Goal: Task Accomplishment & Management: Complete application form

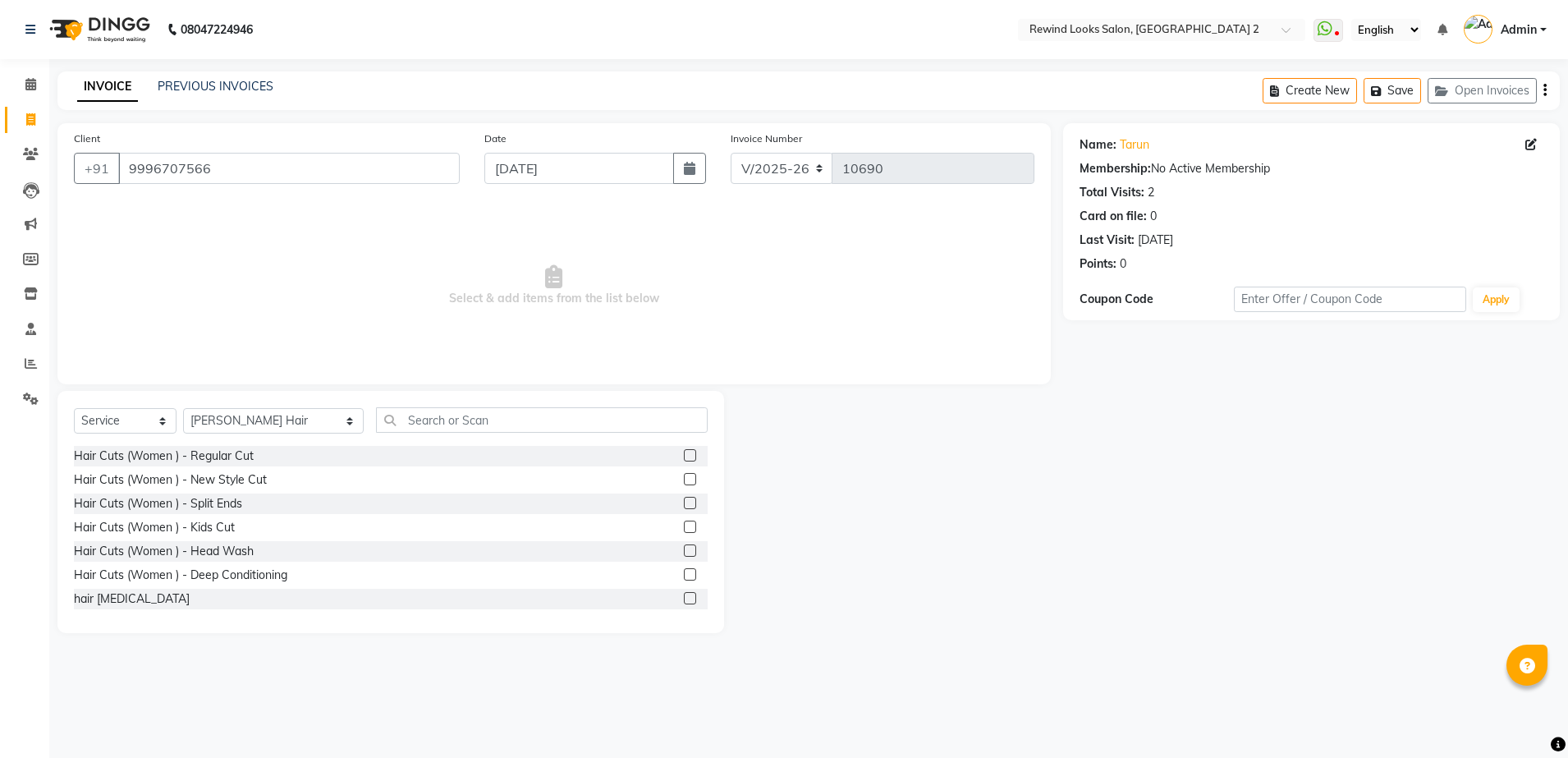
select select "4640"
select select "service"
select select "59592"
click at [435, 422] on input "text" at bounding box center [542, 419] width 332 height 25
click at [437, 420] on input "text" at bounding box center [542, 419] width 332 height 25
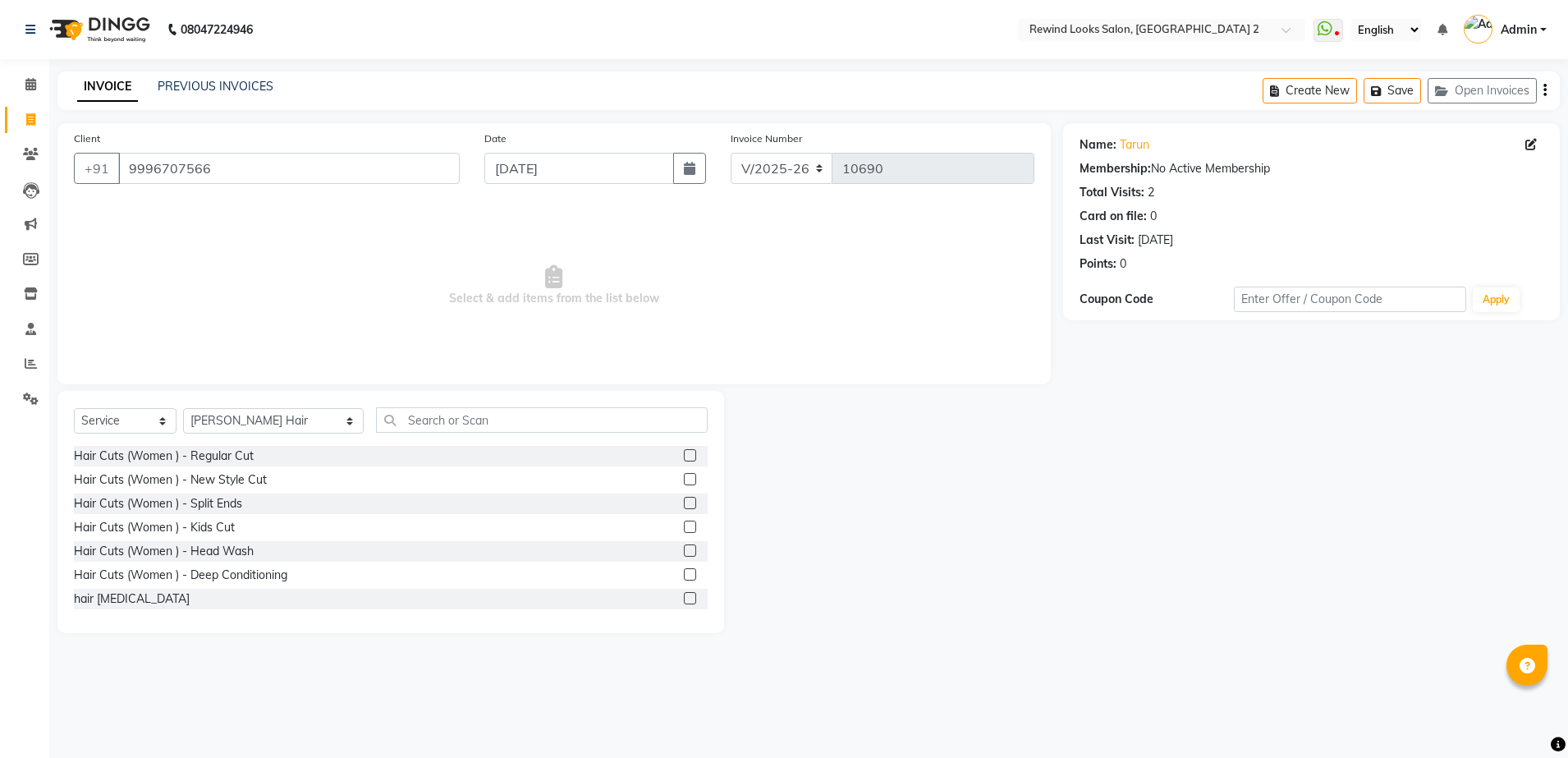
click at [435, 420] on input "text" at bounding box center [542, 419] width 332 height 25
click at [443, 420] on input "text" at bounding box center [542, 419] width 332 height 25
click at [477, 418] on input "text" at bounding box center [542, 419] width 332 height 25
click at [484, 420] on input "text" at bounding box center [542, 419] width 332 height 25
click at [491, 421] on input "text" at bounding box center [542, 419] width 332 height 25
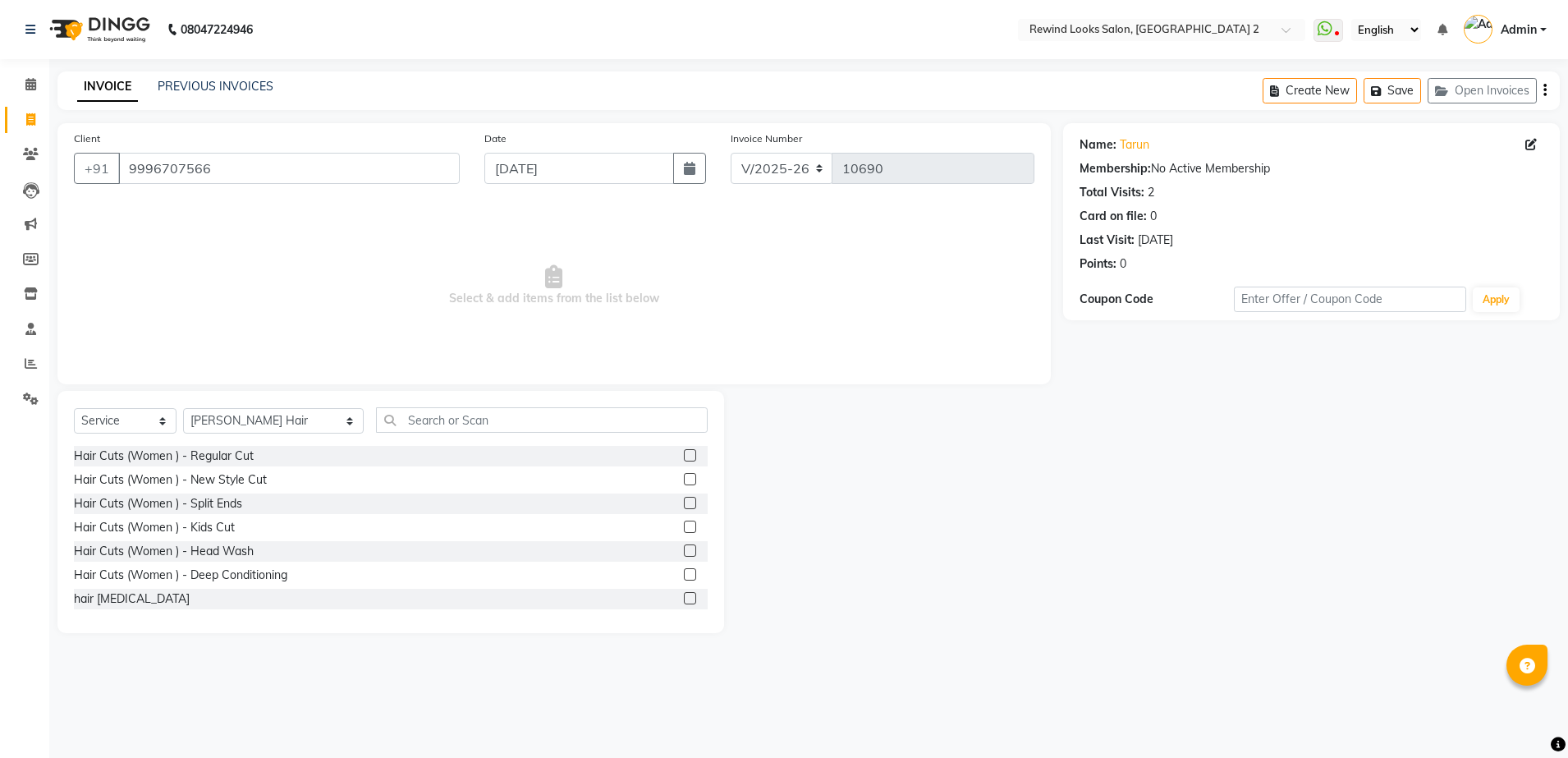
click at [395, 426] on input "text" at bounding box center [542, 419] width 332 height 25
click at [684, 450] on label at bounding box center [690, 455] width 13 height 13
click at [684, 451] on input "checkbox" at bounding box center [689, 456] width 11 height 11
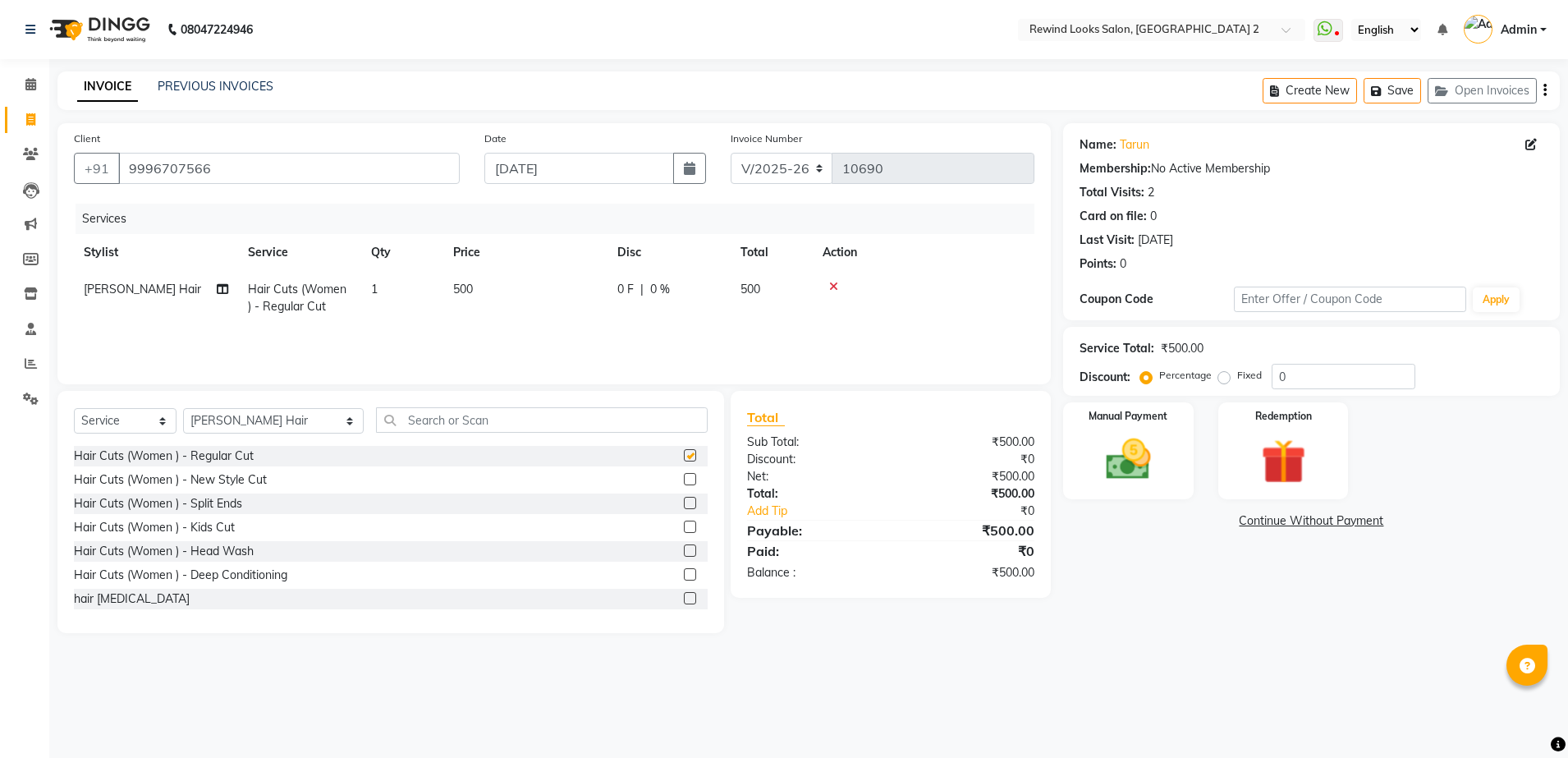
checkbox input "false"
click at [262, 418] on select "Select Stylist [PERSON_NAME] aayat ADMIN Alfad hair Casa Ali Hair [PERSON_NAME]…" at bounding box center [273, 420] width 181 height 25
select select "58106"
click at [408, 426] on input "text" at bounding box center [542, 419] width 332 height 25
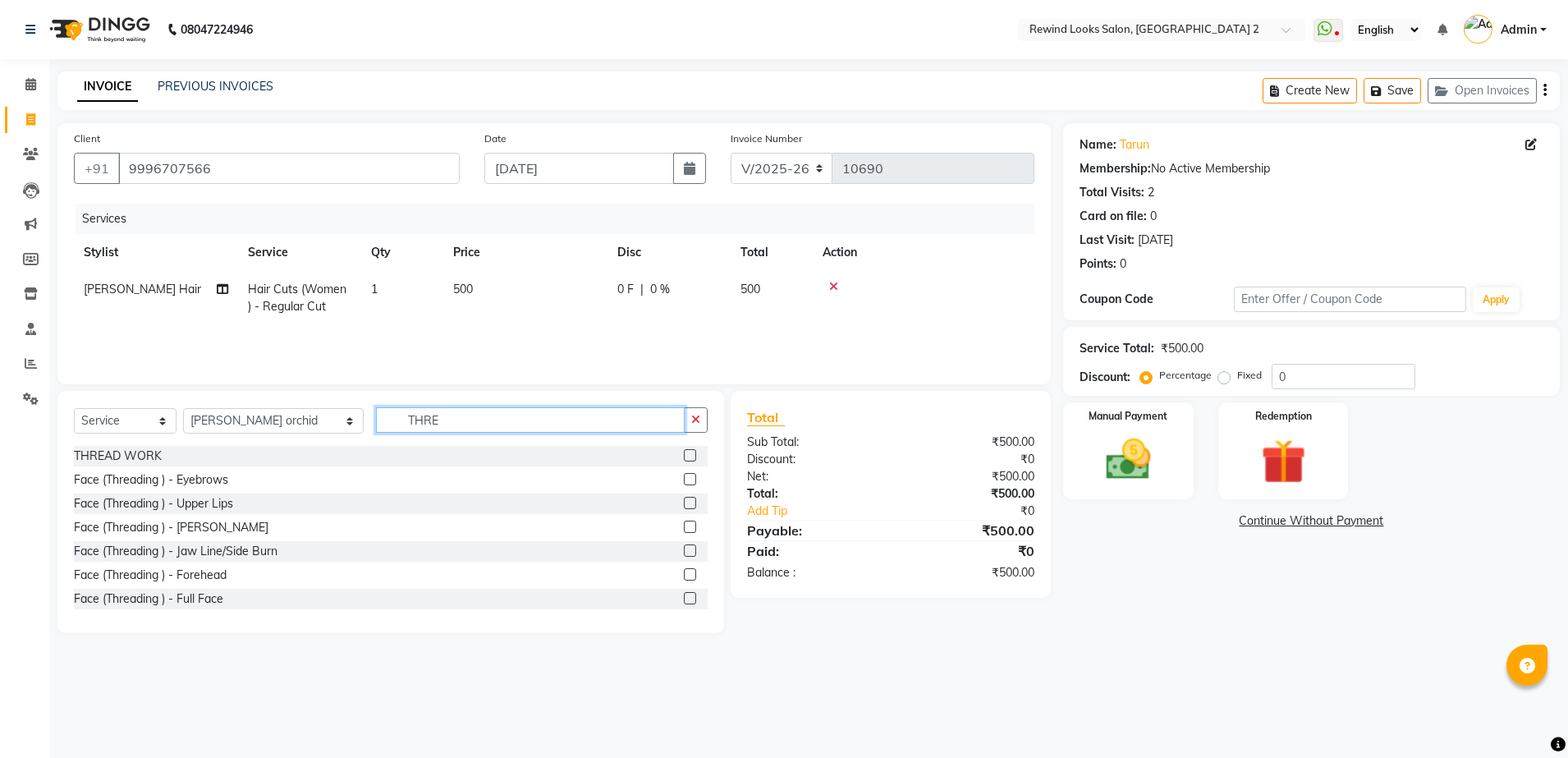
type input "THRE"
click at [684, 475] on label at bounding box center [690, 479] width 13 height 13
click at [684, 475] on input "checkbox" at bounding box center [689, 479] width 11 height 11
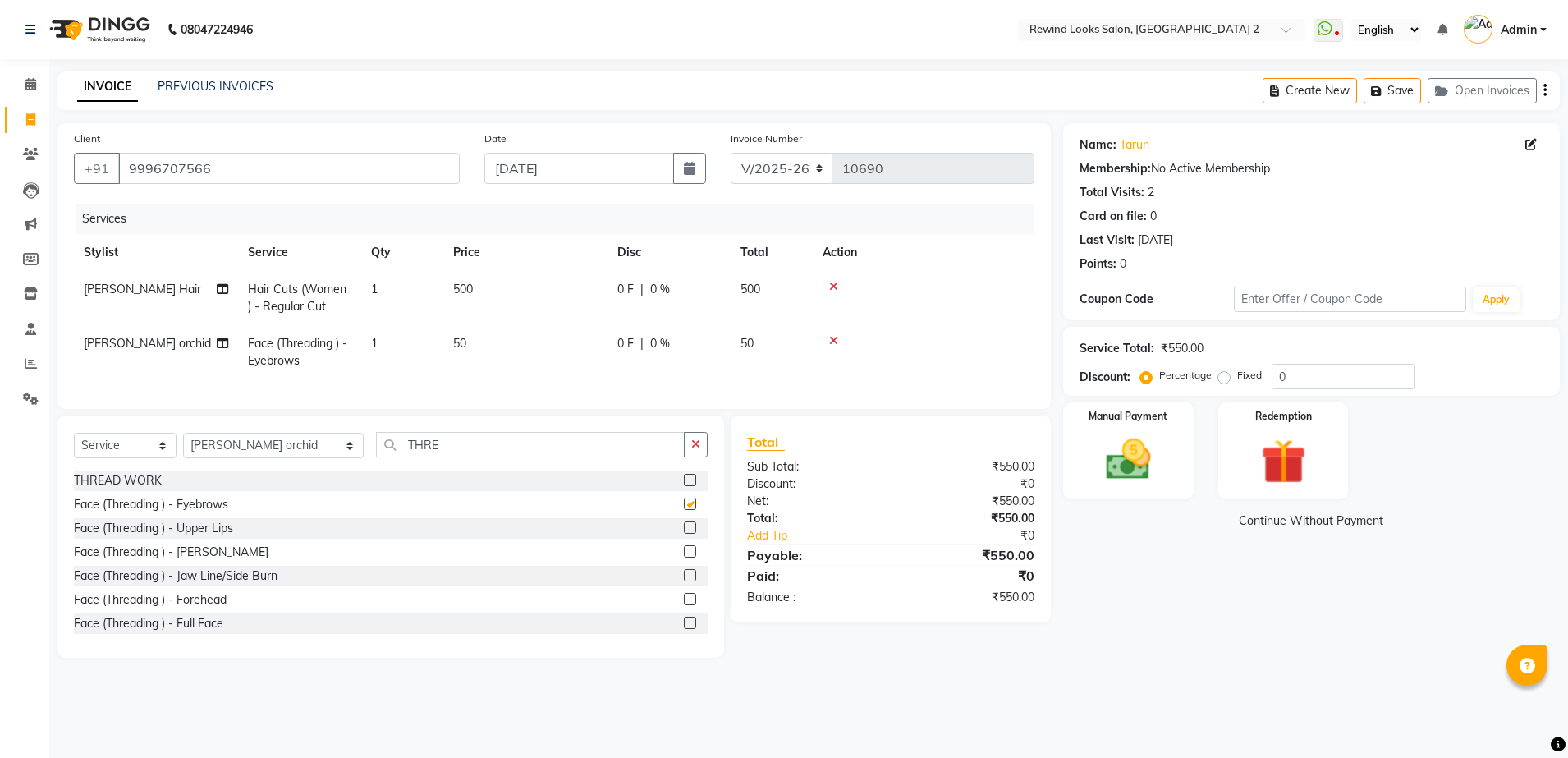
checkbox input "false"
click at [255, 458] on select "Select Stylist [PERSON_NAME] aayat ADMIN Alfad hair Casa Ali Hair [PERSON_NAME]…" at bounding box center [273, 445] width 181 height 25
select select "47089"
click at [429, 457] on input "THRE" at bounding box center [530, 444] width 308 height 25
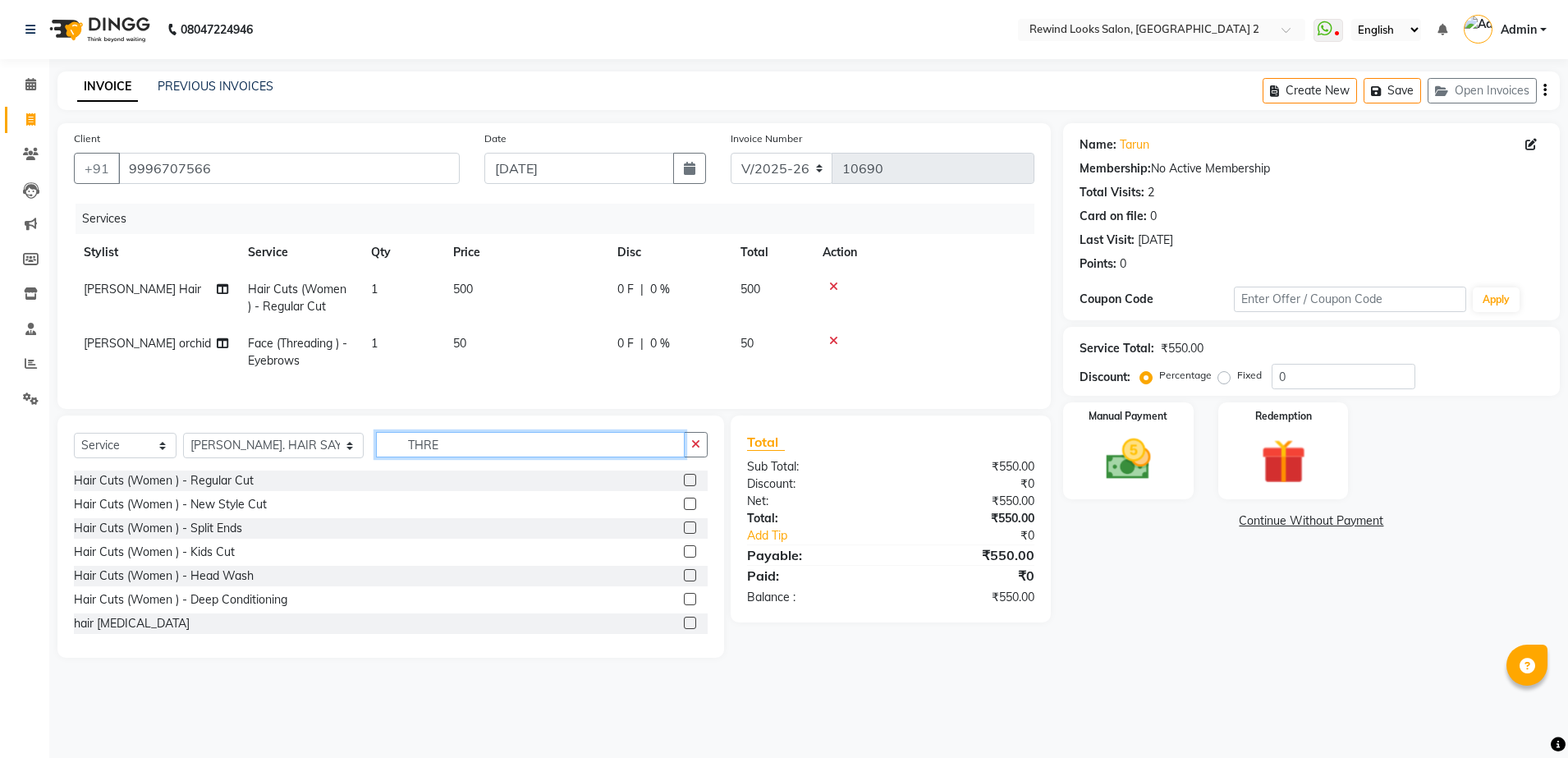
click at [429, 457] on input "THRE" at bounding box center [530, 444] width 308 height 25
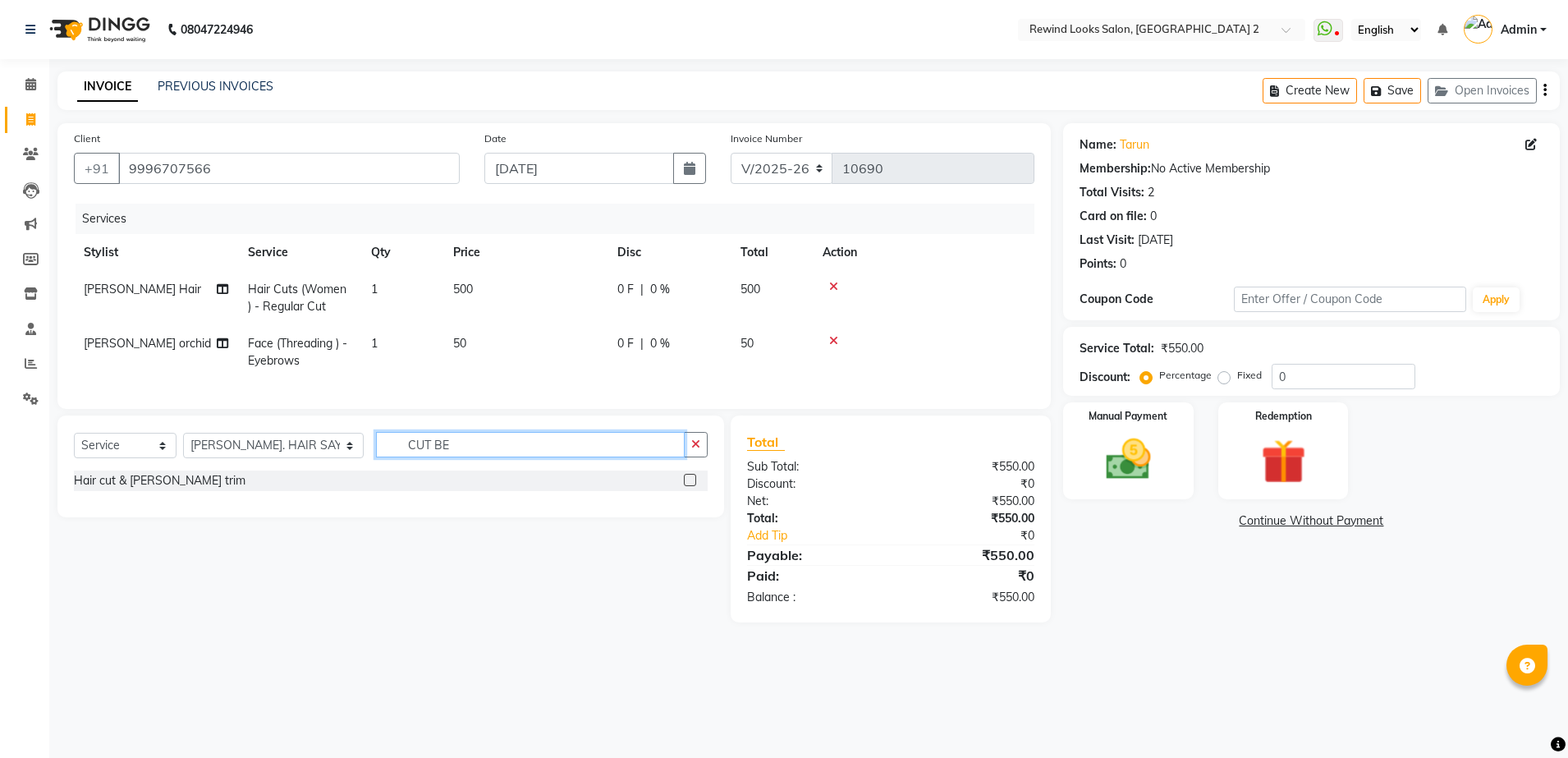
type input "CUT BE"
click at [688, 486] on label at bounding box center [690, 480] width 13 height 13
click at [688, 486] on input "checkbox" at bounding box center [689, 480] width 11 height 11
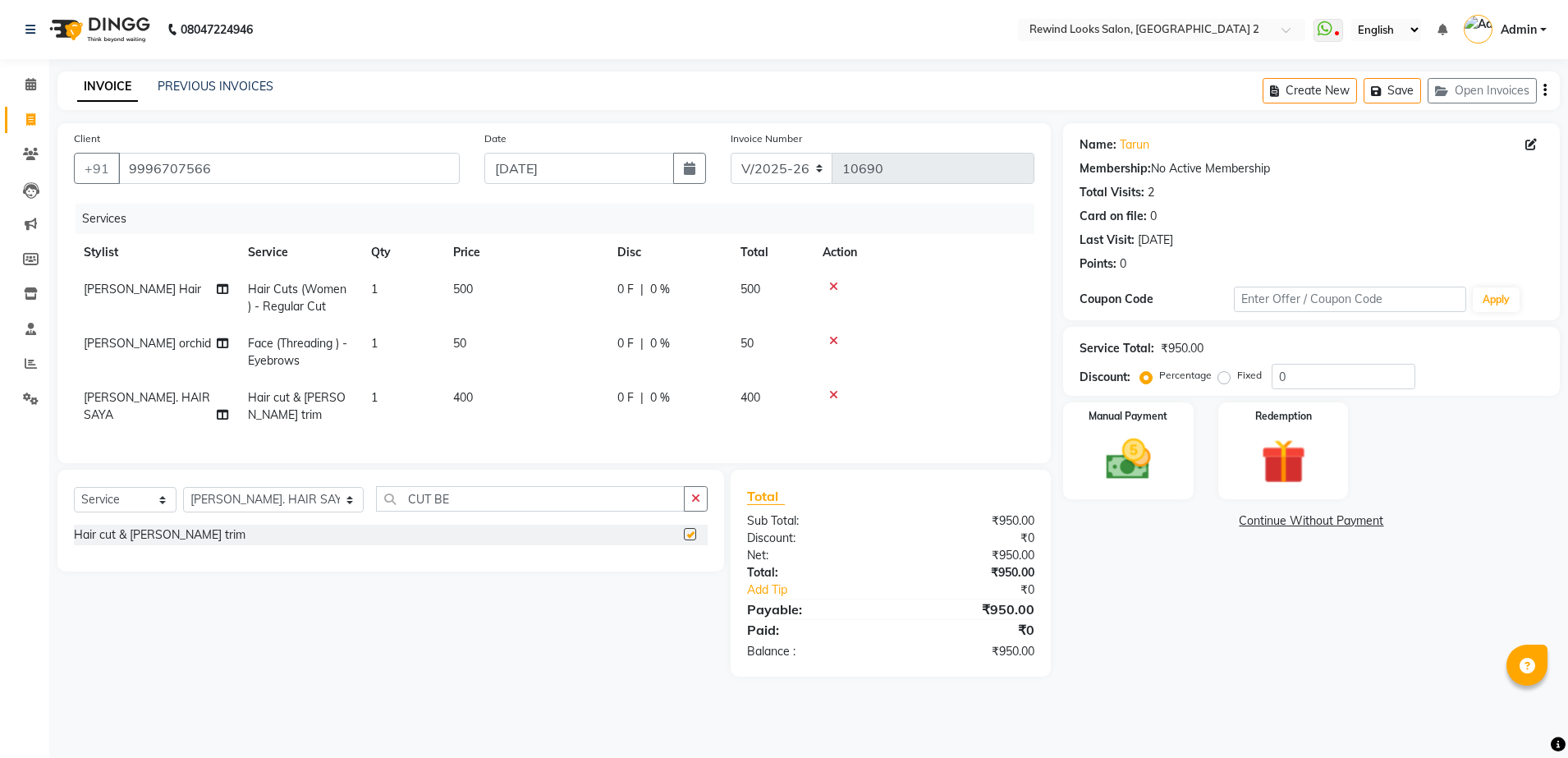
checkbox input "false"
click at [1117, 460] on img at bounding box center [1128, 460] width 76 height 54
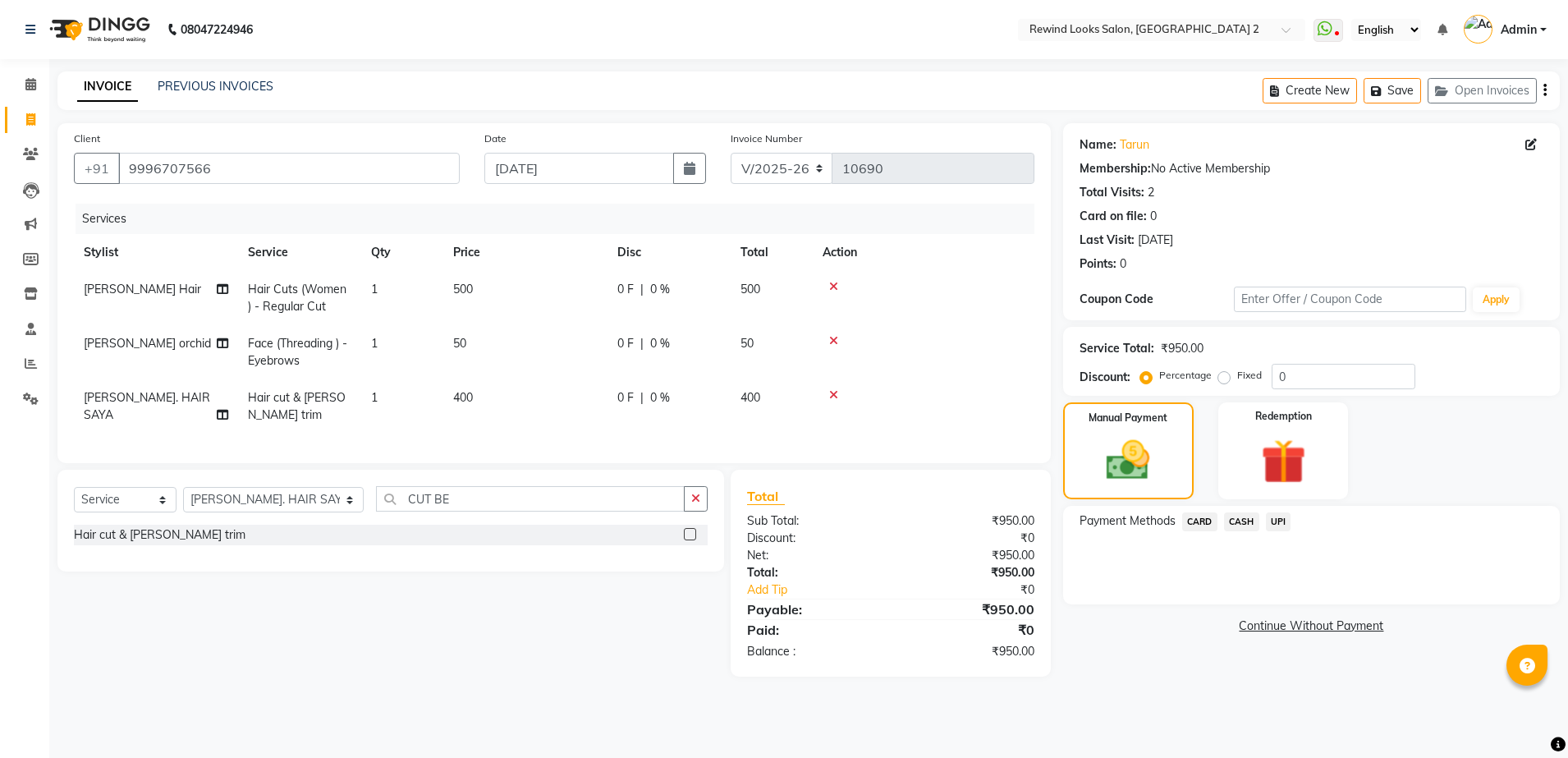
click at [1278, 520] on span "UPI" at bounding box center [1279, 521] width 25 height 19
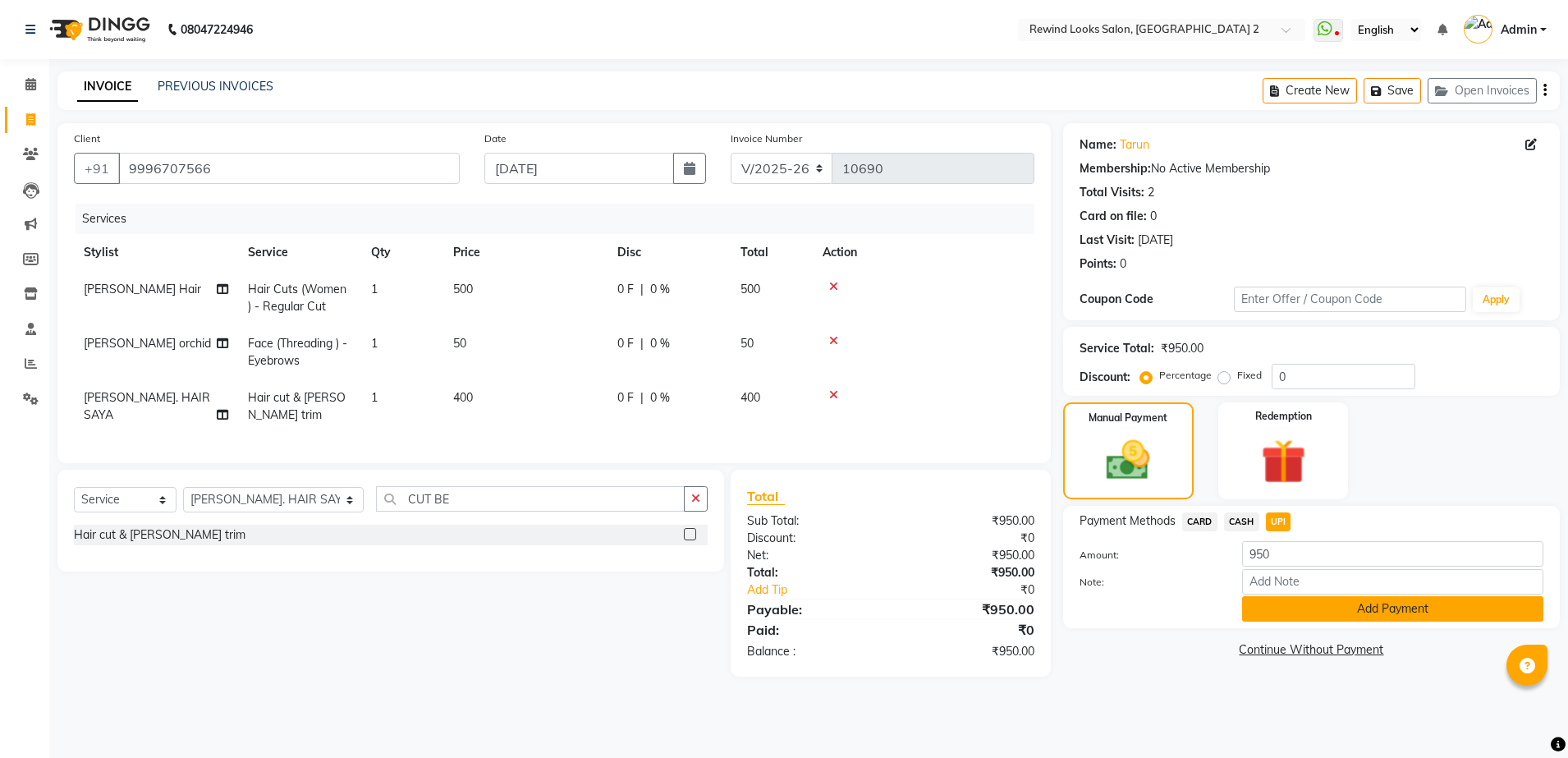
click at [1274, 607] on button "Add Payment" at bounding box center [1392, 608] width 301 height 25
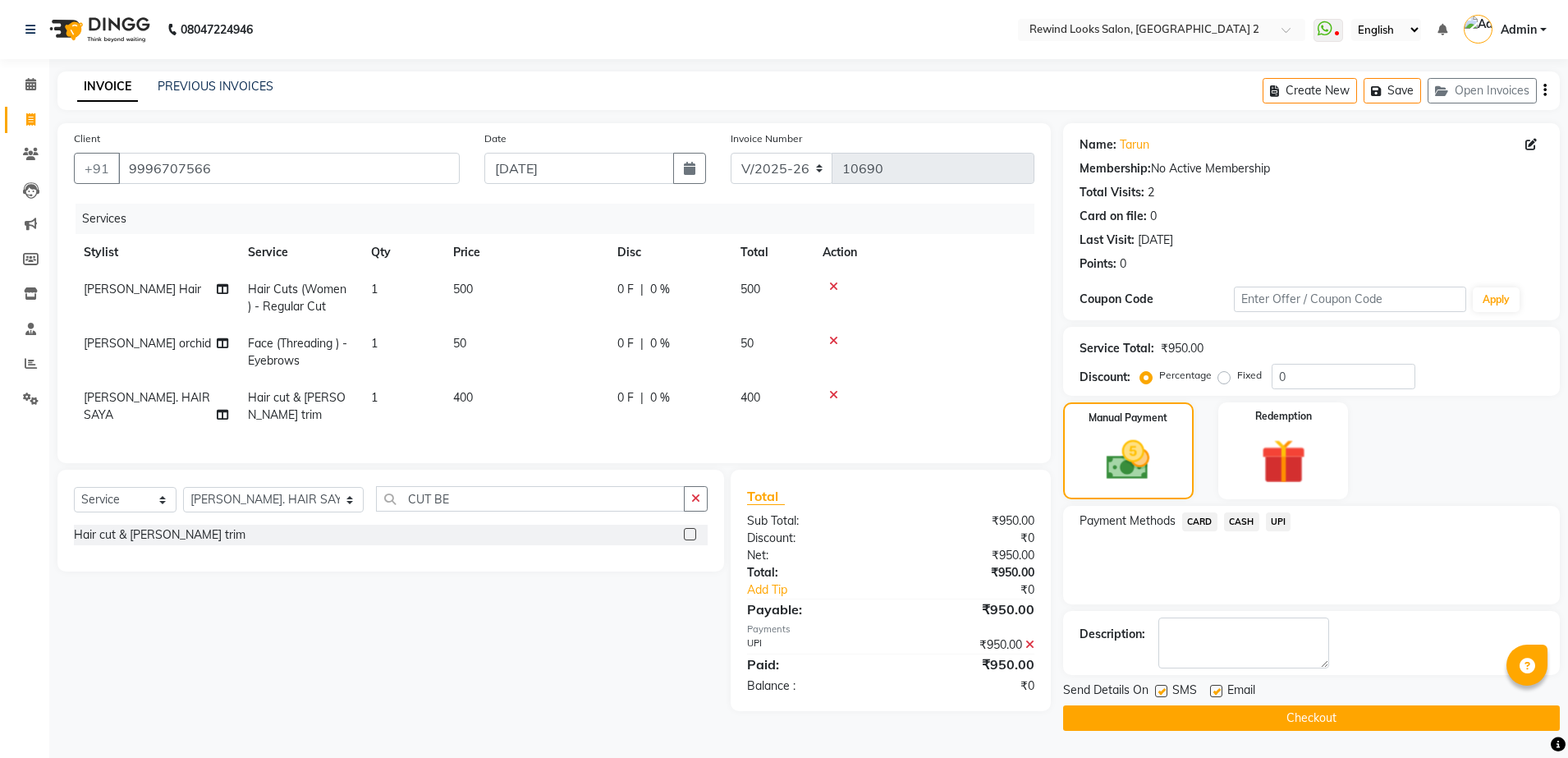
click at [1261, 715] on button "Checkout" at bounding box center [1311, 718] width 496 height 25
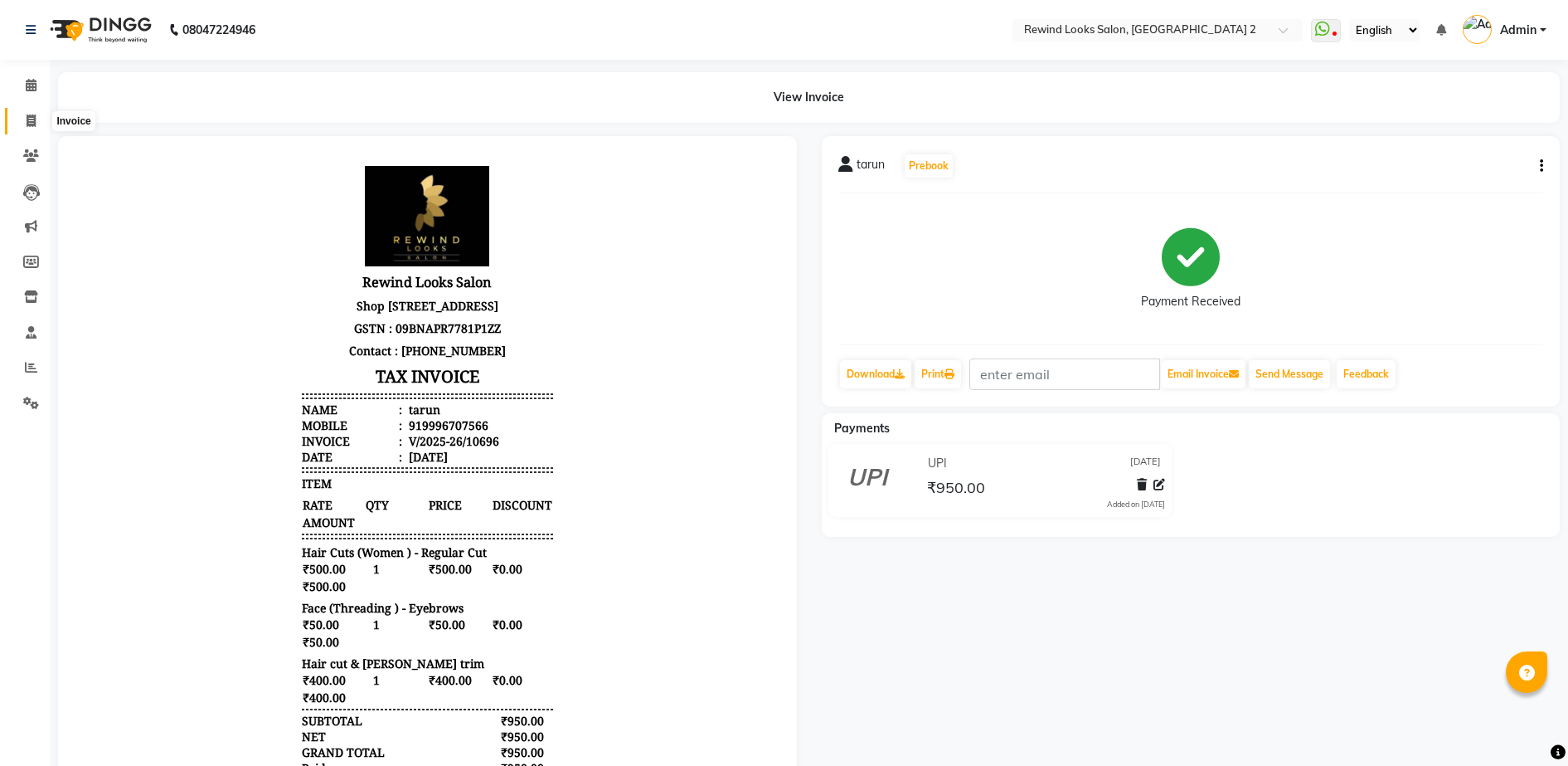
click at [26, 115] on icon at bounding box center [31, 120] width 9 height 13
select select "service"
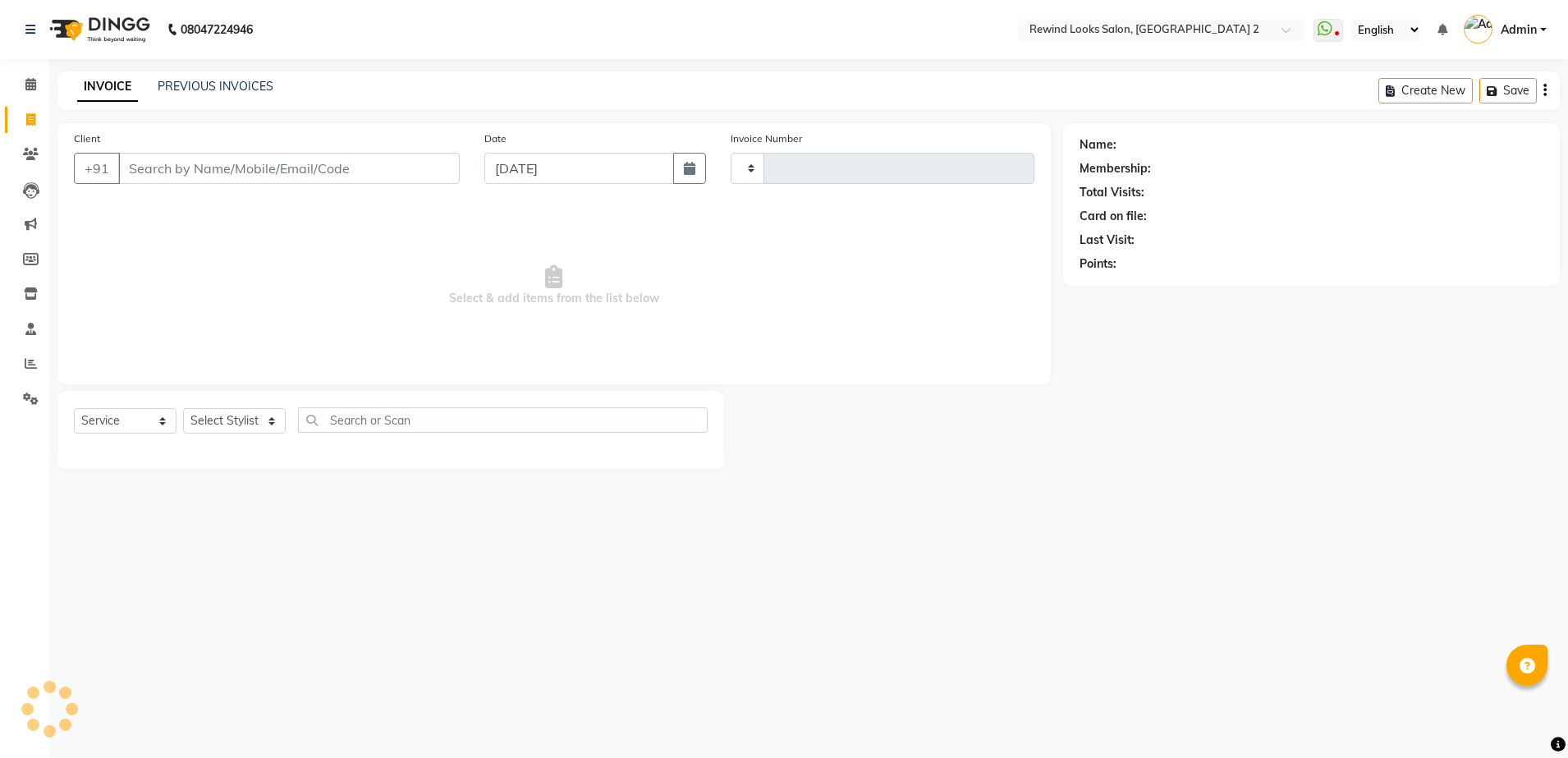
type input "10697"
select select "4640"
click at [217, 171] on input "Client" at bounding box center [289, 168] width 341 height 31
select select "27076"
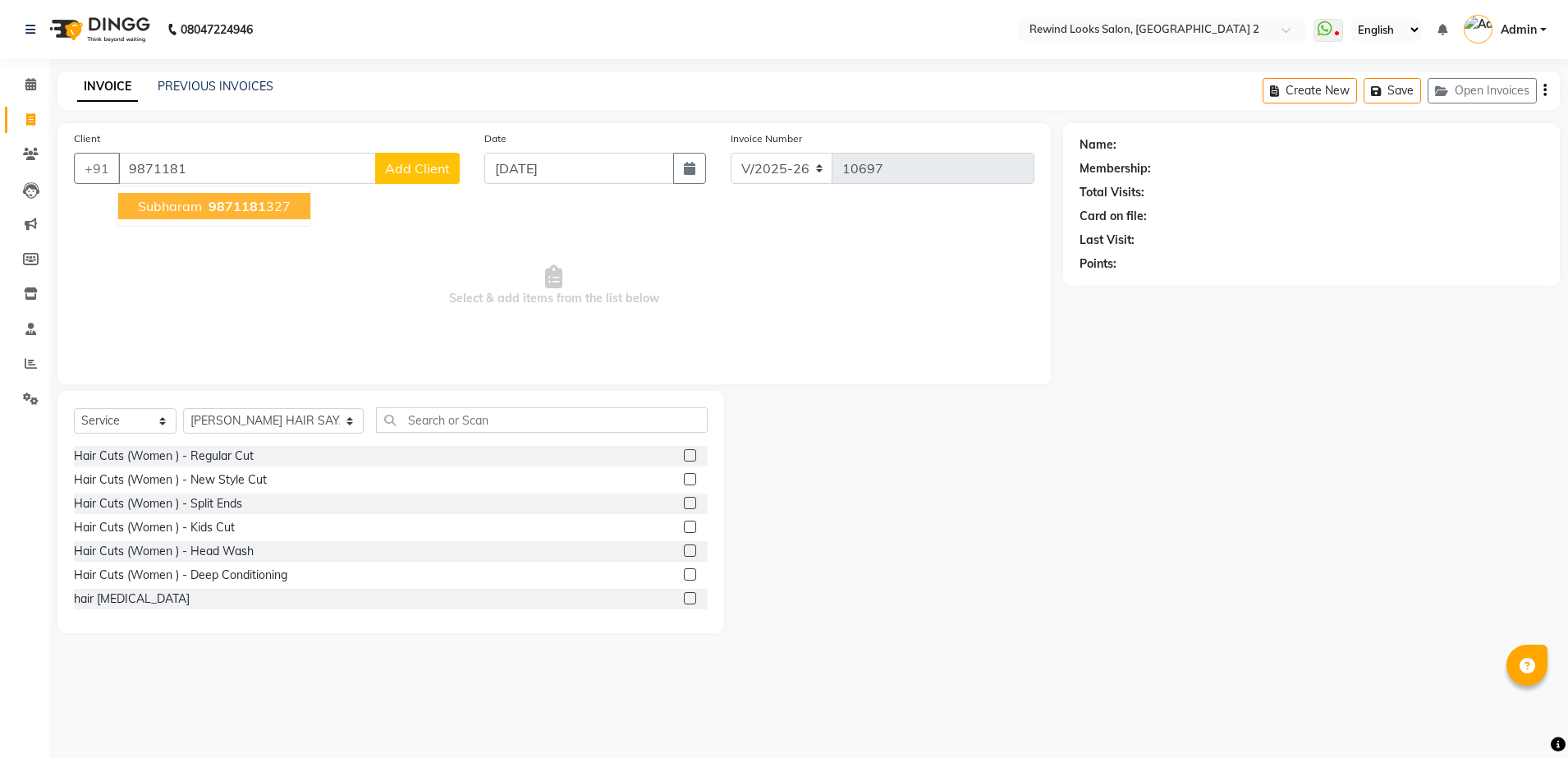
click at [235, 211] on span "9871181" at bounding box center [237, 206] width 57 height 16
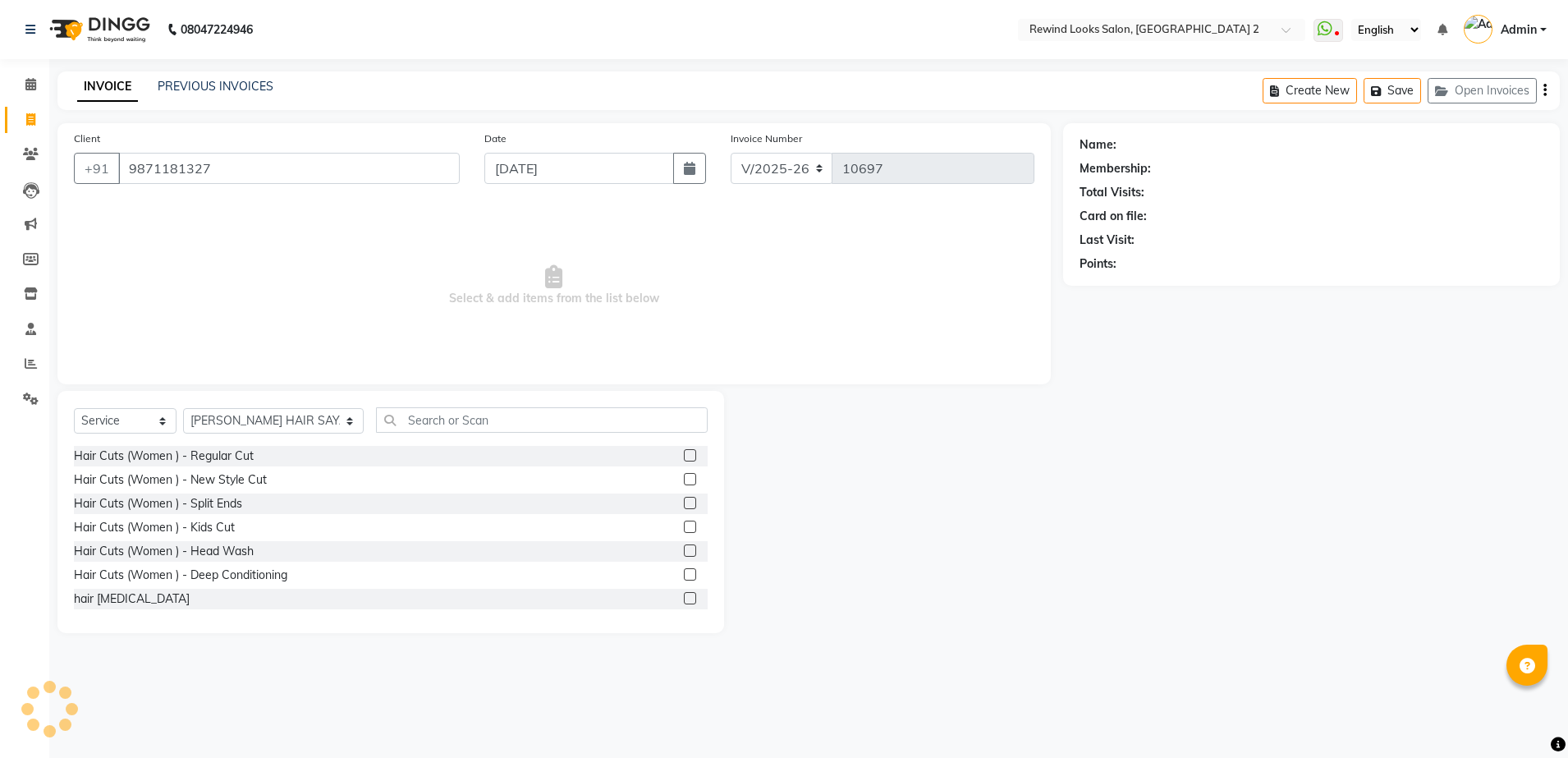
type input "9871181327"
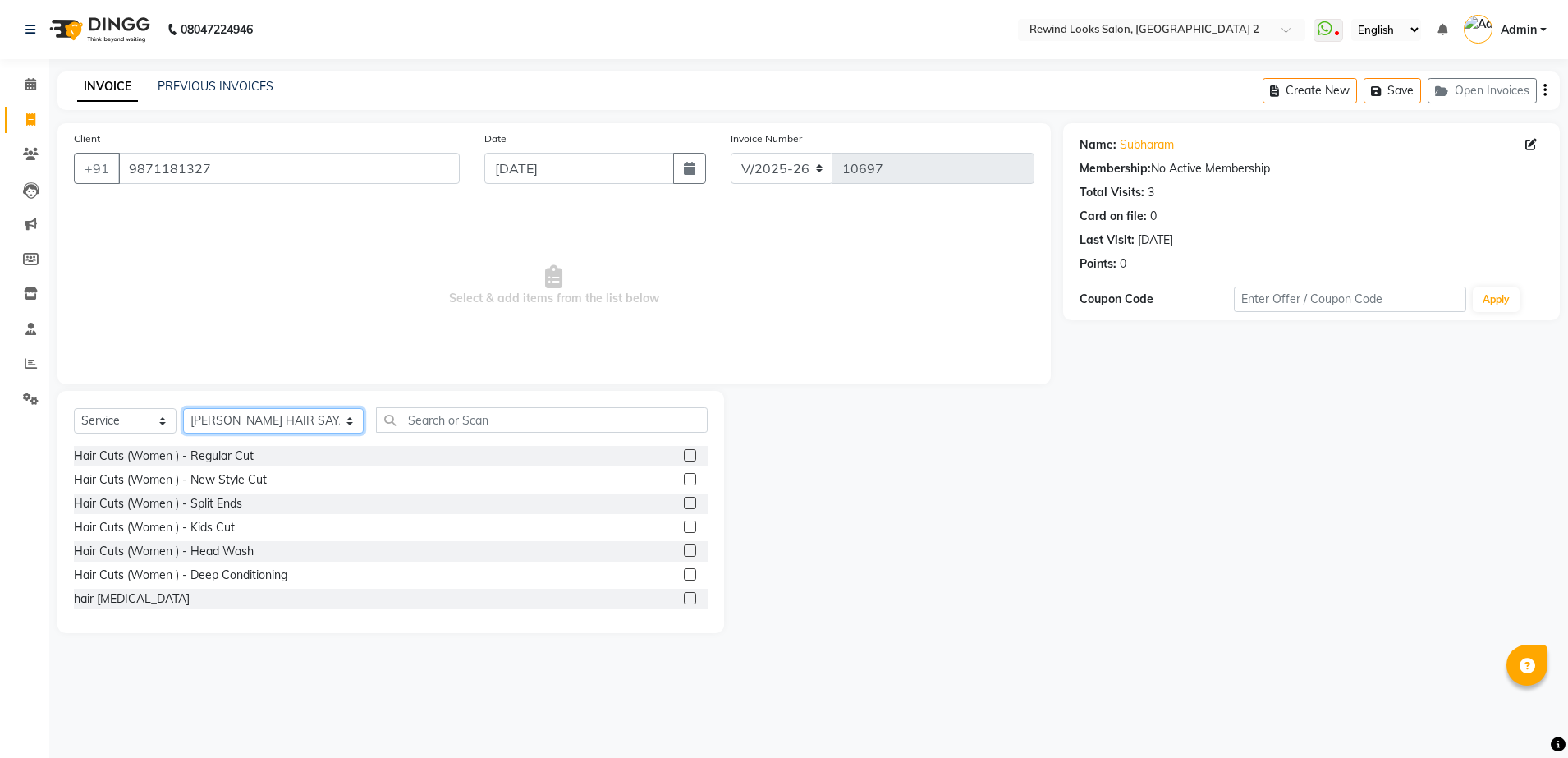
click at [230, 414] on select "Select Stylist [PERSON_NAME] aayat ADMIN Alfad hair Casa Ali Hair [PERSON_NAME]…" at bounding box center [273, 420] width 181 height 25
select select "74475"
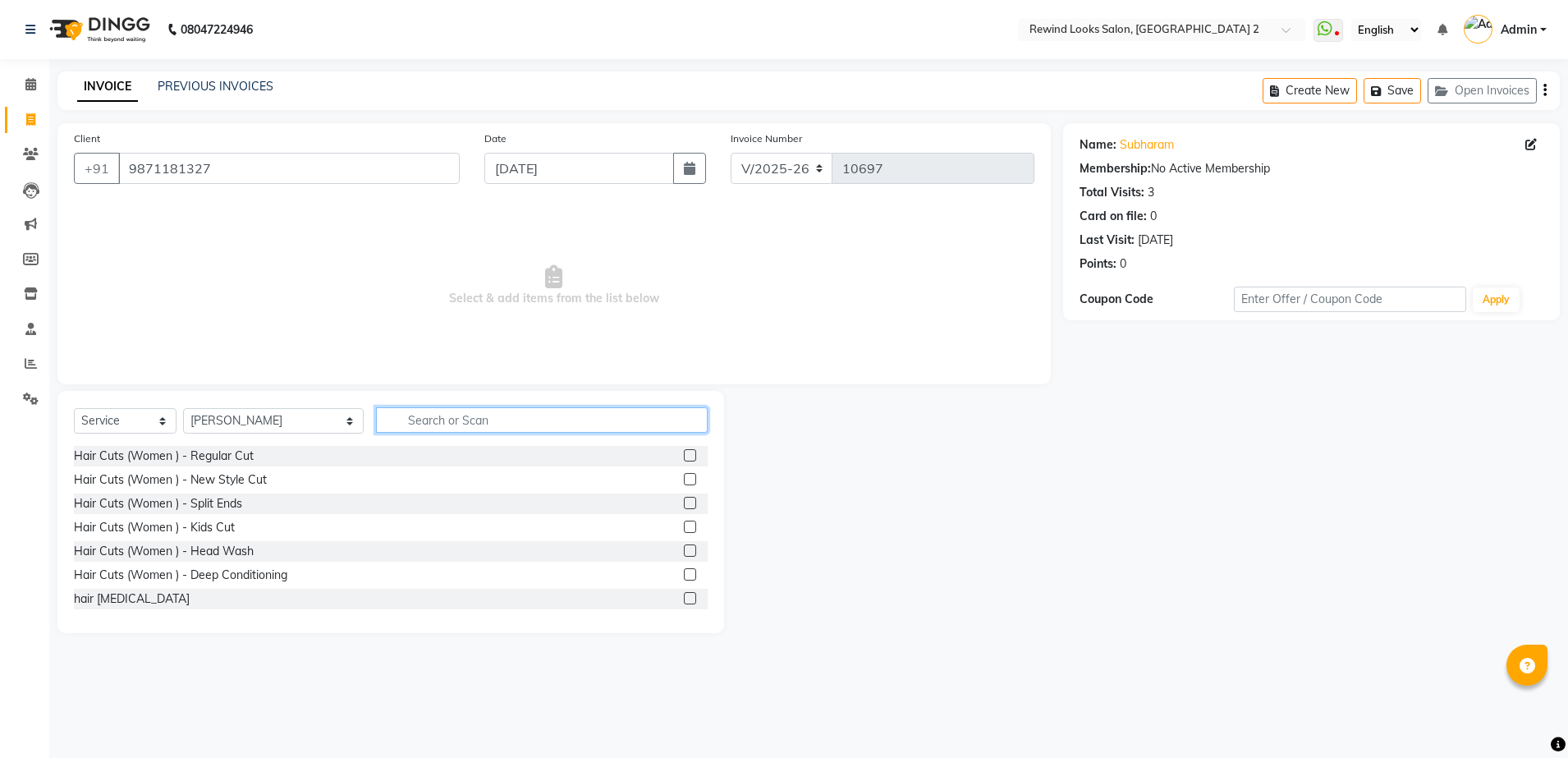
click at [410, 426] on input "text" at bounding box center [542, 419] width 332 height 25
click at [410, 426] on input "C" at bounding box center [542, 419] width 332 height 25
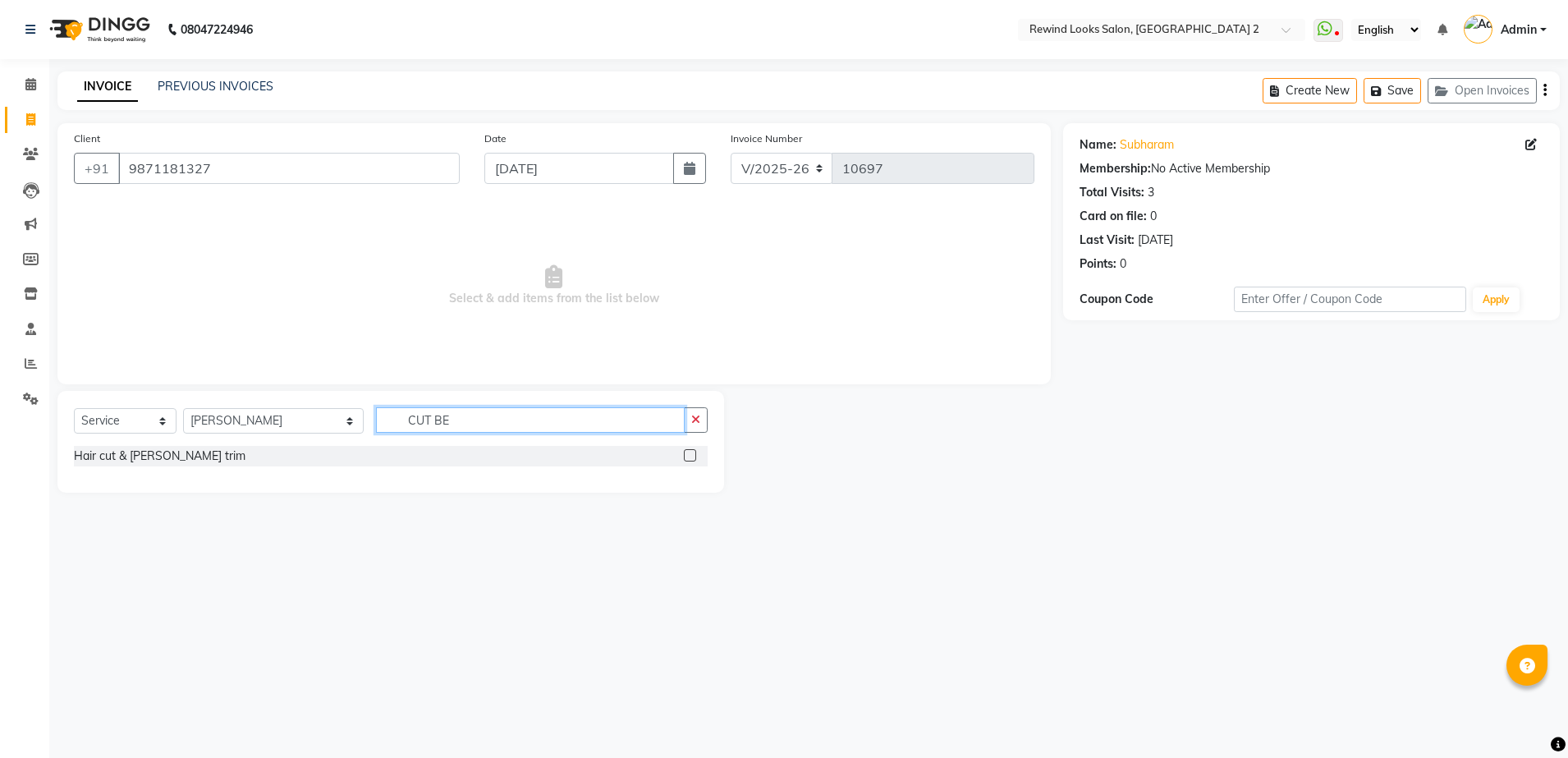
type input "CUT BE"
click at [686, 453] on label at bounding box center [690, 455] width 13 height 13
click at [686, 453] on input "checkbox" at bounding box center [689, 456] width 11 height 11
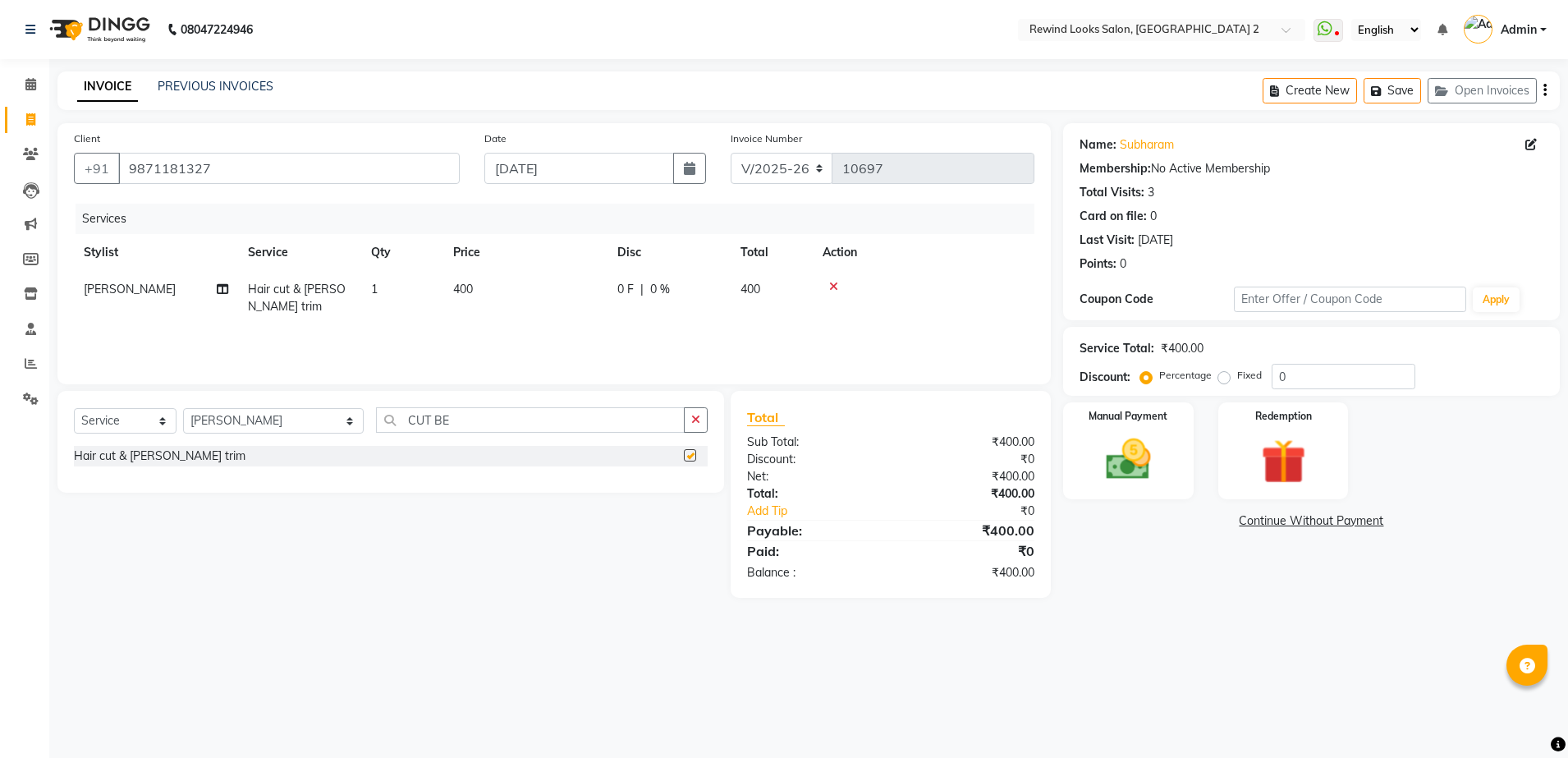
checkbox input "false"
click at [557, 292] on td "400" at bounding box center [525, 297] width 164 height 54
select select "74475"
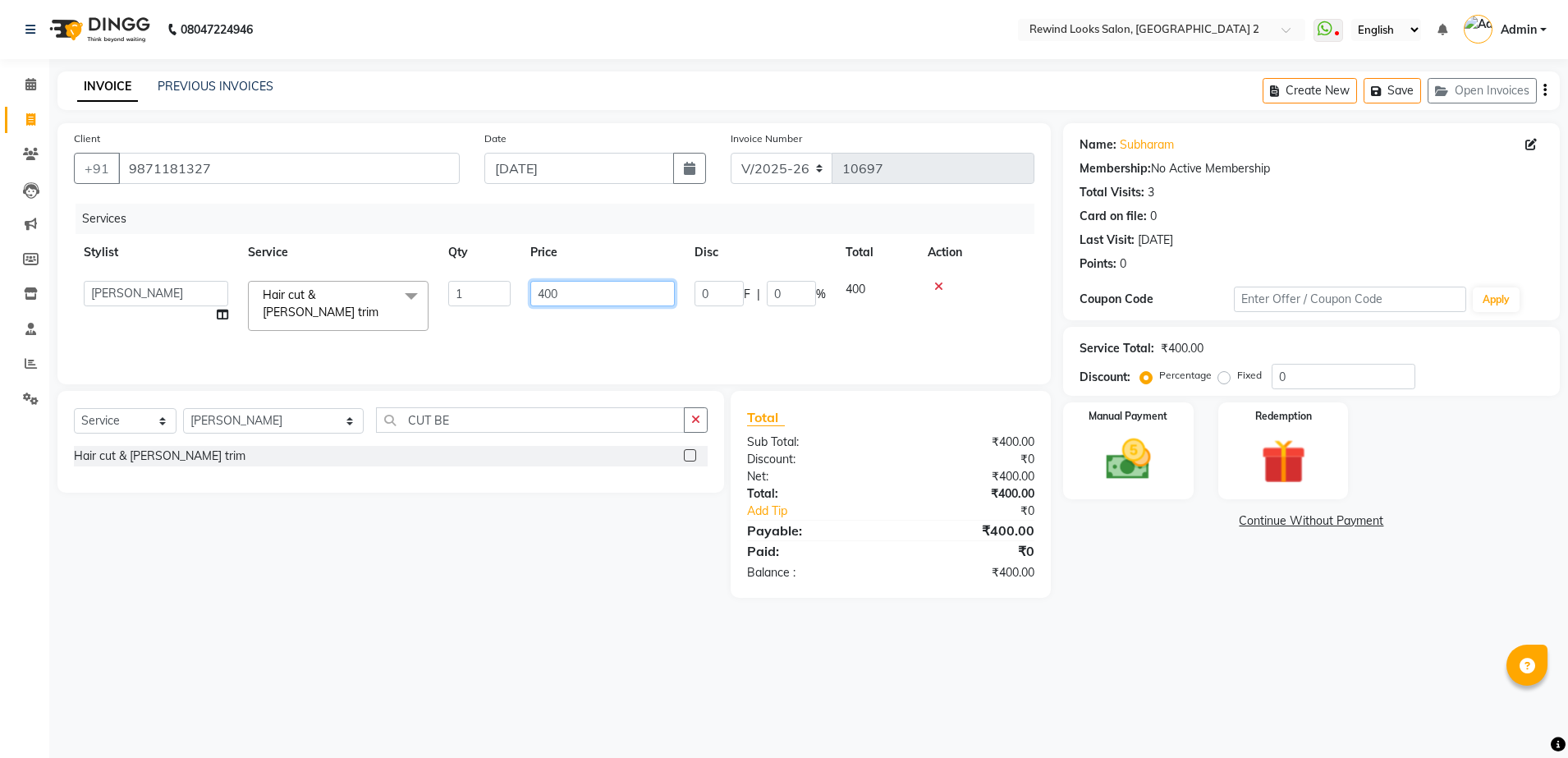
click at [557, 292] on input "400" at bounding box center [602, 293] width 144 height 25
type input "4"
type input "250"
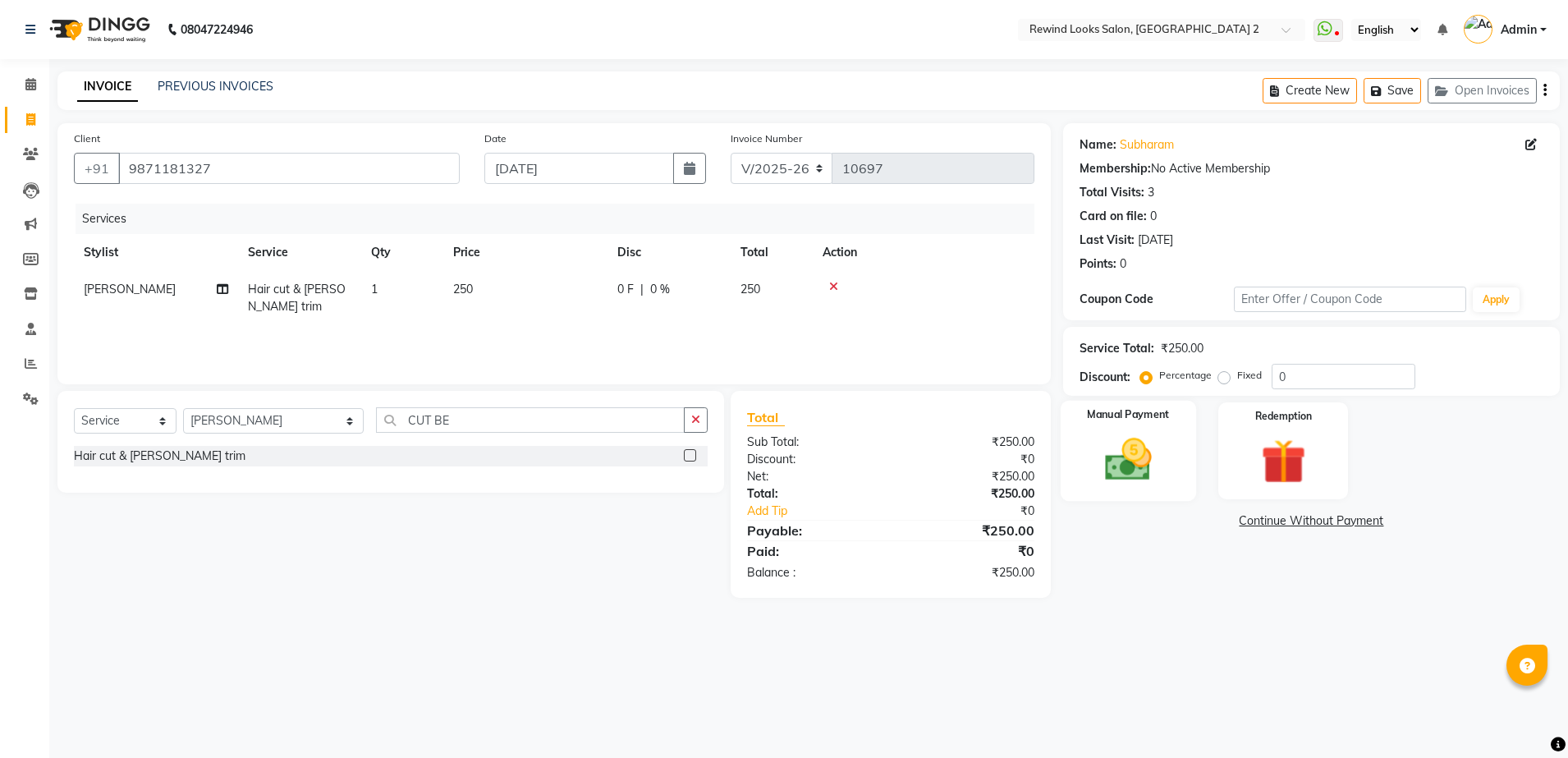
click at [1115, 469] on img at bounding box center [1128, 460] width 76 height 54
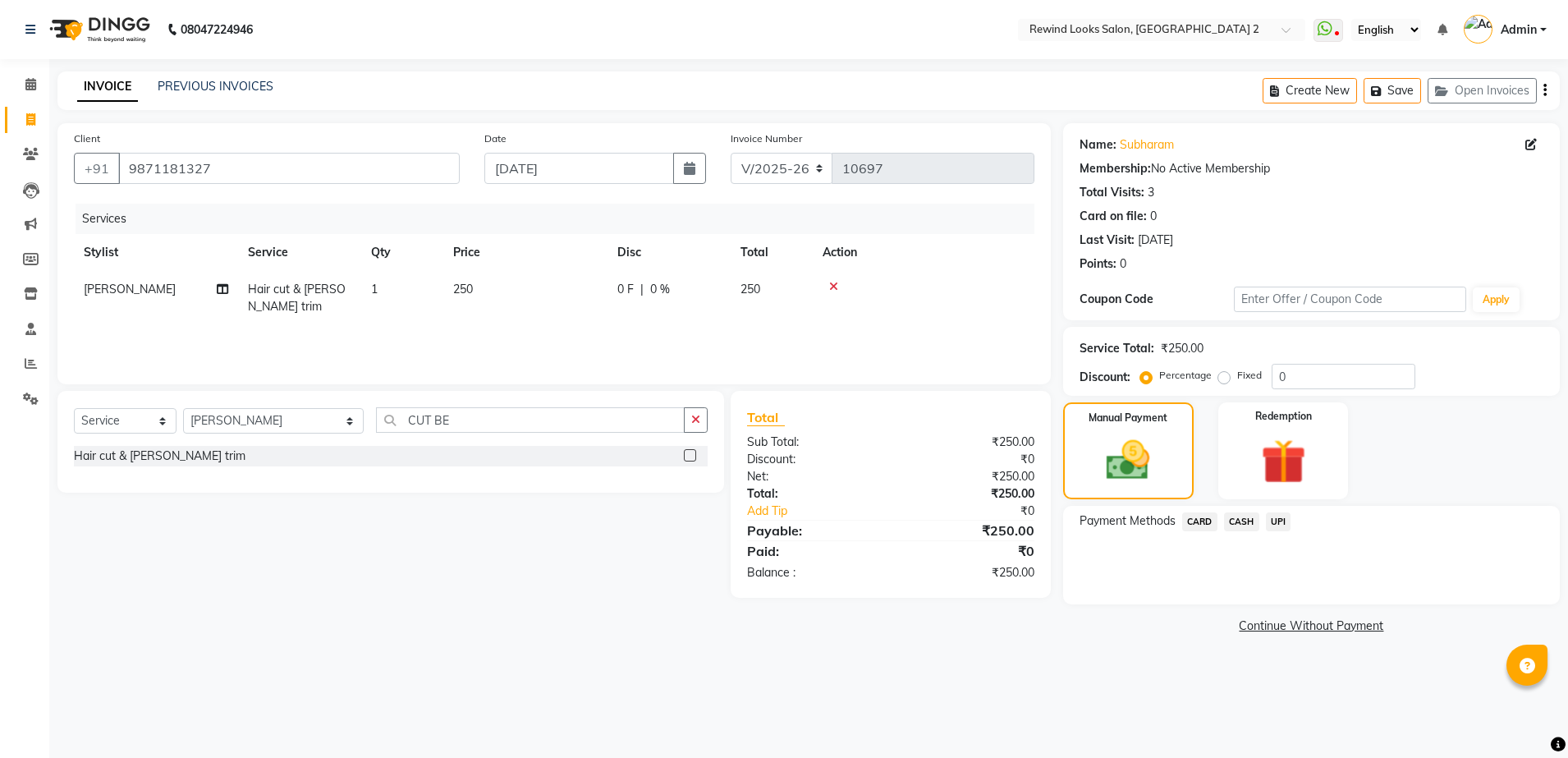
click at [1272, 519] on span "UPI" at bounding box center [1279, 521] width 25 height 19
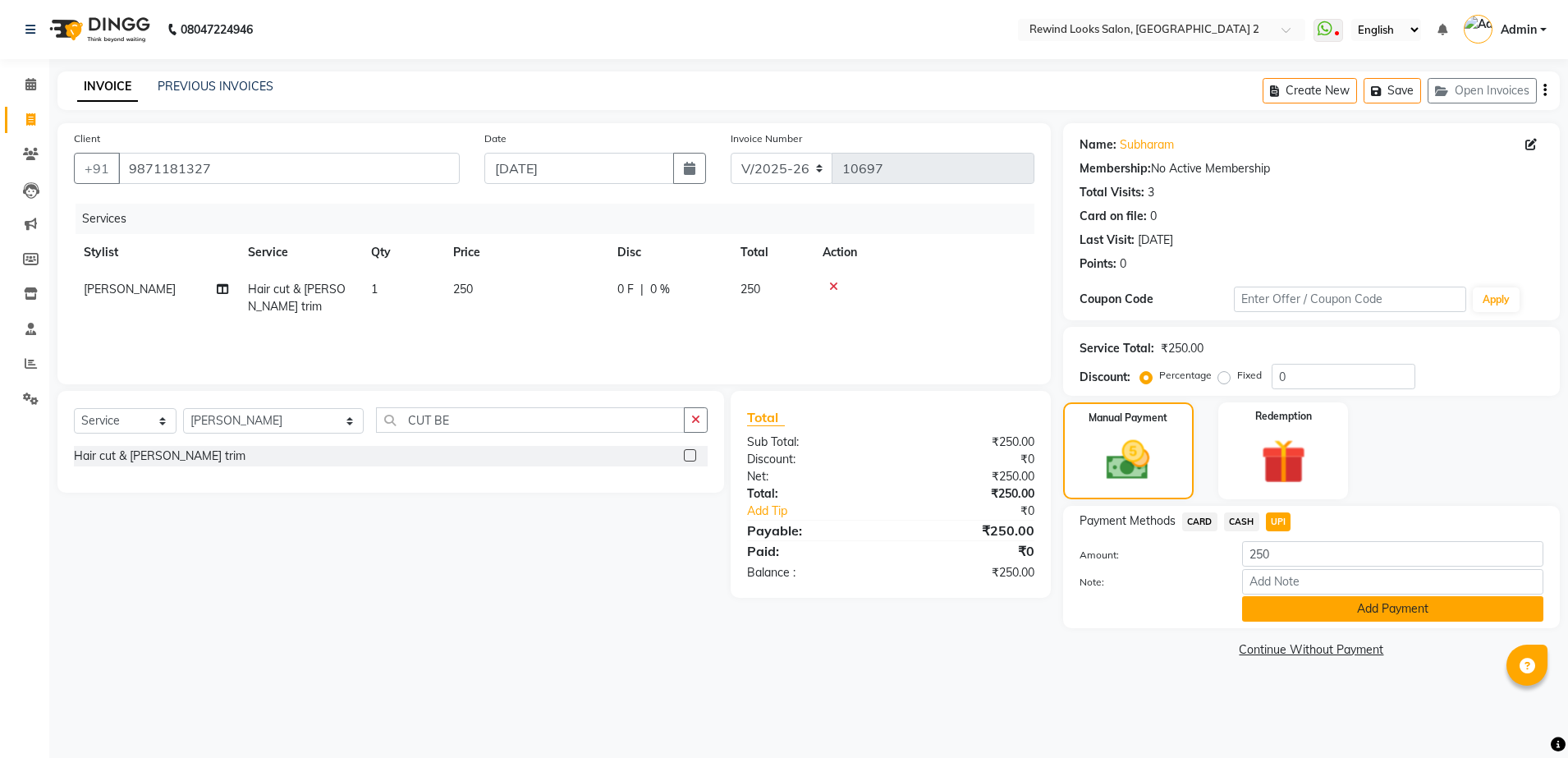
click at [1271, 608] on button "Add Payment" at bounding box center [1392, 608] width 301 height 25
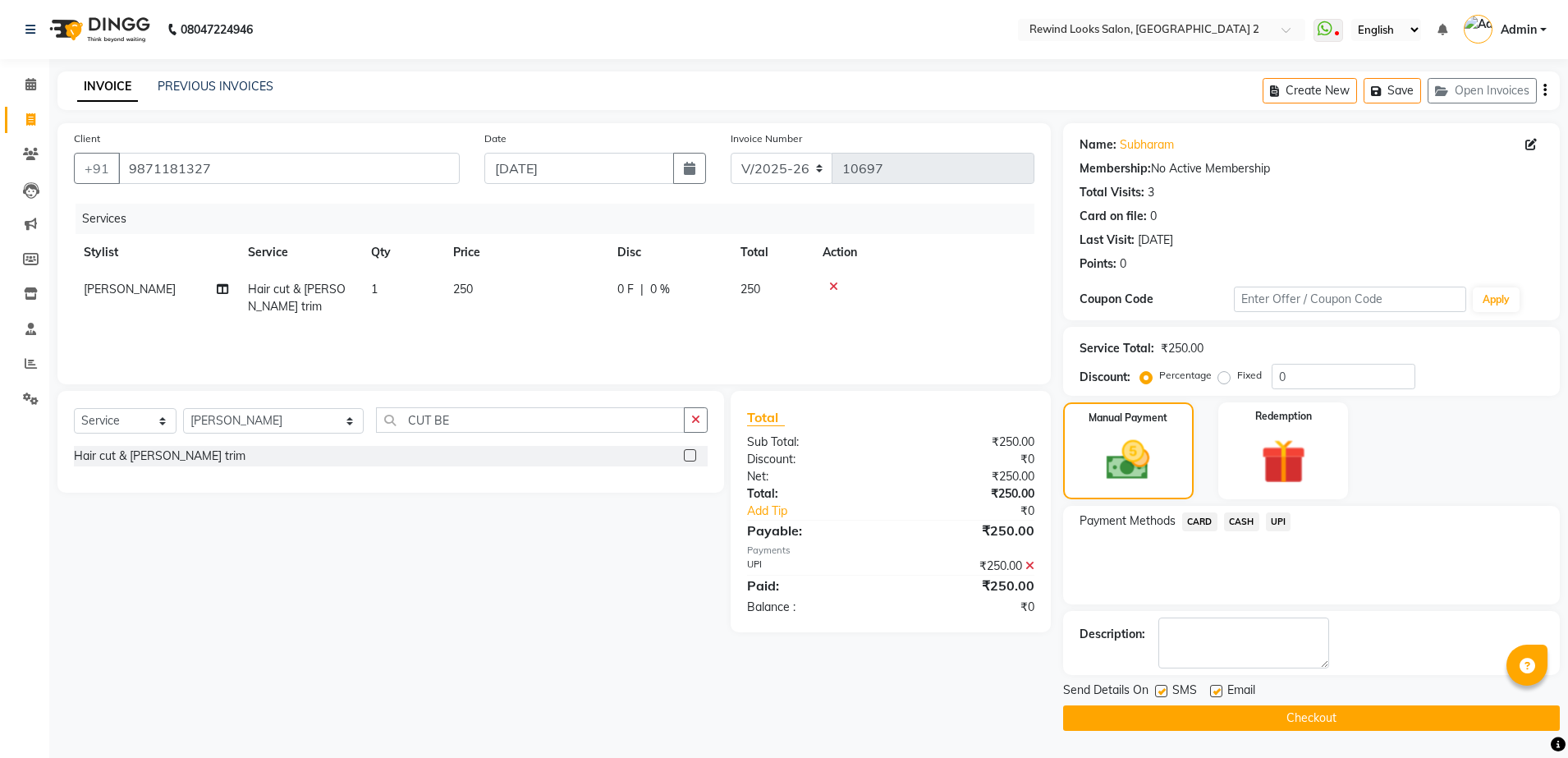
click at [1234, 717] on button "Checkout" at bounding box center [1311, 718] width 496 height 25
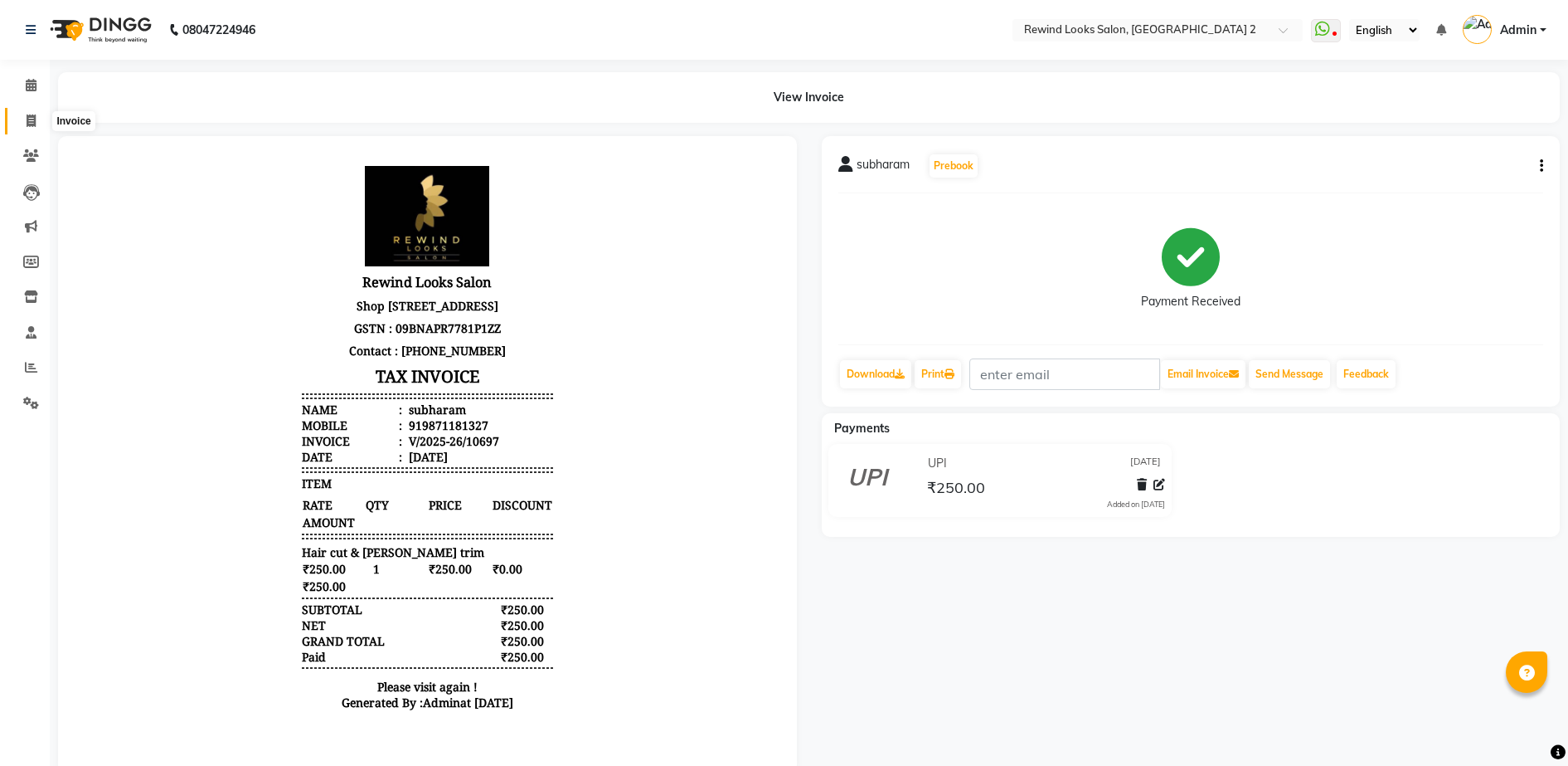
click at [24, 112] on span at bounding box center [31, 121] width 29 height 19
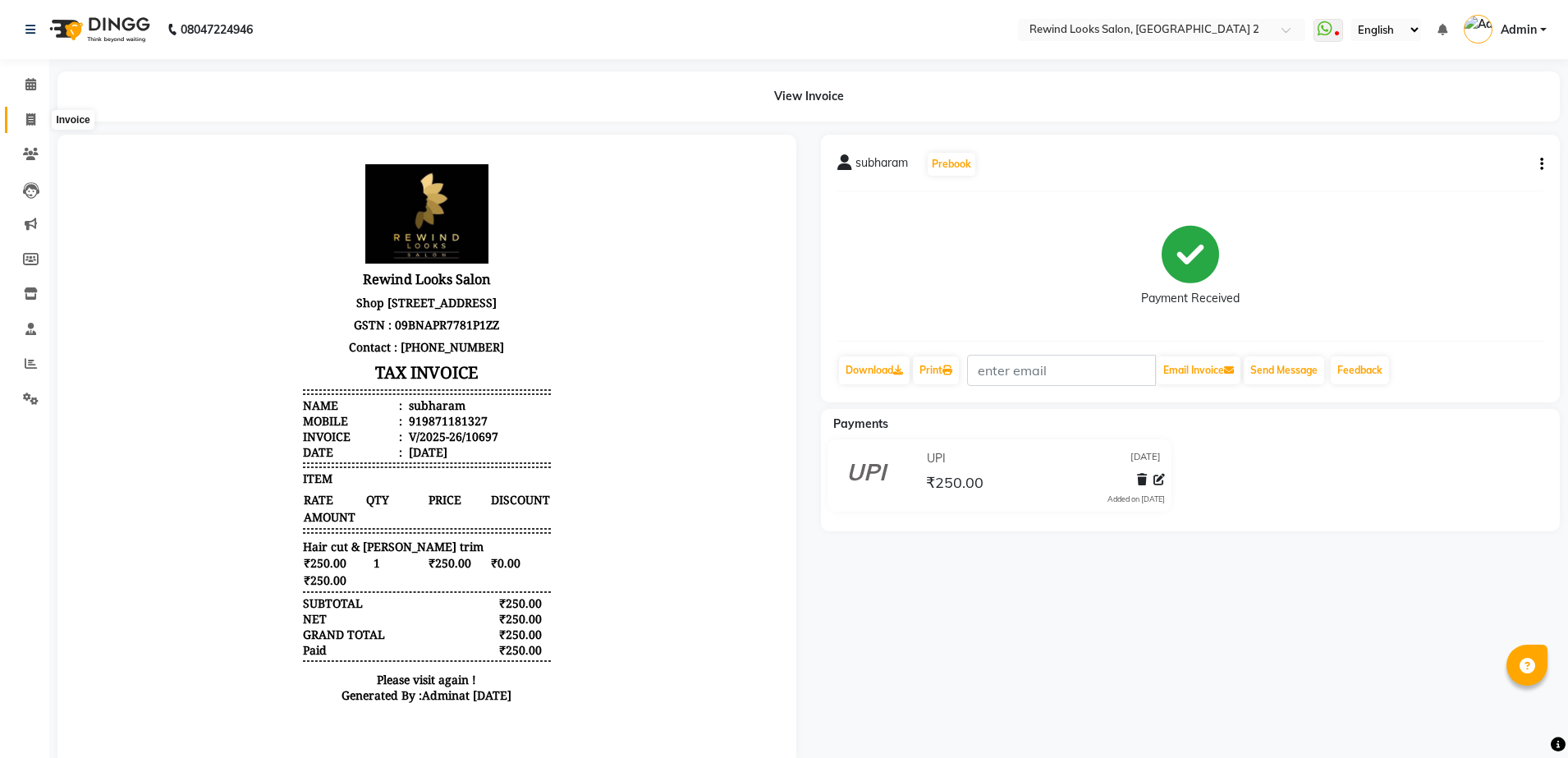
select select "service"
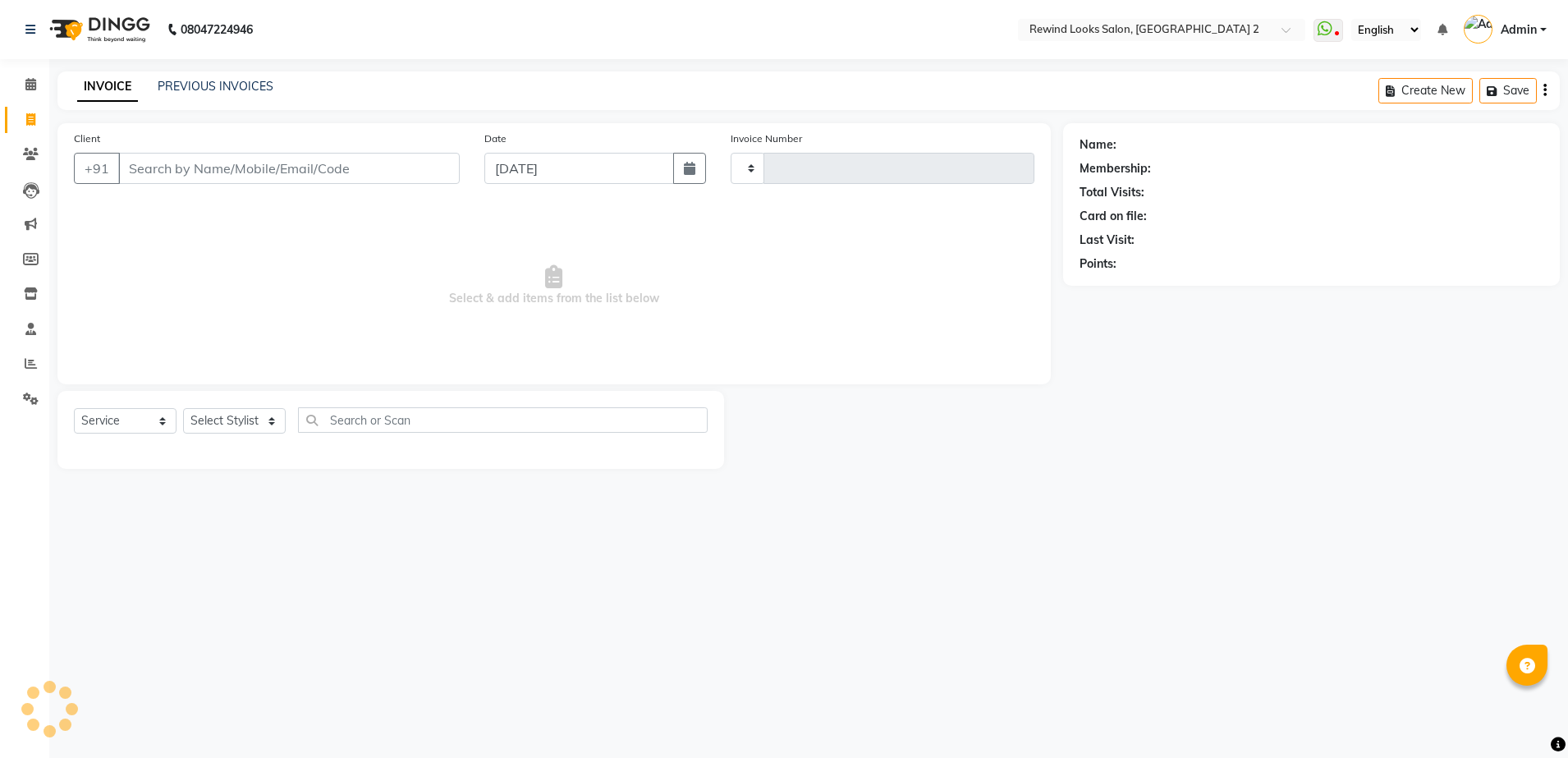
type input "10698"
select select "4640"
select select "27076"
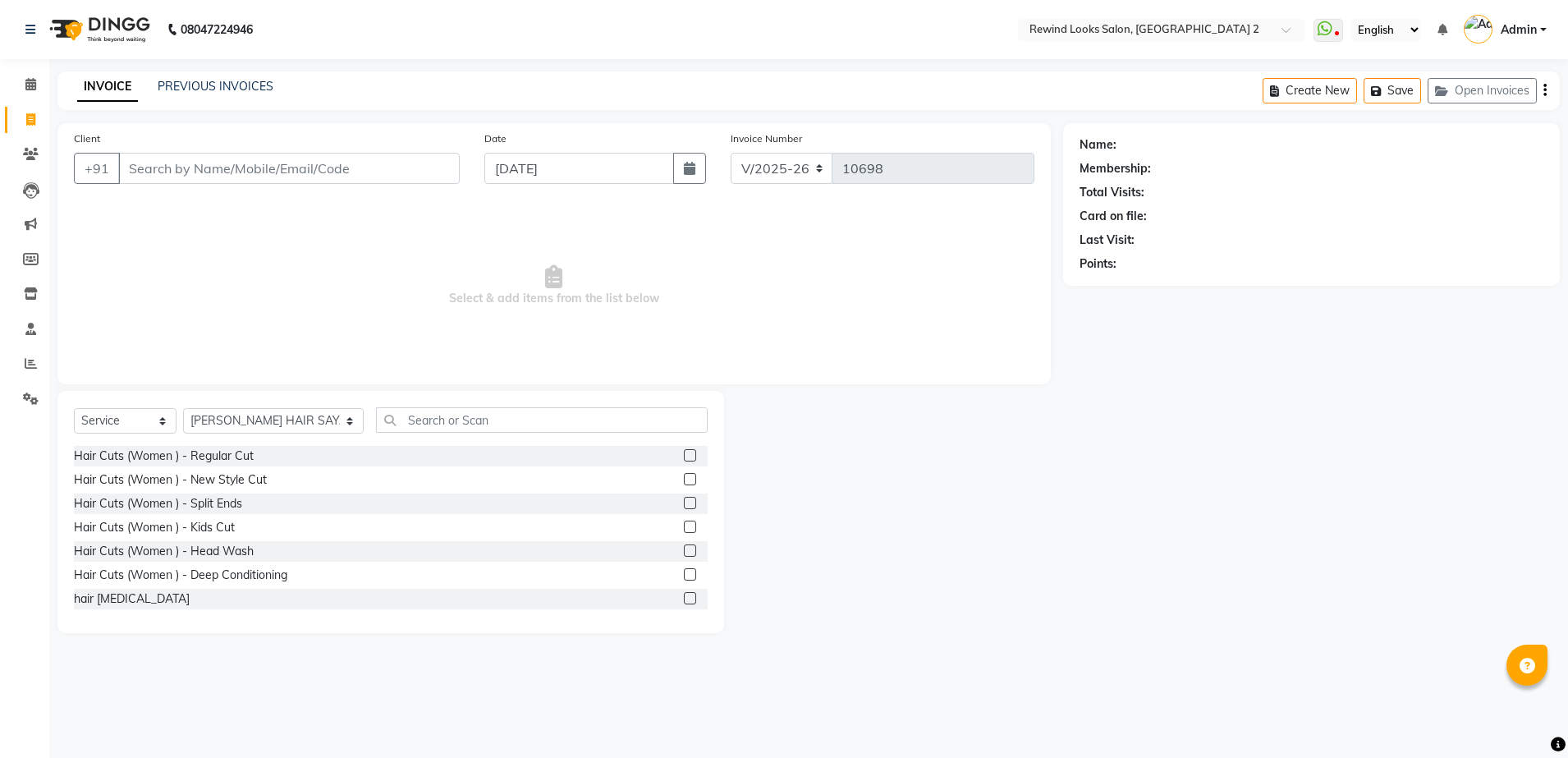
click at [253, 165] on input "Client" at bounding box center [289, 168] width 341 height 31
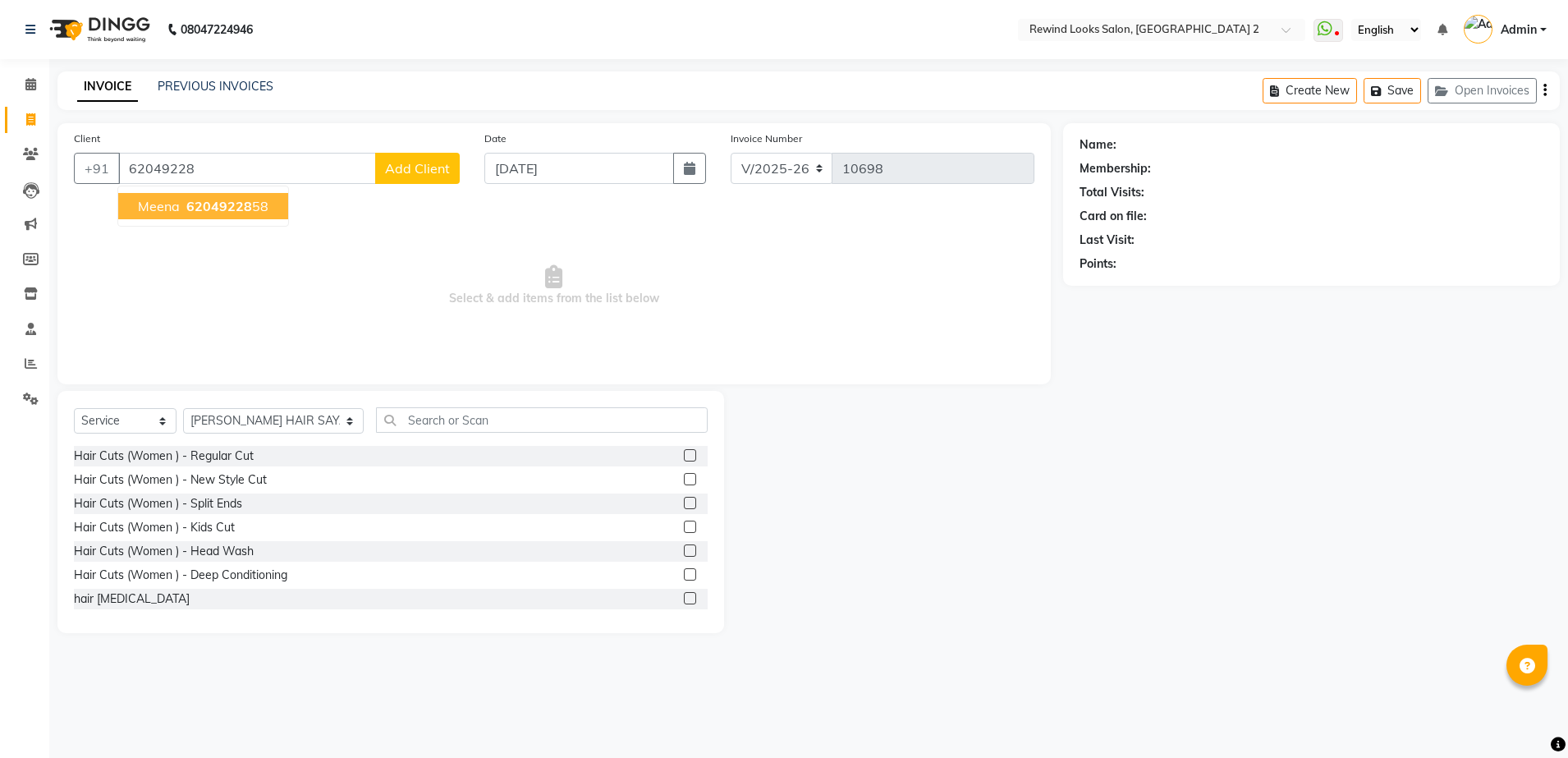
click at [245, 205] on span "62049228" at bounding box center [219, 206] width 65 height 16
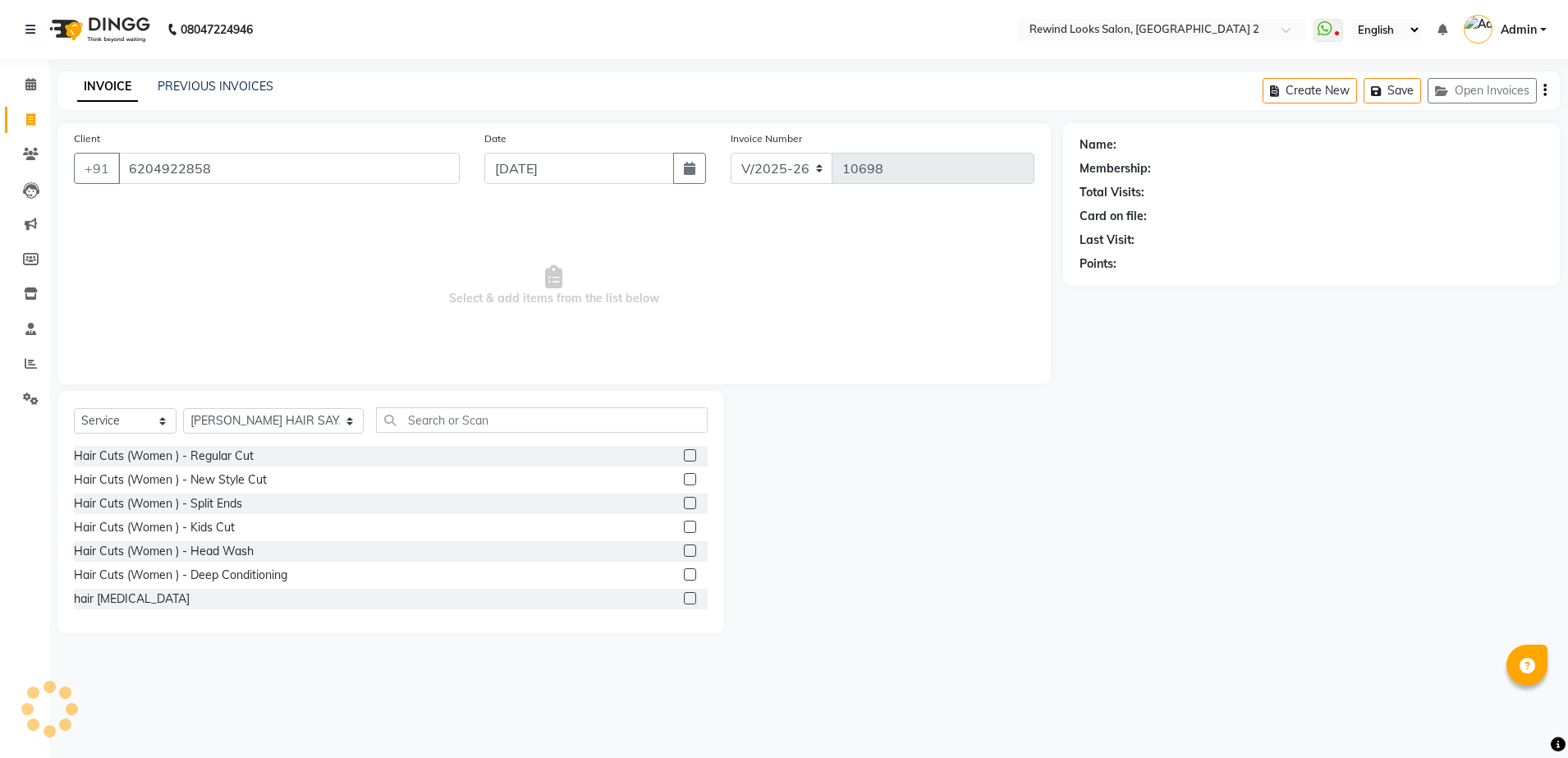
type input "6204922858"
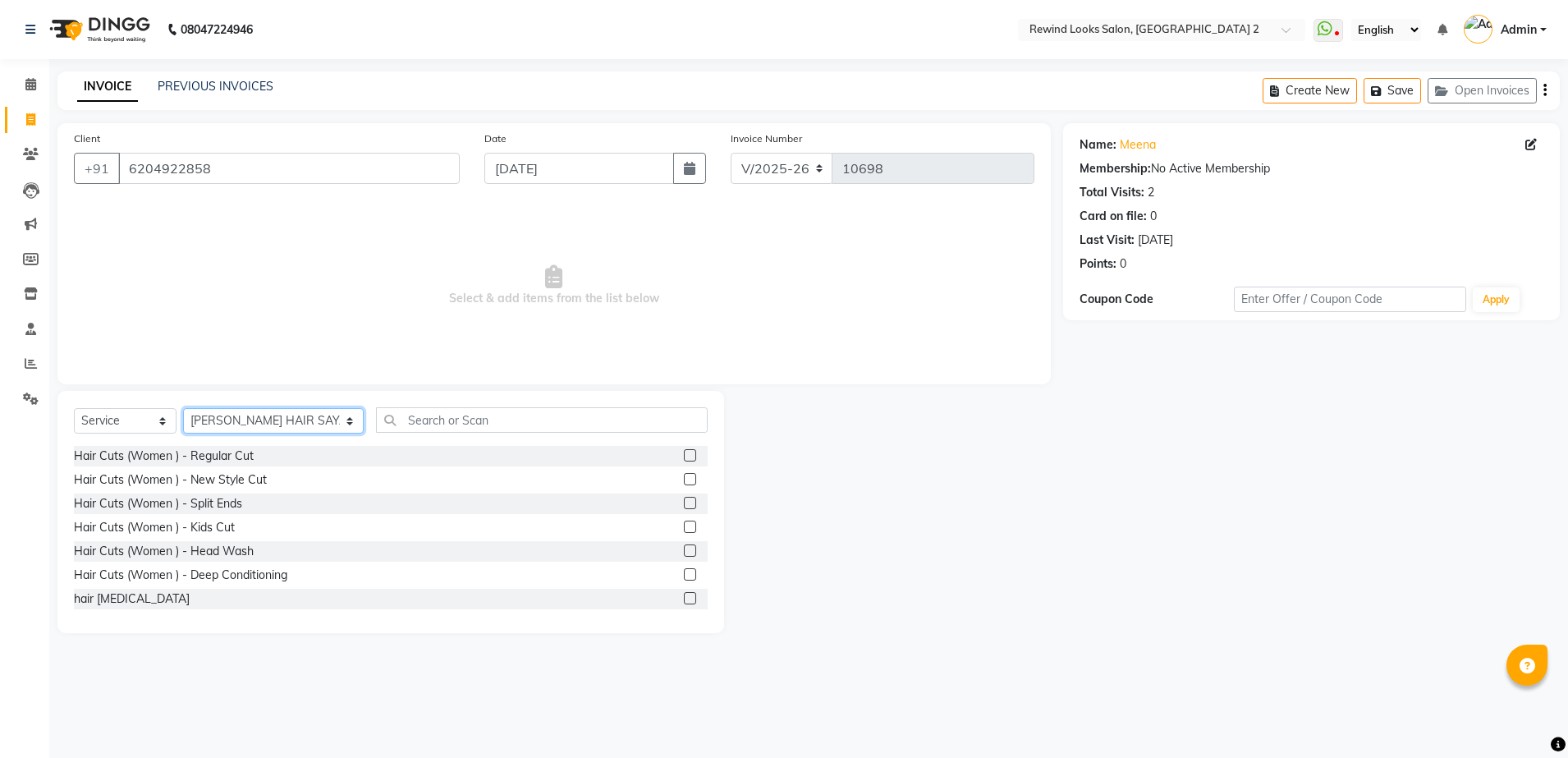
click at [216, 429] on select "Select Stylist [PERSON_NAME] aayat ADMIN Alfad hair Casa Ali Hair [PERSON_NAME]…" at bounding box center [273, 420] width 181 height 25
select select "34649"
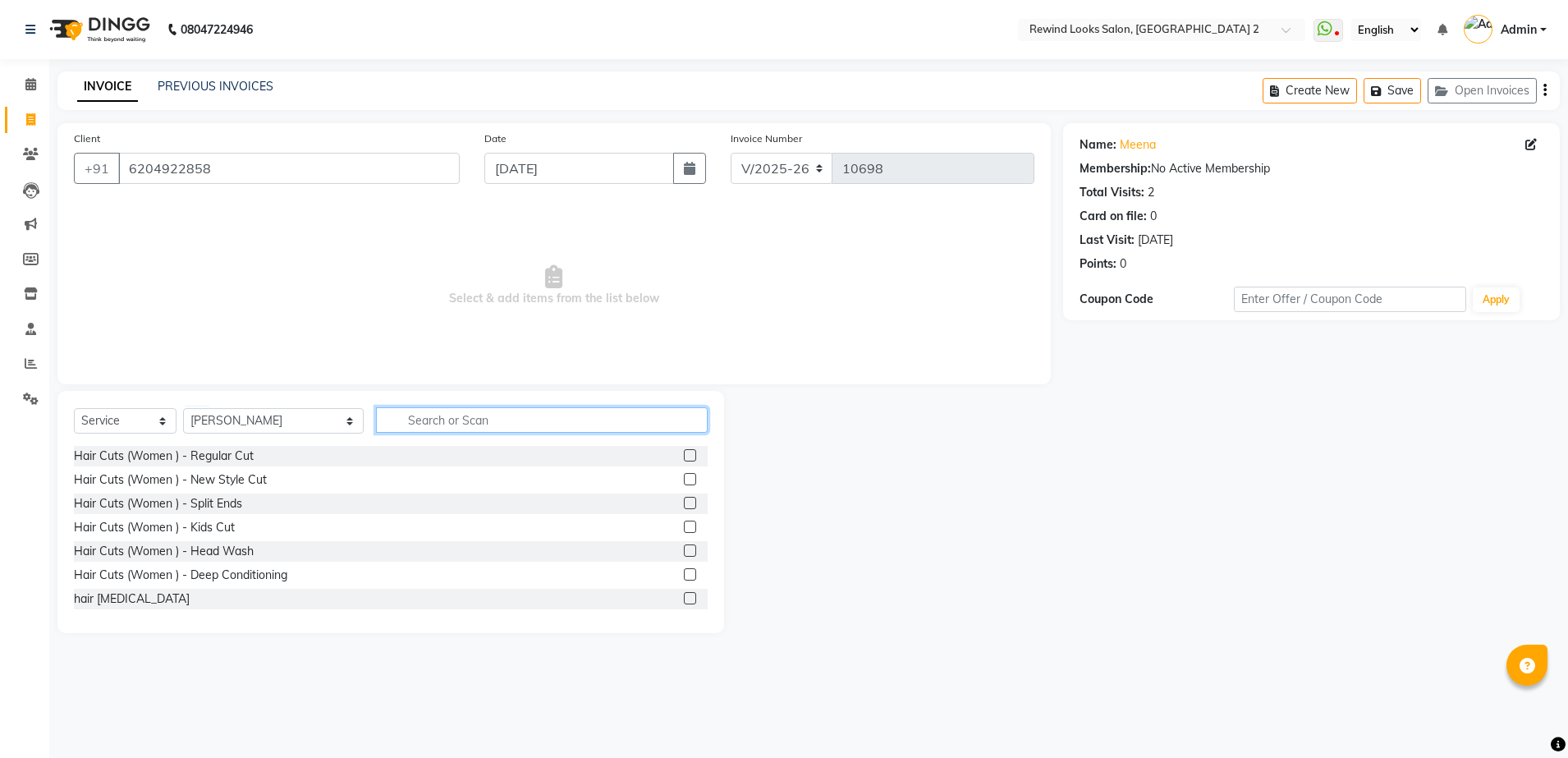
click at [421, 418] on input "text" at bounding box center [542, 419] width 332 height 25
type input "THRE"
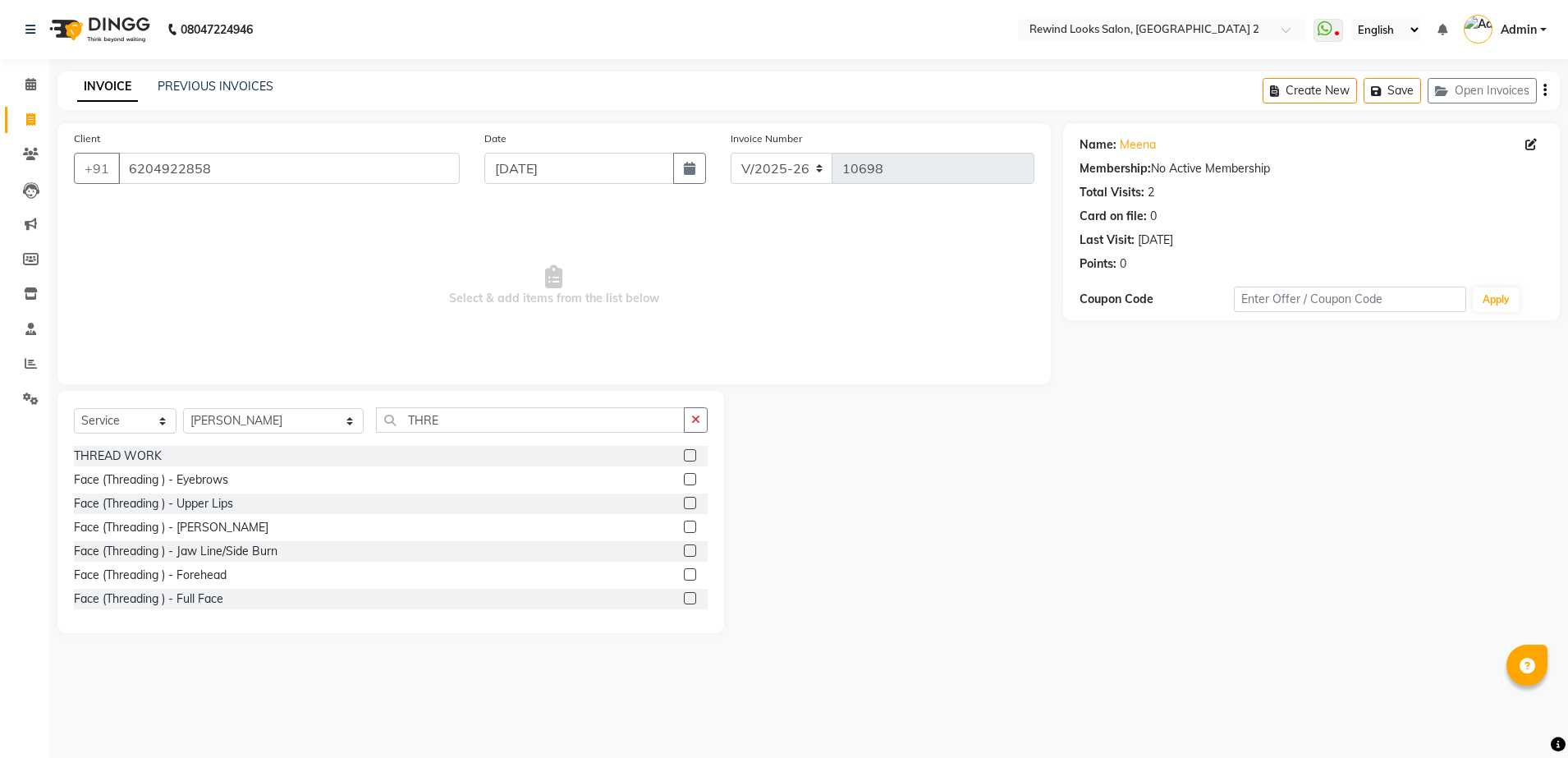
click at [684, 453] on label at bounding box center [690, 455] width 13 height 13
click at [684, 453] on input "checkbox" at bounding box center [689, 456] width 11 height 11
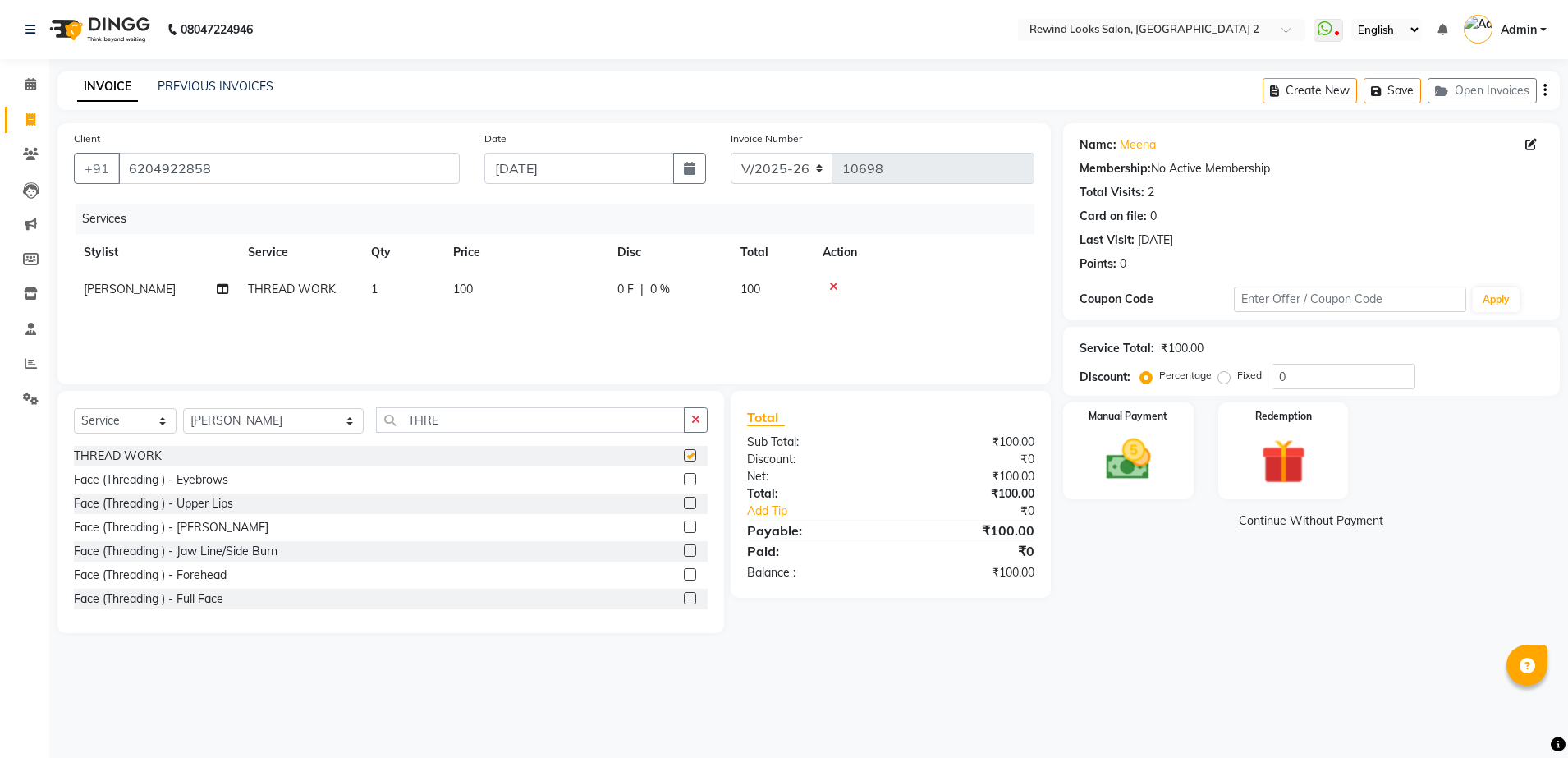
checkbox input "false"
click at [556, 289] on td "100" at bounding box center [525, 289] width 164 height 37
select select "34649"
click at [556, 289] on input "100" at bounding box center [602, 293] width 144 height 25
type input "160"
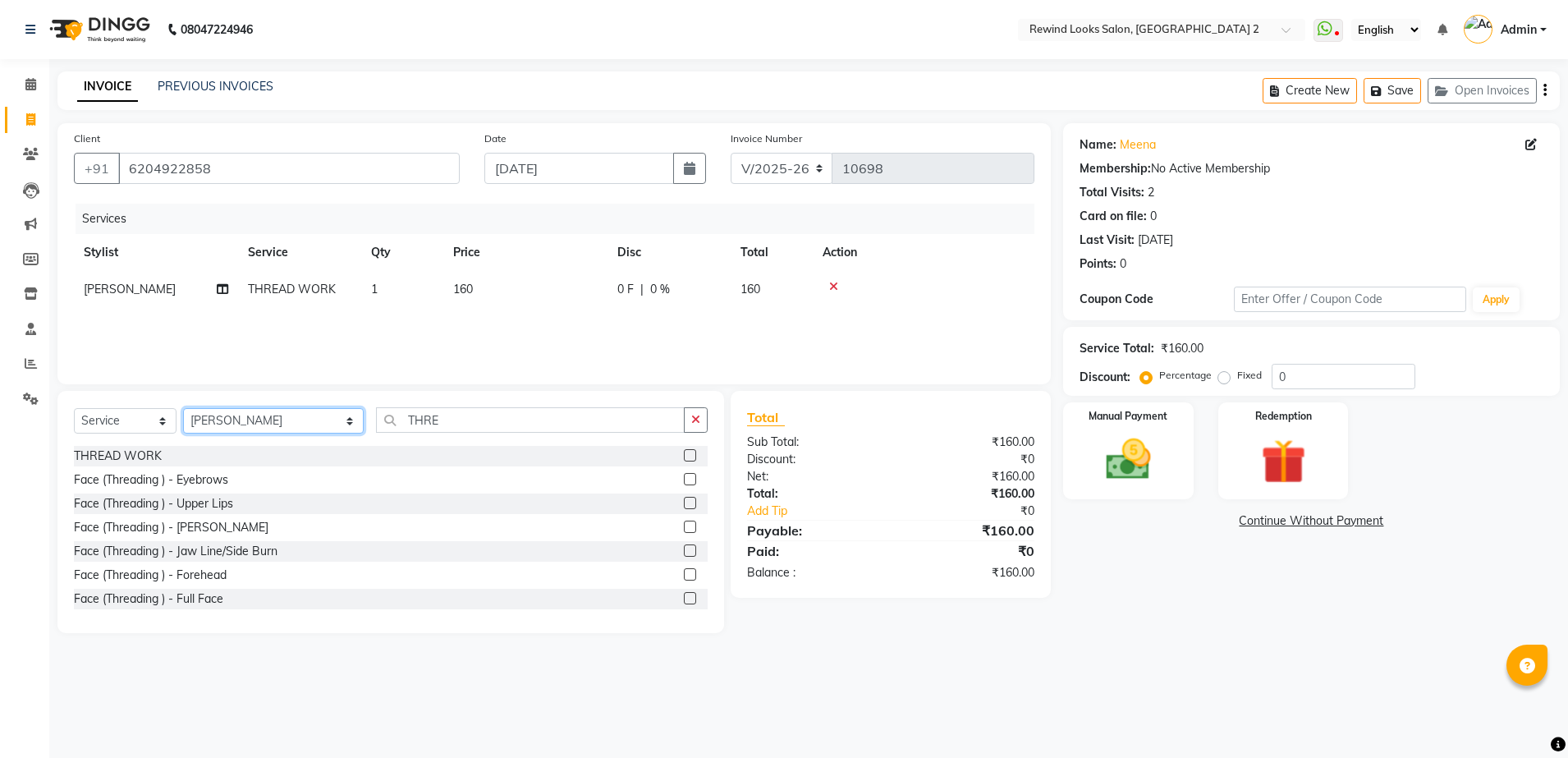
click at [227, 422] on select "Select Stylist [PERSON_NAME] aayat ADMIN Alfad hair Casa Ali Hair [PERSON_NAME]…" at bounding box center [273, 420] width 181 height 25
select select "59648"
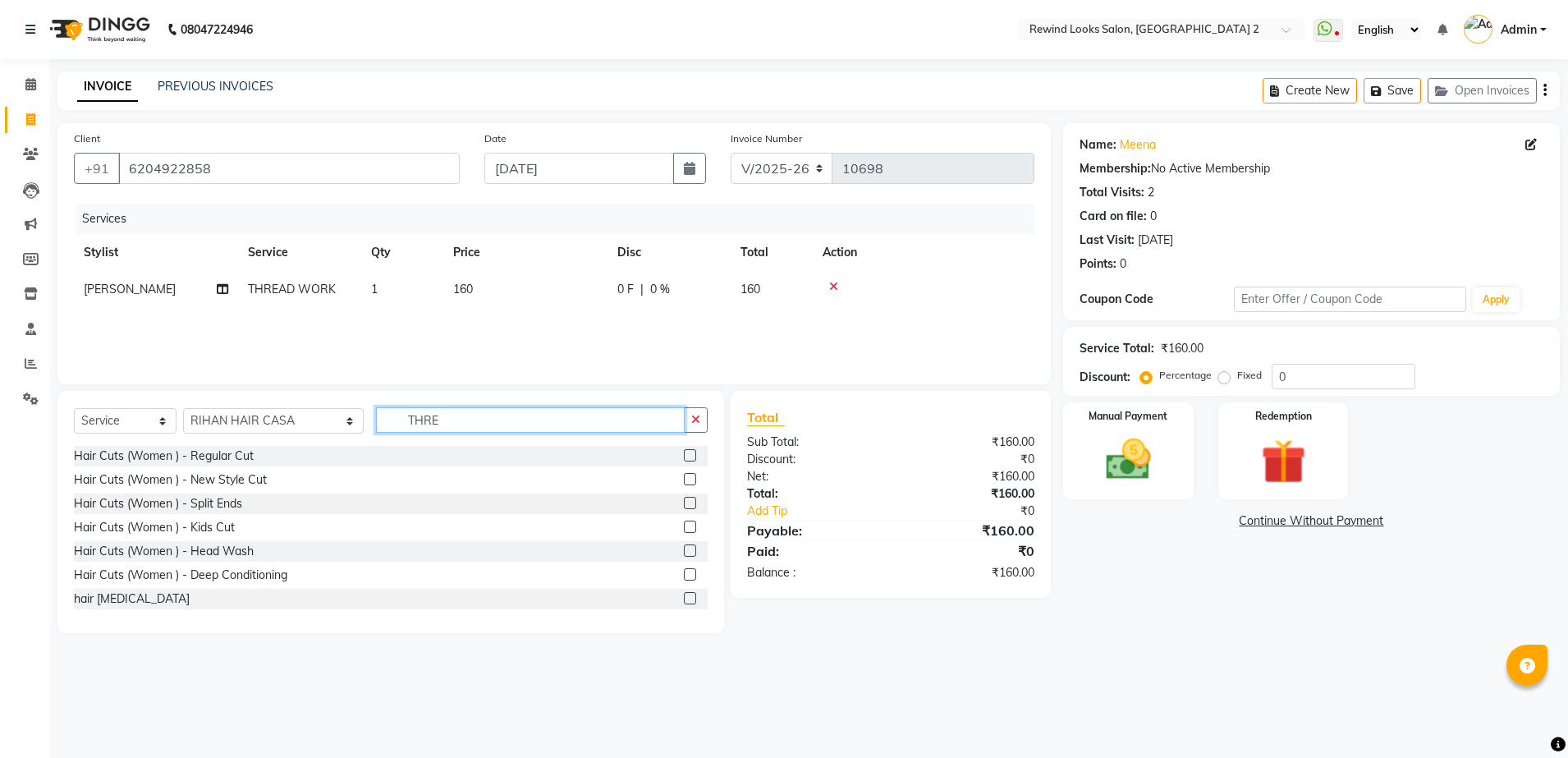
click at [386, 416] on input "THRE" at bounding box center [530, 419] width 308 height 25
click at [684, 455] on label at bounding box center [690, 455] width 13 height 13
click at [684, 455] on input "checkbox" at bounding box center [689, 456] width 11 height 11
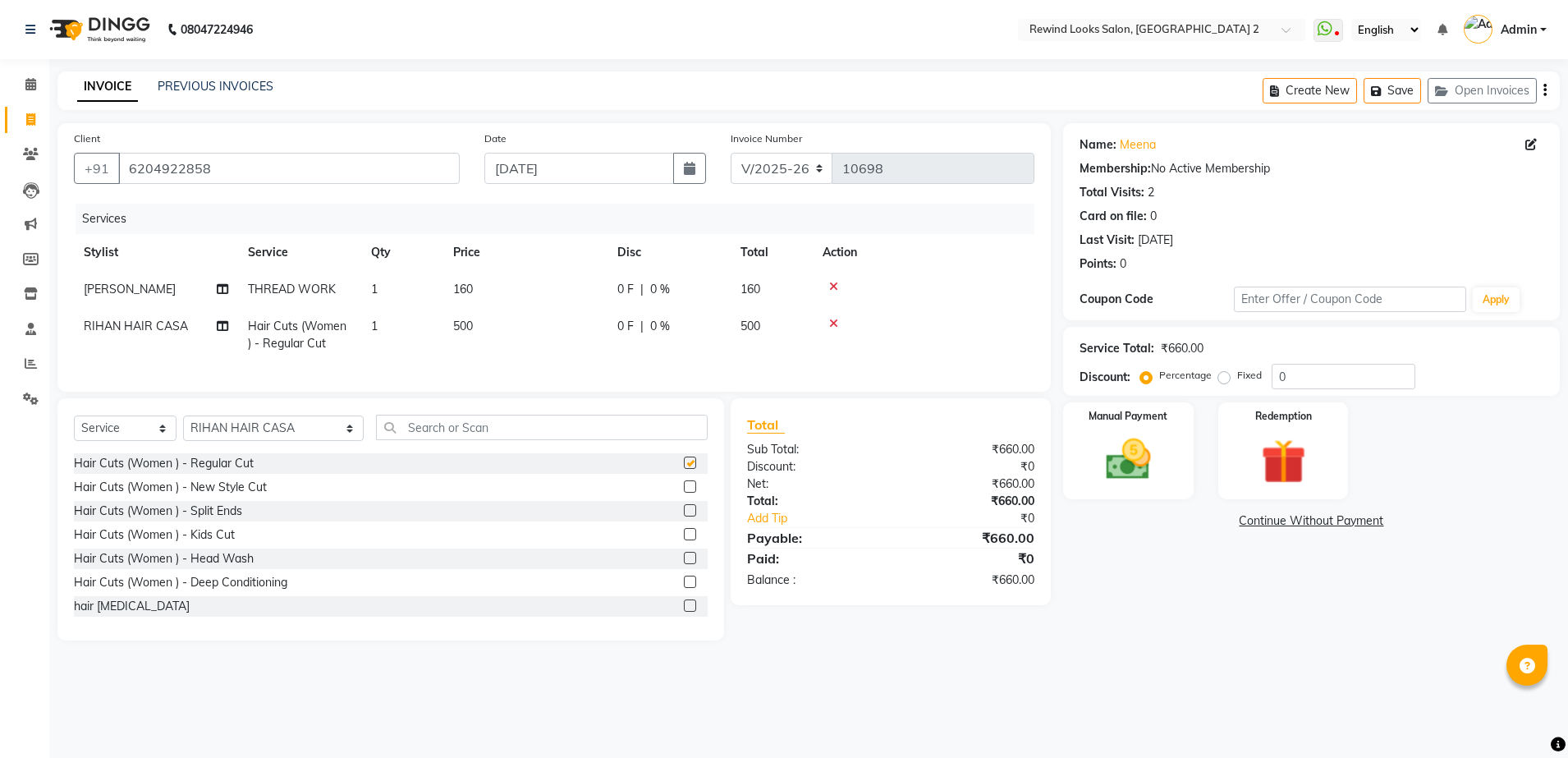
checkbox input "false"
click at [684, 564] on label at bounding box center [690, 558] width 13 height 13
click at [684, 564] on input "checkbox" at bounding box center [689, 558] width 11 height 11
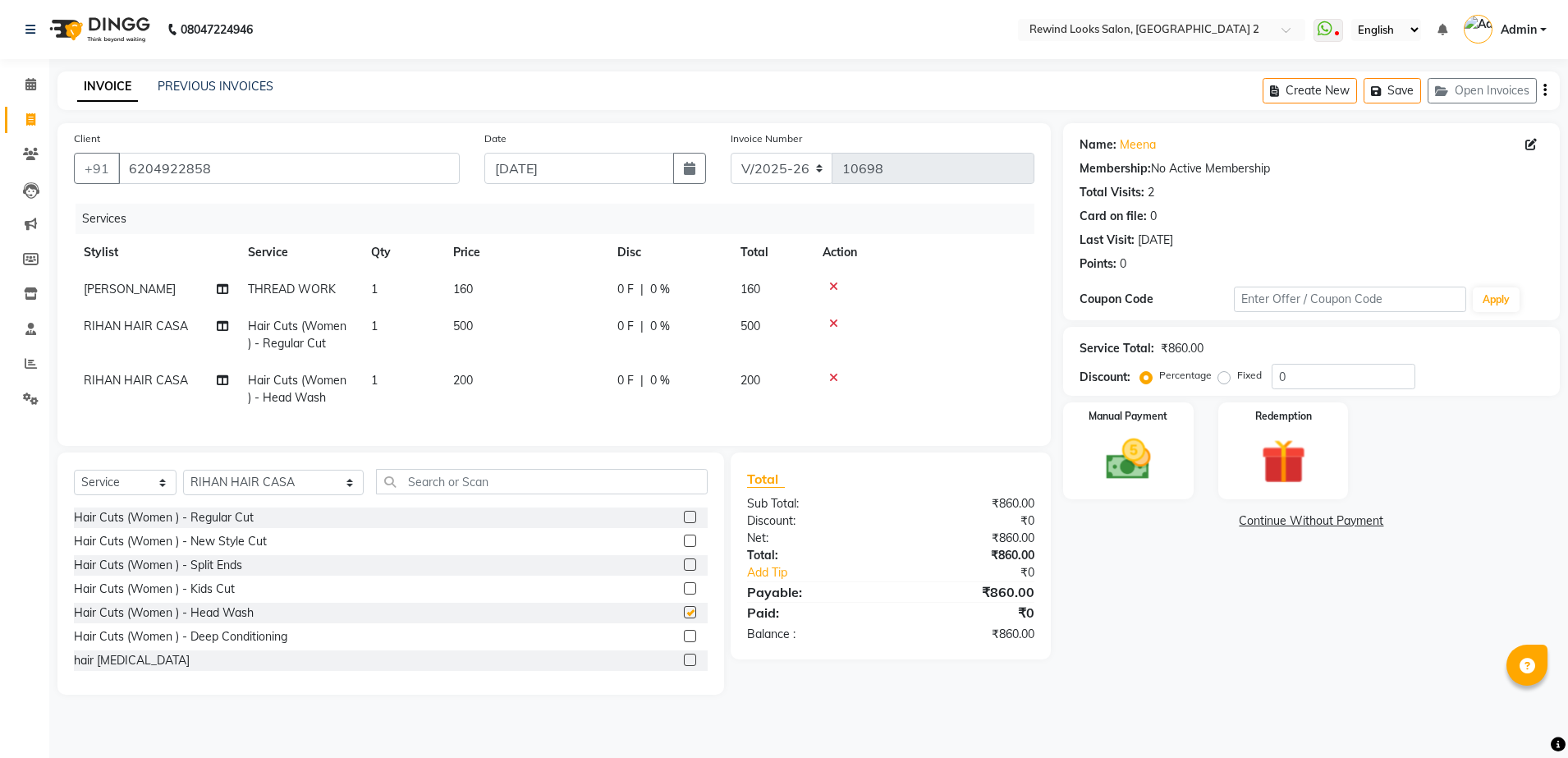
checkbox input "false"
click at [1131, 454] on img at bounding box center [1128, 460] width 76 height 54
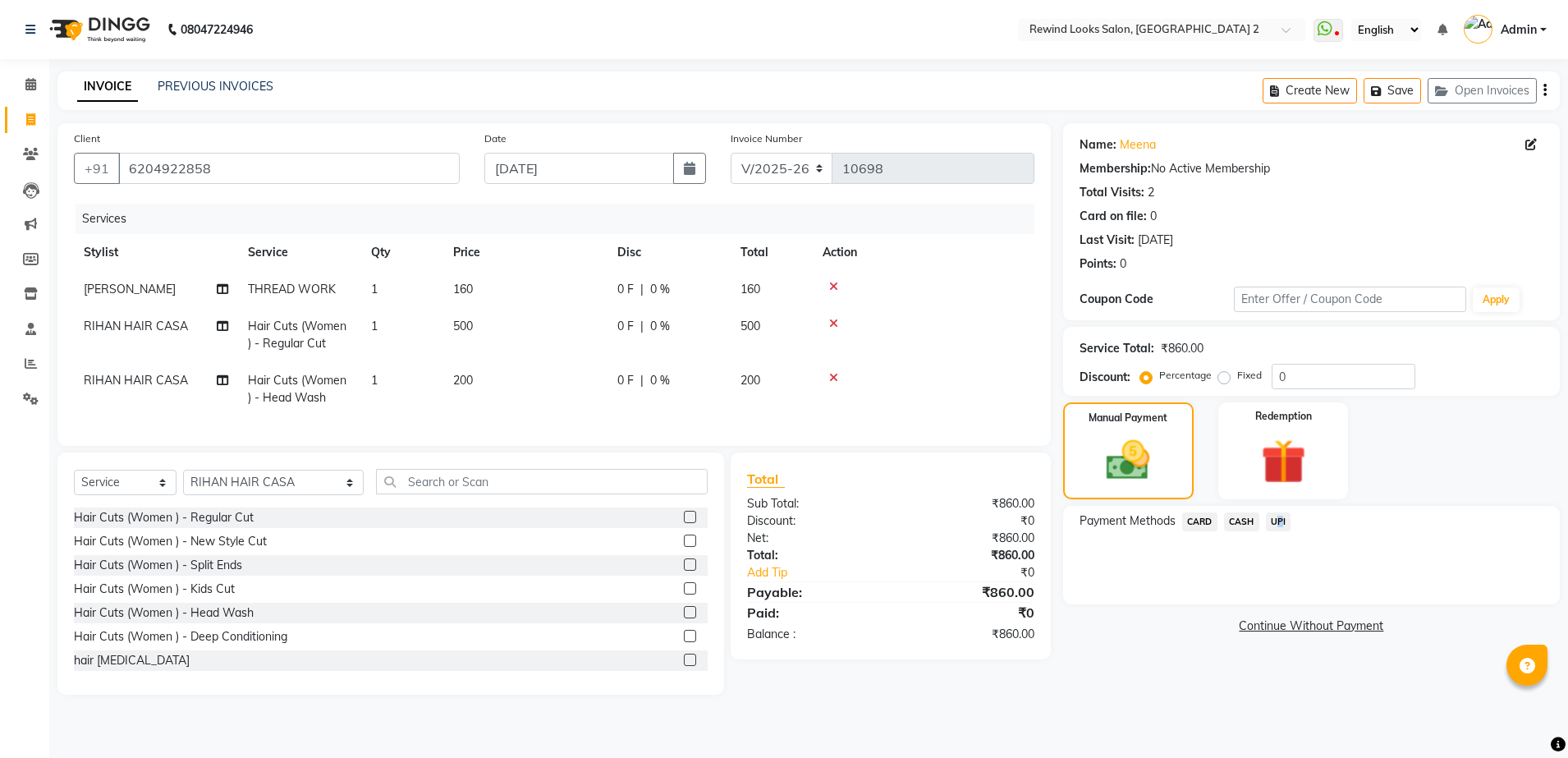
click at [1272, 521] on span "UPI" at bounding box center [1279, 521] width 25 height 19
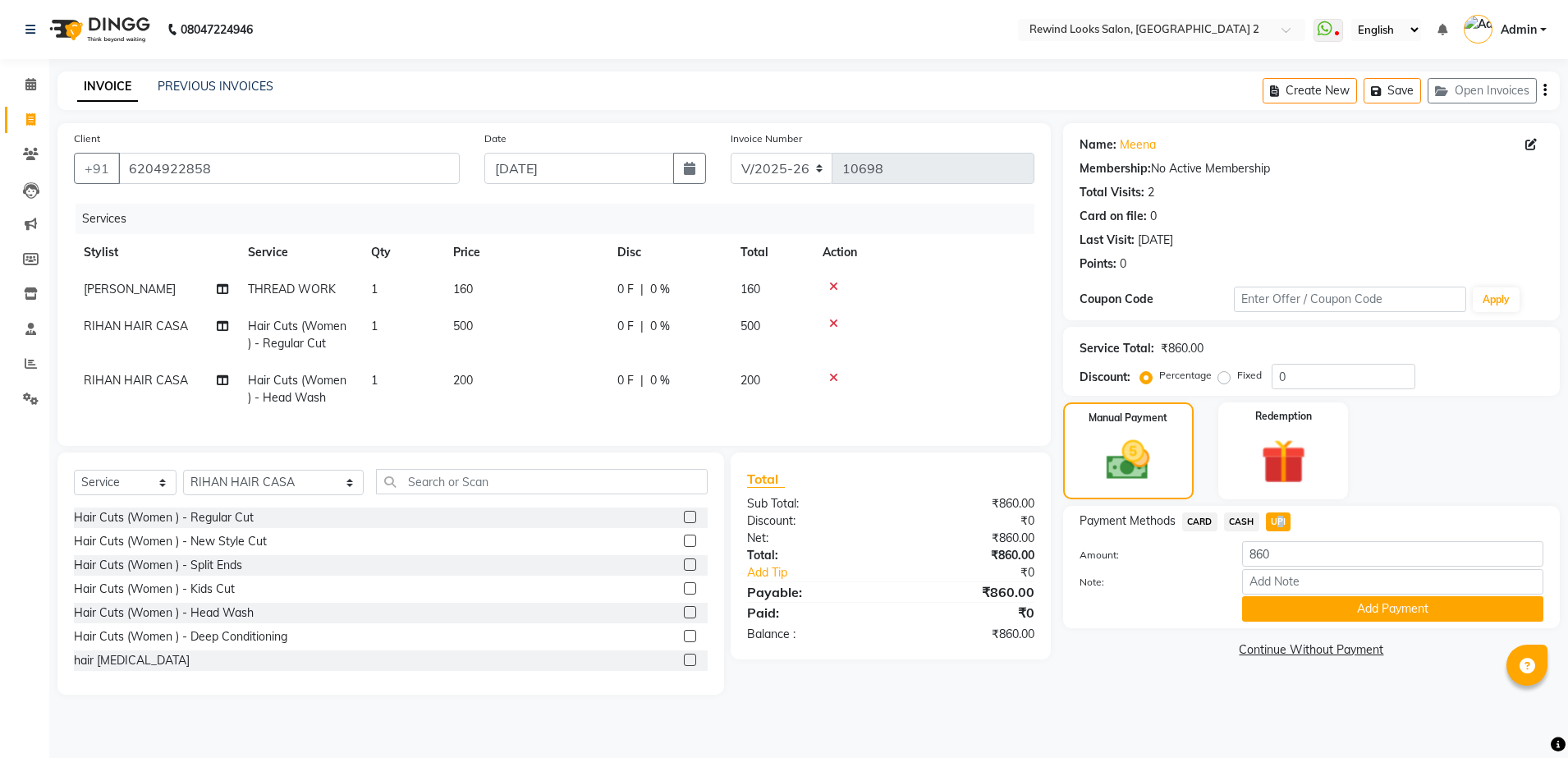
click at [1272, 521] on span "UPI" at bounding box center [1279, 521] width 25 height 19
click at [1261, 615] on button "Add Payment" at bounding box center [1392, 608] width 301 height 25
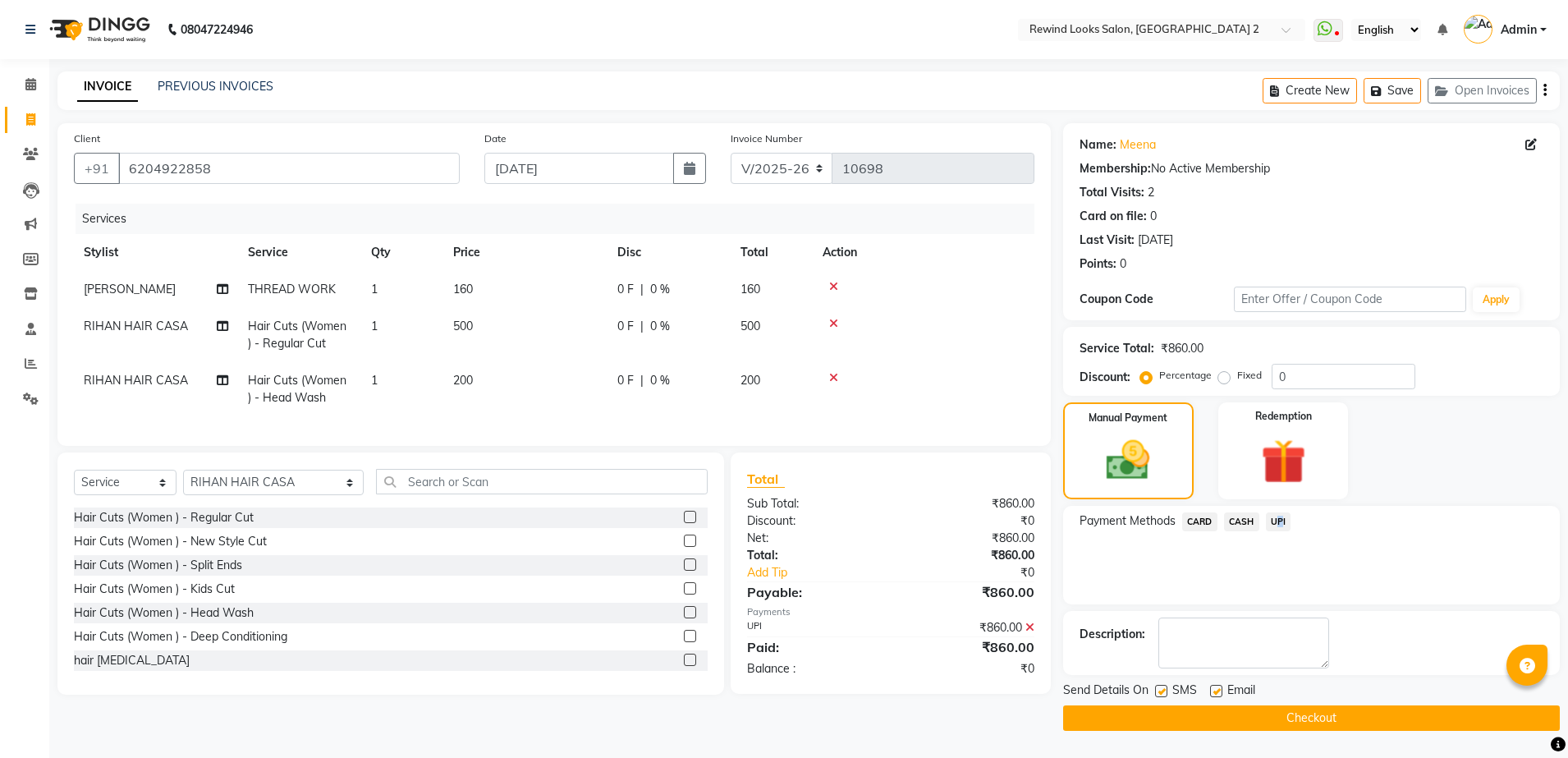
click at [1276, 712] on button "Checkout" at bounding box center [1311, 718] width 496 height 25
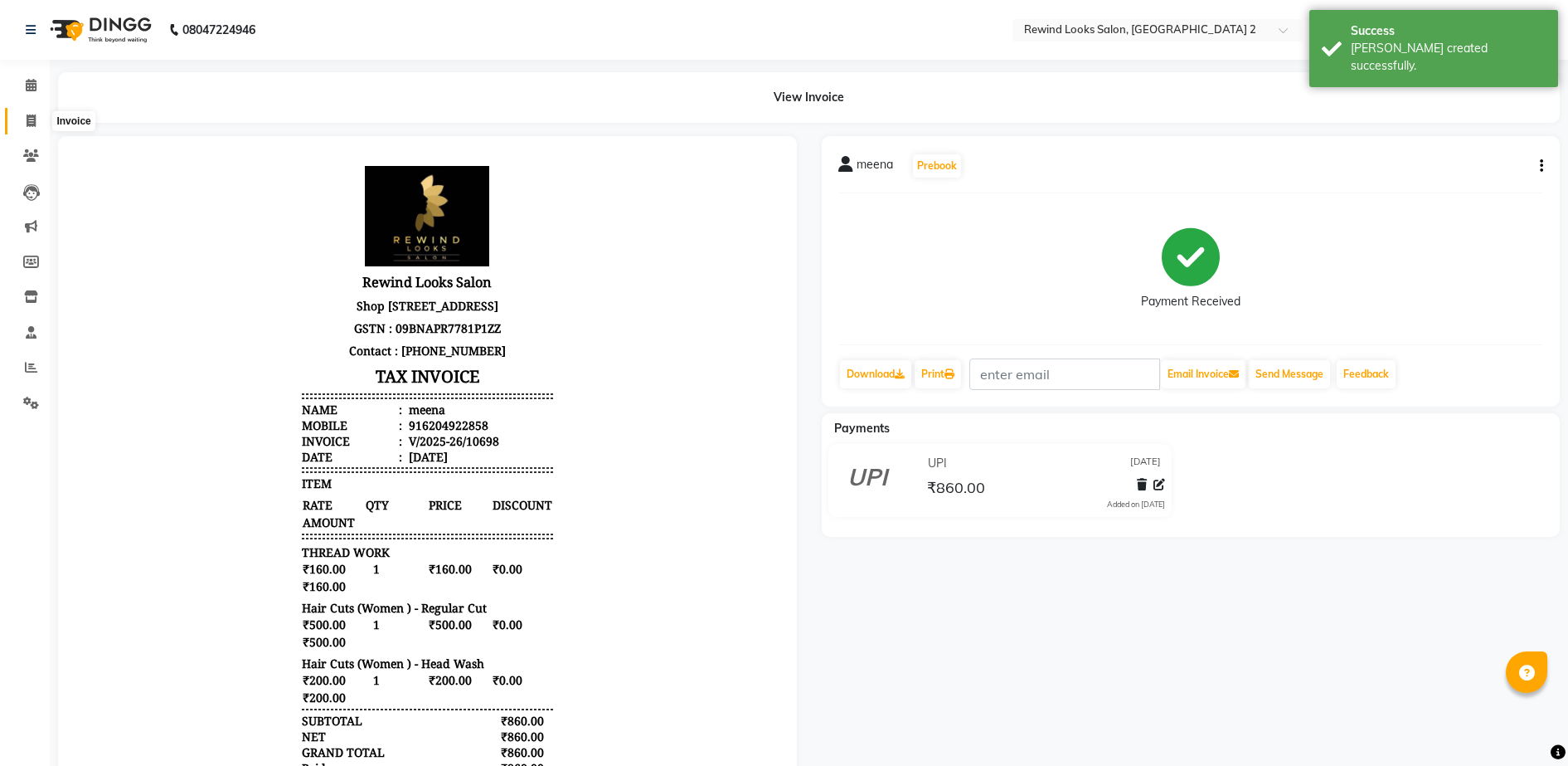
click at [23, 112] on span at bounding box center [31, 121] width 29 height 19
select select "service"
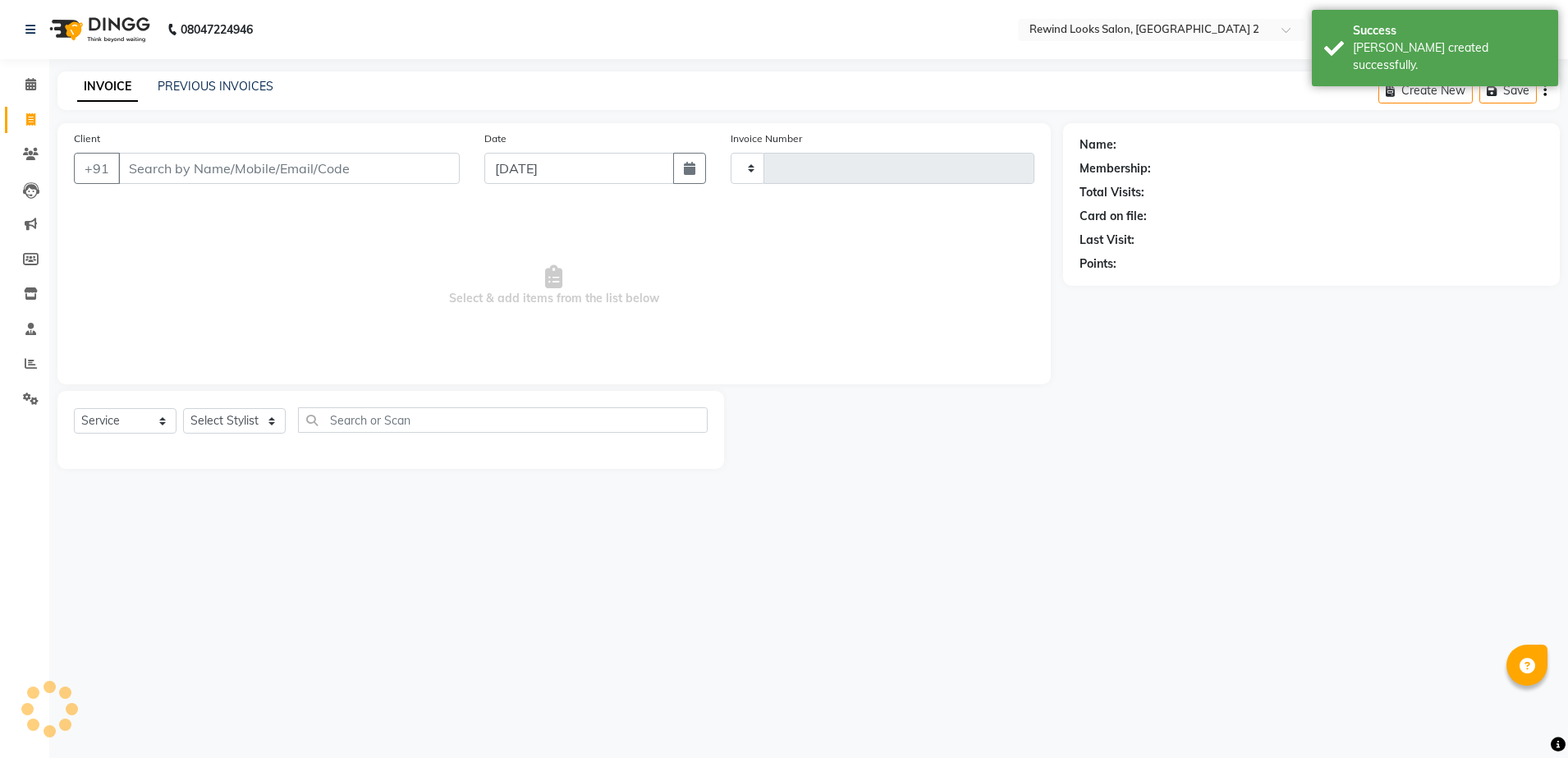
type input "10699"
select select "4640"
click at [214, 172] on input "Client" at bounding box center [289, 168] width 341 height 31
type input "99"
select select "27076"
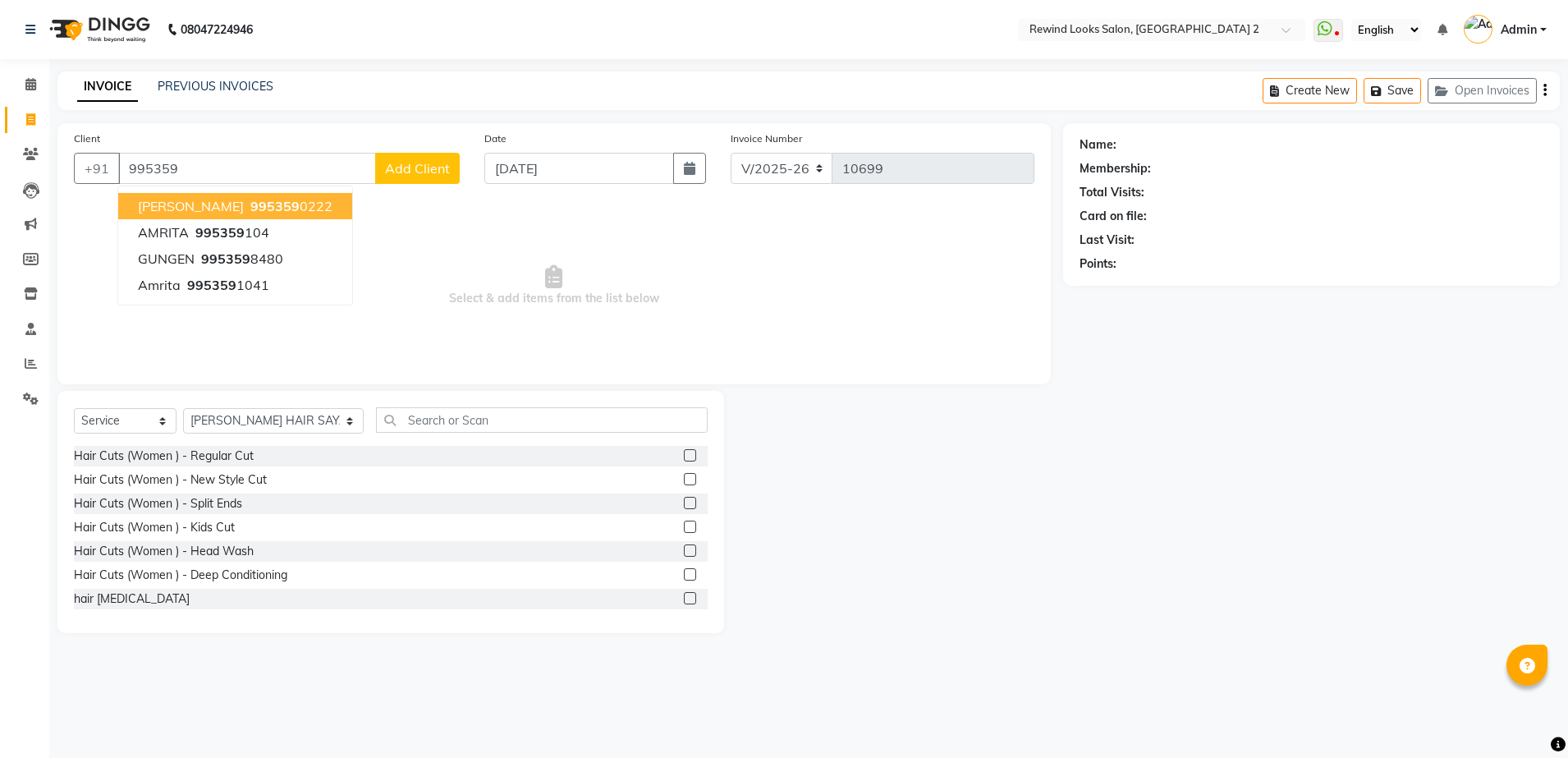
click at [250, 210] on span "995359" at bounding box center [274, 206] width 49 height 16
type input "9953590222"
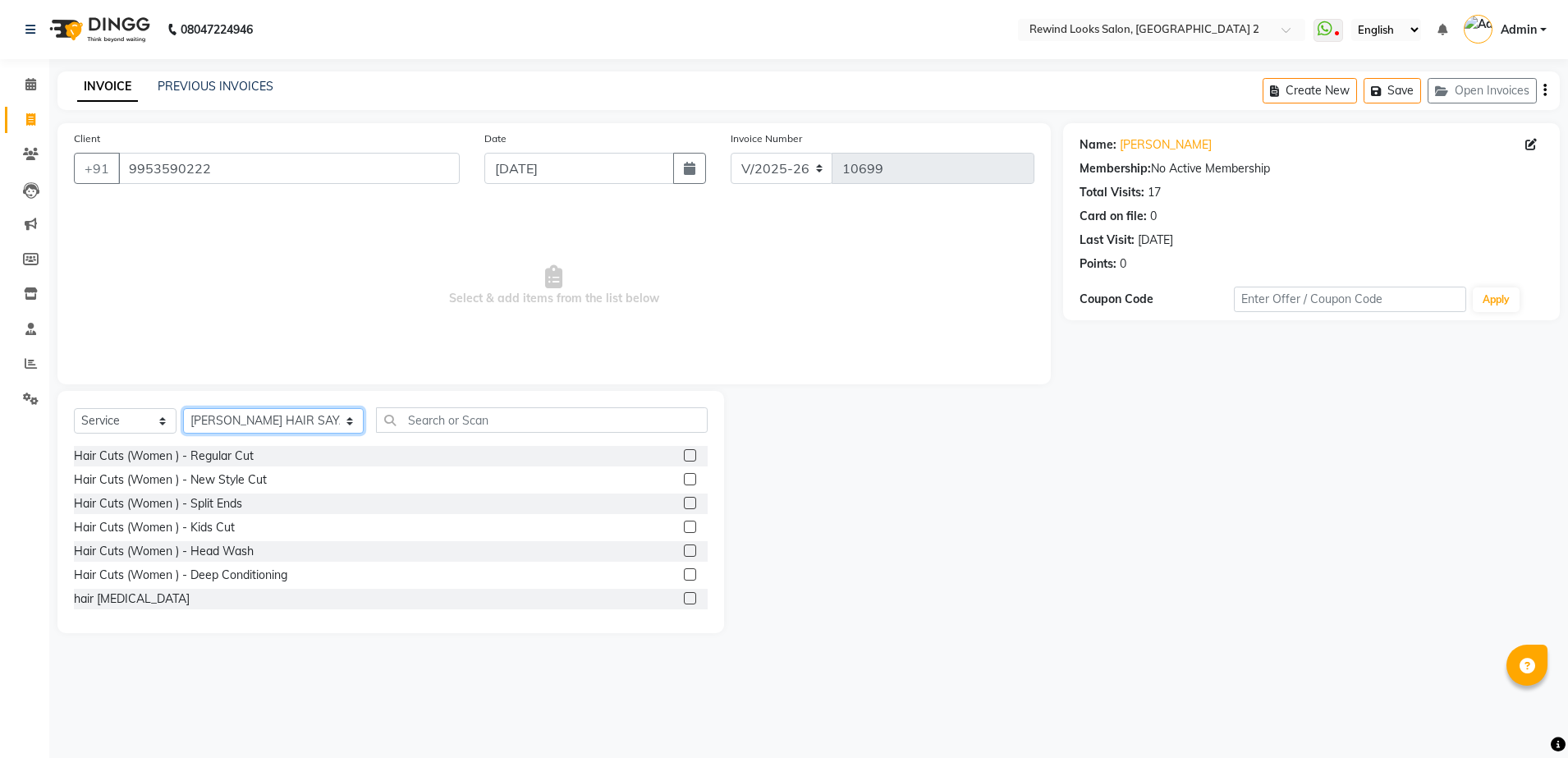
click at [228, 416] on select "Select Stylist [PERSON_NAME] aayat ADMIN Alfad hair Casa Ali Hair [PERSON_NAME]…" at bounding box center [273, 420] width 181 height 25
select select "34649"
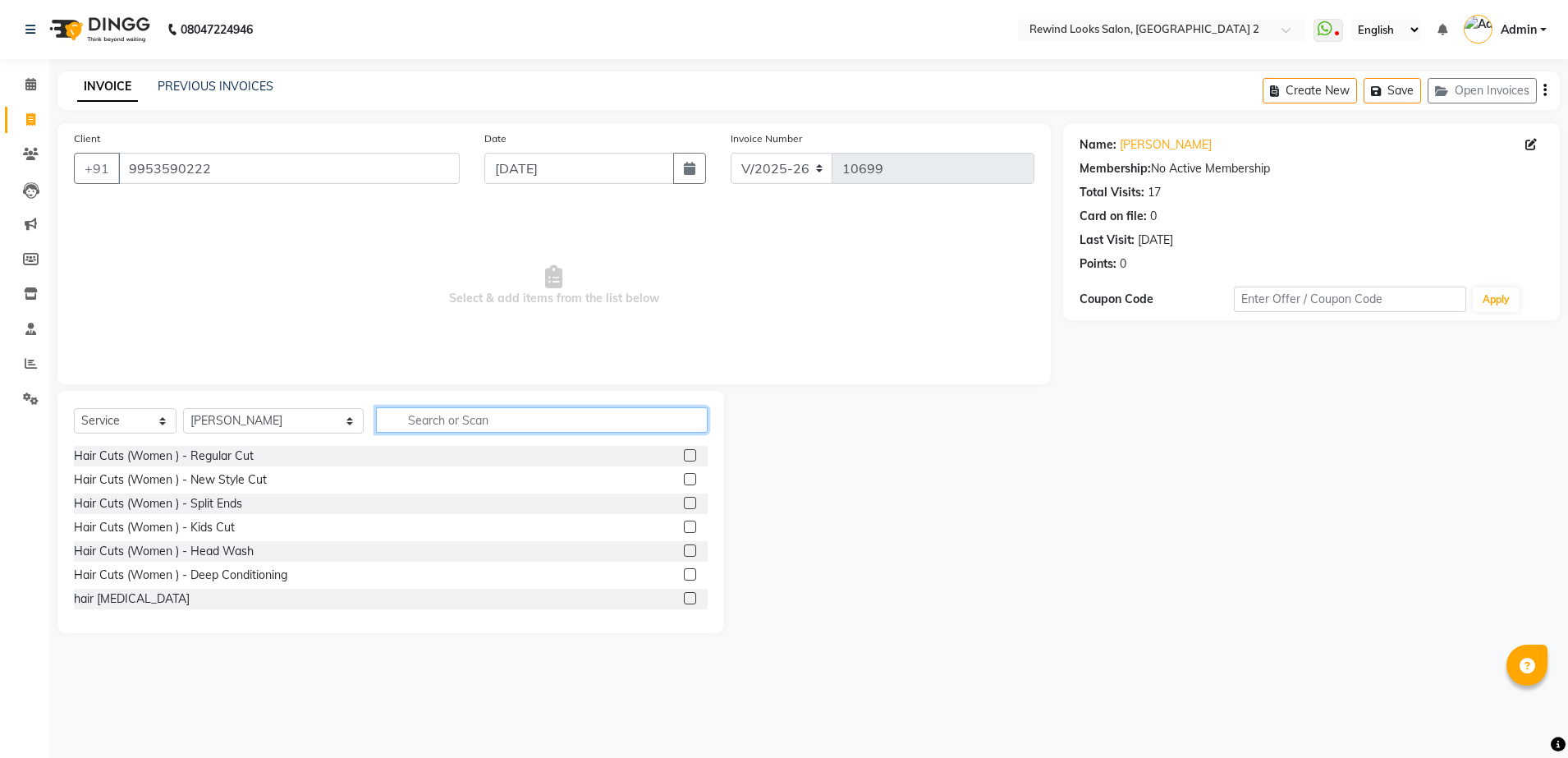
click at [504, 415] on input "text" at bounding box center [542, 419] width 332 height 25
type input "WAX"
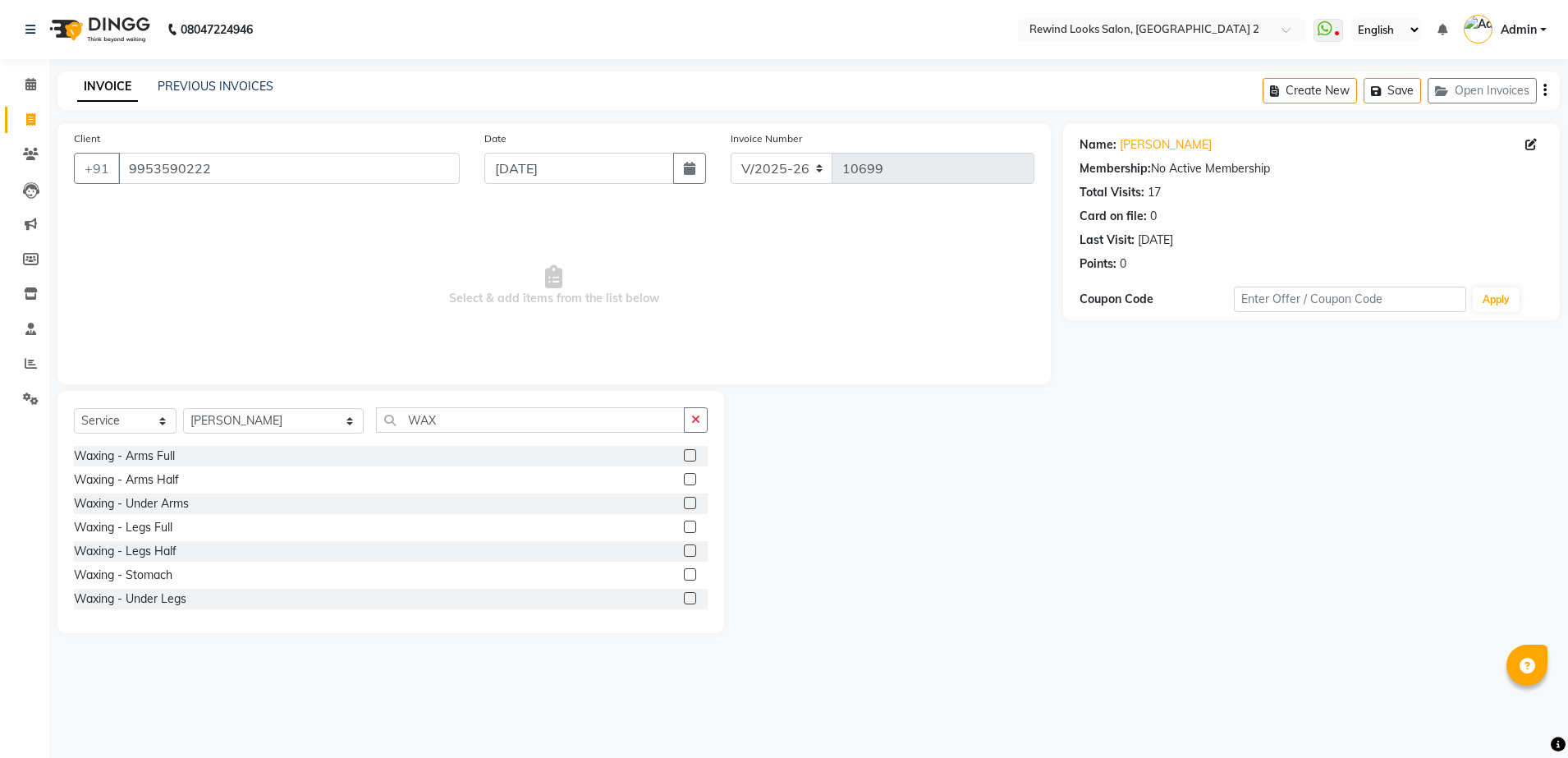
click at [684, 454] on label at bounding box center [690, 455] width 13 height 13
click at [684, 454] on input "checkbox" at bounding box center [689, 456] width 11 height 11
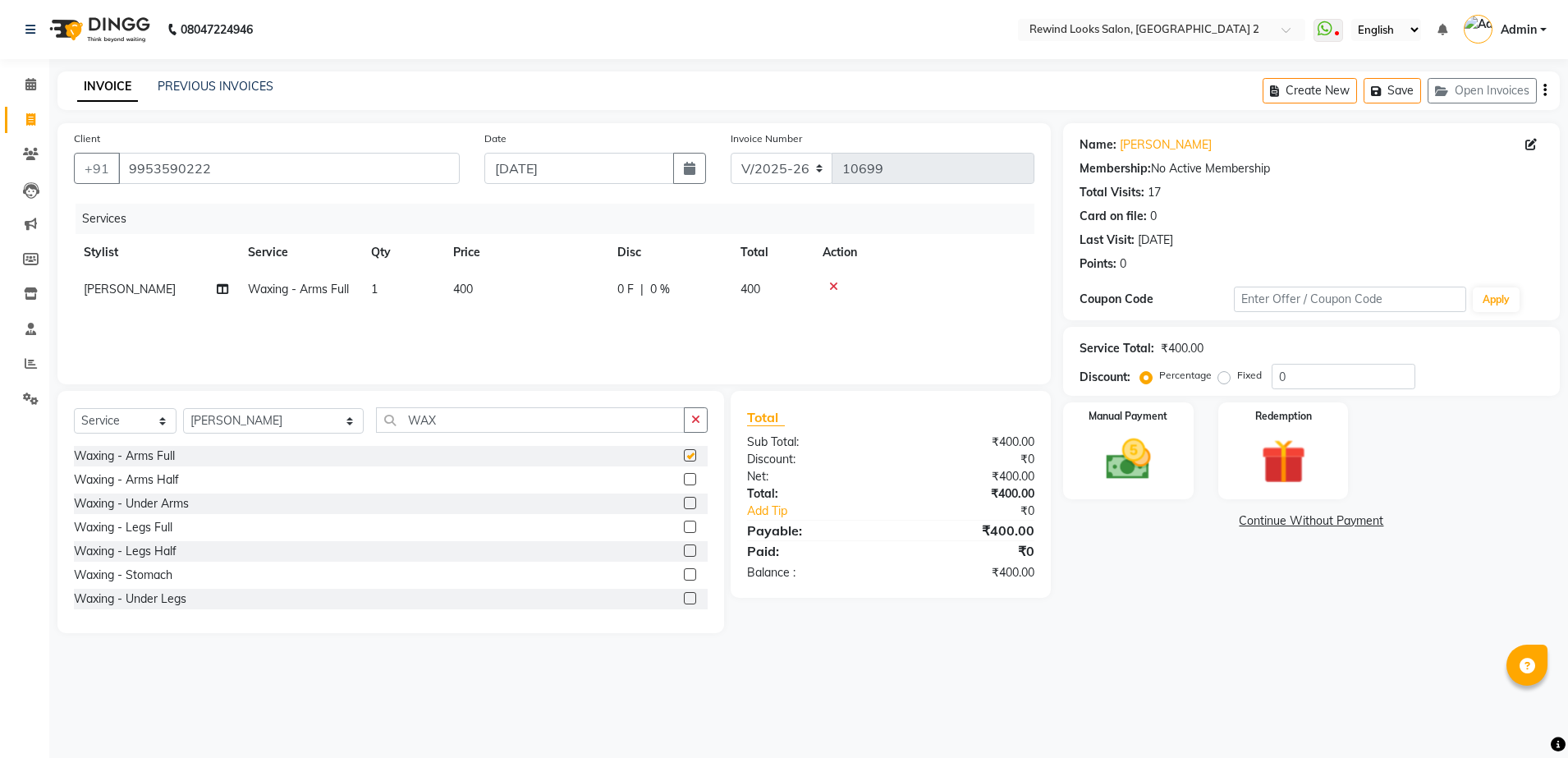
checkbox input "false"
click at [577, 289] on td "400" at bounding box center [525, 289] width 164 height 37
select select "34649"
drag, startPoint x: 577, startPoint y: 289, endPoint x: 632, endPoint y: 280, distance: 55.7
click at [632, 280] on input "400" at bounding box center [602, 293] width 144 height 25
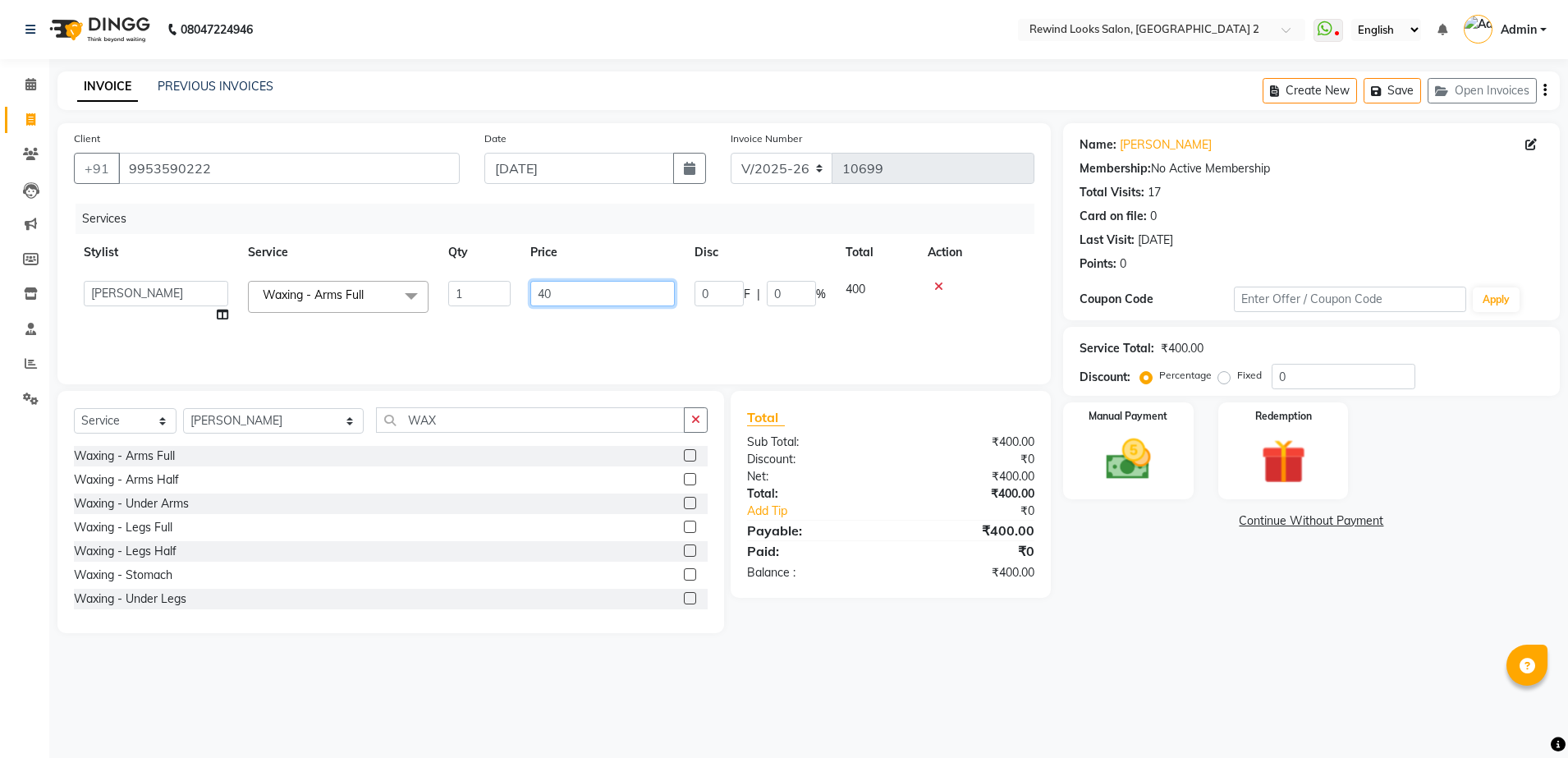
type input "4"
type input "370"
click at [1138, 463] on img at bounding box center [1128, 460] width 76 height 54
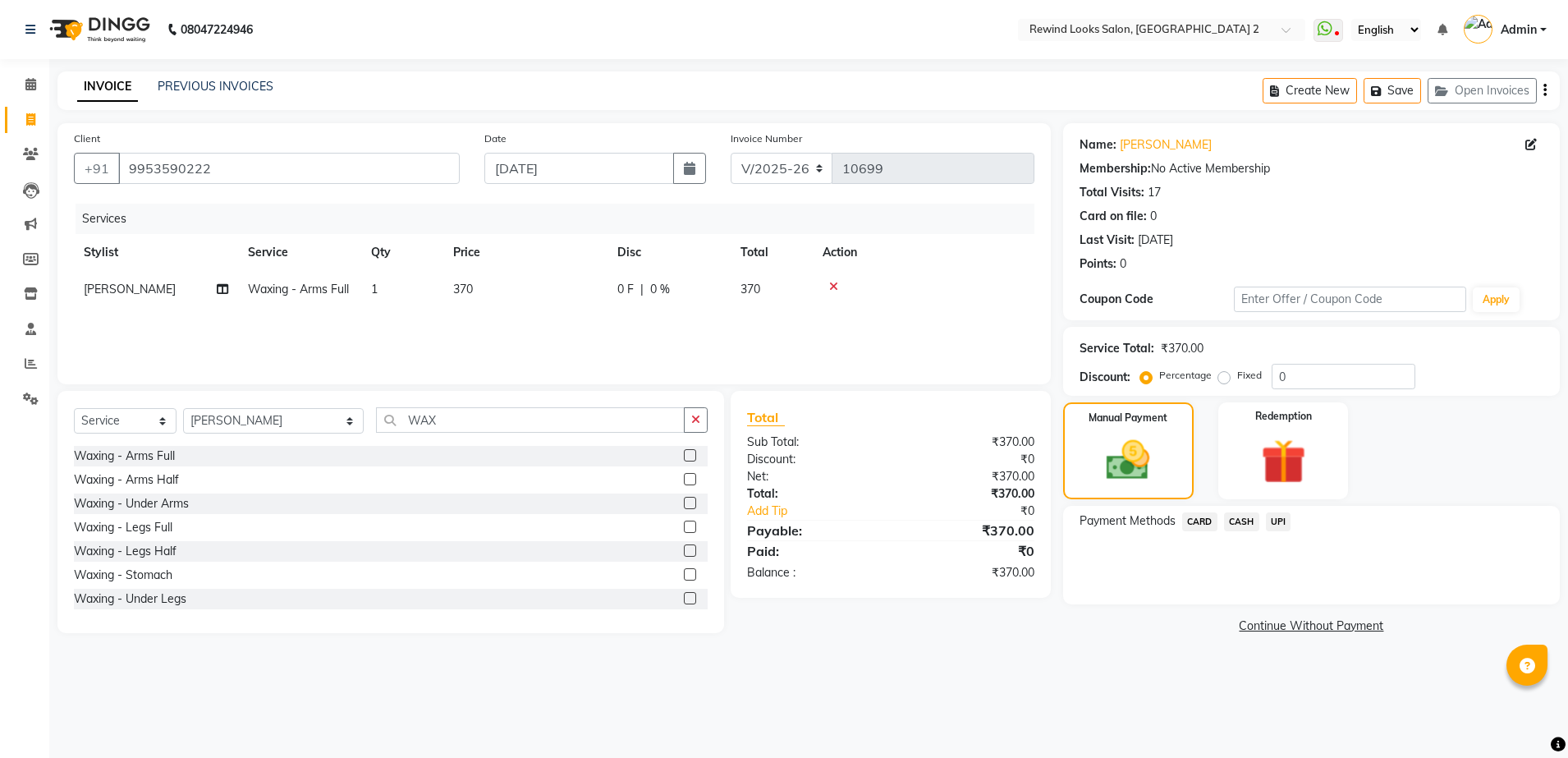
click at [1275, 520] on span "UPI" at bounding box center [1279, 521] width 25 height 19
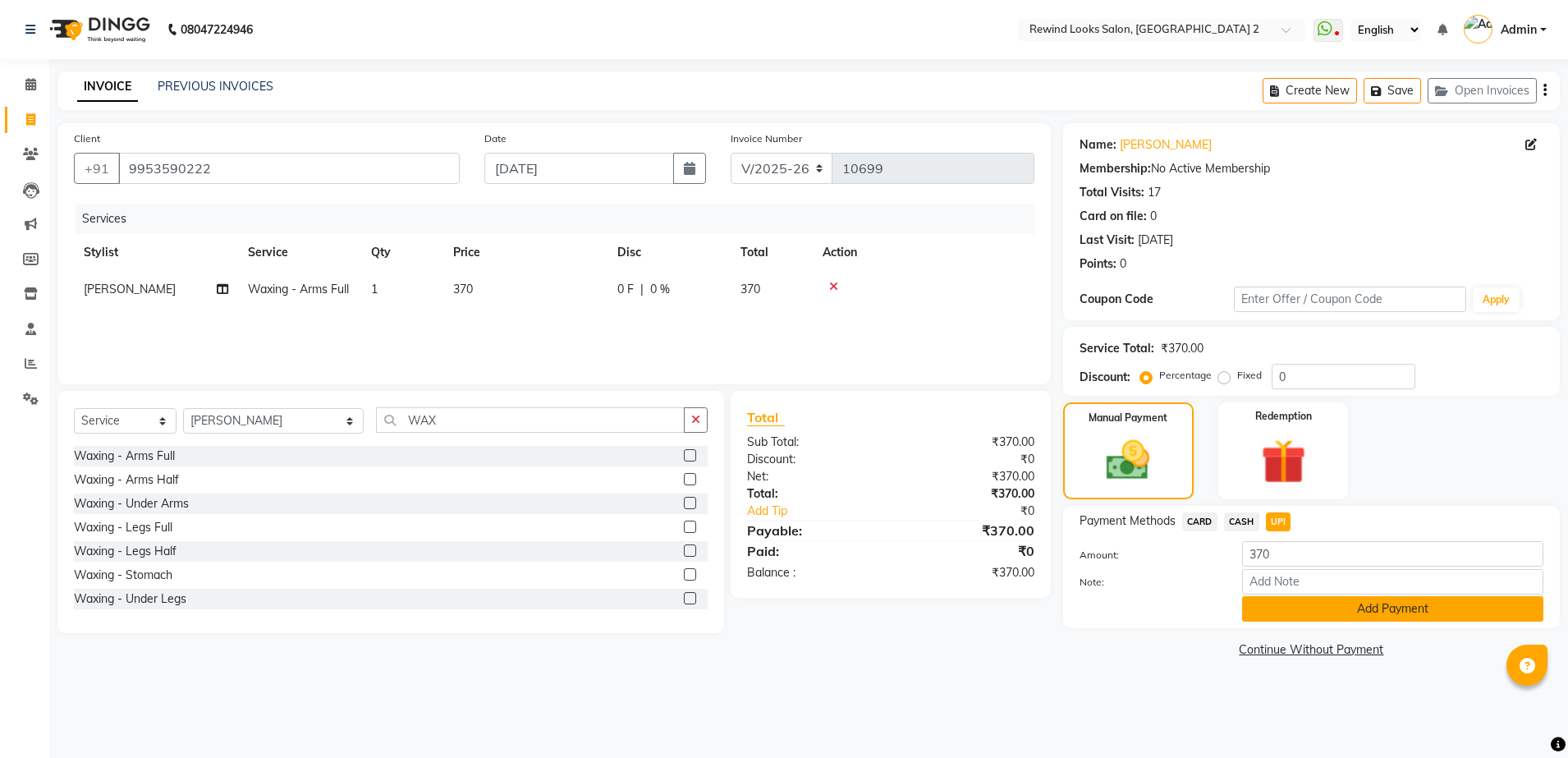
click at [1278, 615] on button "Add Payment" at bounding box center [1392, 608] width 301 height 25
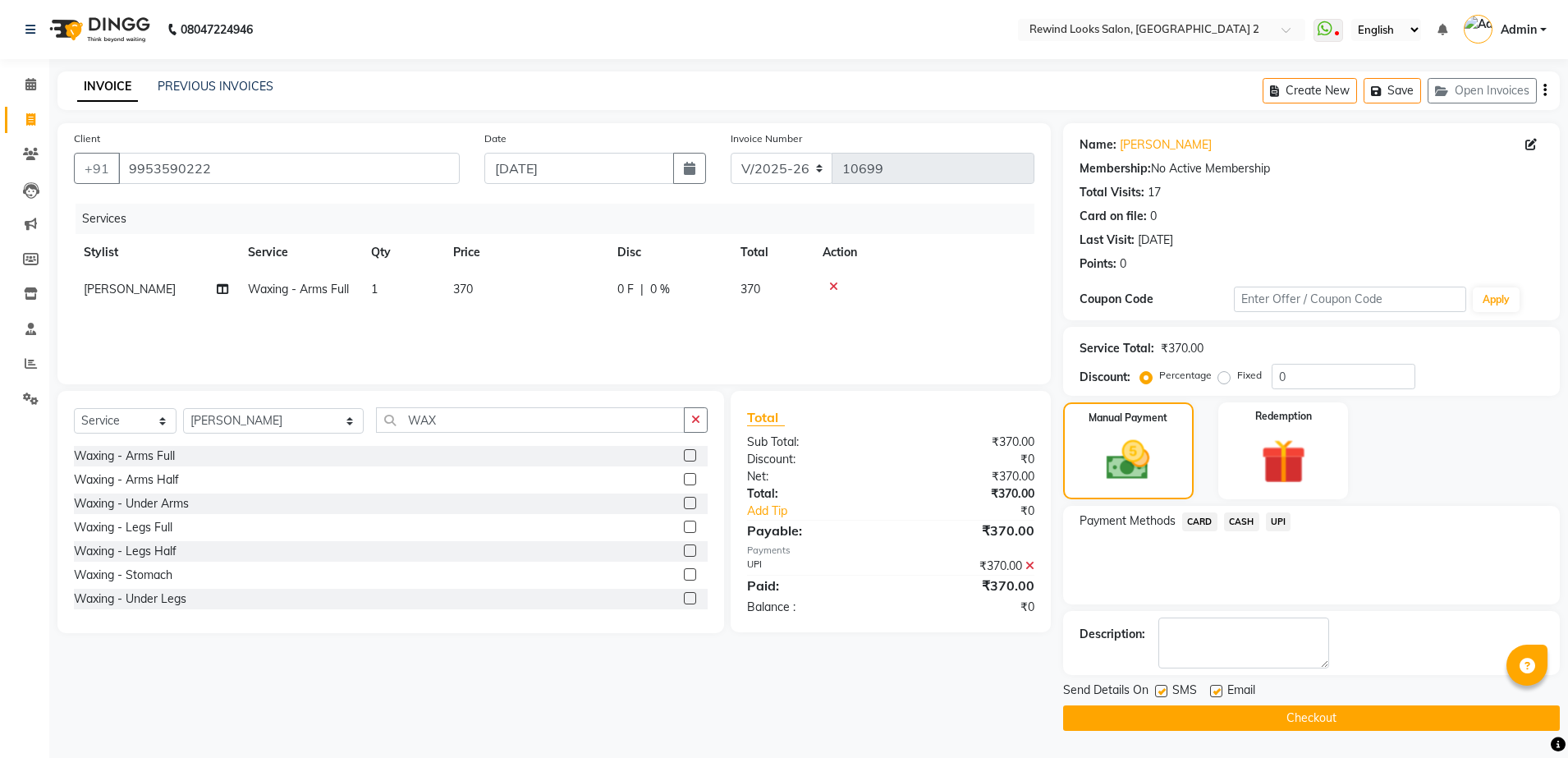
click at [1266, 724] on button "Checkout" at bounding box center [1311, 718] width 496 height 25
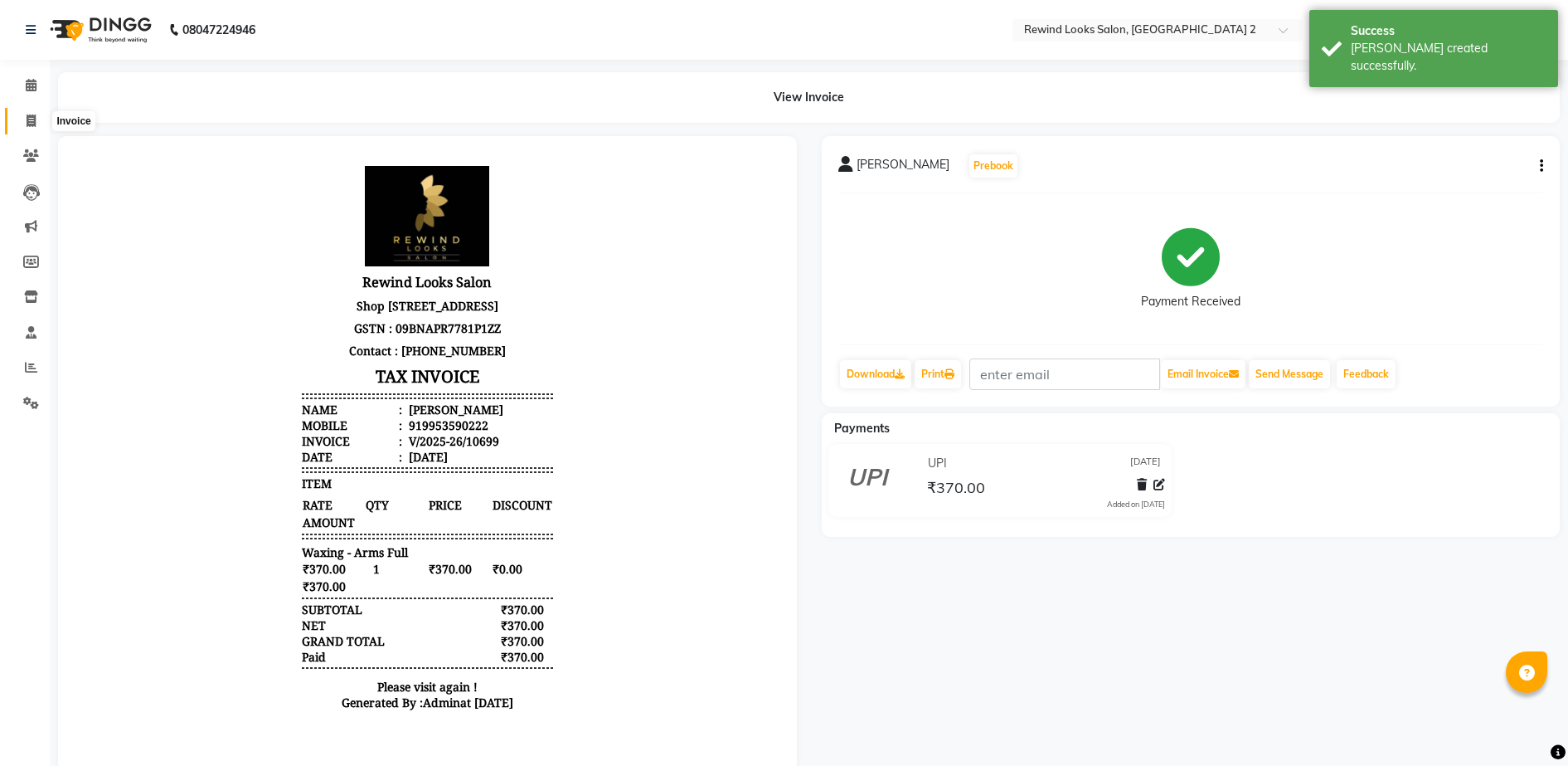
click at [30, 112] on span at bounding box center [31, 121] width 29 height 19
select select "service"
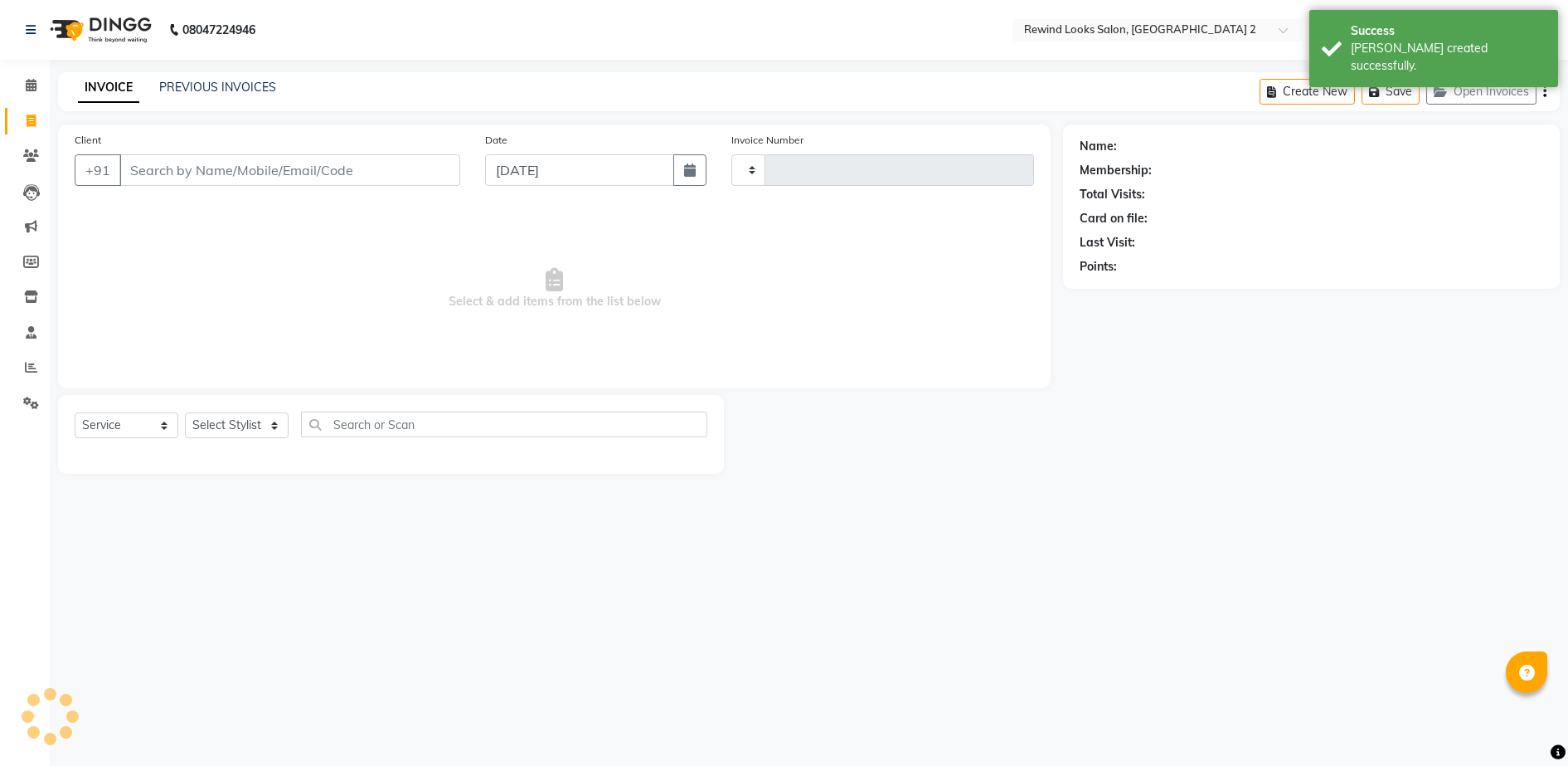
type input "10700"
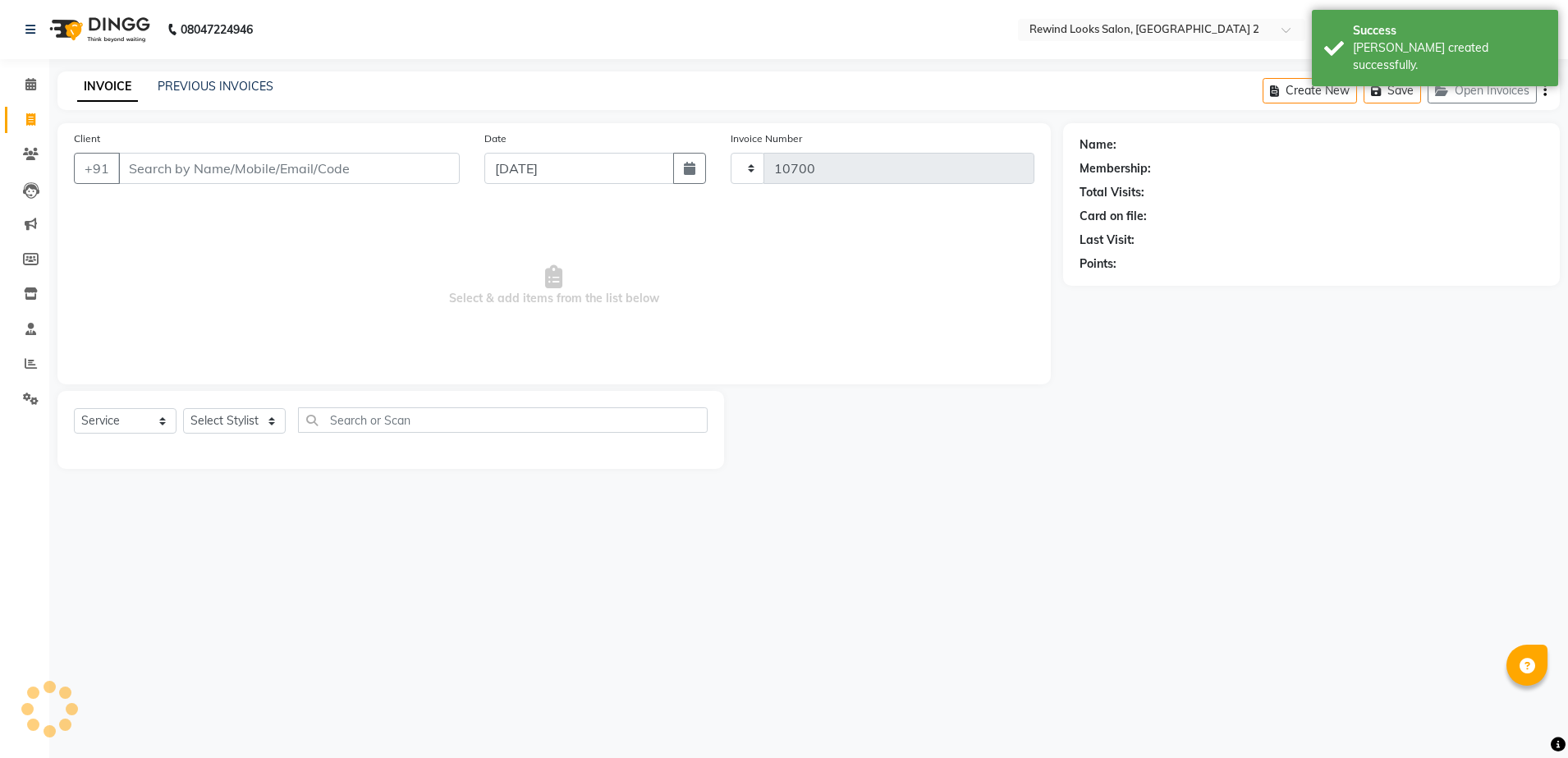
select select "4640"
select select "27076"
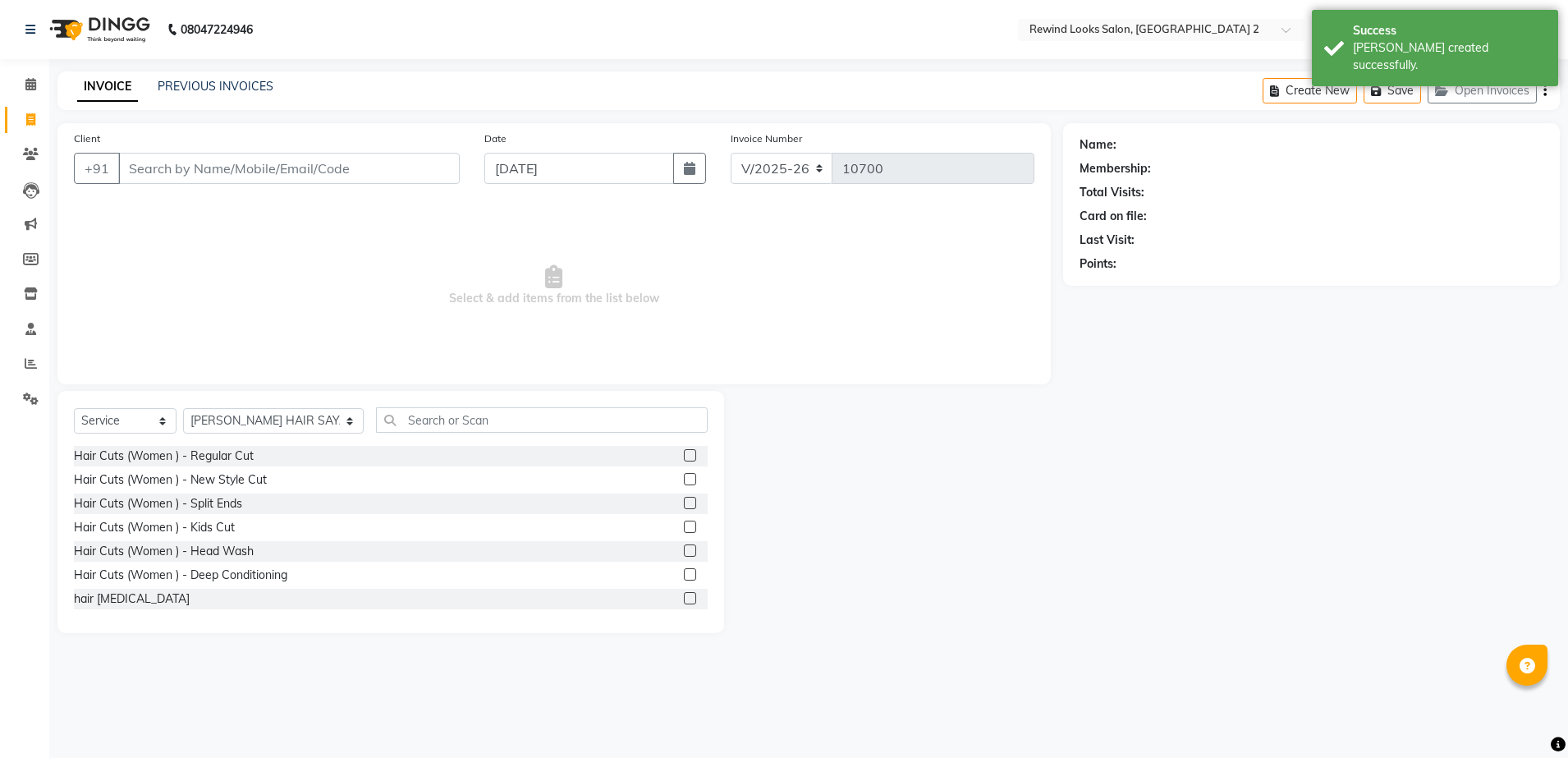
click at [142, 161] on input "Client" at bounding box center [289, 168] width 341 height 31
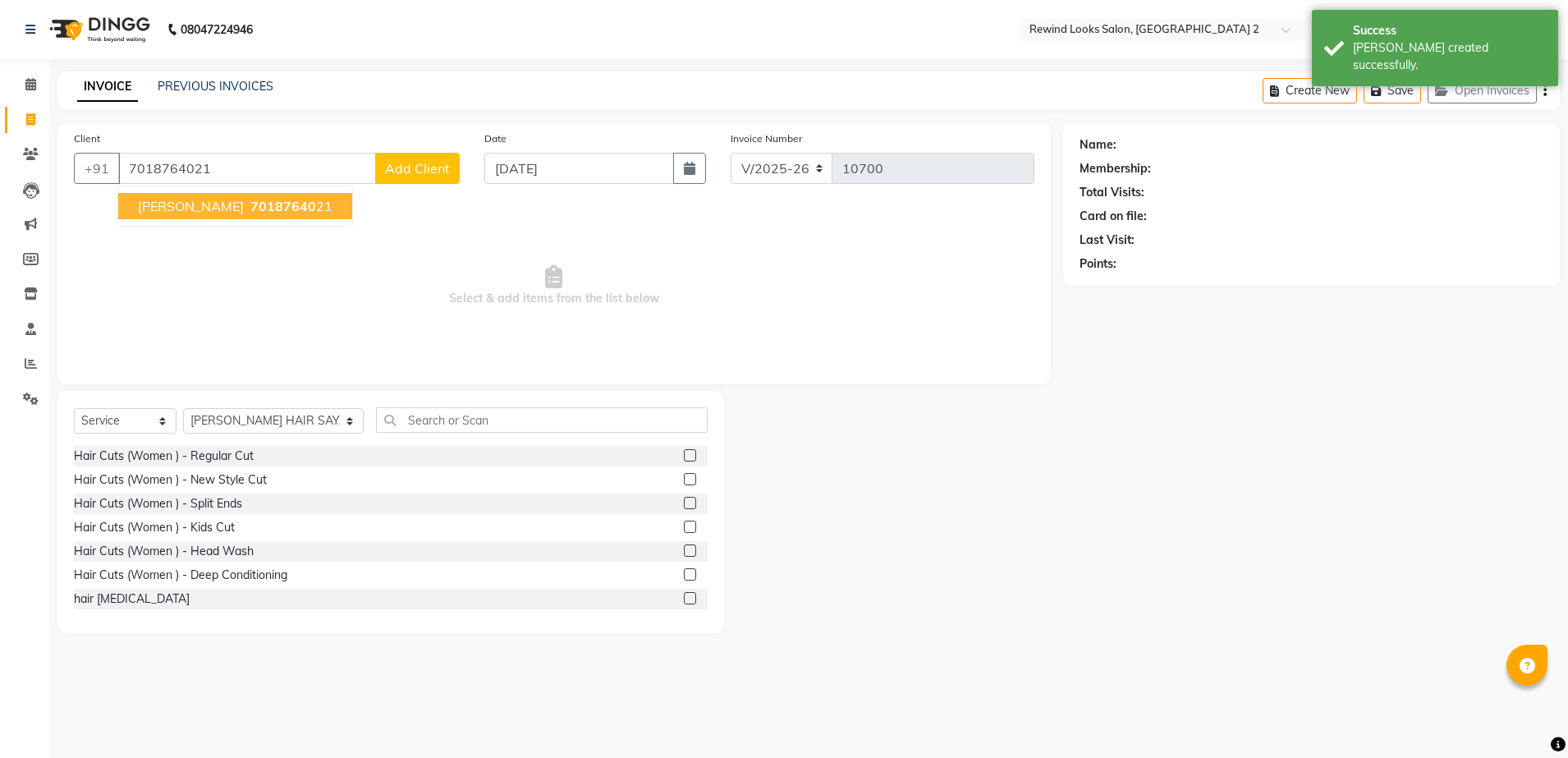
type input "7018764021"
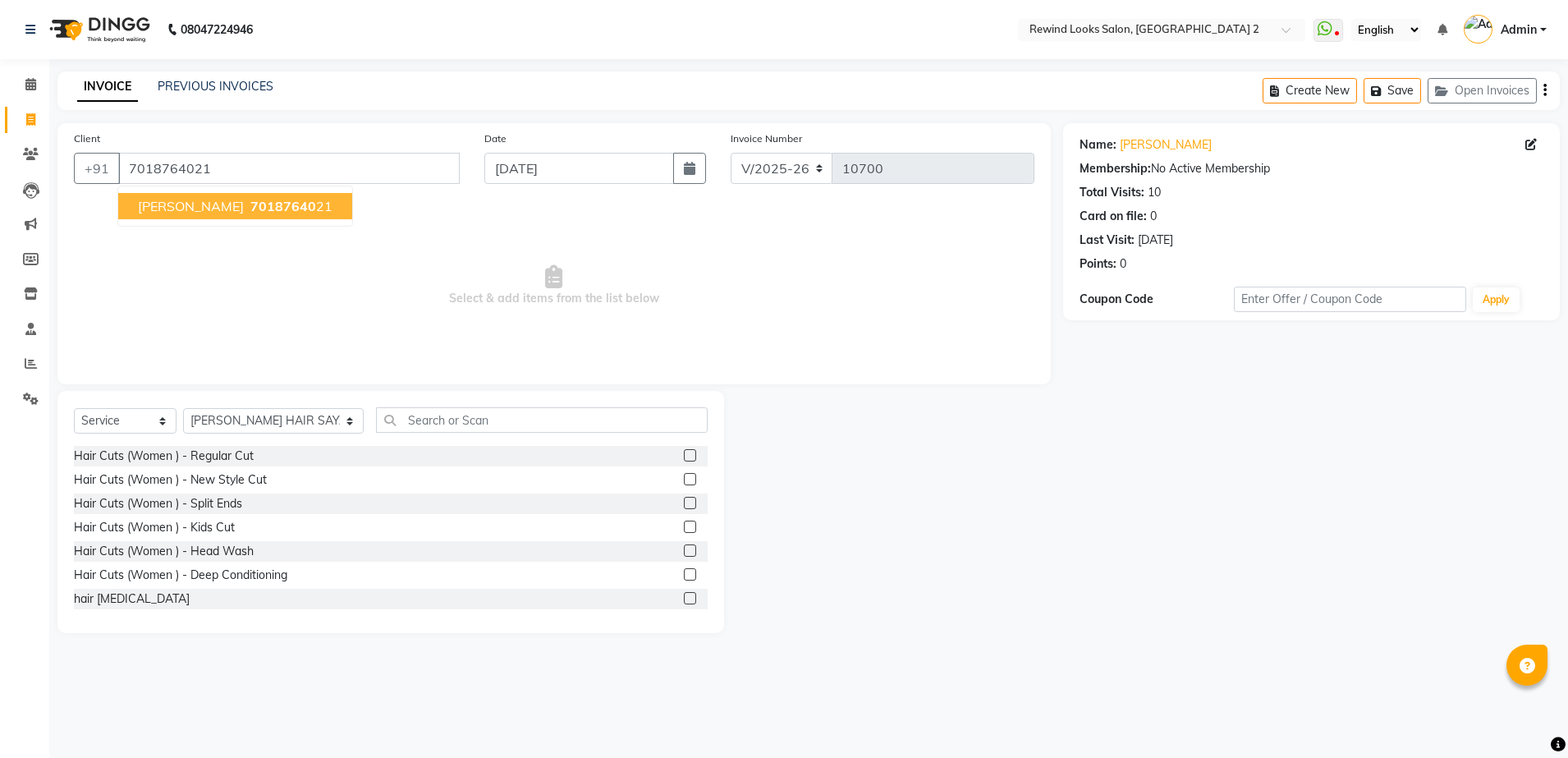
click at [188, 208] on span "[PERSON_NAME]" at bounding box center [191, 206] width 106 height 16
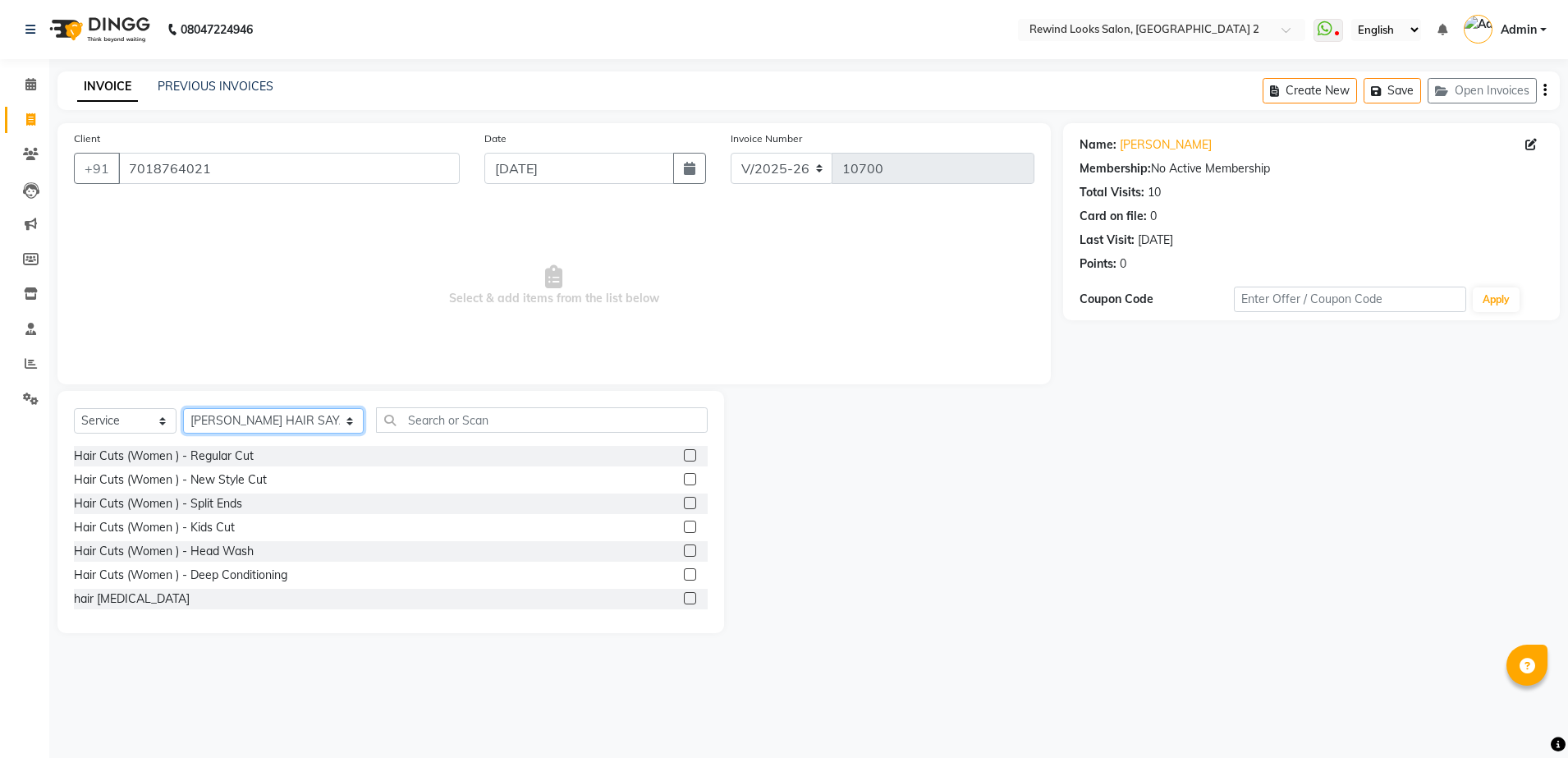
click at [227, 418] on select "Select Stylist [PERSON_NAME] aayat ADMIN Alfad hair Casa Ali Hair [PERSON_NAME]…" at bounding box center [273, 420] width 181 height 25
select select "47089"
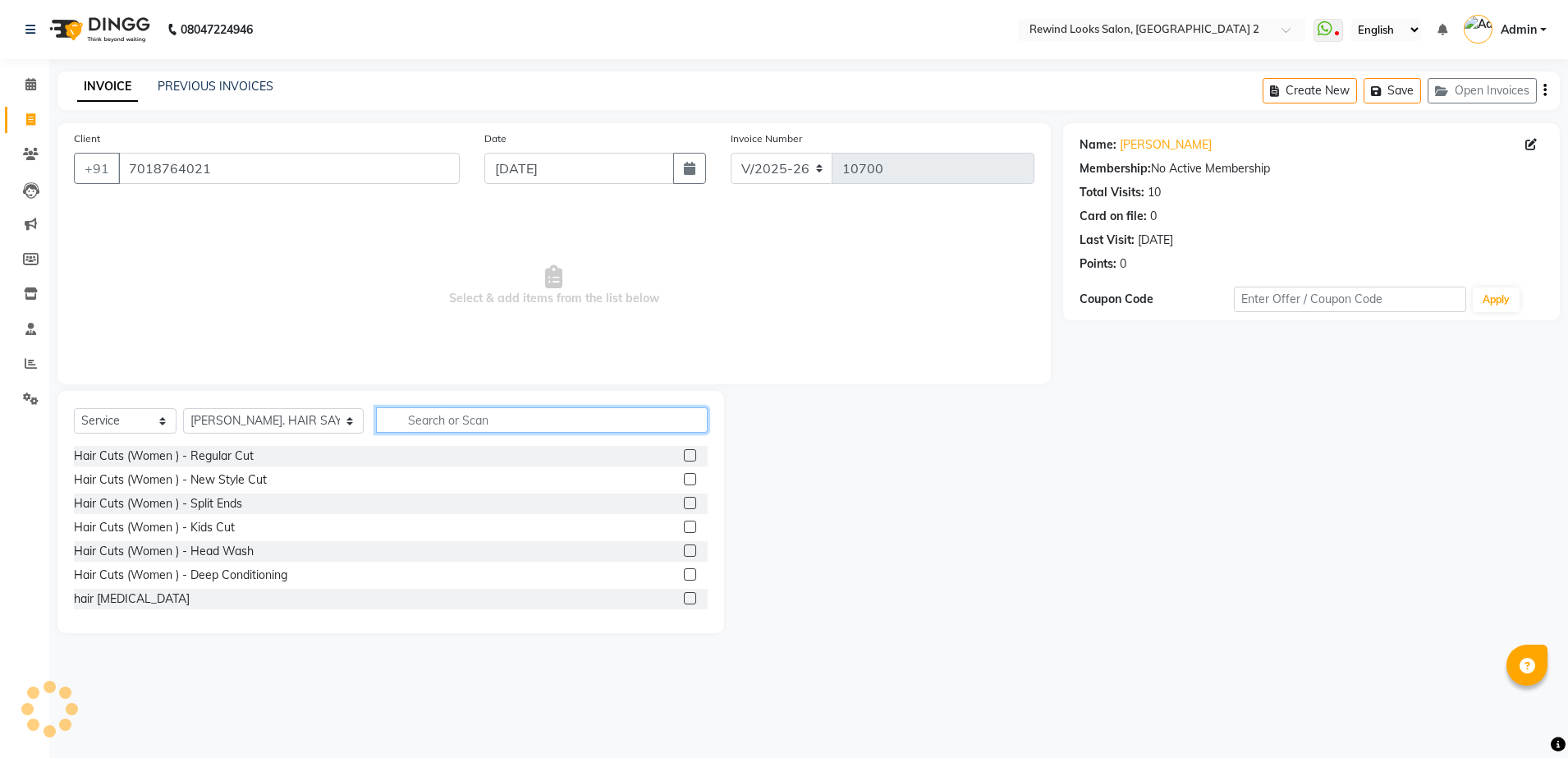
click at [384, 418] on input "text" at bounding box center [542, 419] width 332 height 25
click at [384, 418] on input "C" at bounding box center [542, 419] width 332 height 25
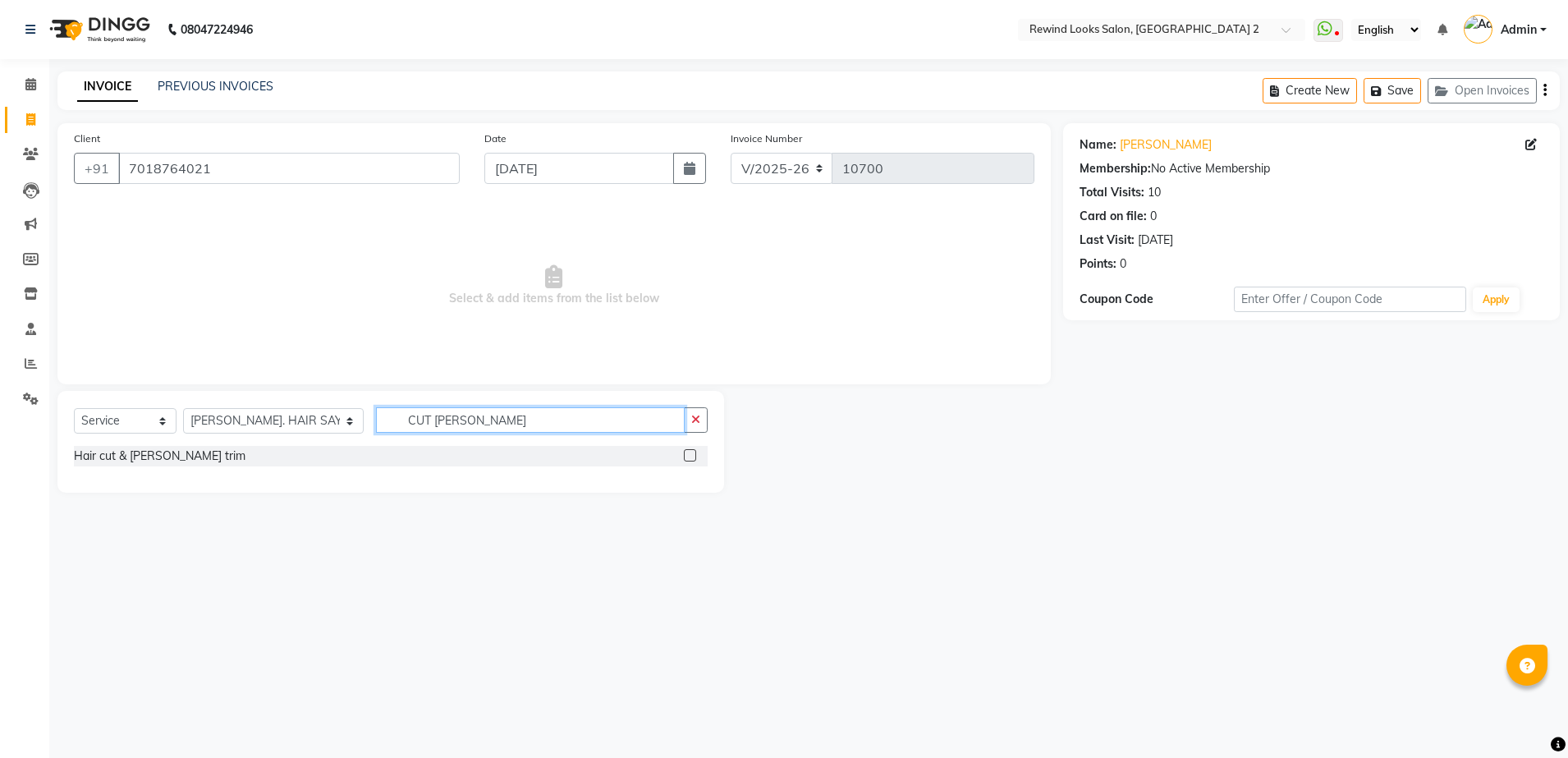
type input "CUT [PERSON_NAME]"
click at [693, 454] on label at bounding box center [690, 455] width 13 height 13
click at [693, 454] on input "checkbox" at bounding box center [689, 456] width 11 height 11
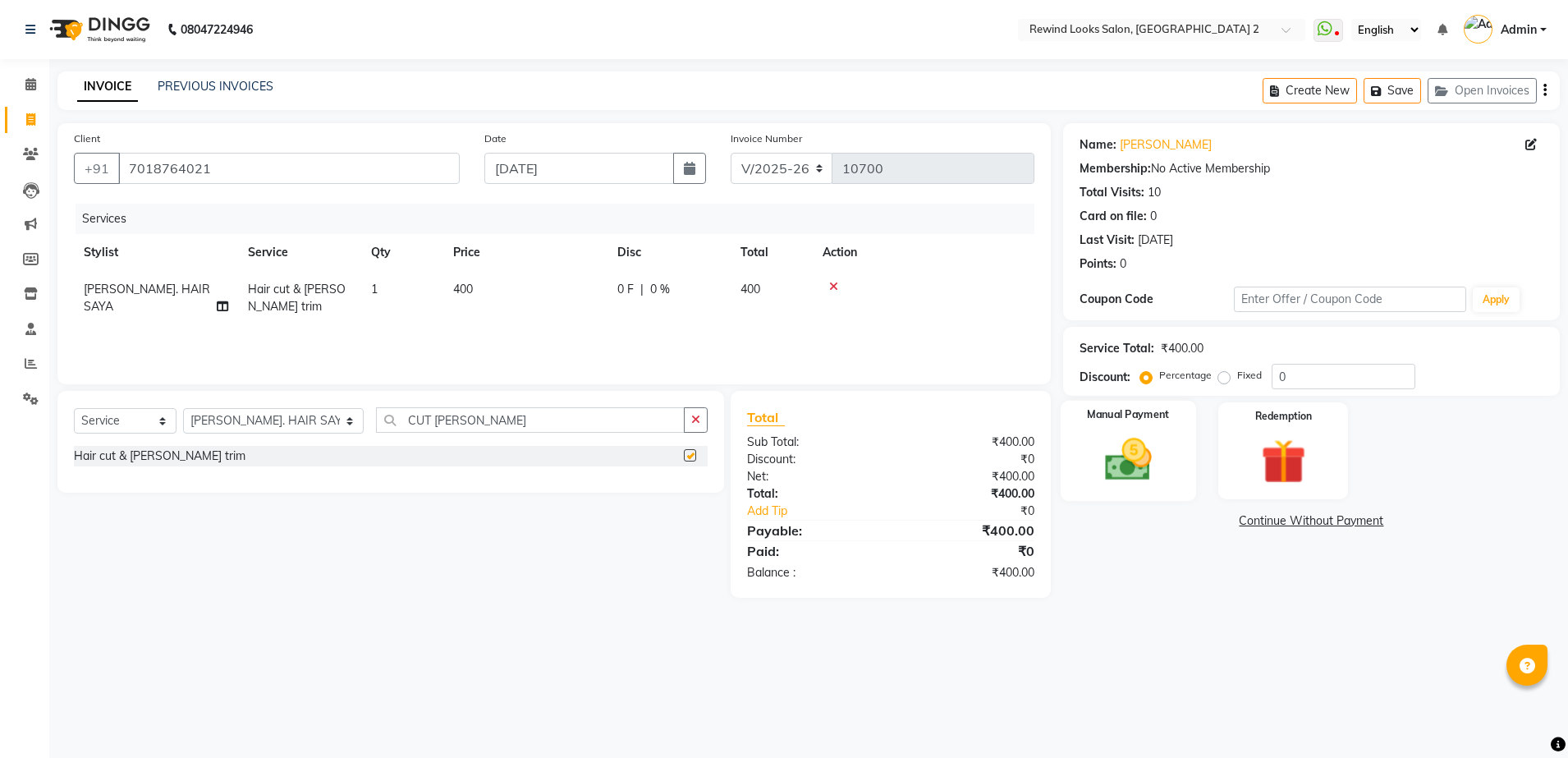
checkbox input "false"
click at [1141, 464] on img at bounding box center [1128, 460] width 76 height 54
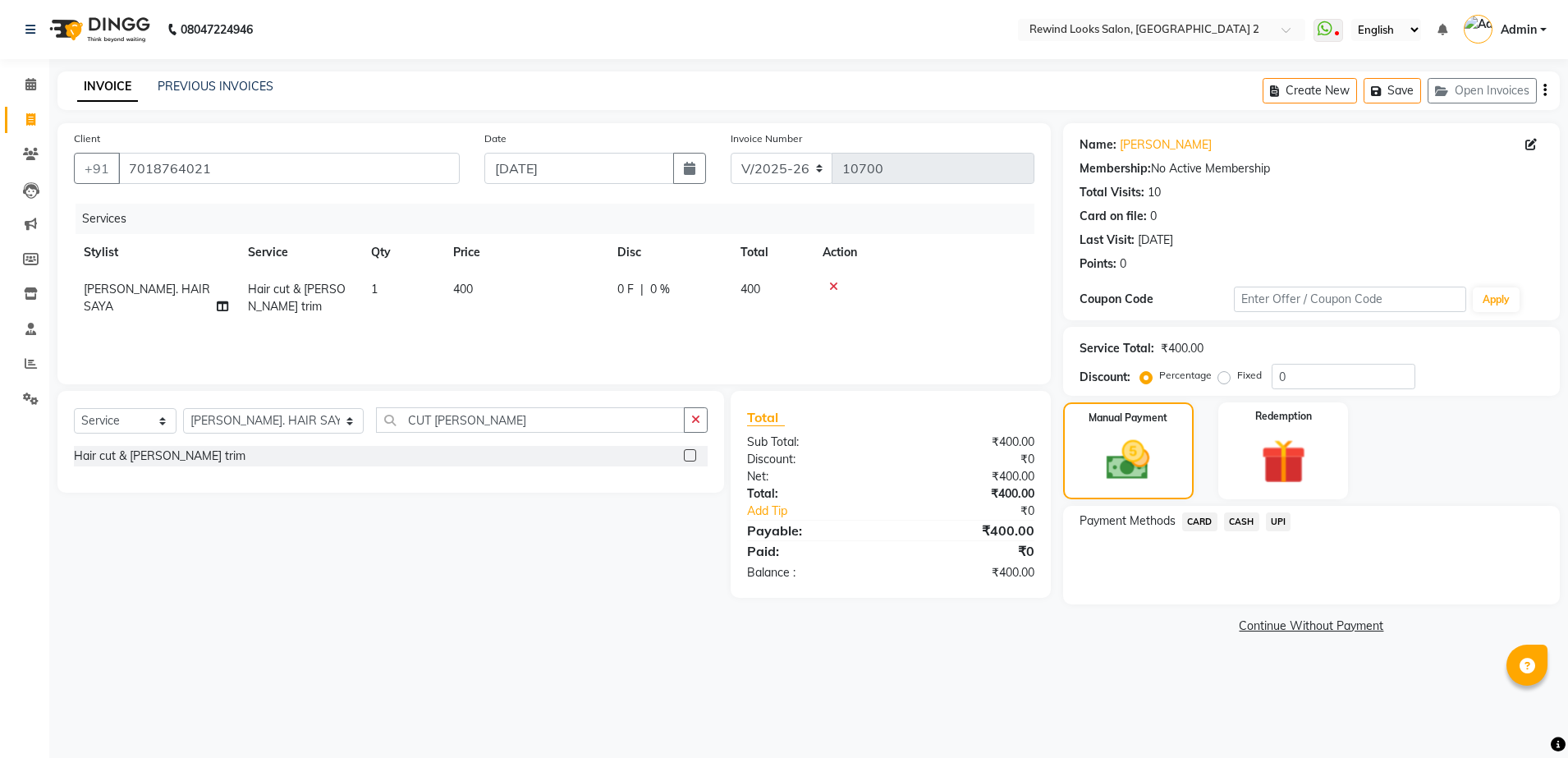
click at [1276, 520] on span "UPI" at bounding box center [1279, 521] width 25 height 19
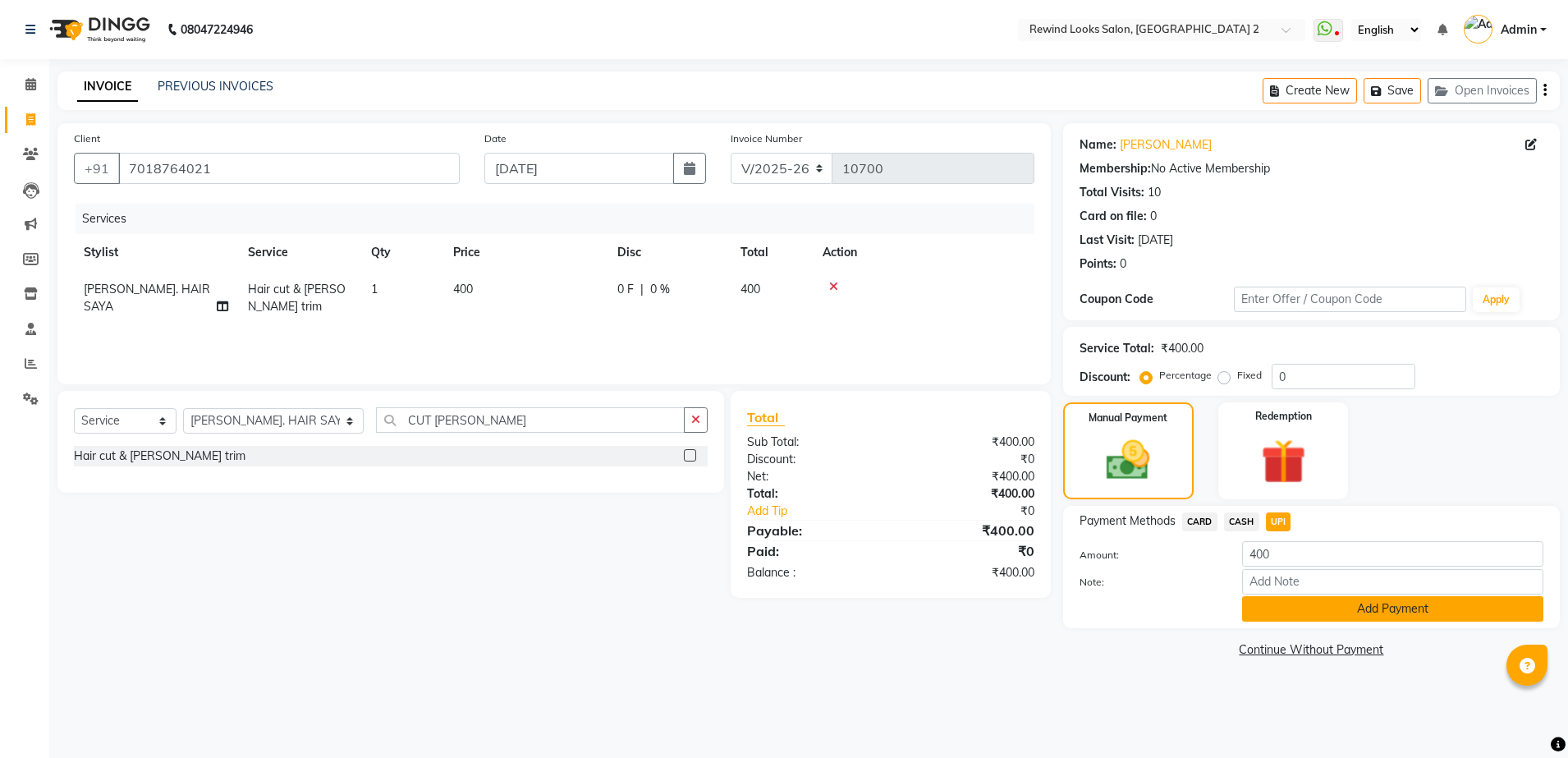
click at [1288, 607] on button "Add Payment" at bounding box center [1392, 608] width 301 height 25
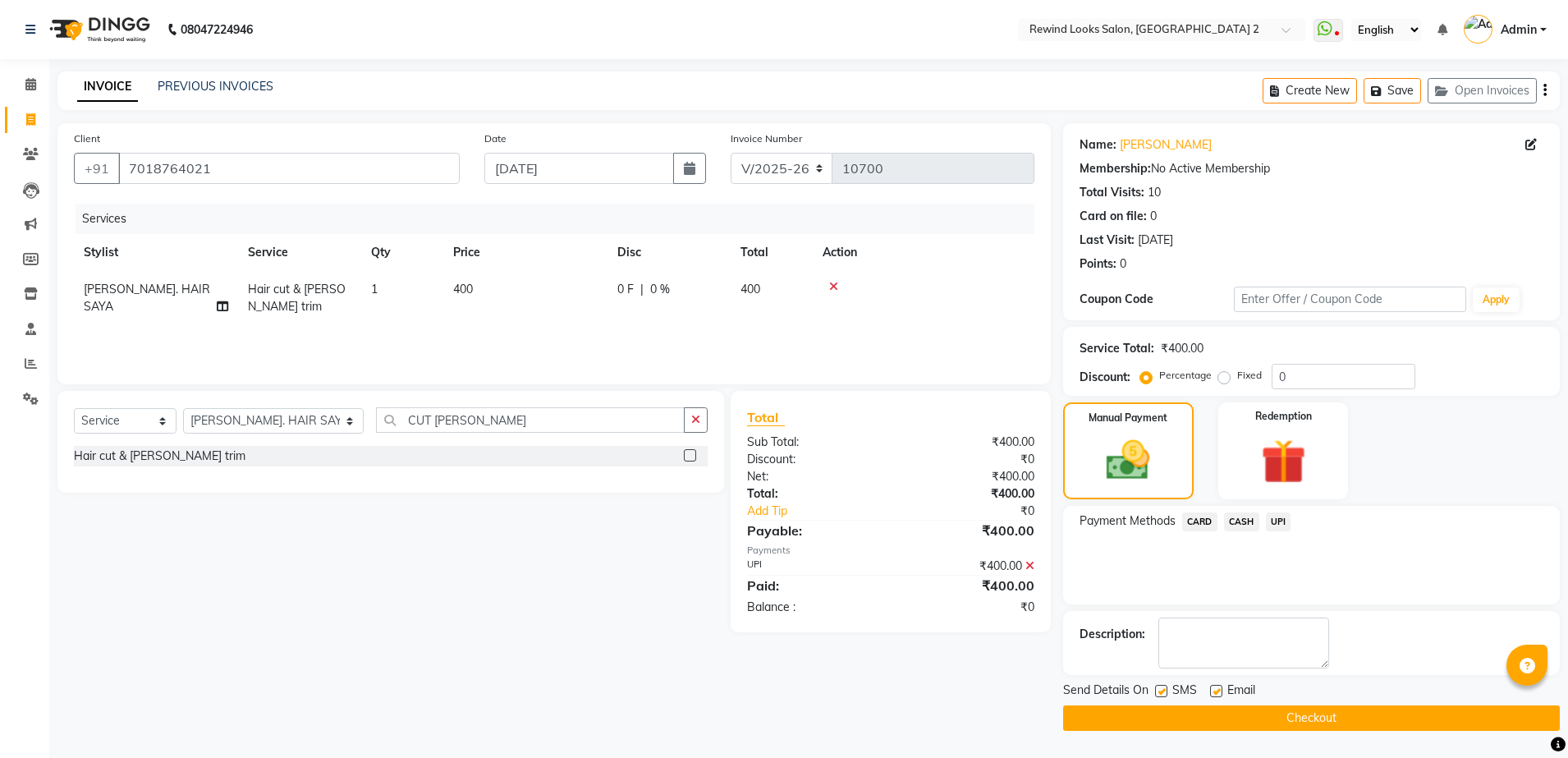
click at [1284, 716] on button "Checkout" at bounding box center [1311, 718] width 496 height 25
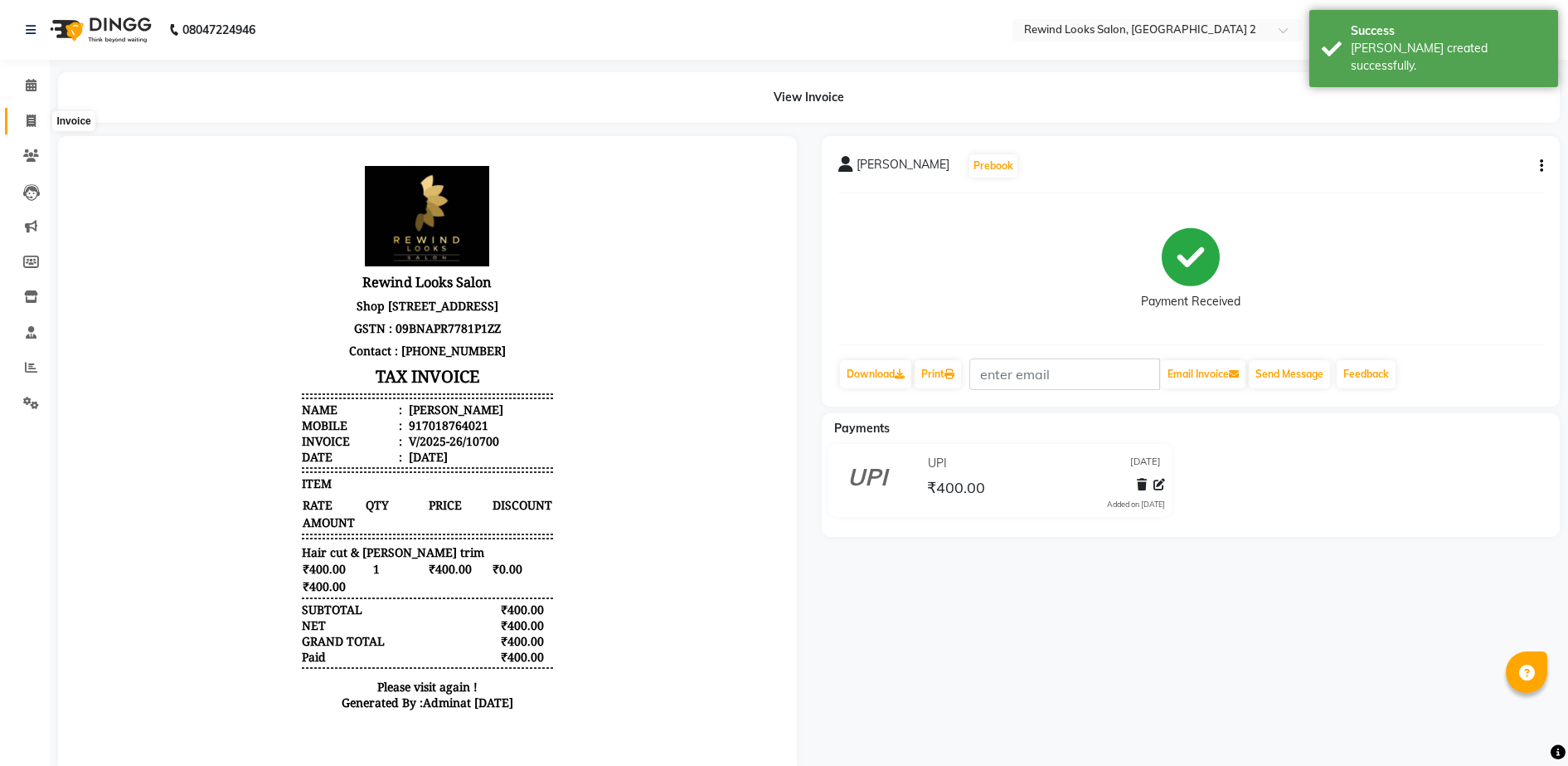
click at [26, 119] on icon at bounding box center [31, 120] width 9 height 13
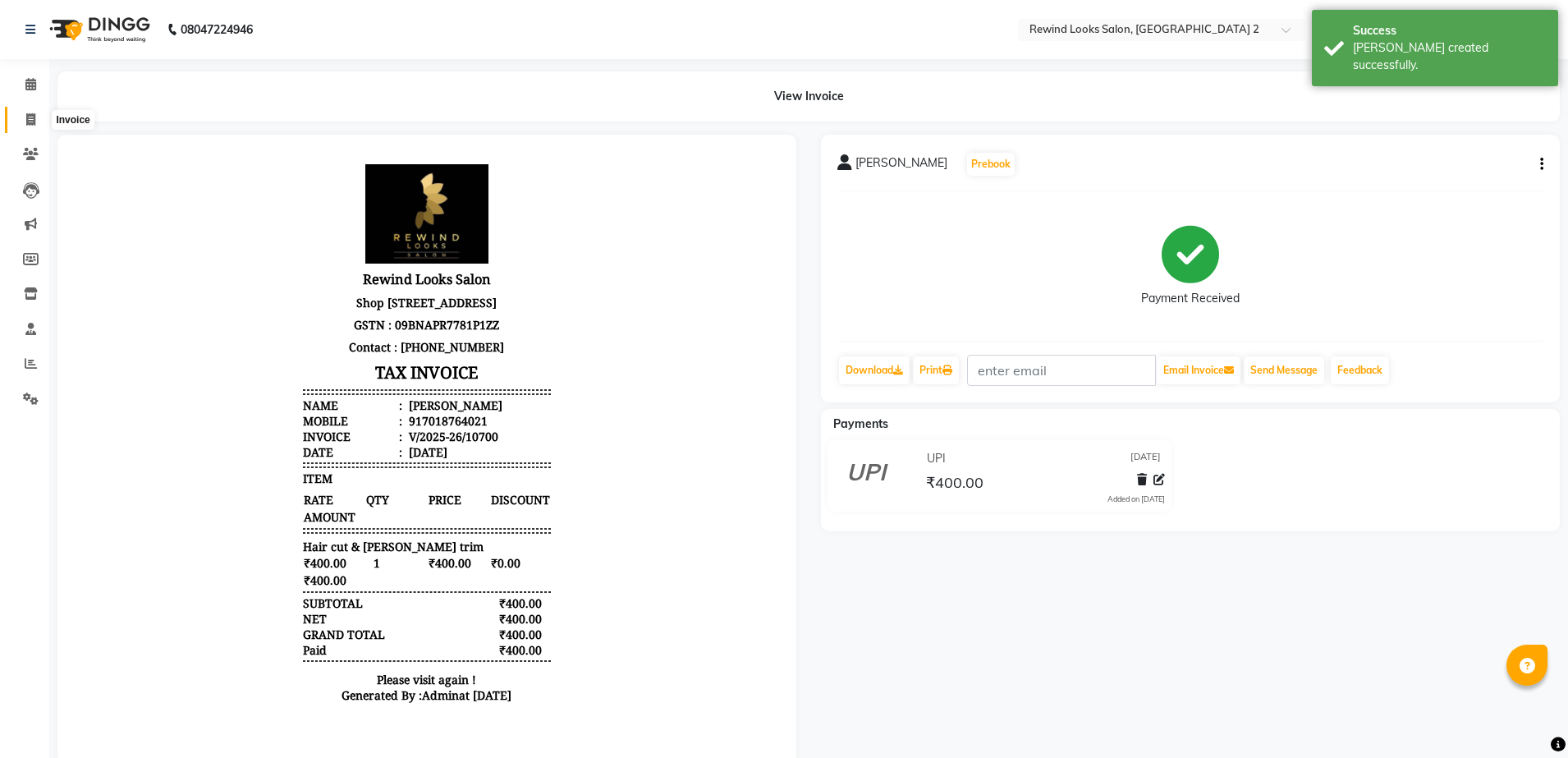
select select "4640"
select select "service"
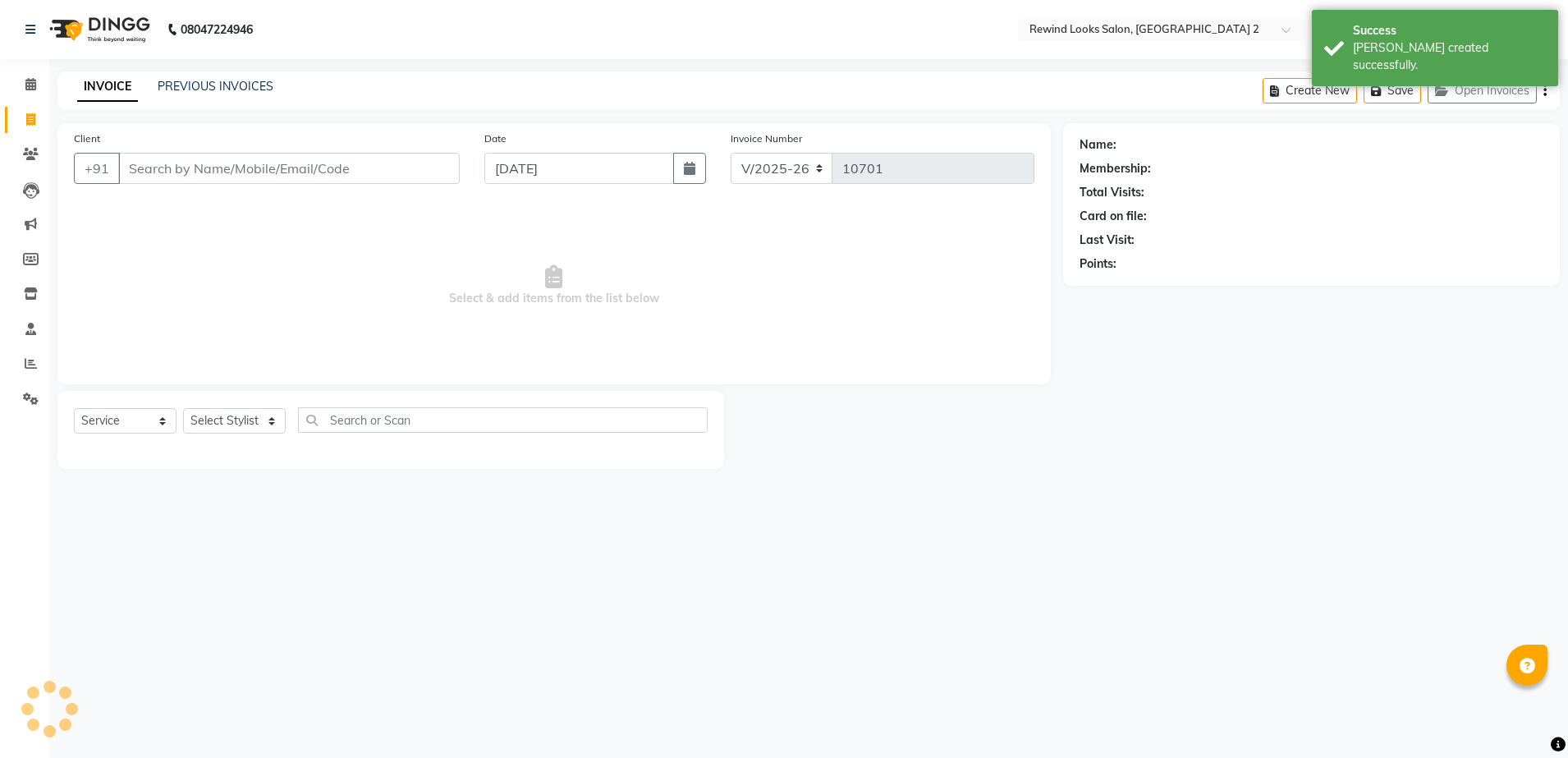
select select "27076"
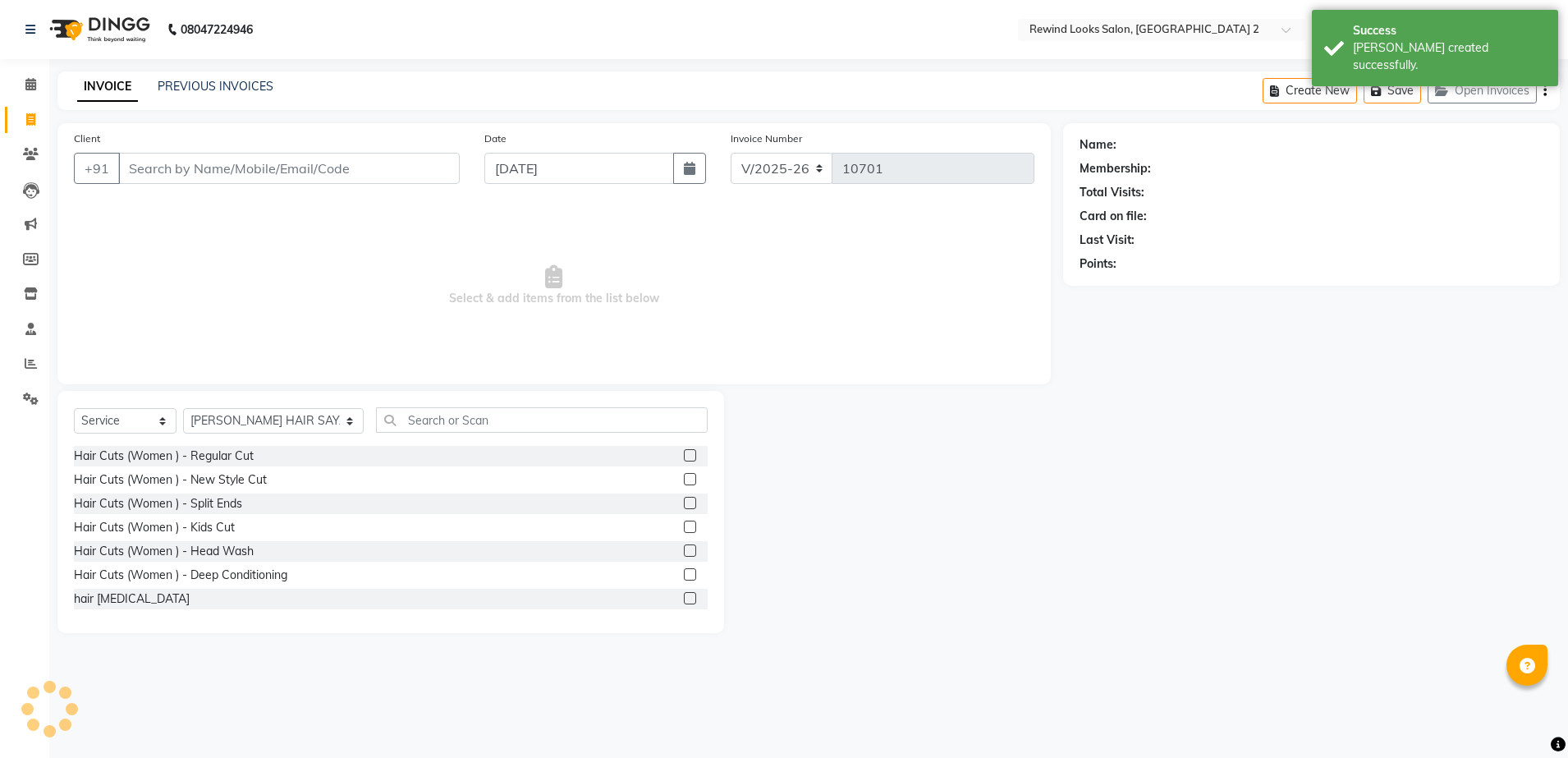
click at [177, 176] on input "Client" at bounding box center [289, 168] width 341 height 31
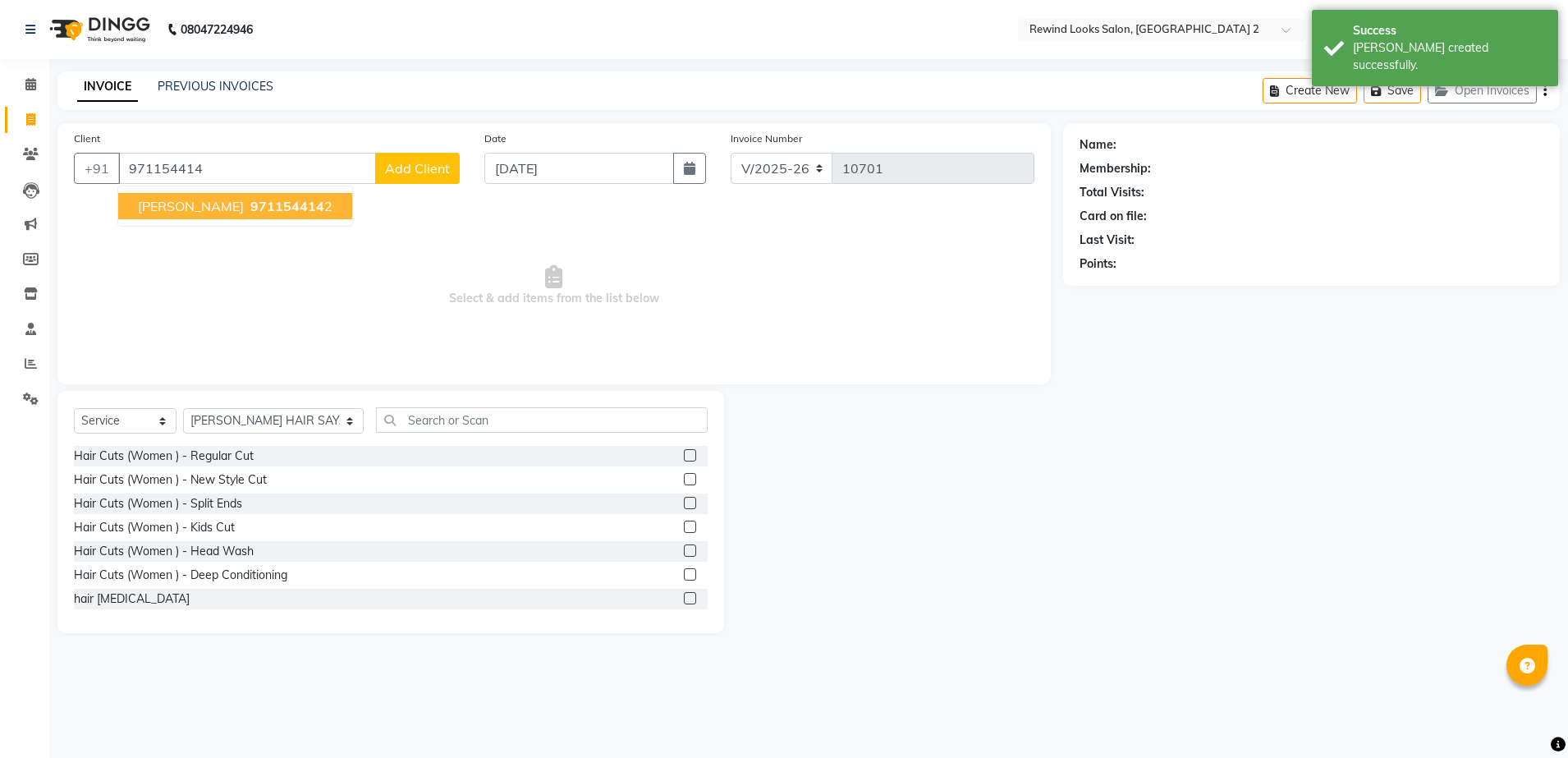
click at [168, 206] on button "amit 971154414 2" at bounding box center [235, 205] width 234 height 26
type input "9711544142"
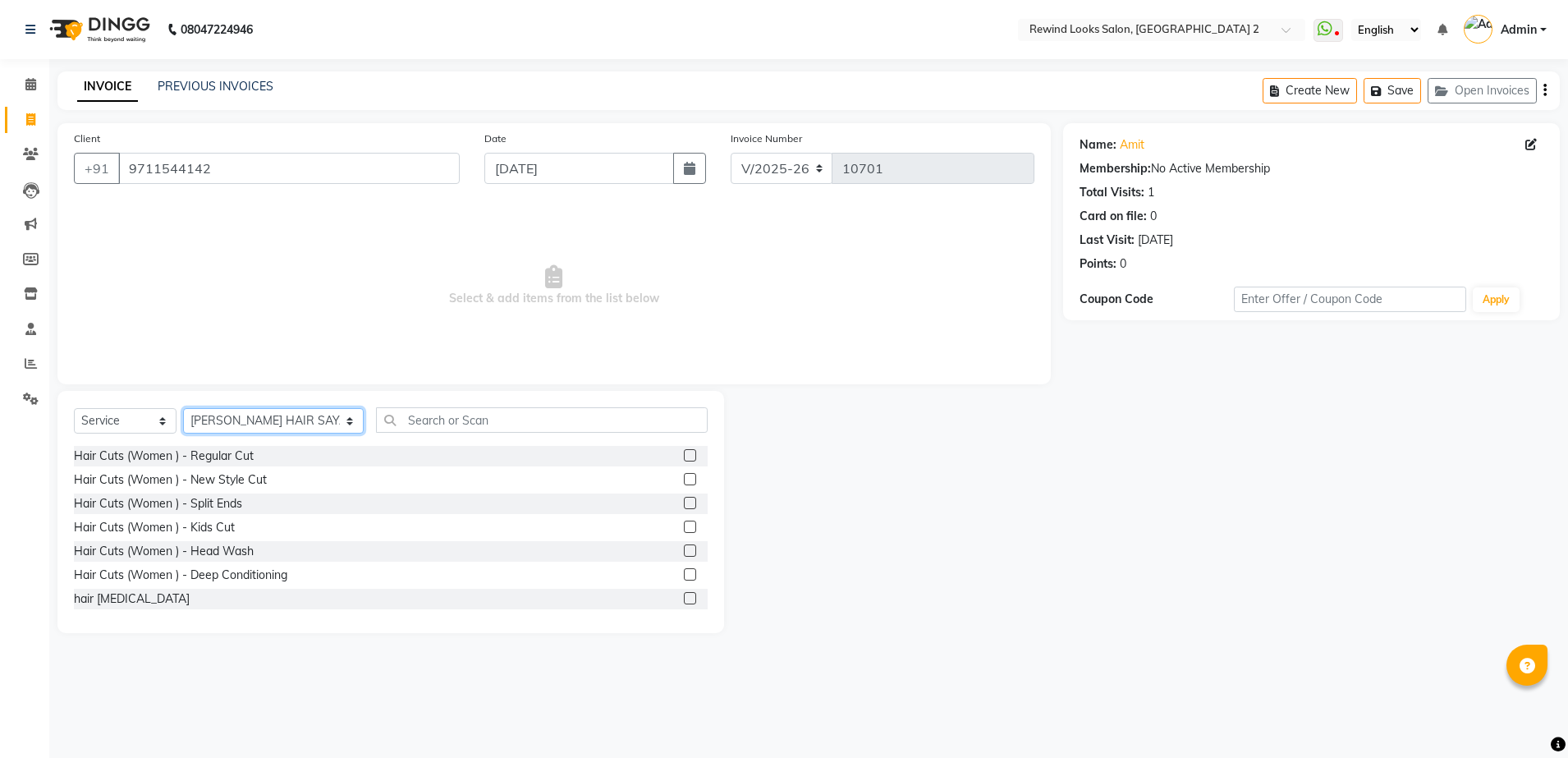
click at [225, 422] on select "Select Stylist [PERSON_NAME] aayat ADMIN Alfad hair Casa Ali Hair [PERSON_NAME]…" at bounding box center [273, 420] width 181 height 25
select select "91668"
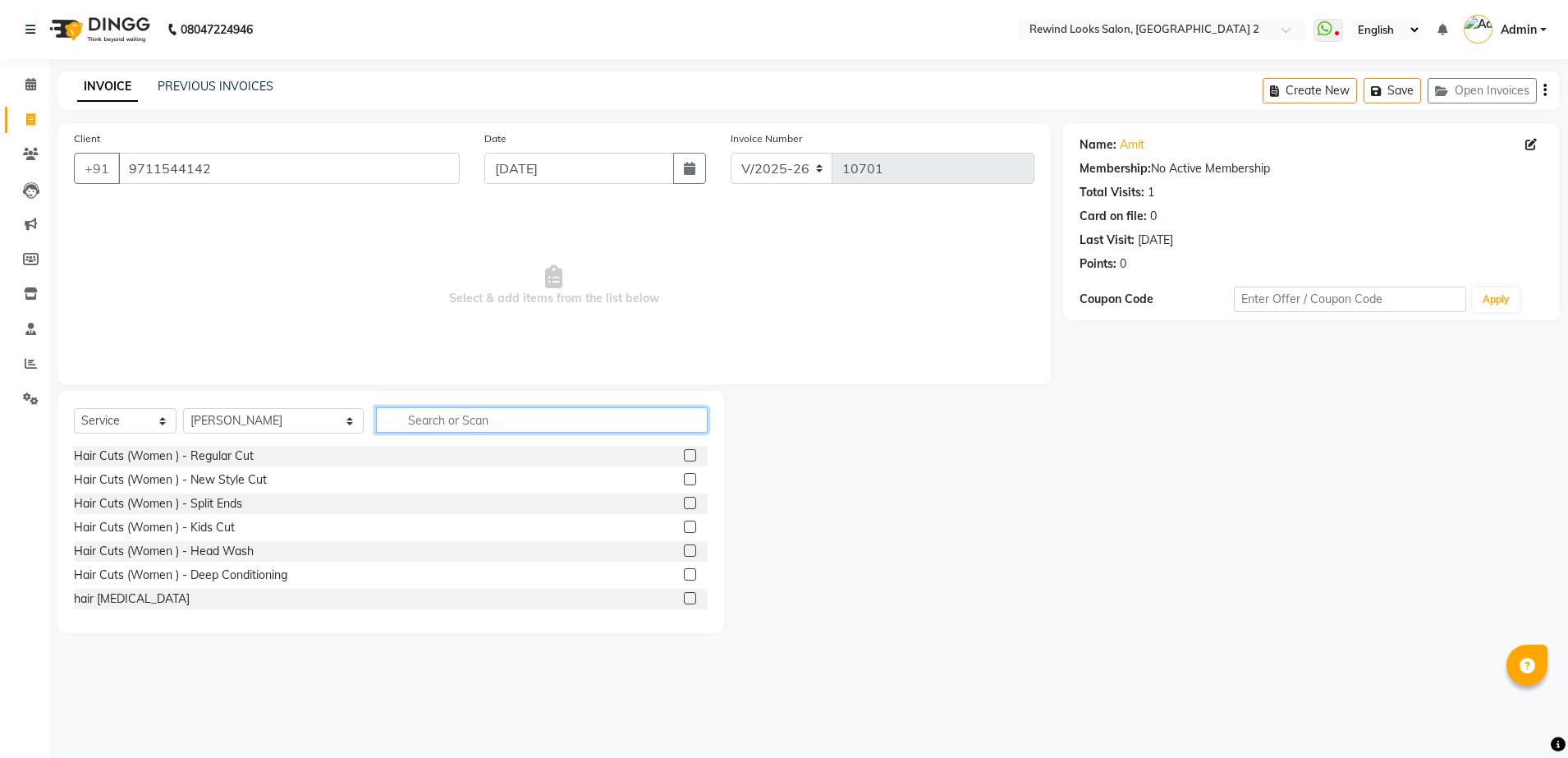
click at [402, 423] on input "text" at bounding box center [542, 419] width 332 height 25
click at [402, 423] on input "C" at bounding box center [542, 419] width 332 height 25
type input "CUT"
click at [684, 599] on label at bounding box center [690, 598] width 13 height 13
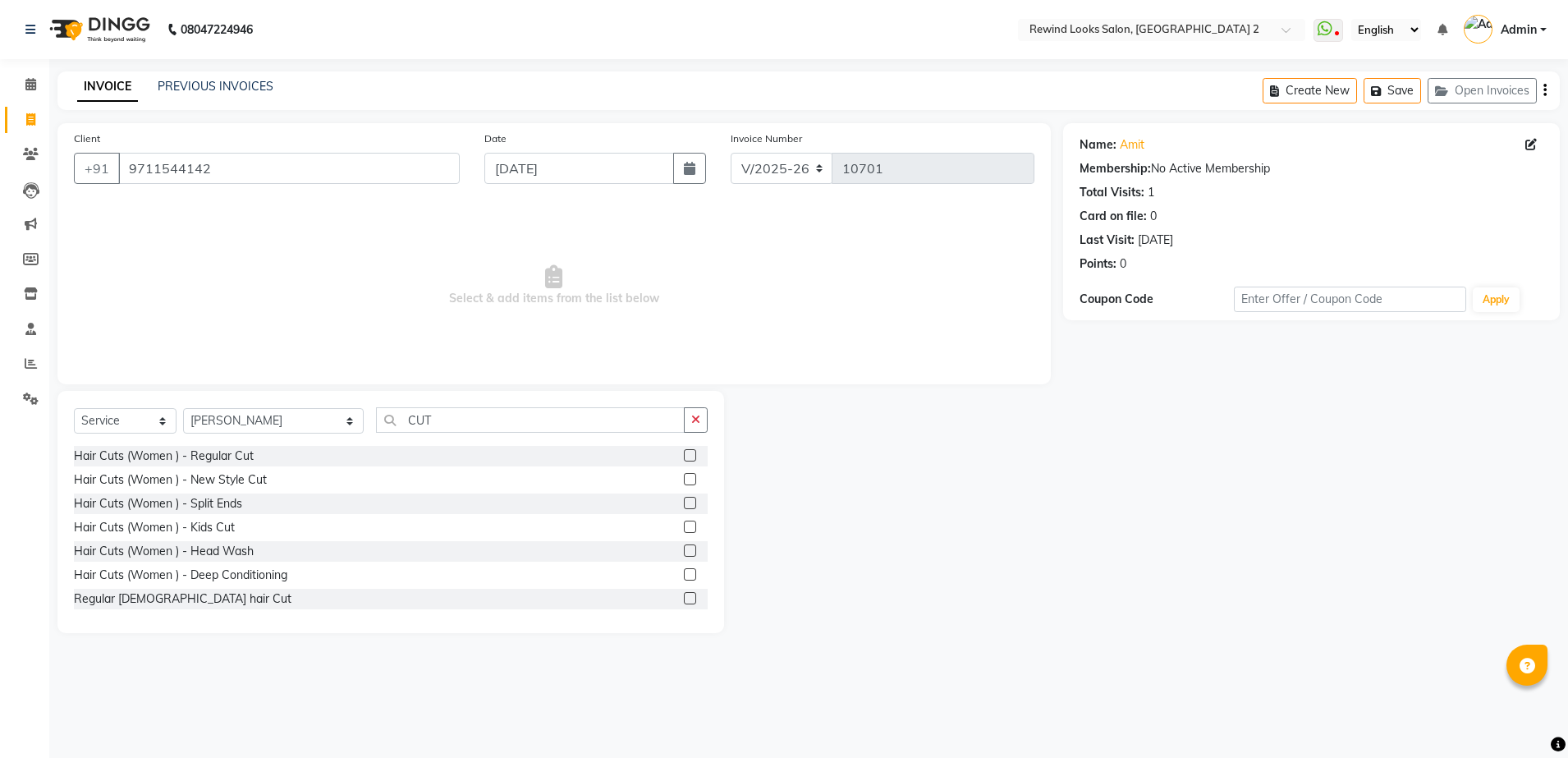
click at [684, 599] on input "checkbox" at bounding box center [689, 599] width 11 height 11
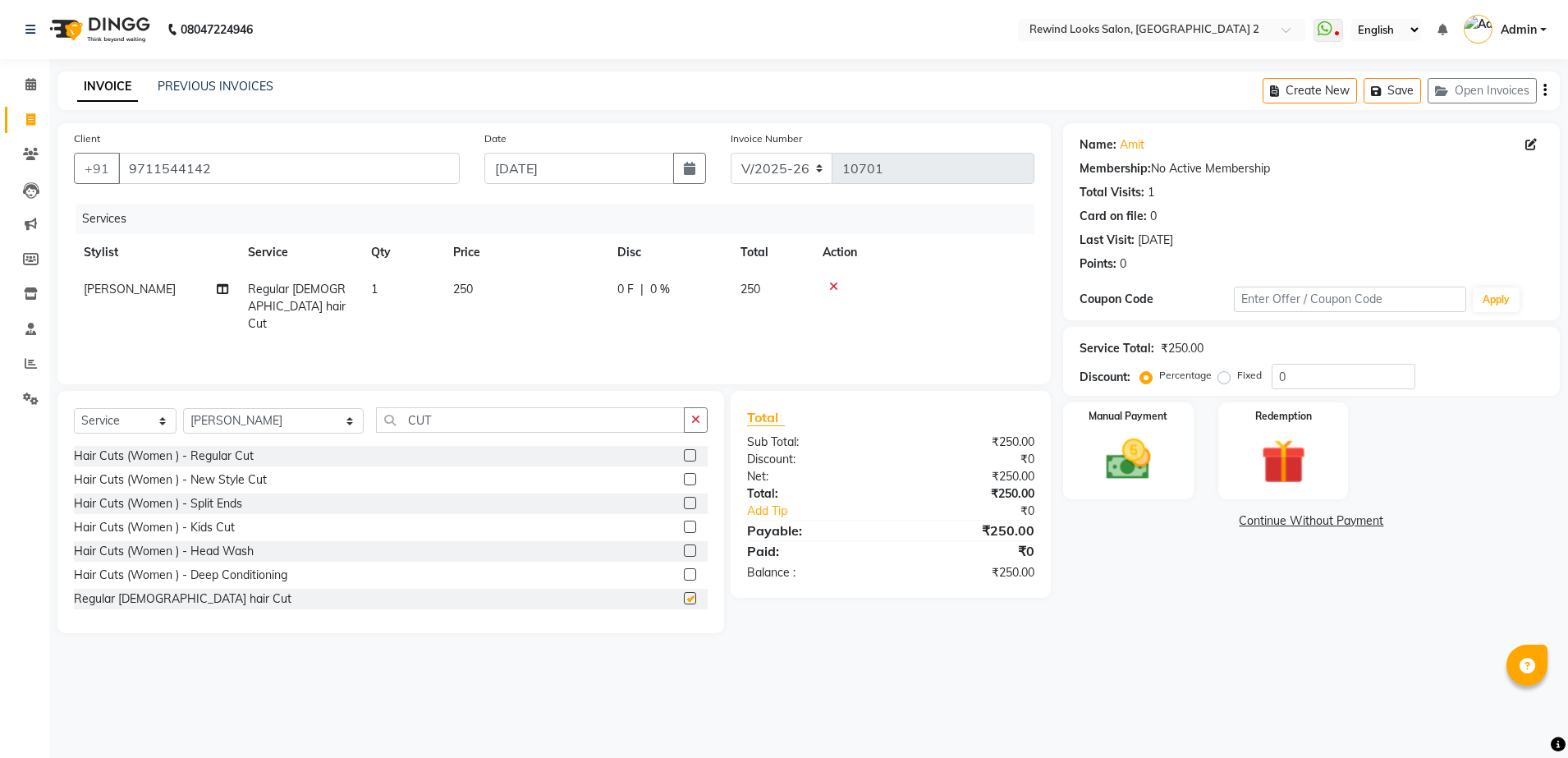
checkbox input "false"
click at [1118, 474] on img at bounding box center [1128, 460] width 76 height 54
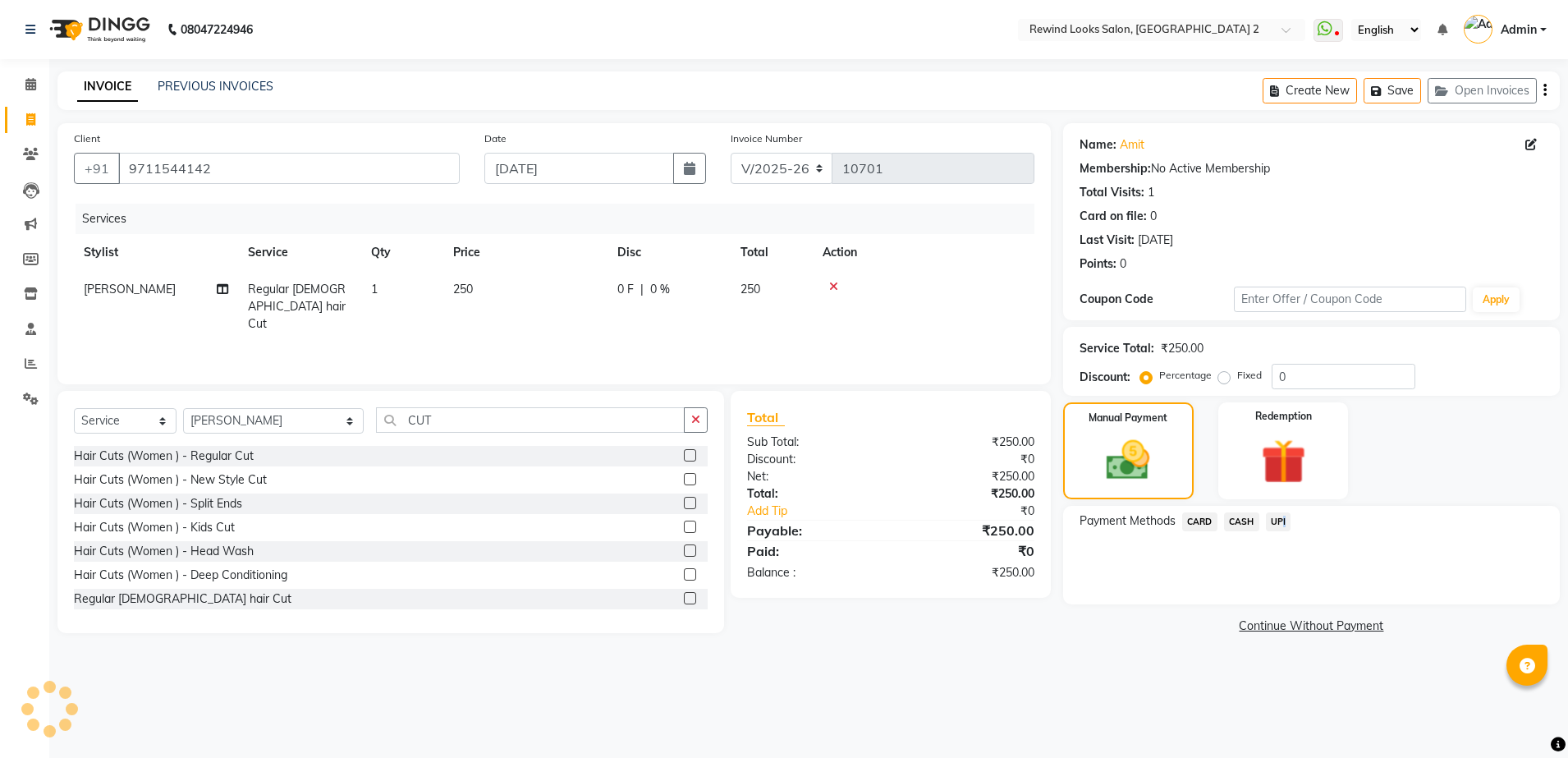
drag, startPoint x: 1276, startPoint y: 517, endPoint x: 1284, endPoint y: 513, distance: 8.9
click at [1284, 513] on span "UPI" at bounding box center [1279, 521] width 25 height 19
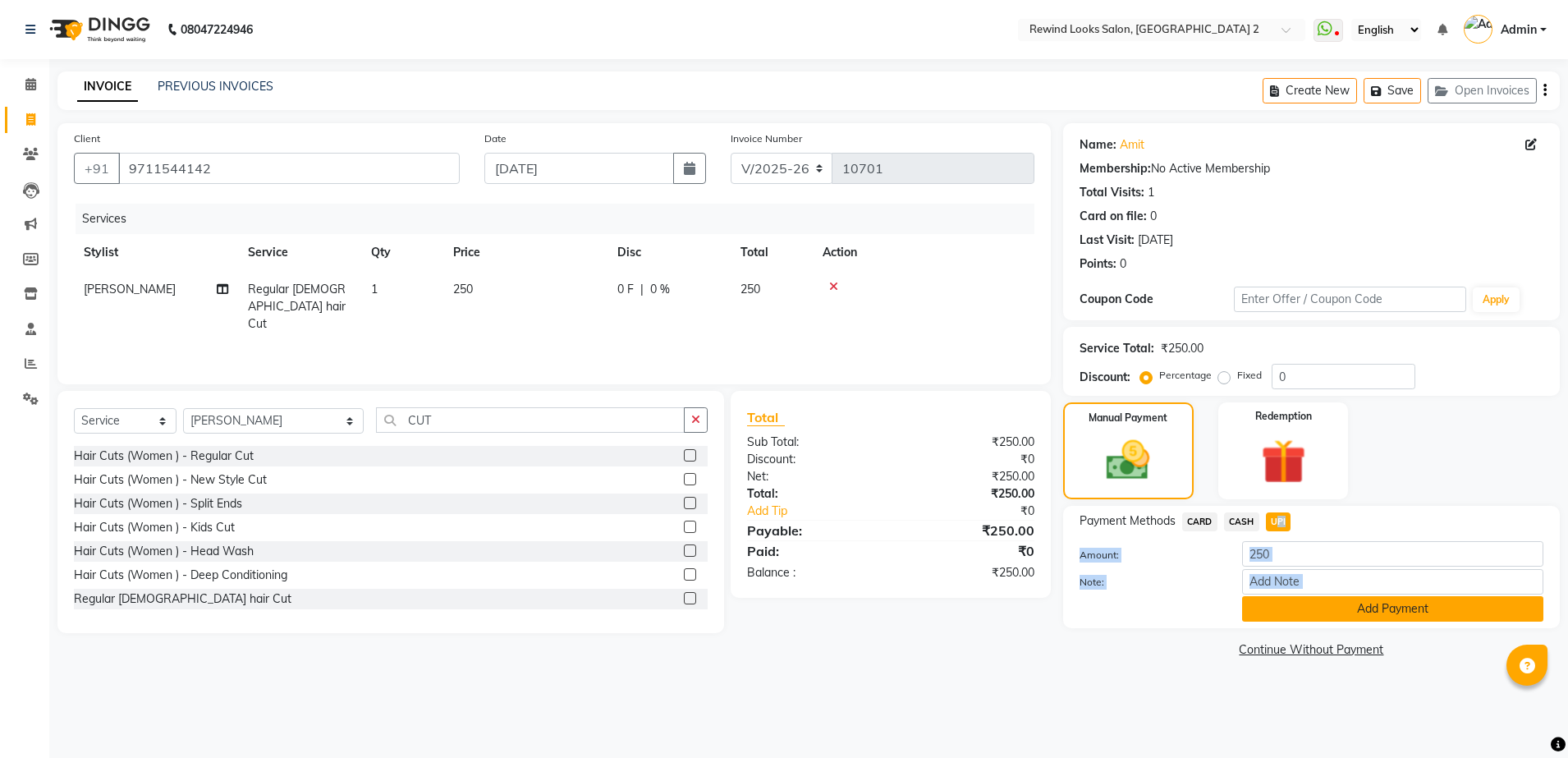
drag, startPoint x: 1284, startPoint y: 513, endPoint x: 1292, endPoint y: 612, distance: 99.3
click at [1292, 612] on div "Payment Methods CARD CASH UPI Amount: 250 Note: Add Payment" at bounding box center [1311, 566] width 496 height 122
click at [1292, 612] on button "Add Payment" at bounding box center [1392, 608] width 301 height 25
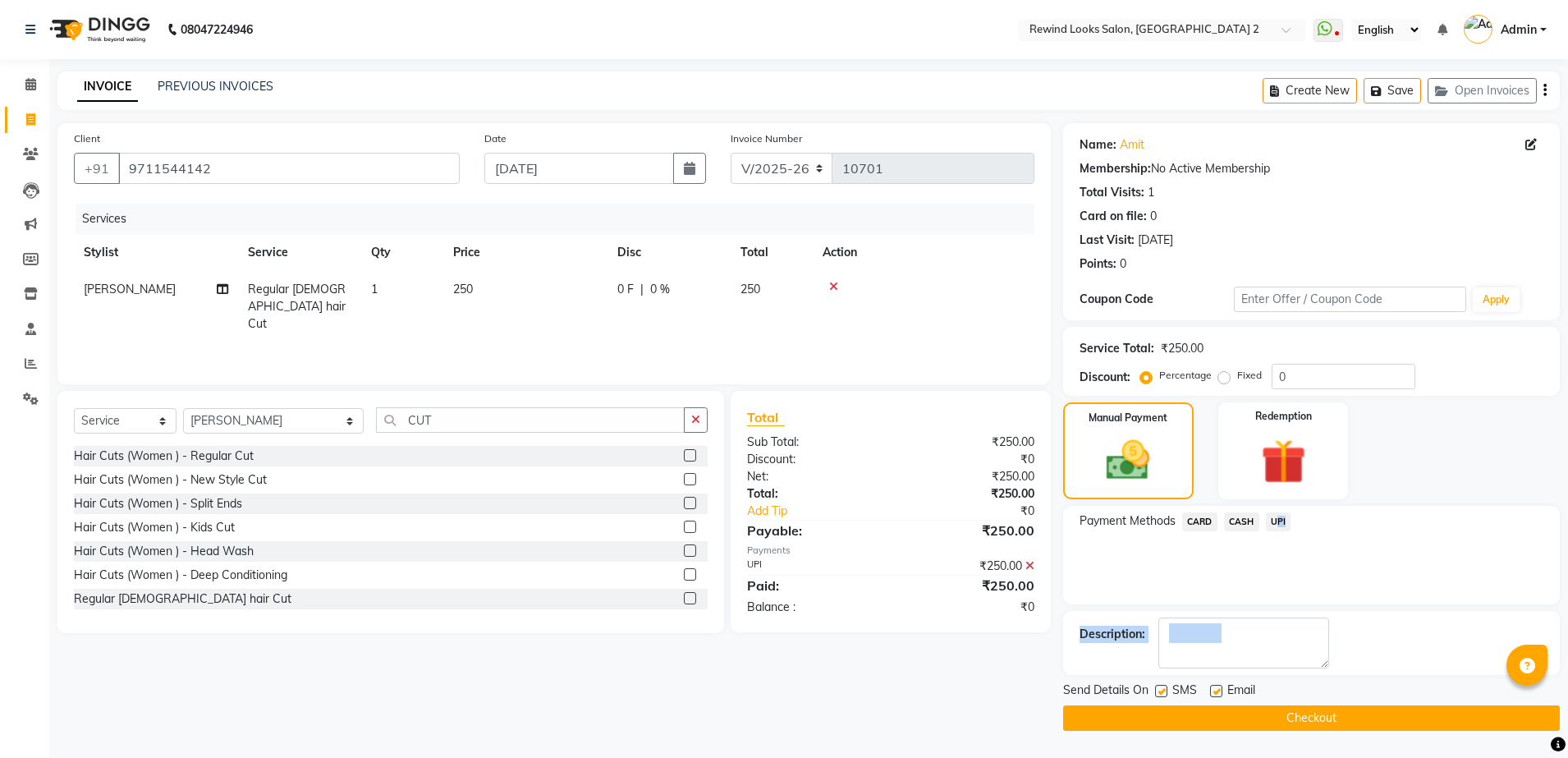
click at [1283, 720] on button "Checkout" at bounding box center [1311, 718] width 496 height 25
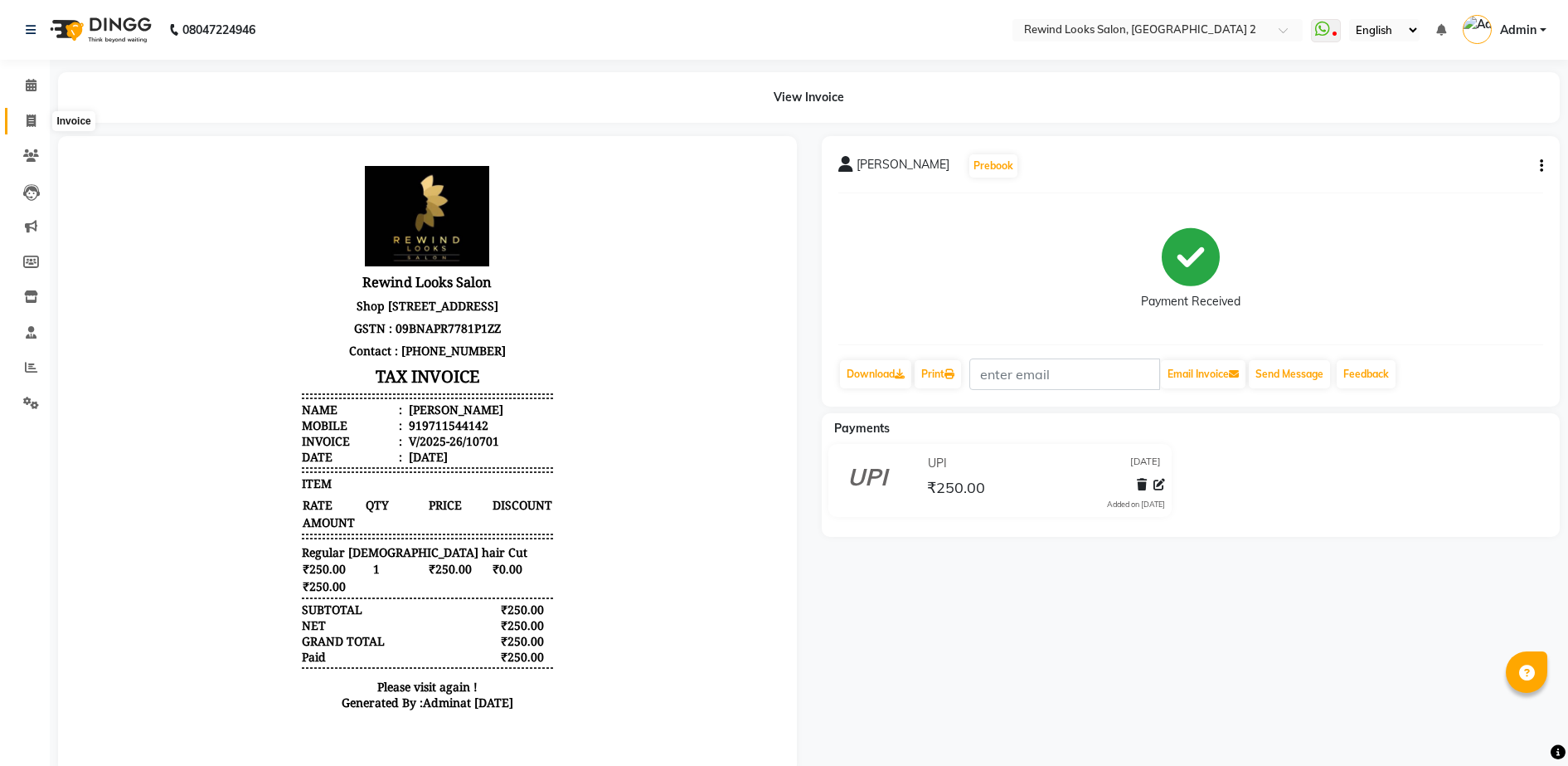
click at [33, 120] on icon at bounding box center [31, 120] width 9 height 13
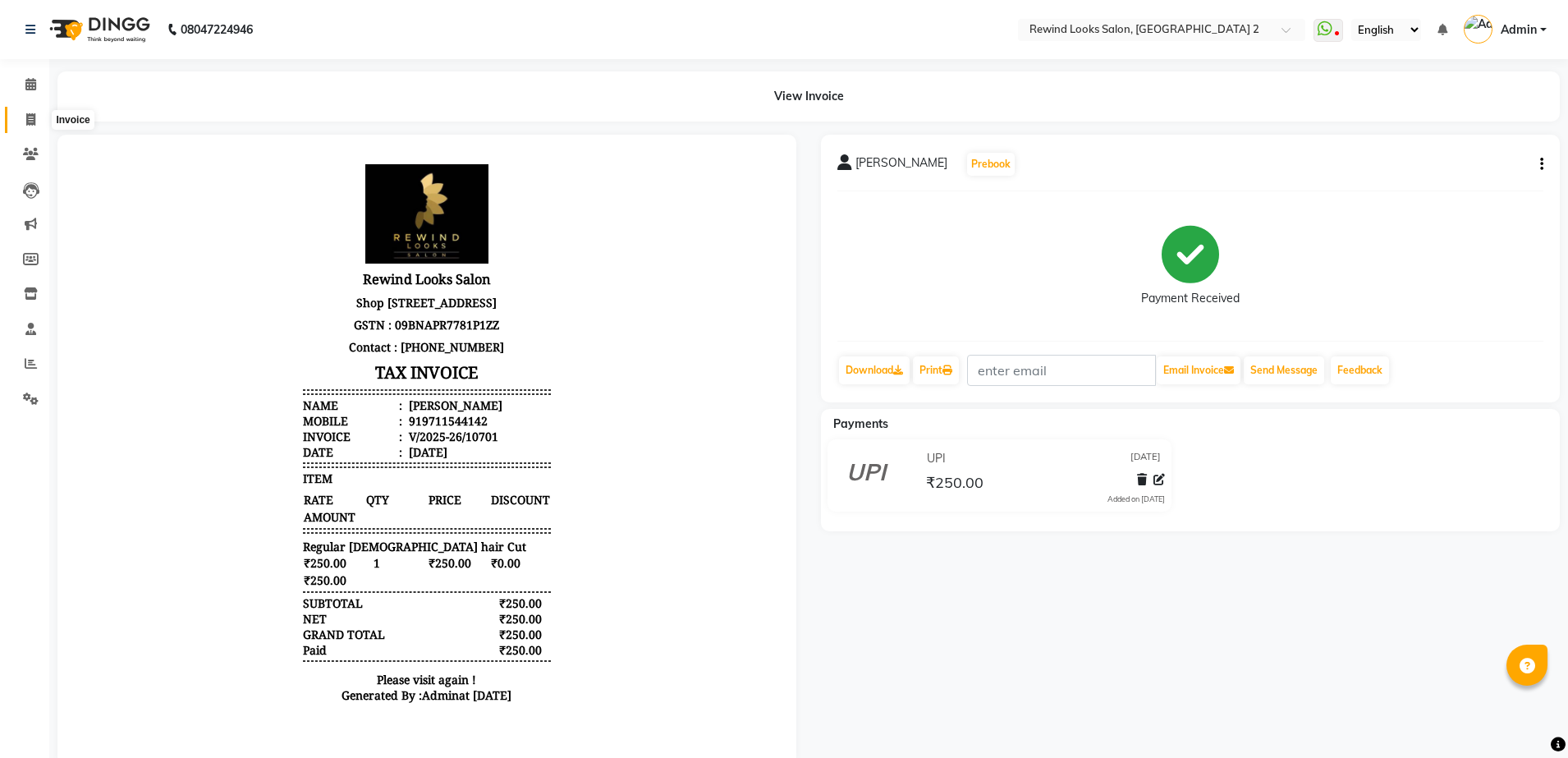
select select "4640"
select select "service"
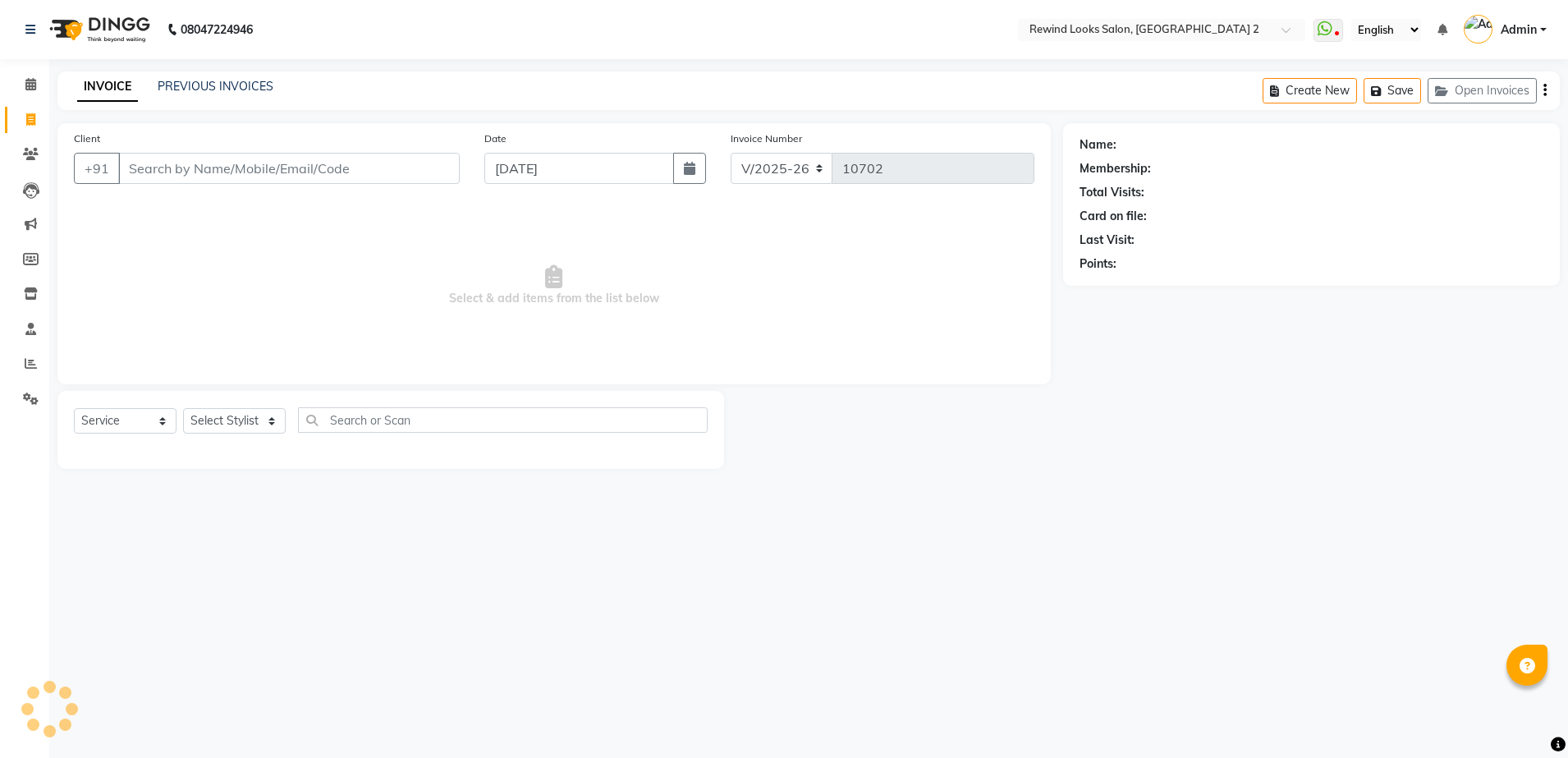
select select "27076"
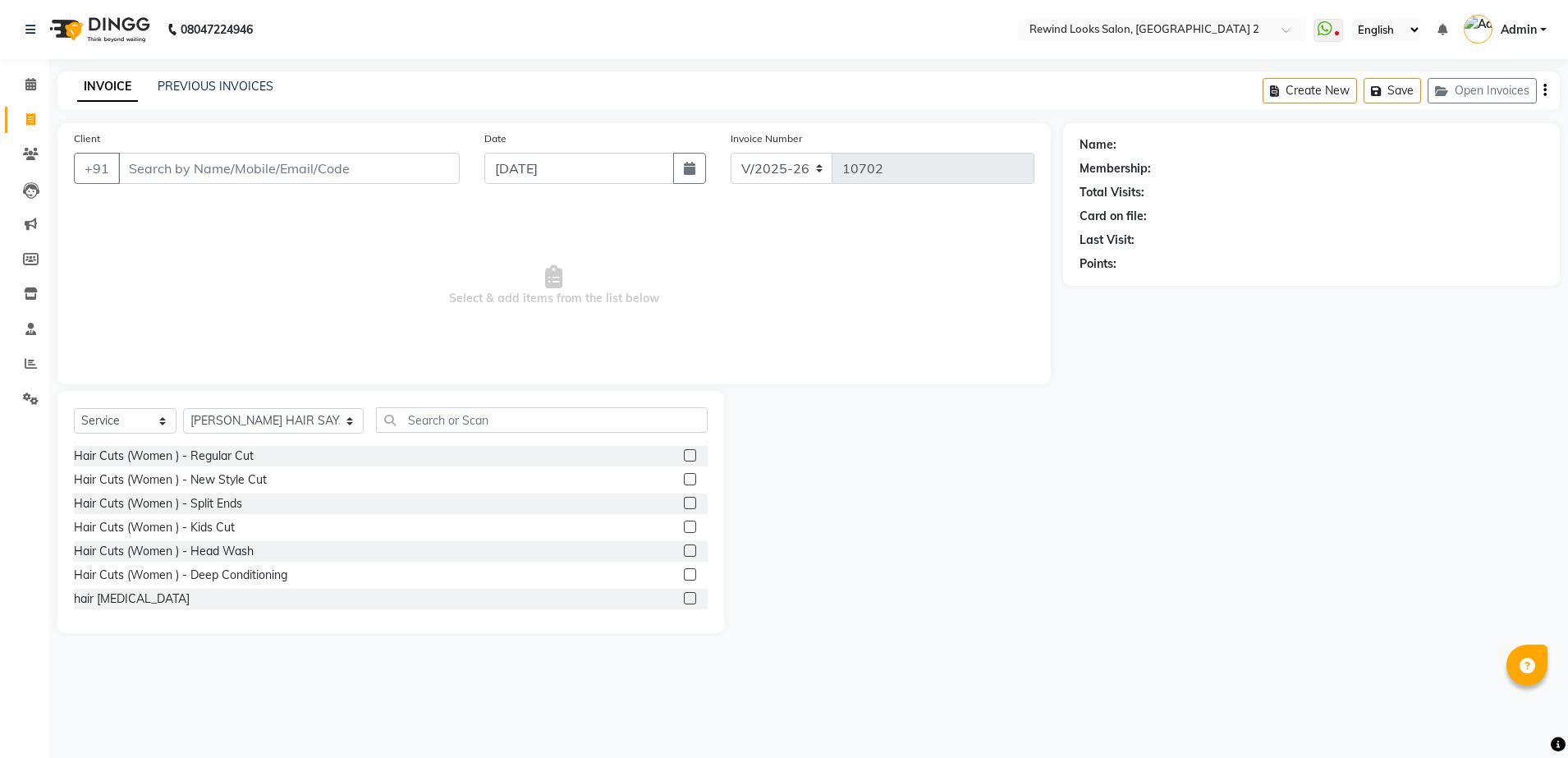
click at [290, 176] on input "Client" at bounding box center [289, 168] width 341 height 31
click at [305, 164] on input "Client" at bounding box center [289, 168] width 341 height 31
click at [327, 159] on input "Client" at bounding box center [289, 168] width 341 height 31
click at [376, 168] on input "Client" at bounding box center [289, 168] width 341 height 31
click at [174, 90] on link "PREVIOUS INVOICES" at bounding box center [215, 86] width 116 height 14
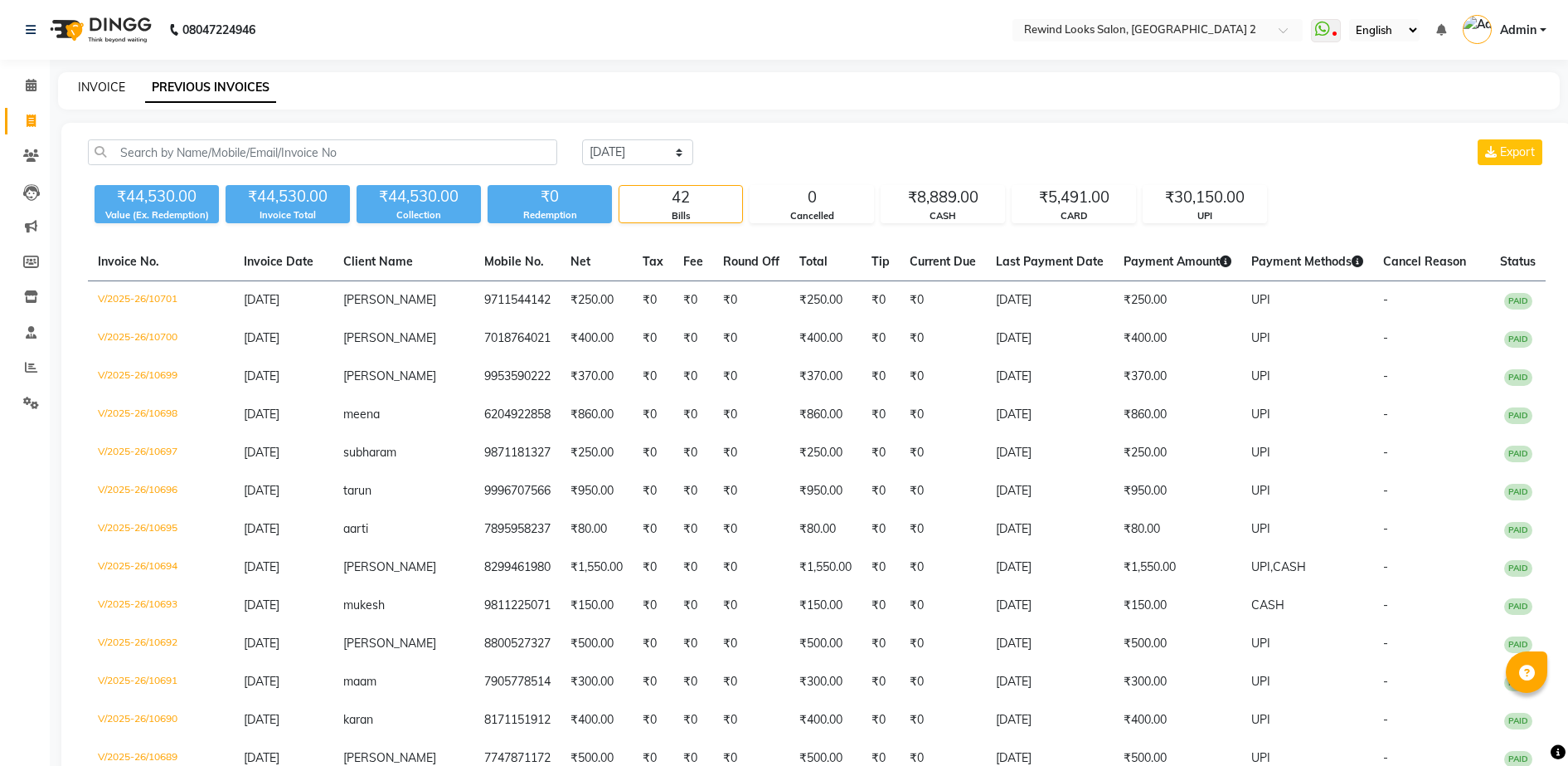
click at [105, 90] on link "INVOICE" at bounding box center [101, 87] width 47 height 14
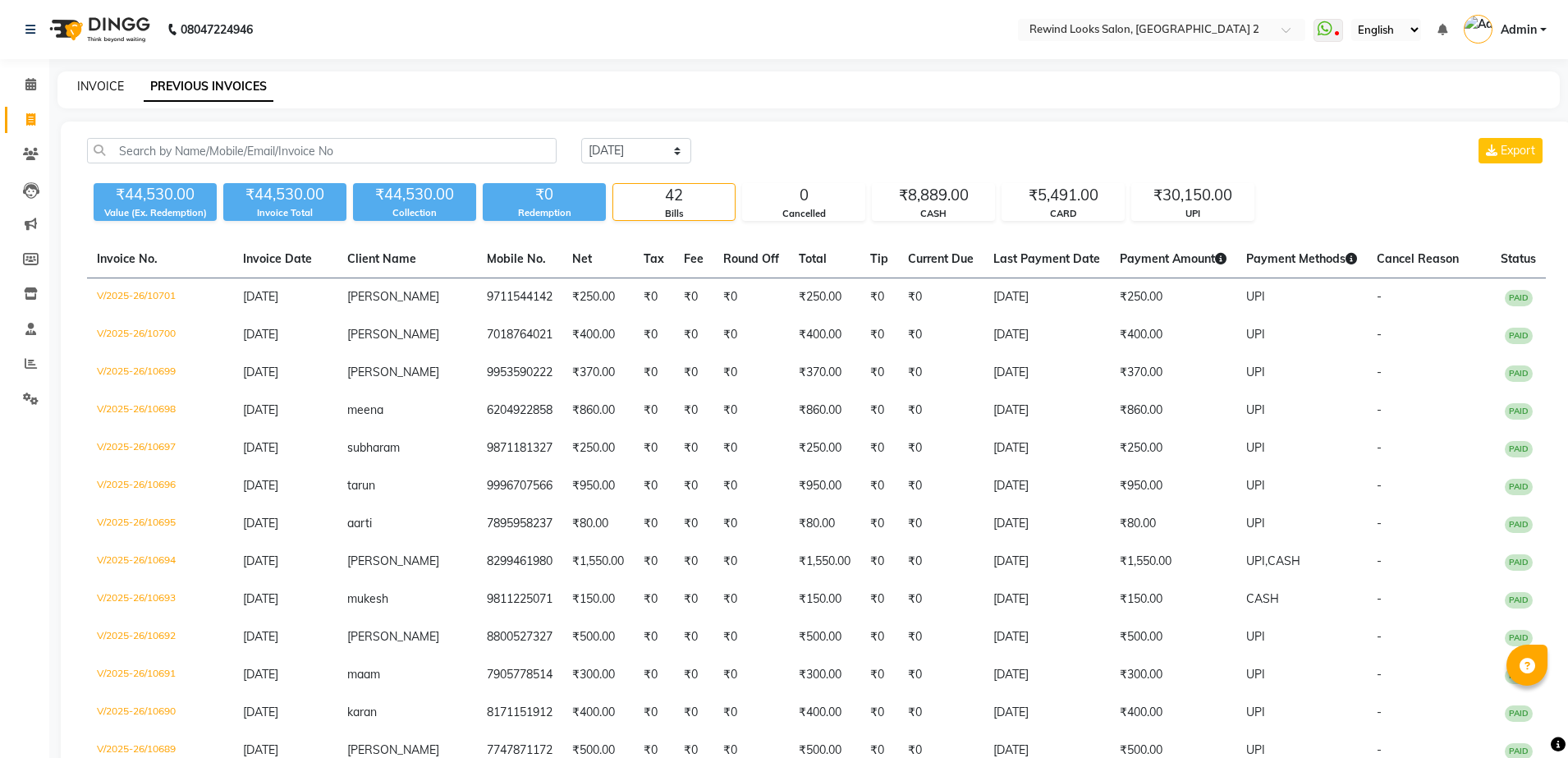
select select "service"
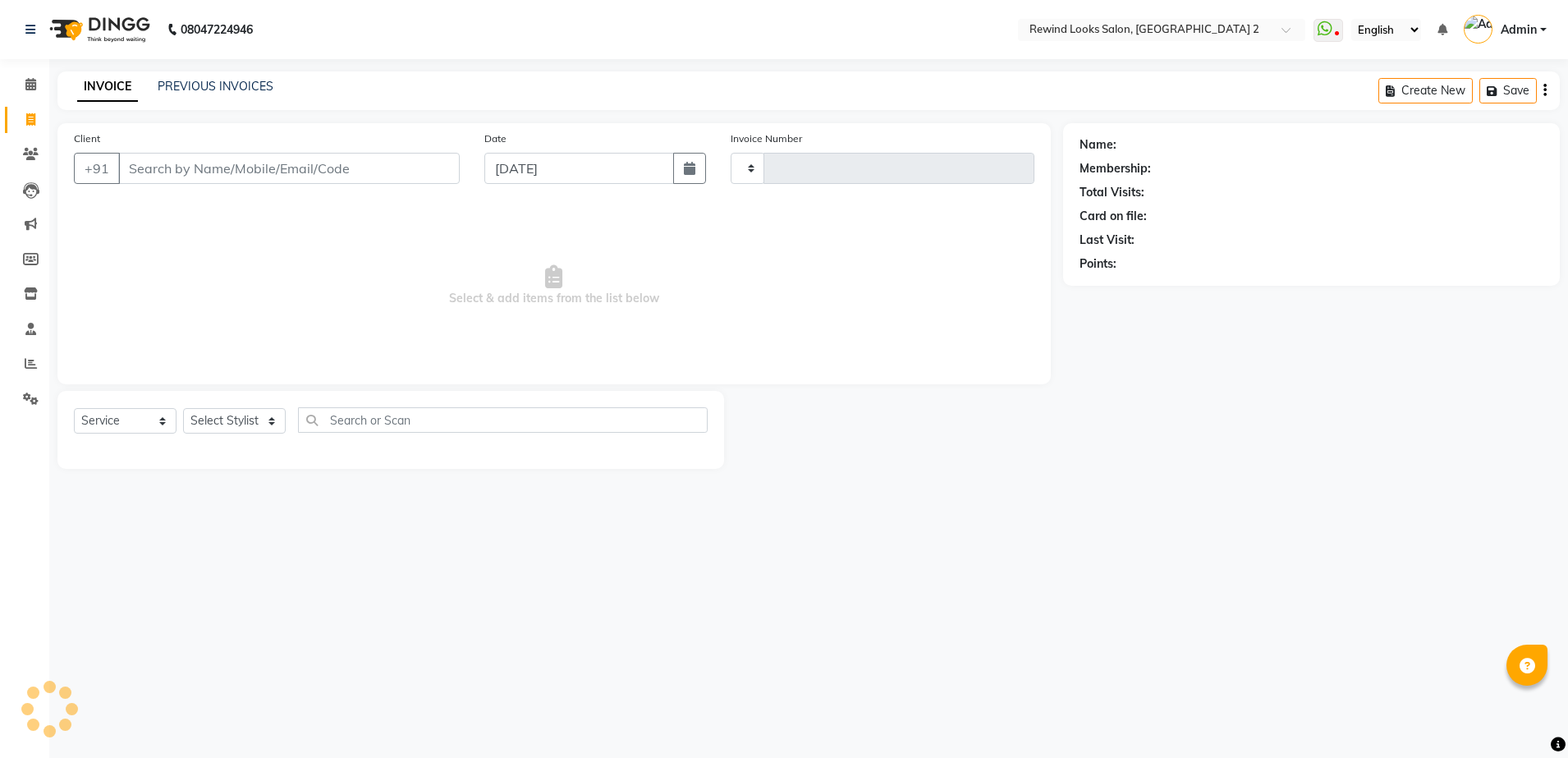
type input "10702"
select select "4640"
select select "27076"
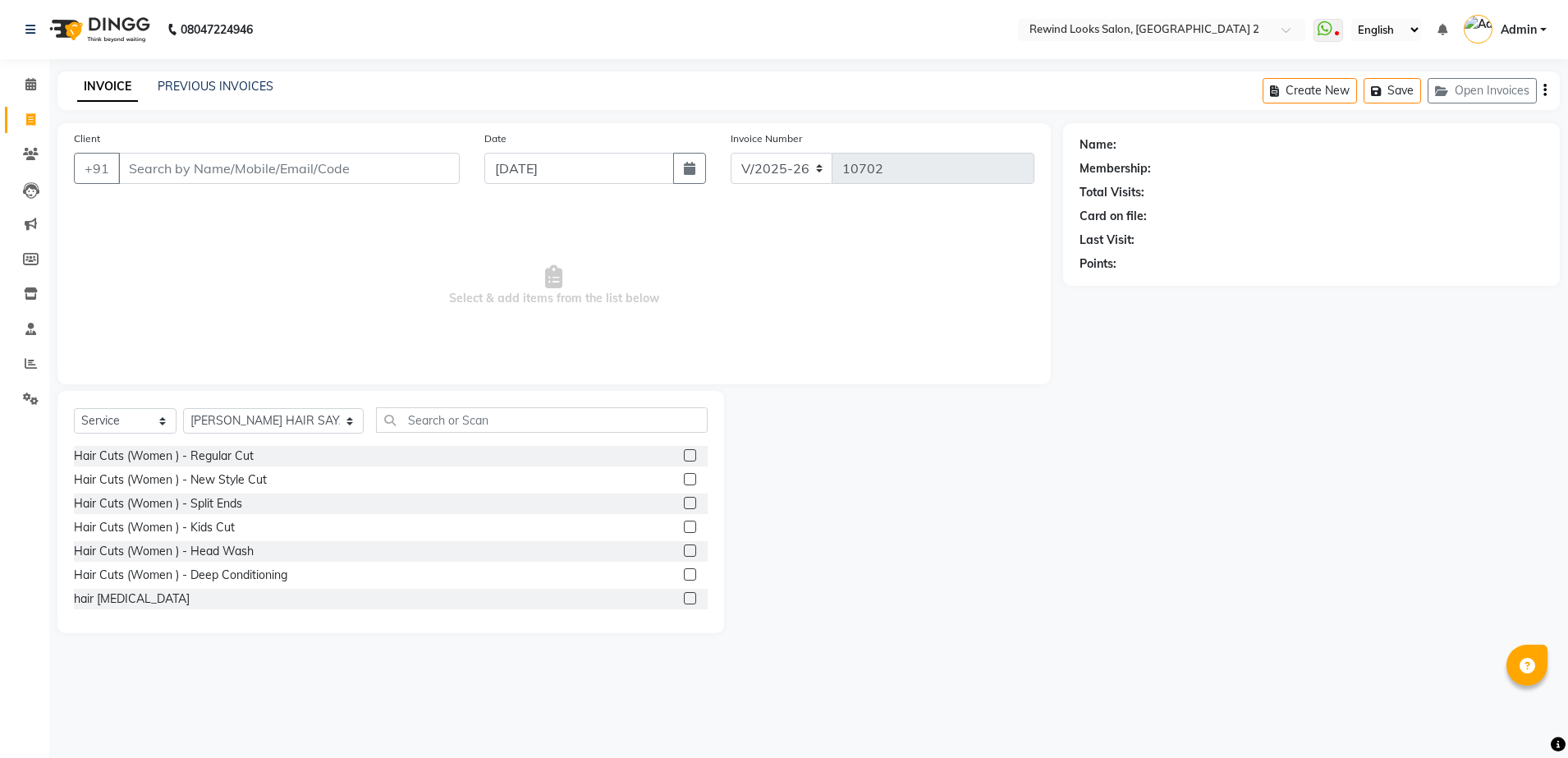
click at [212, 168] on input "Client" at bounding box center [289, 168] width 341 height 31
type input "J"
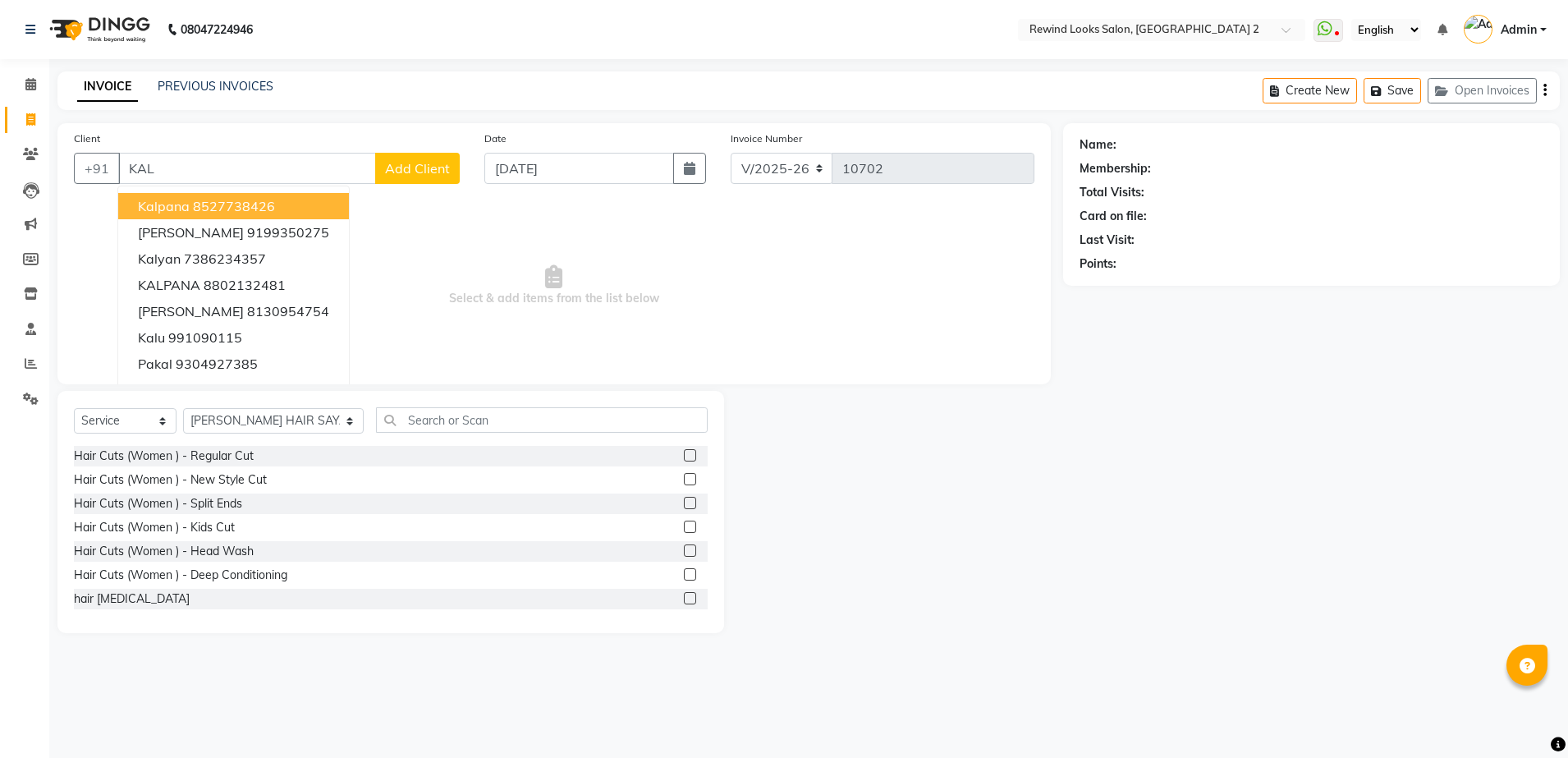
click at [229, 202] on ngb-highlight "8527738426" at bounding box center [234, 206] width 82 height 16
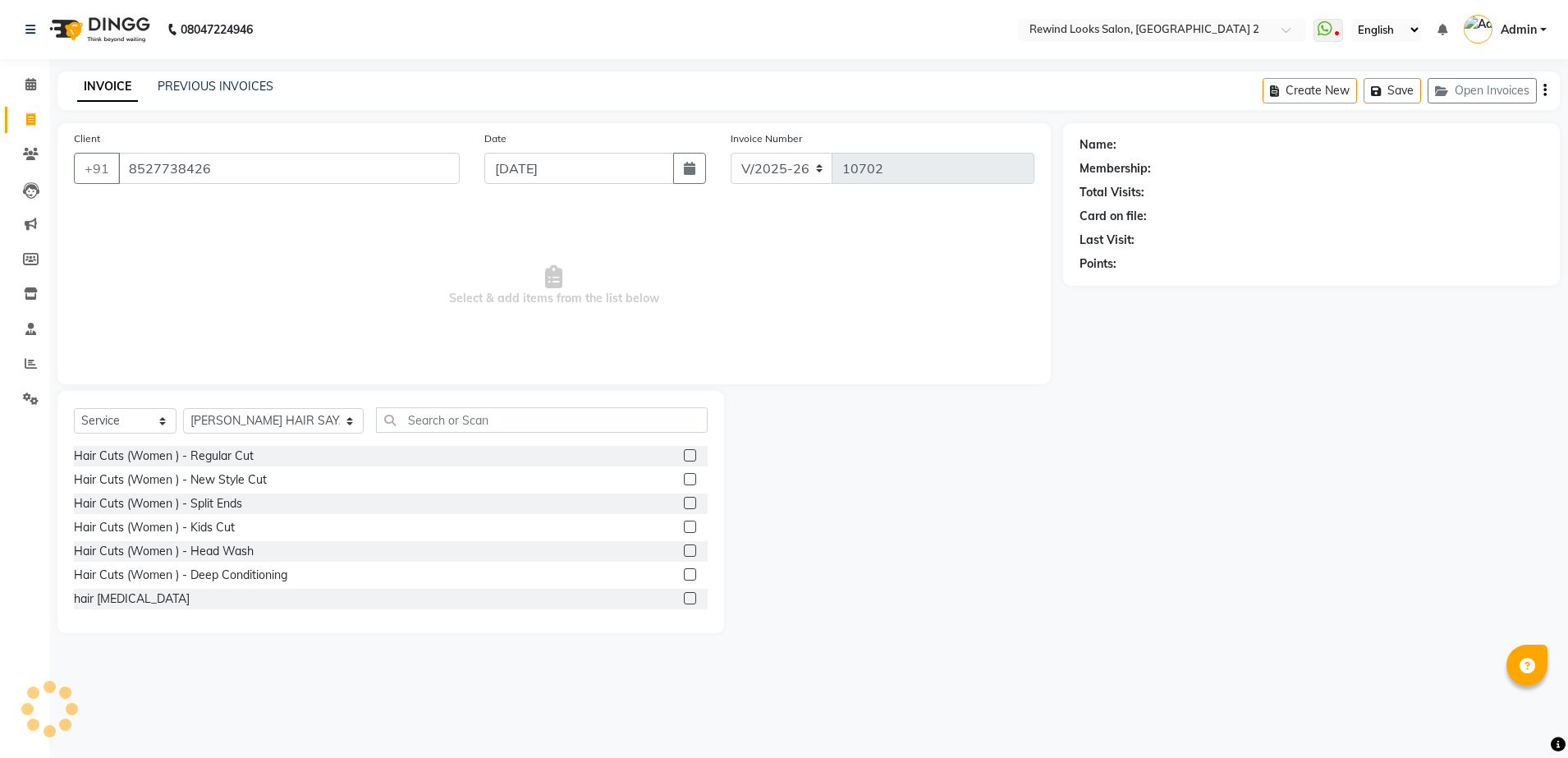
type input "8527738426"
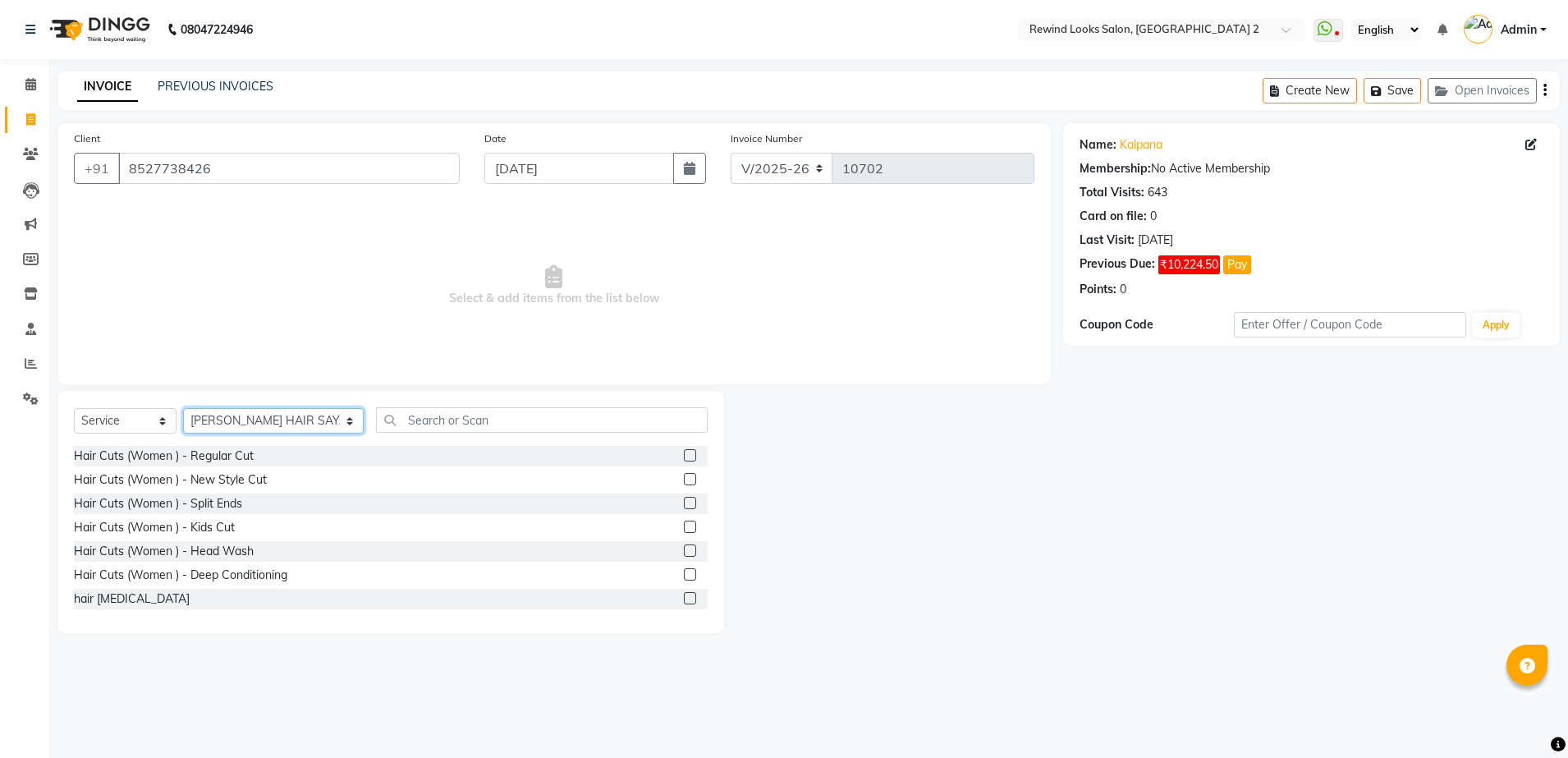
click at [246, 417] on select "Select Stylist [PERSON_NAME] aayat ADMIN Alfad hair Casa Ali Hair [PERSON_NAME]…" at bounding box center [273, 420] width 181 height 25
select select "91668"
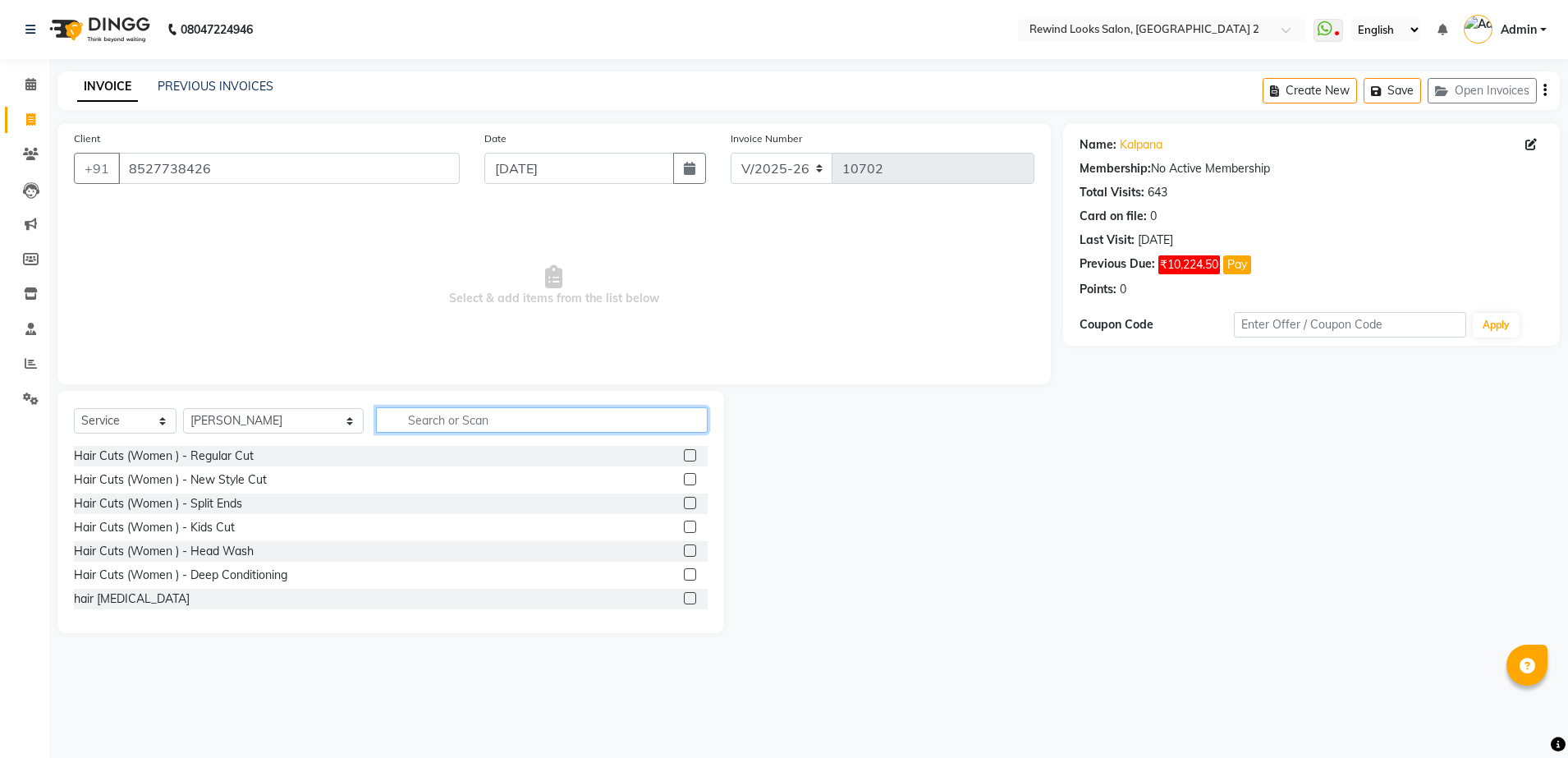
click at [400, 418] on input "text" at bounding box center [542, 419] width 332 height 25
type input "HAIR SPA"
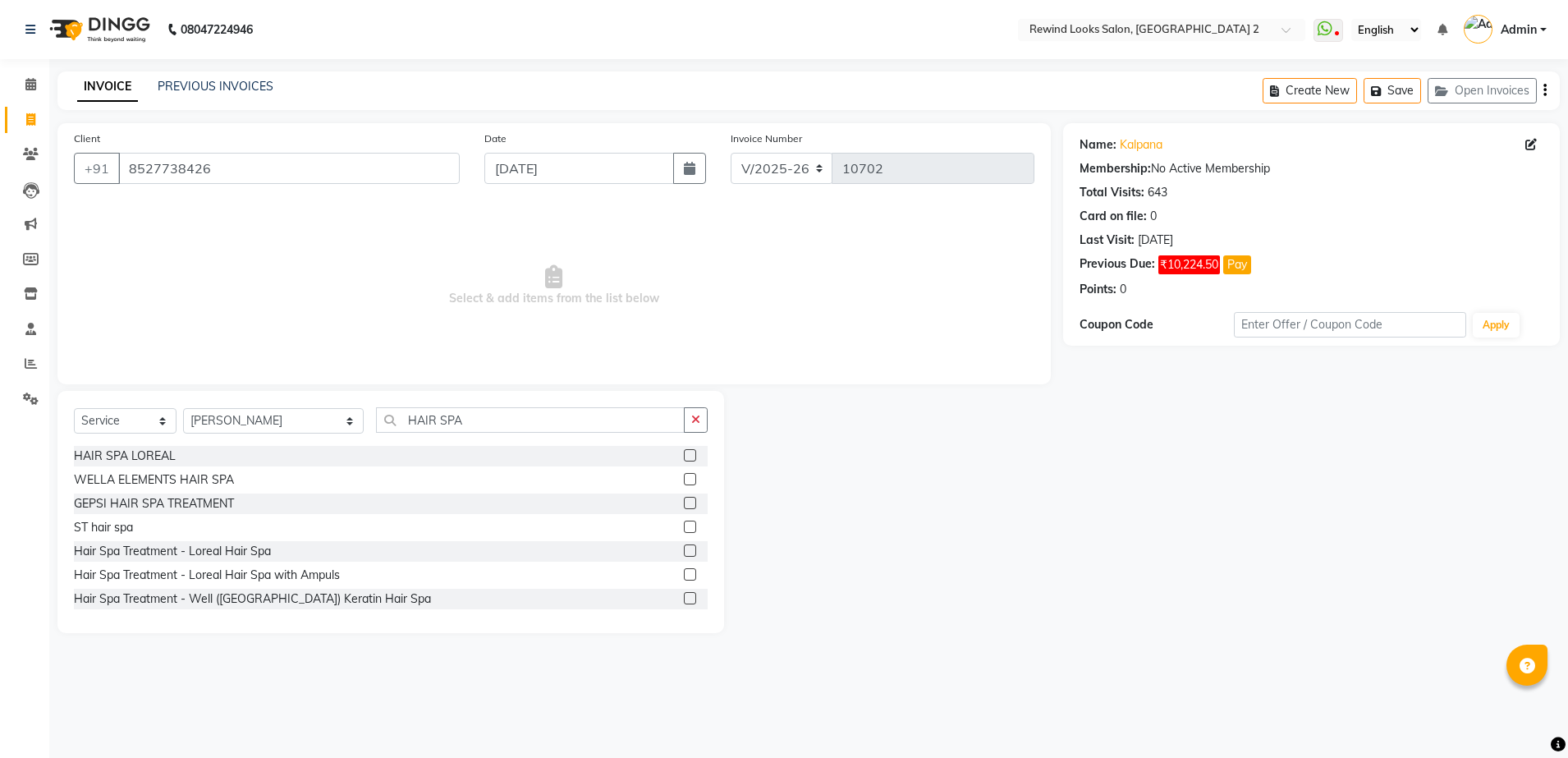
click at [684, 505] on label at bounding box center [690, 503] width 13 height 13
click at [684, 505] on input "checkbox" at bounding box center [689, 504] width 11 height 11
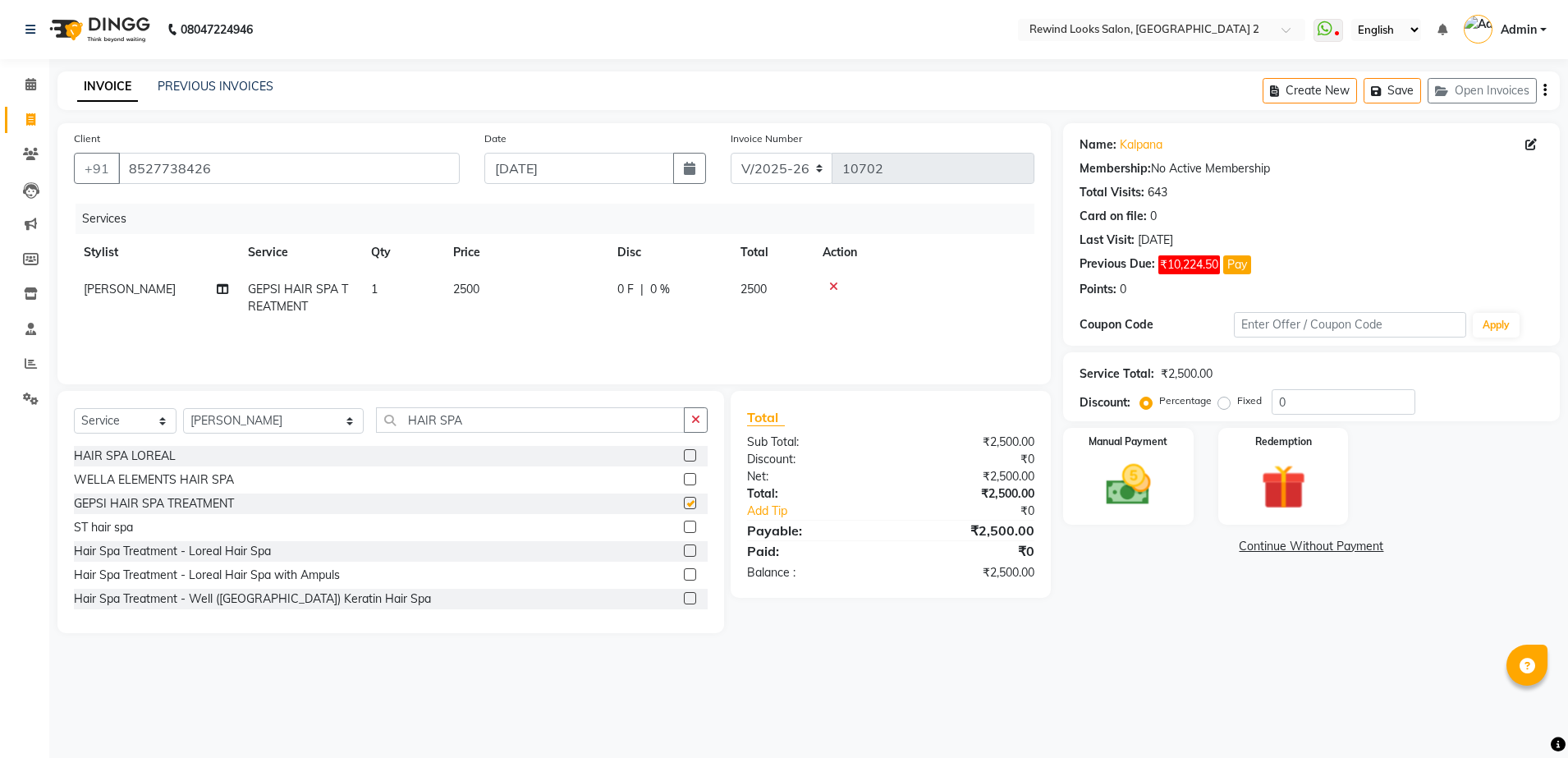
checkbox input "false"
click at [1116, 494] on img at bounding box center [1128, 485] width 76 height 54
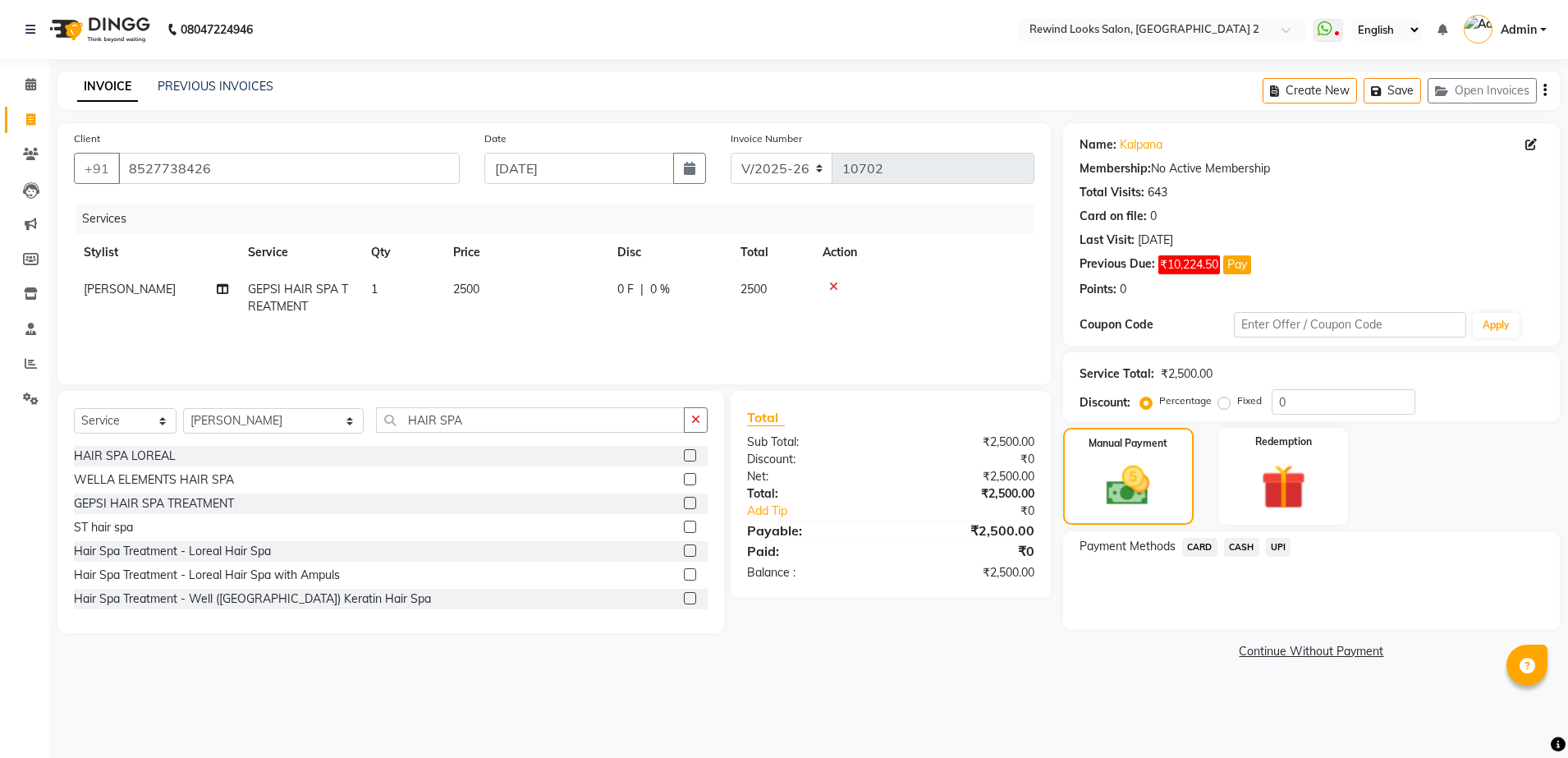
click at [1272, 541] on span "UPI" at bounding box center [1279, 547] width 25 height 19
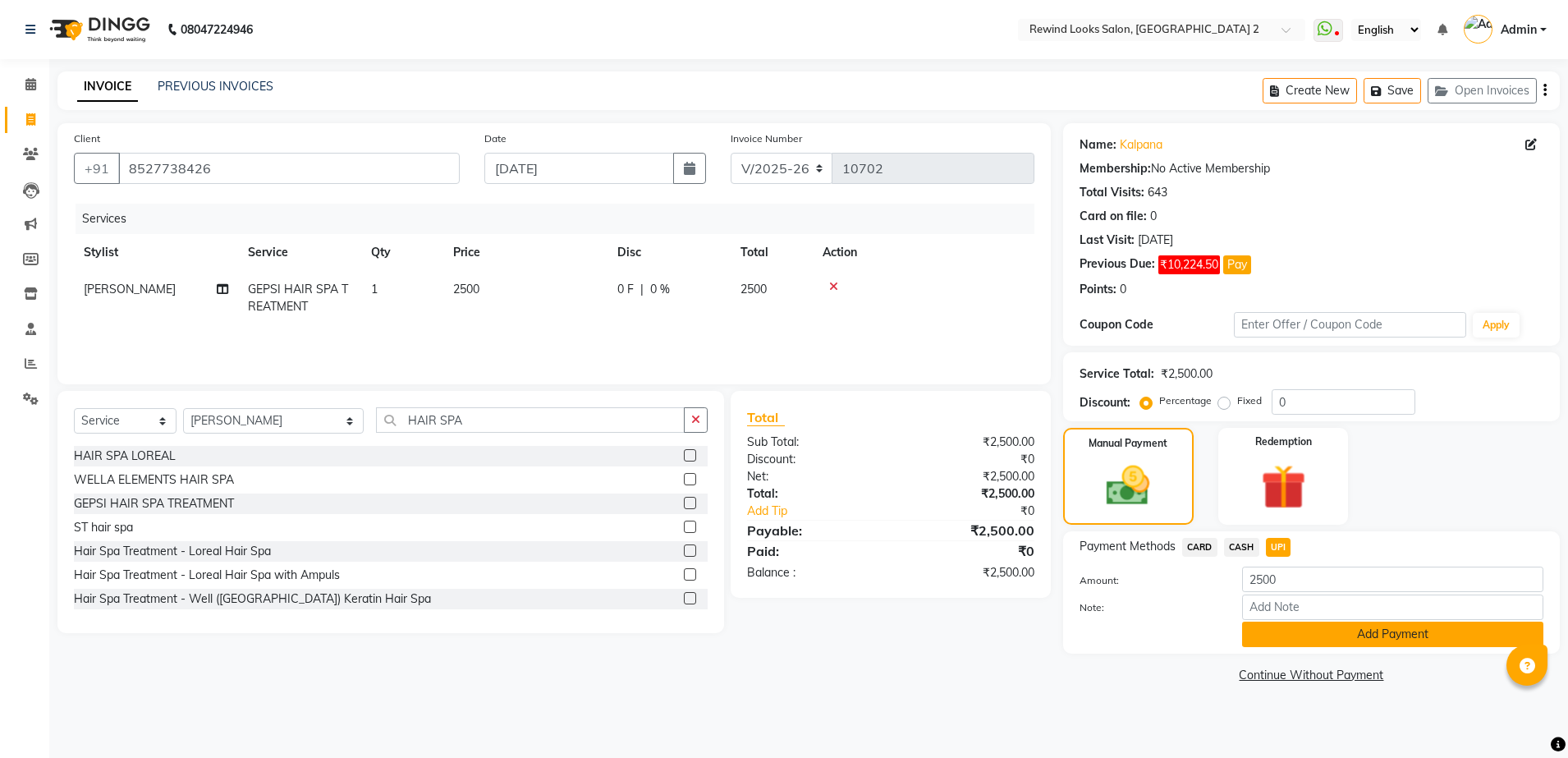
click at [1357, 637] on button "Add Payment" at bounding box center [1392, 633] width 301 height 25
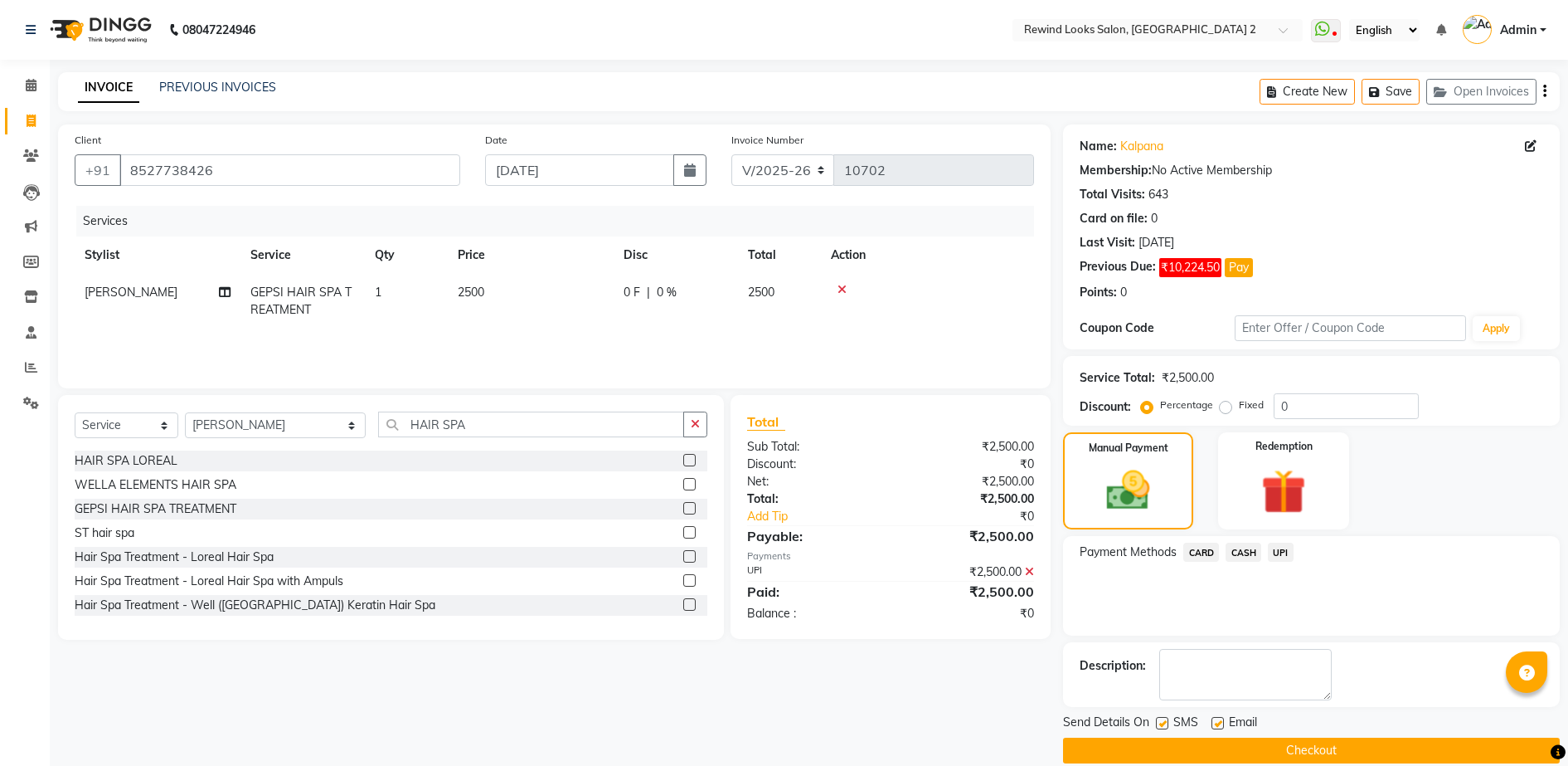
click at [1355, 742] on button "Checkout" at bounding box center [1311, 750] width 497 height 25
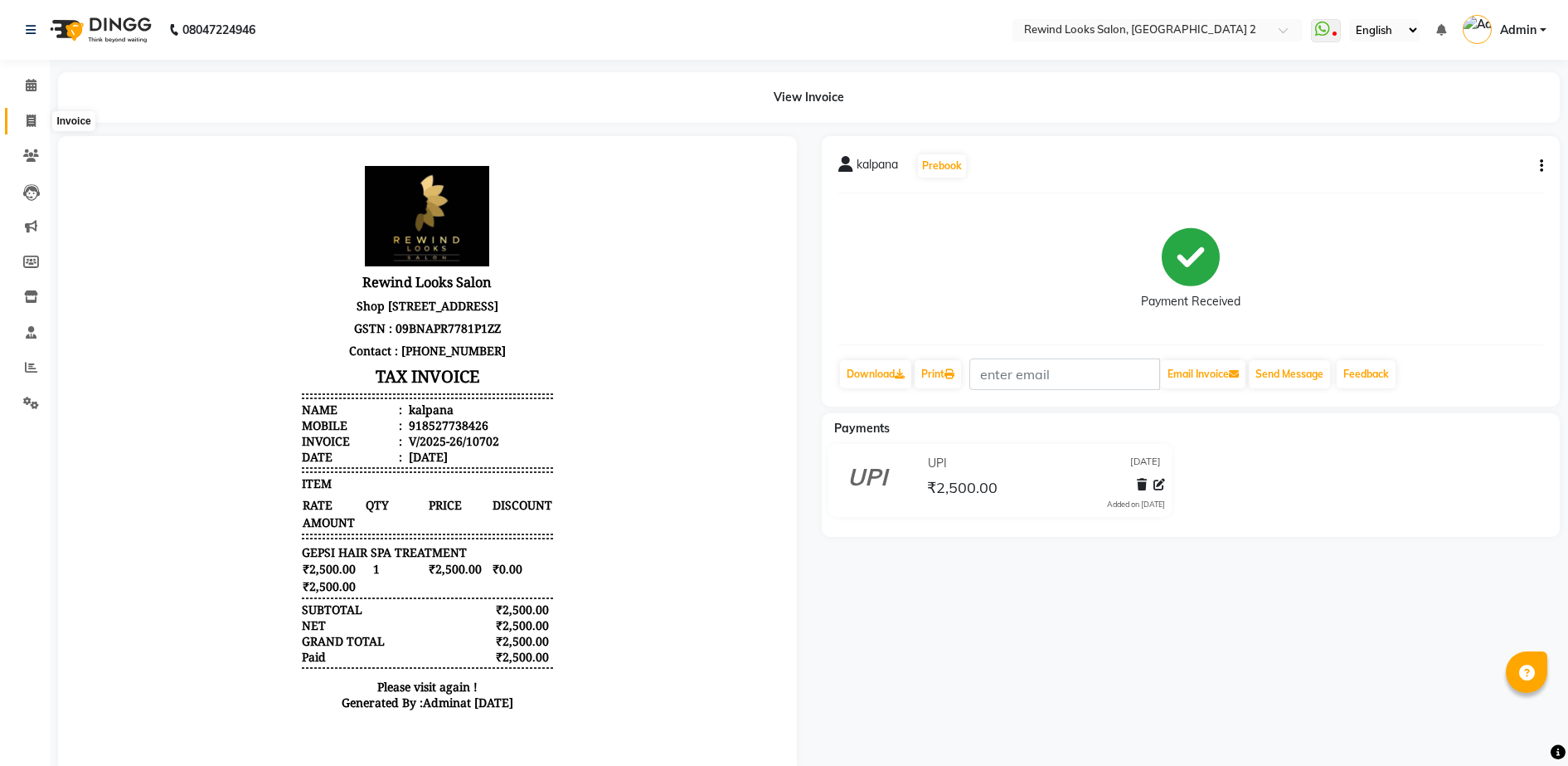
click at [33, 120] on icon at bounding box center [31, 120] width 9 height 13
select select "service"
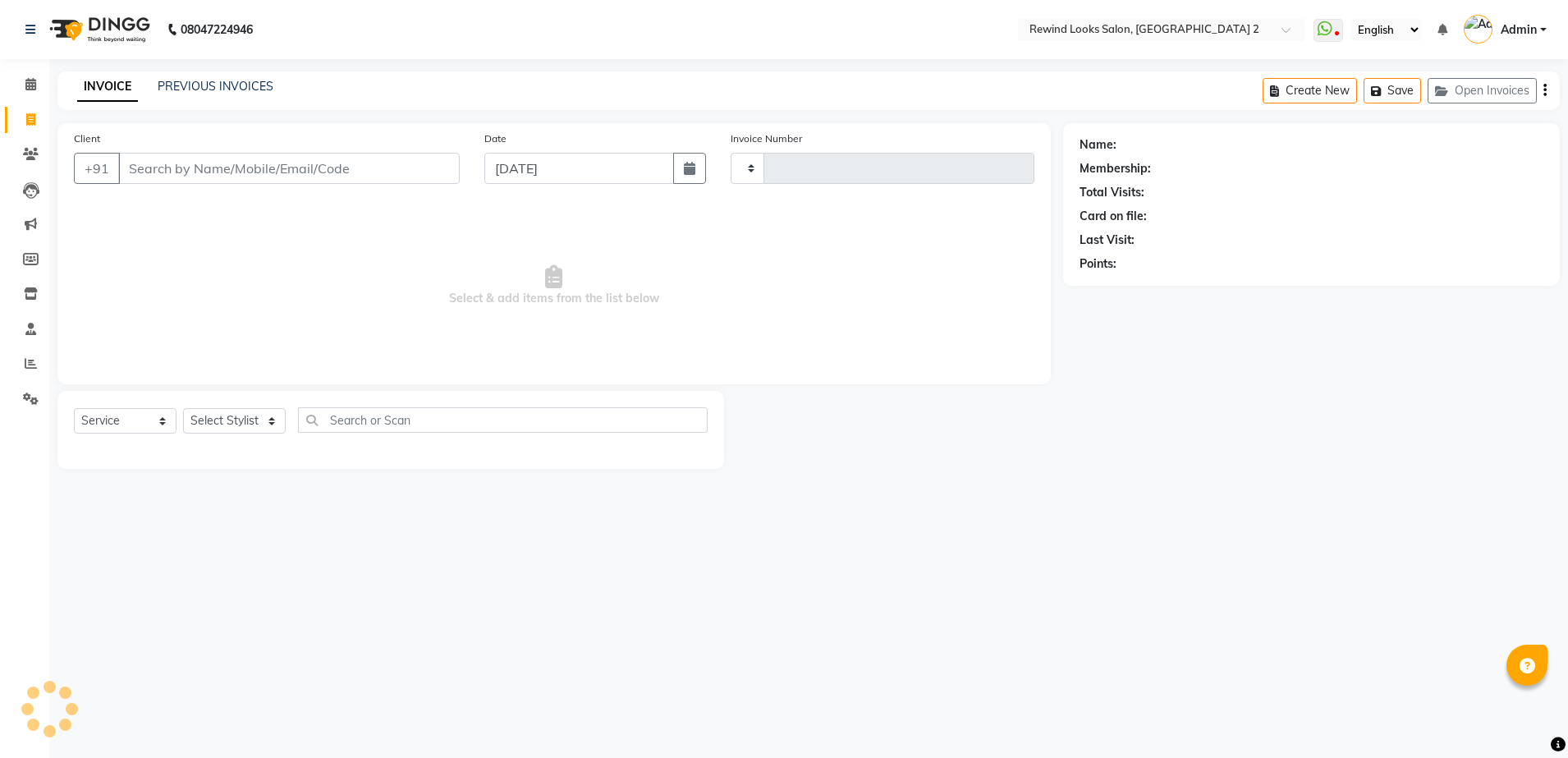
type input "10703"
select select "4640"
click at [285, 153] on input "Client" at bounding box center [289, 168] width 341 height 31
select select "27076"
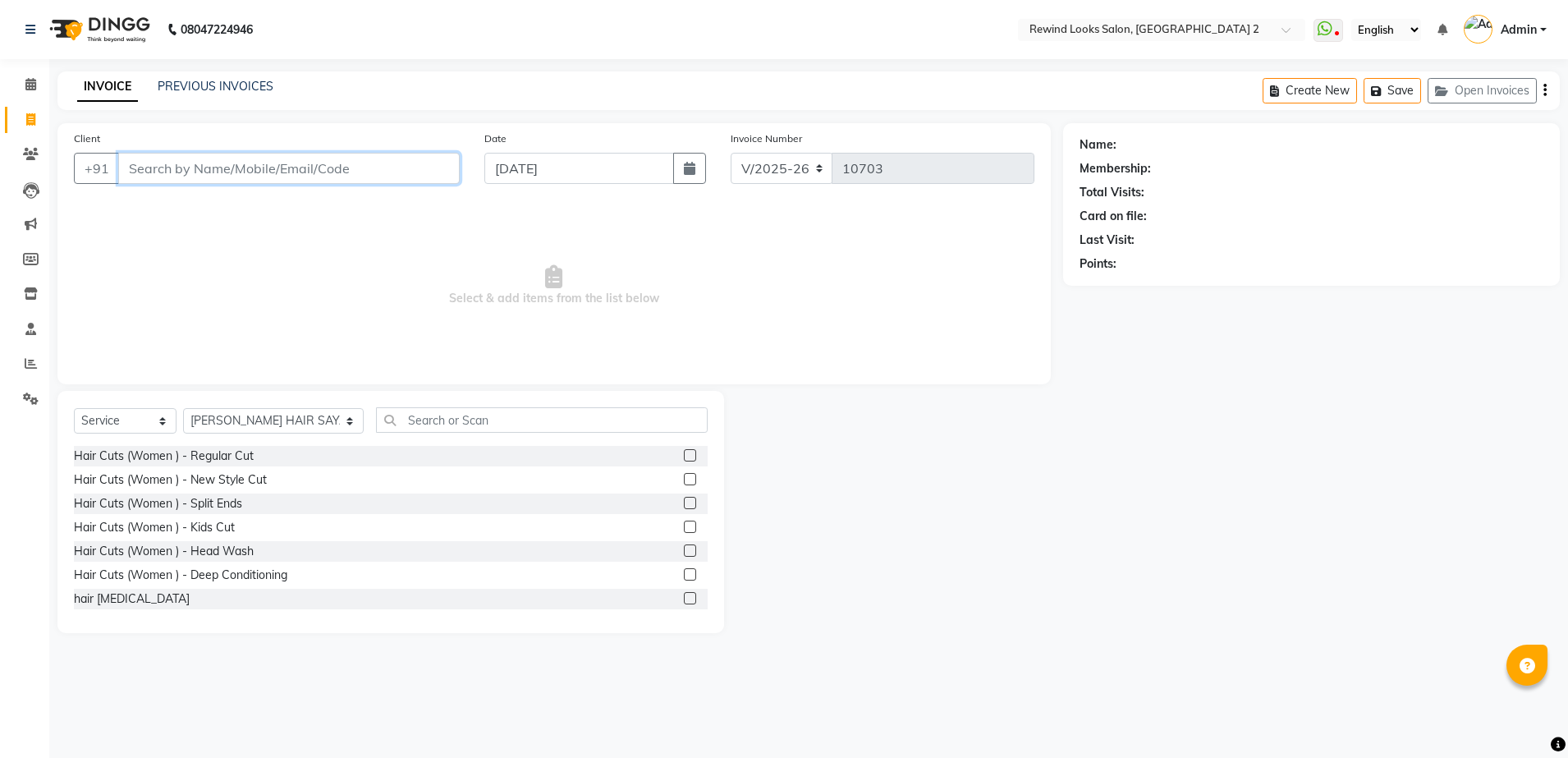
click at [358, 161] on input "Client" at bounding box center [289, 168] width 341 height 31
click at [366, 168] on input "Client" at bounding box center [289, 168] width 341 height 31
type input "9311301835"
click at [439, 173] on span "Add Client" at bounding box center [418, 168] width 65 height 16
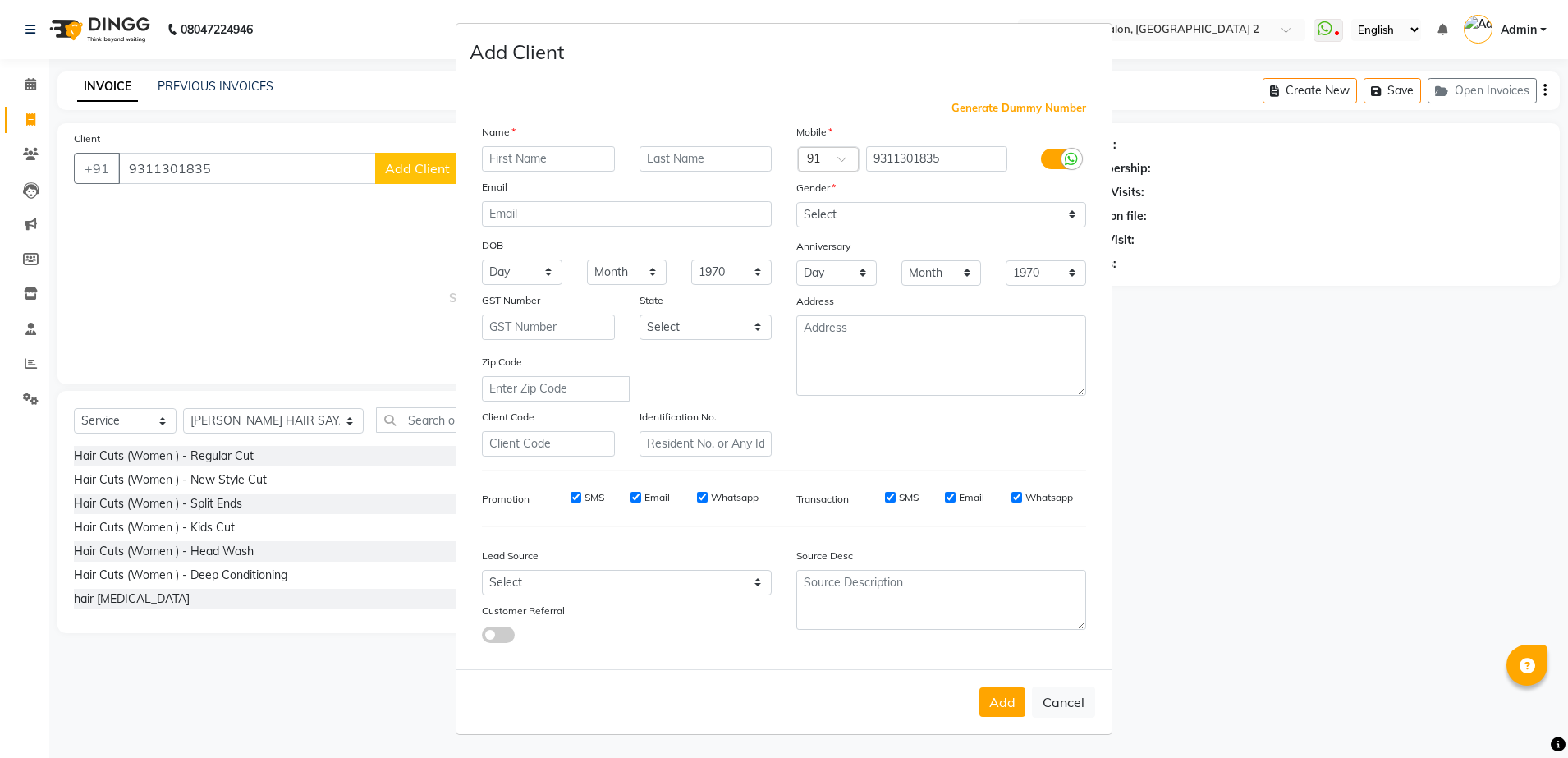
click at [539, 159] on input "text" at bounding box center [548, 159] width 133 height 25
type input "SHRAYNGEL"
click at [863, 218] on select "Select [DEMOGRAPHIC_DATA] [DEMOGRAPHIC_DATA] Other Prefer Not To Say" at bounding box center [941, 214] width 289 height 25
select select "[DEMOGRAPHIC_DATA]"
click at [797, 202] on select "Select [DEMOGRAPHIC_DATA] [DEMOGRAPHIC_DATA] Other Prefer Not To Say" at bounding box center [941, 214] width 289 height 25
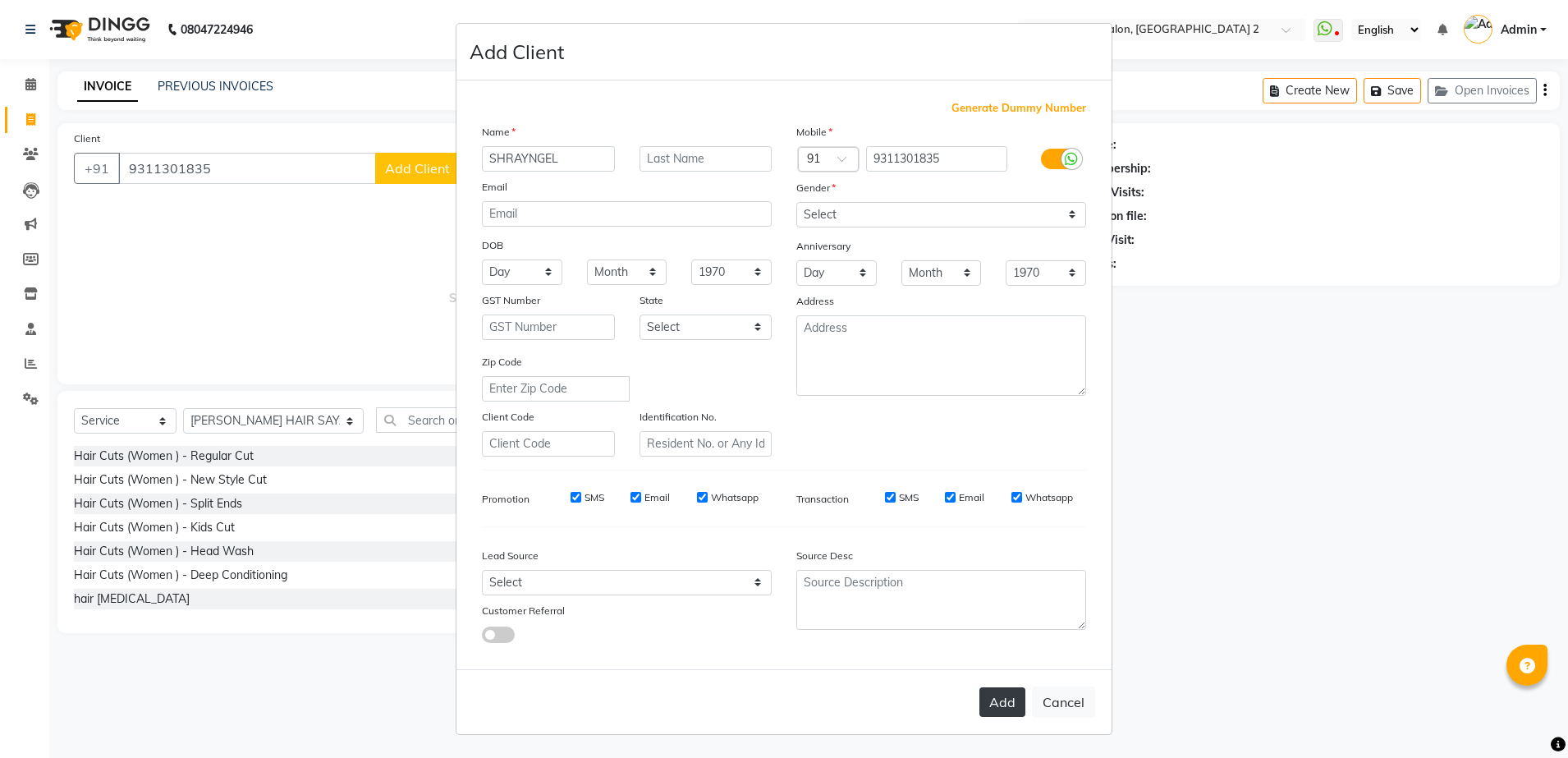
click at [994, 697] on button "Add" at bounding box center [1002, 702] width 46 height 30
select select
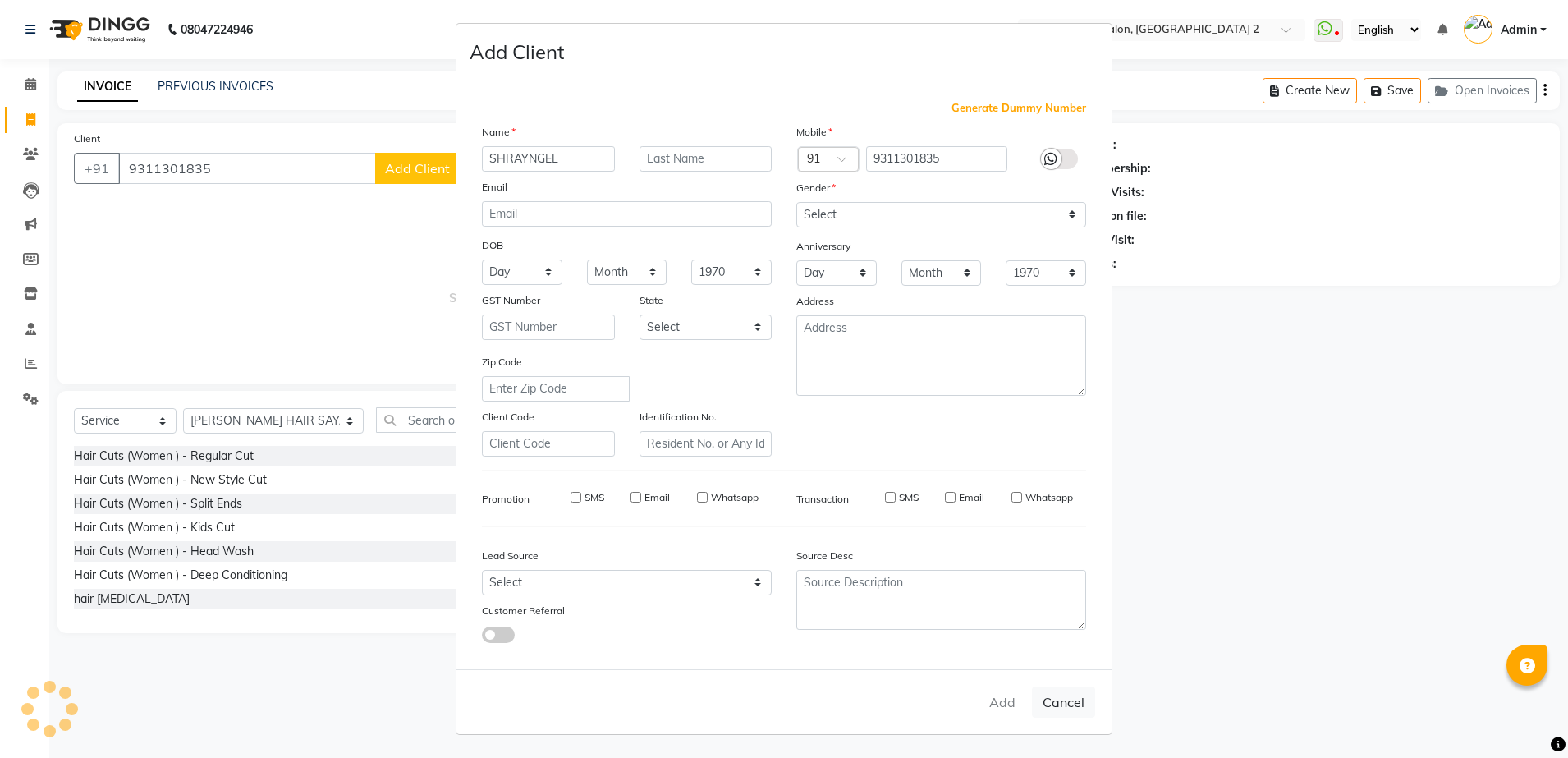
select select
checkbox input "false"
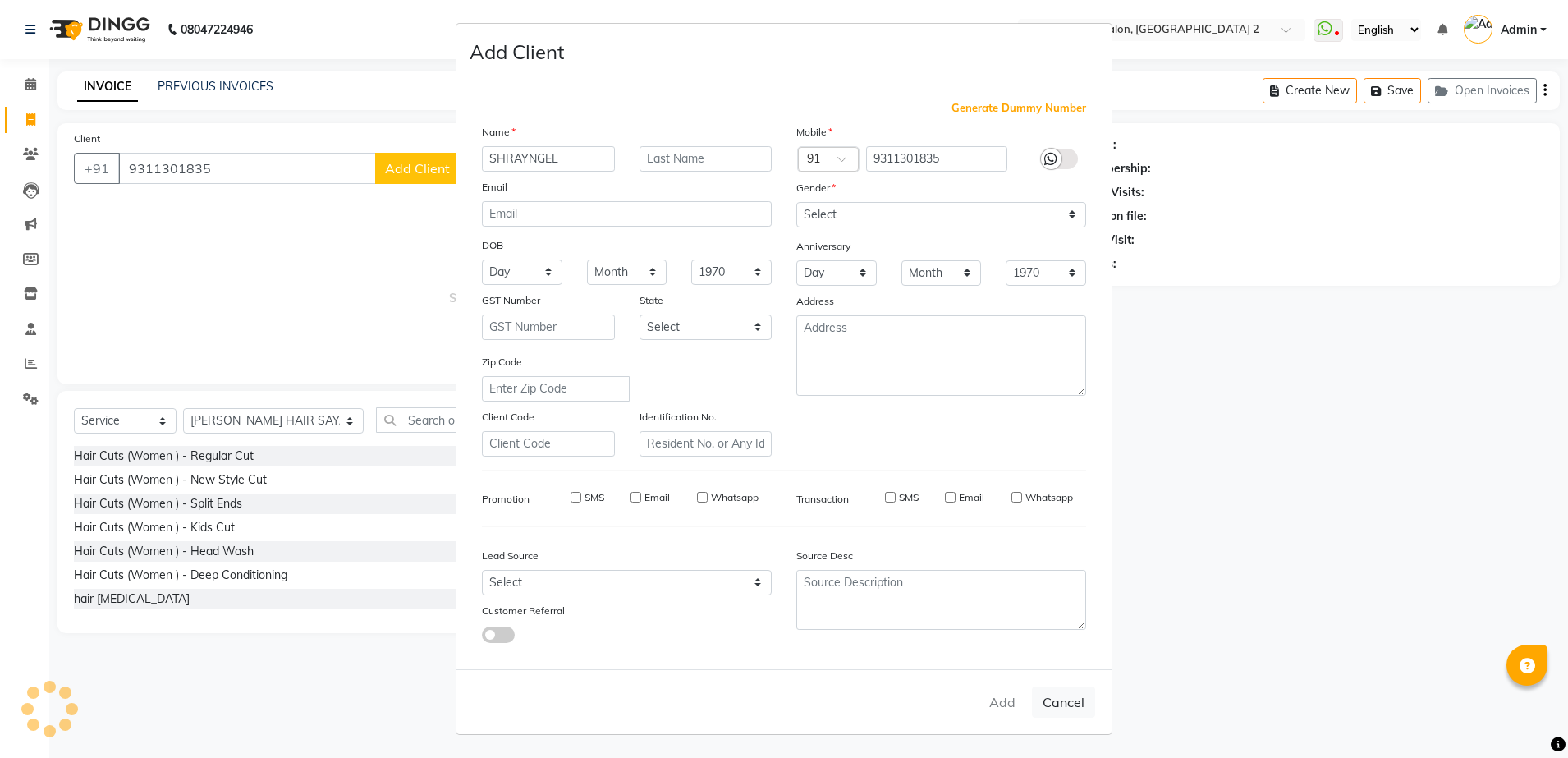
checkbox input "false"
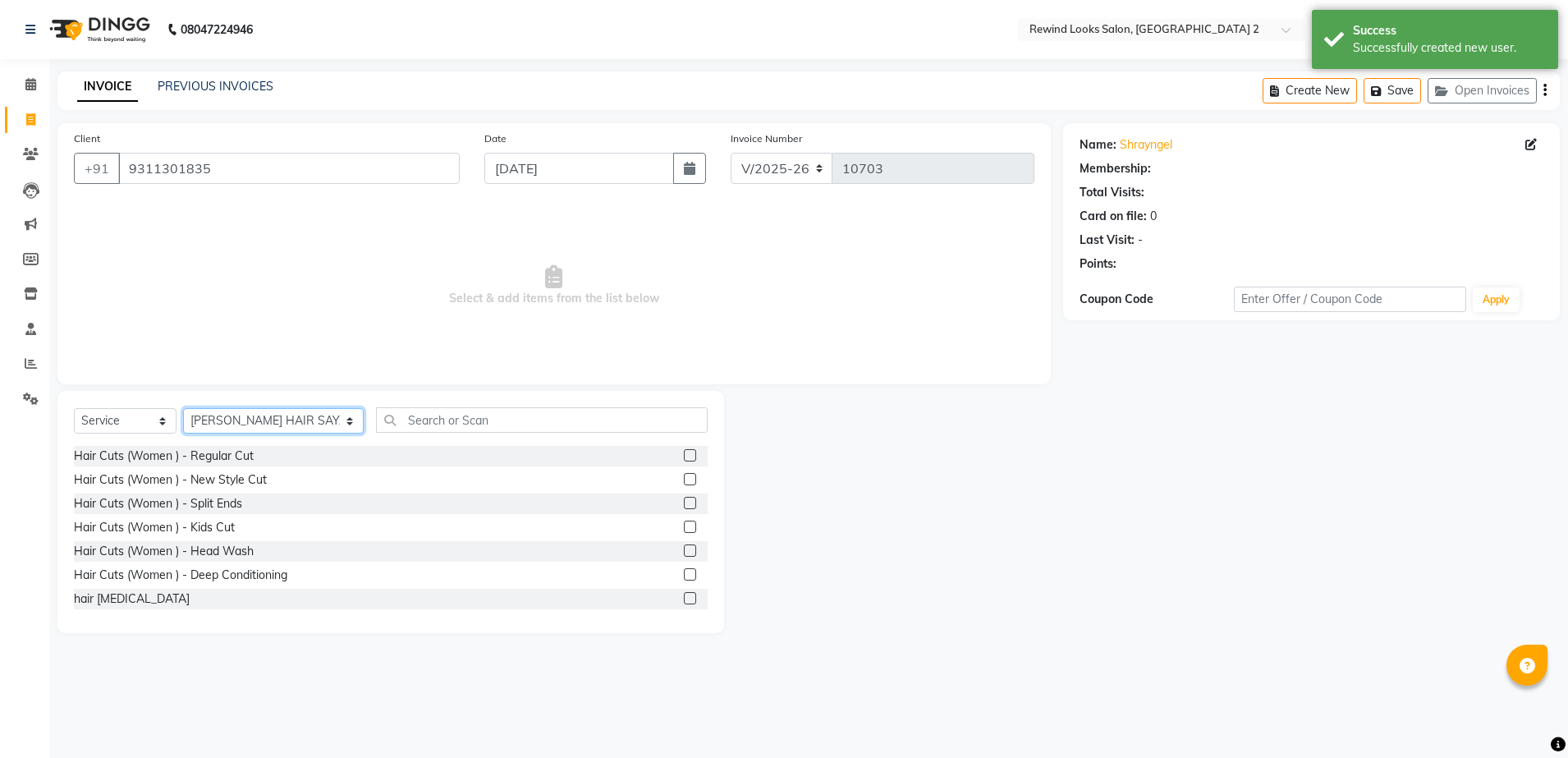
click at [240, 417] on select "Select Stylist [PERSON_NAME] aayat ADMIN Alfad hair Casa Ali Hair [PERSON_NAME]…" at bounding box center [273, 420] width 181 height 25
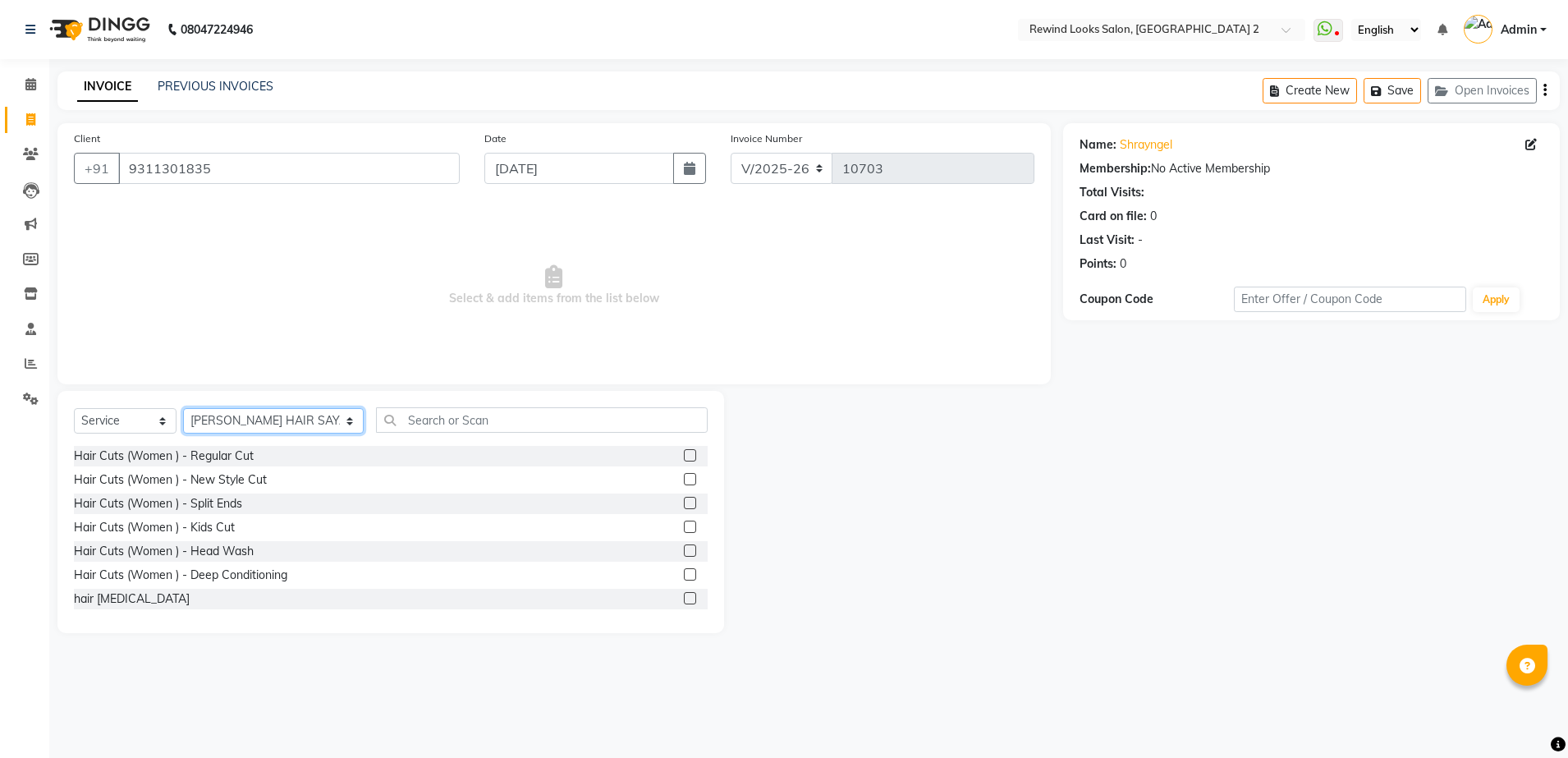
select select "59648"
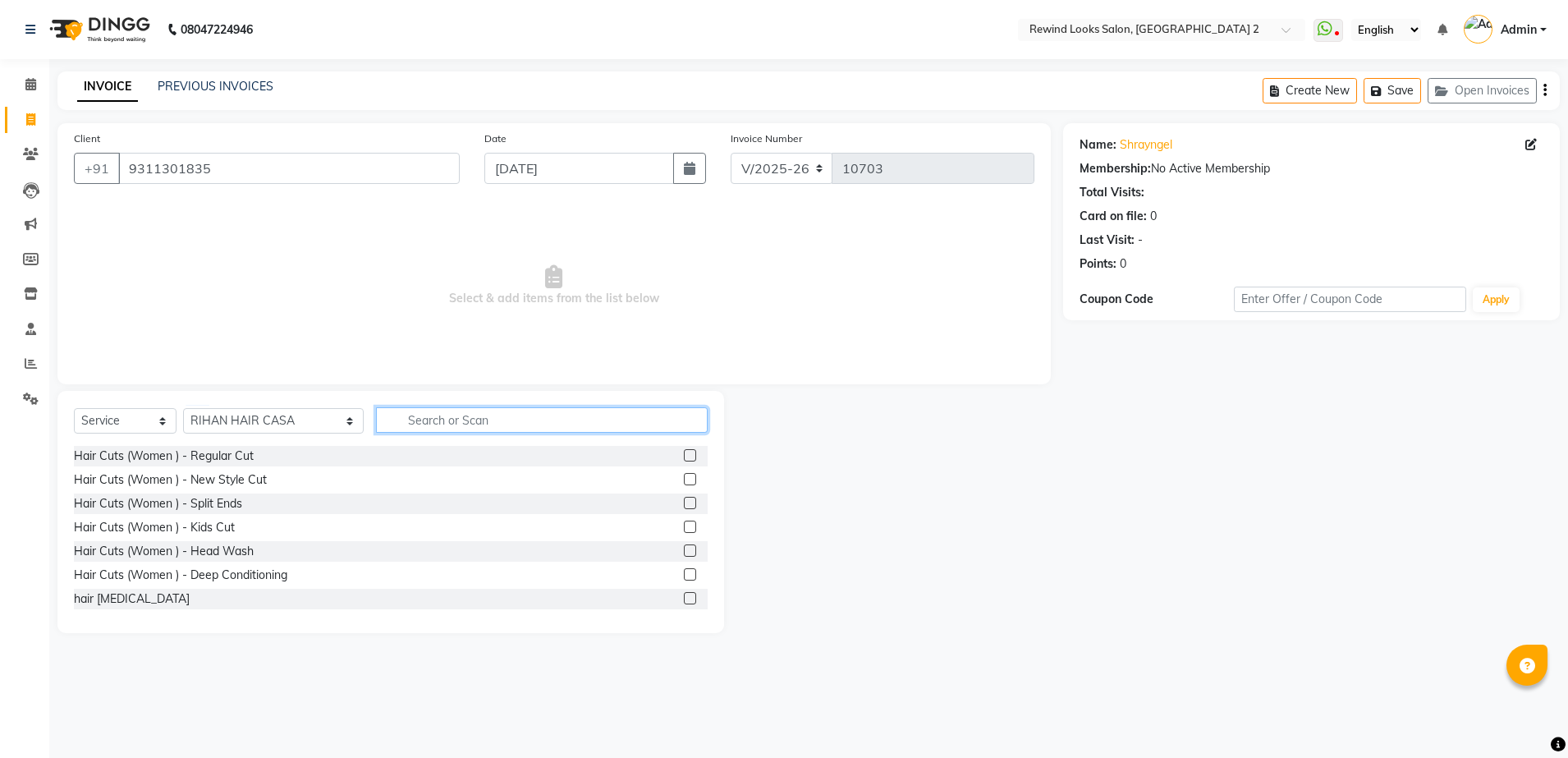
click at [450, 415] on input "text" at bounding box center [542, 419] width 332 height 25
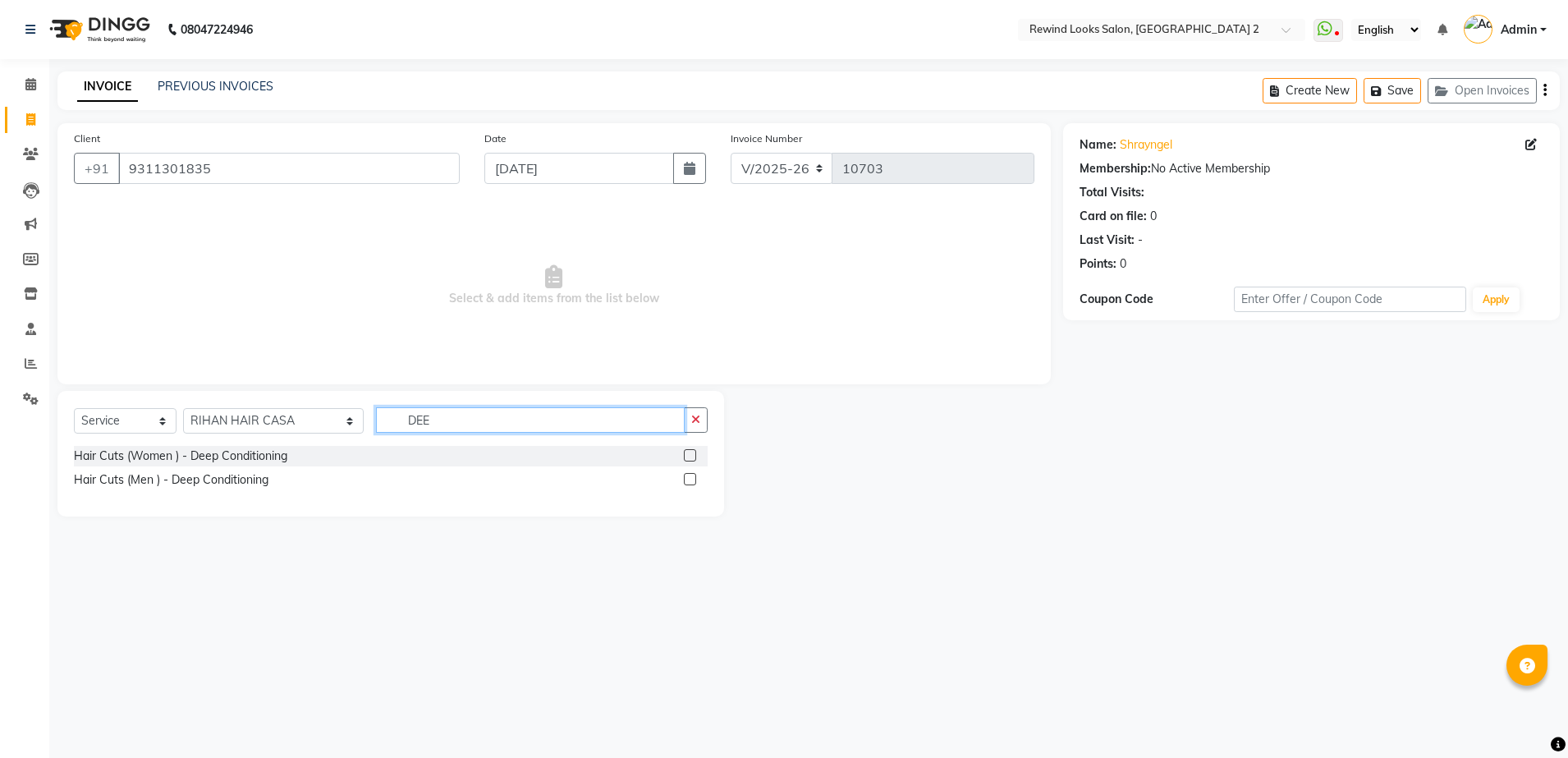
type input "DEE"
click at [690, 453] on label at bounding box center [690, 455] width 13 height 13
click at [690, 453] on input "checkbox" at bounding box center [689, 456] width 11 height 11
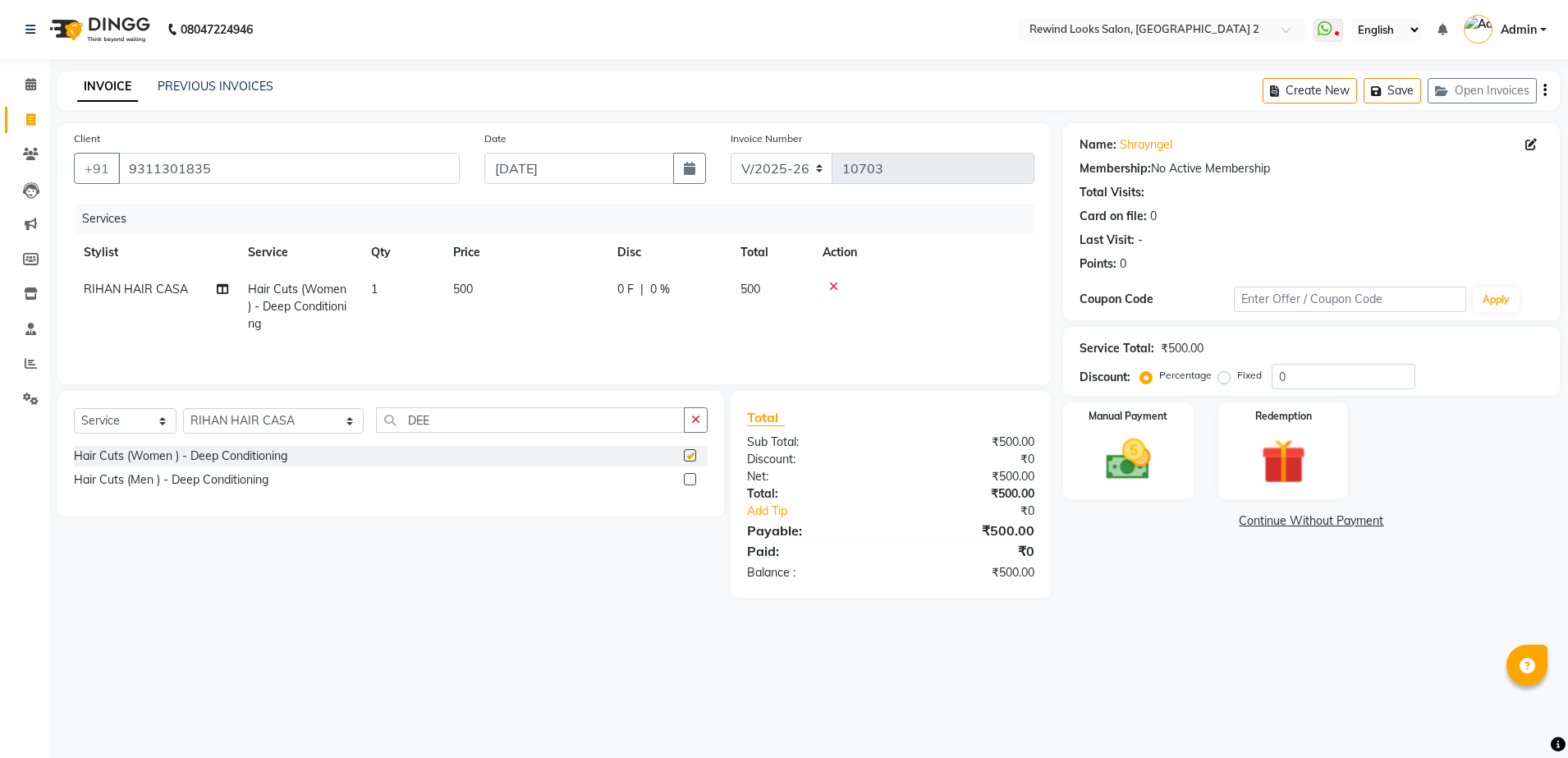
checkbox input "false"
click at [559, 296] on td "500" at bounding box center [525, 306] width 164 height 72
select select "59648"
click at [559, 296] on input "500" at bounding box center [602, 293] width 144 height 25
click at [575, 297] on input "500" at bounding box center [602, 293] width 144 height 25
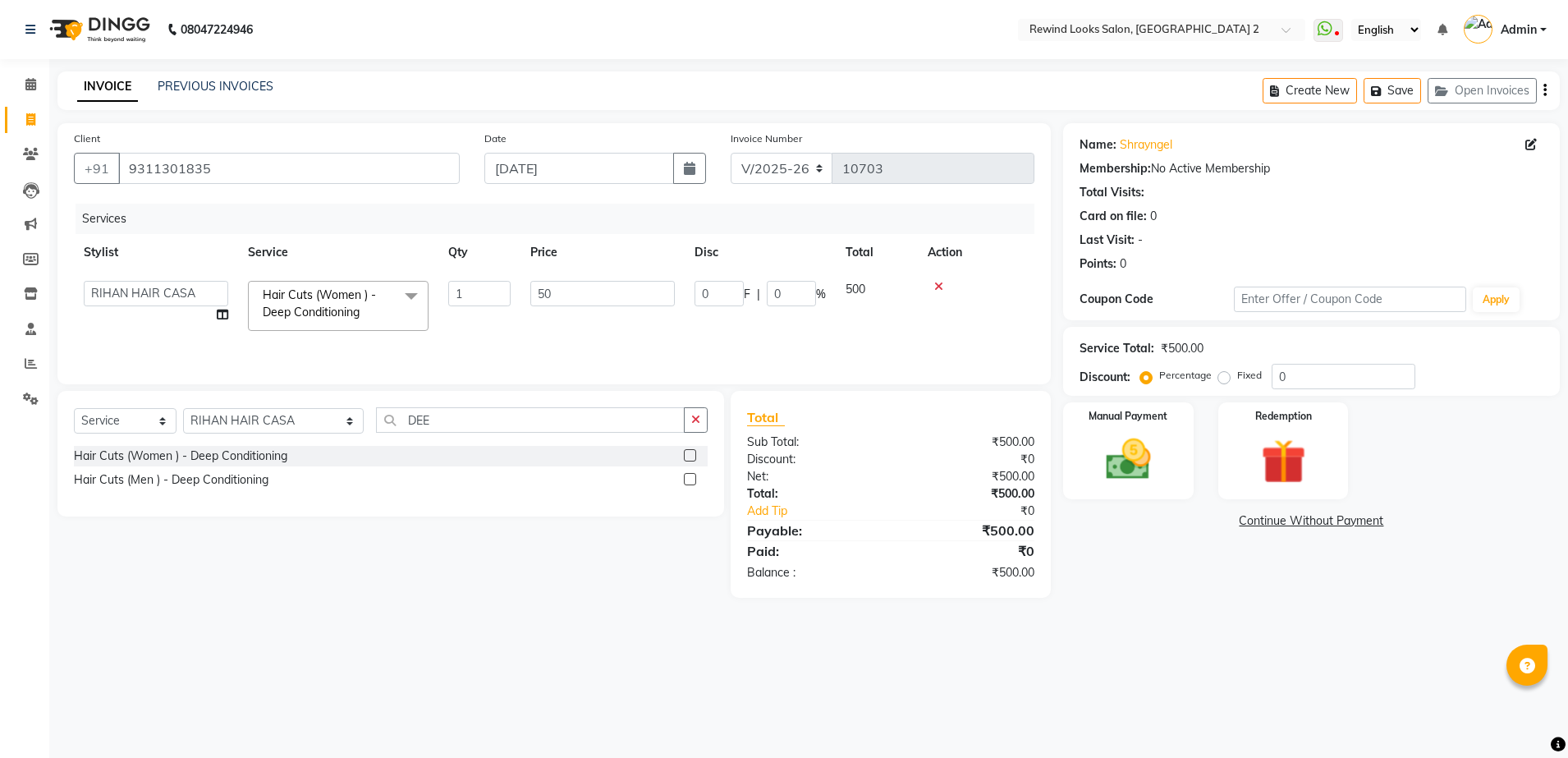
type input "5"
type input "1000"
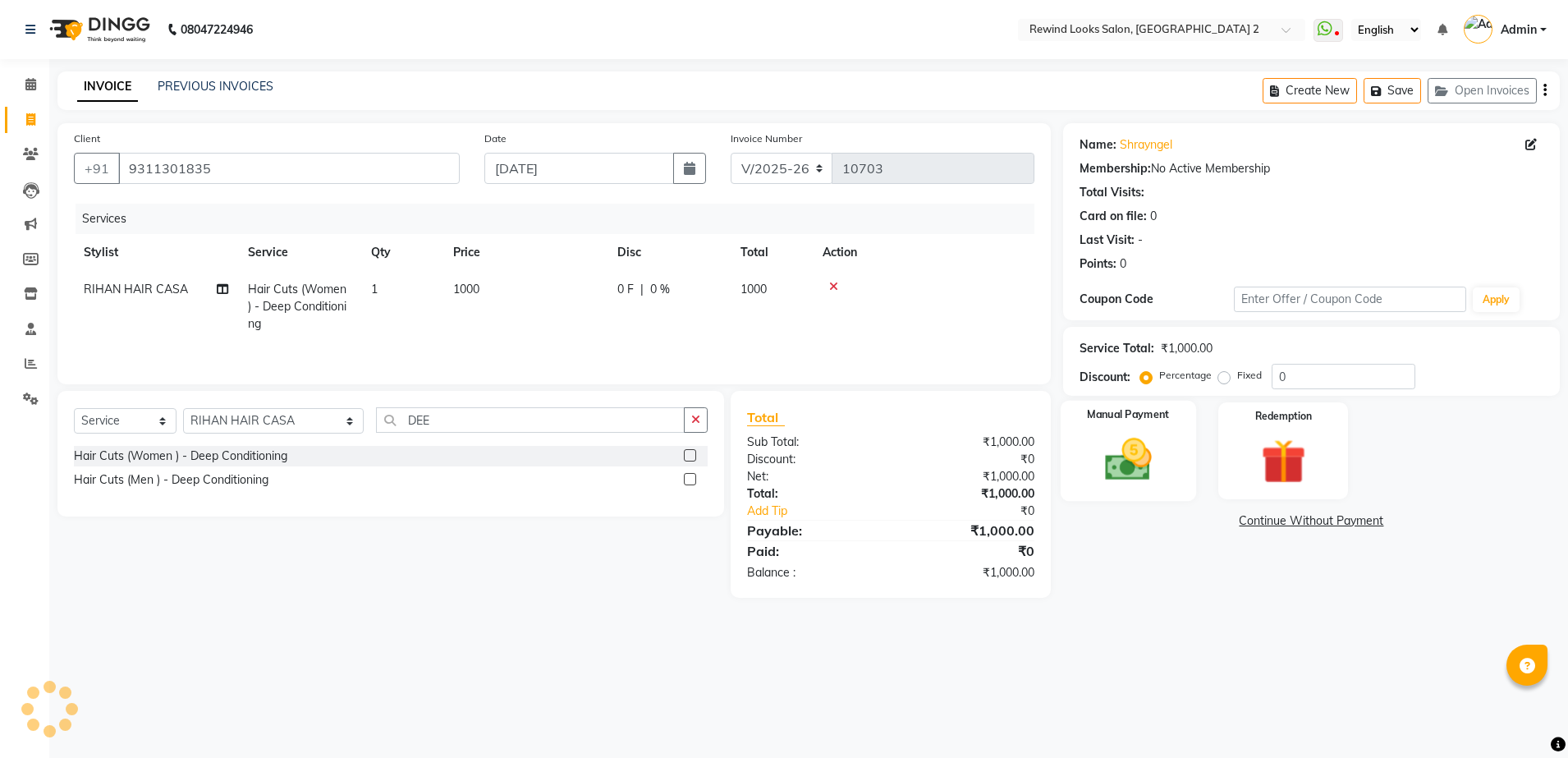
click at [1134, 492] on div "Manual Payment" at bounding box center [1128, 451] width 135 height 101
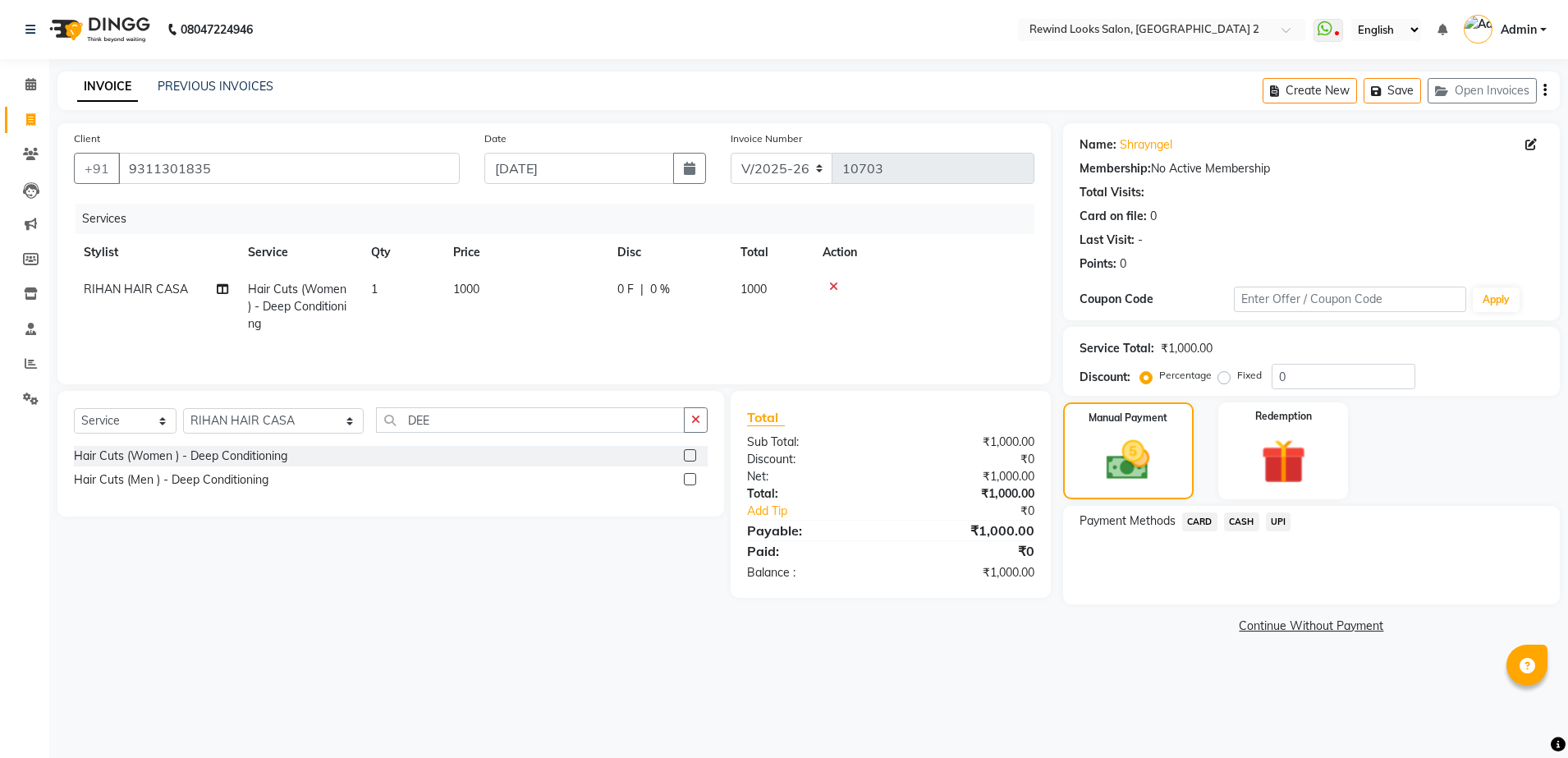
click at [1276, 521] on span "UPI" at bounding box center [1279, 521] width 25 height 19
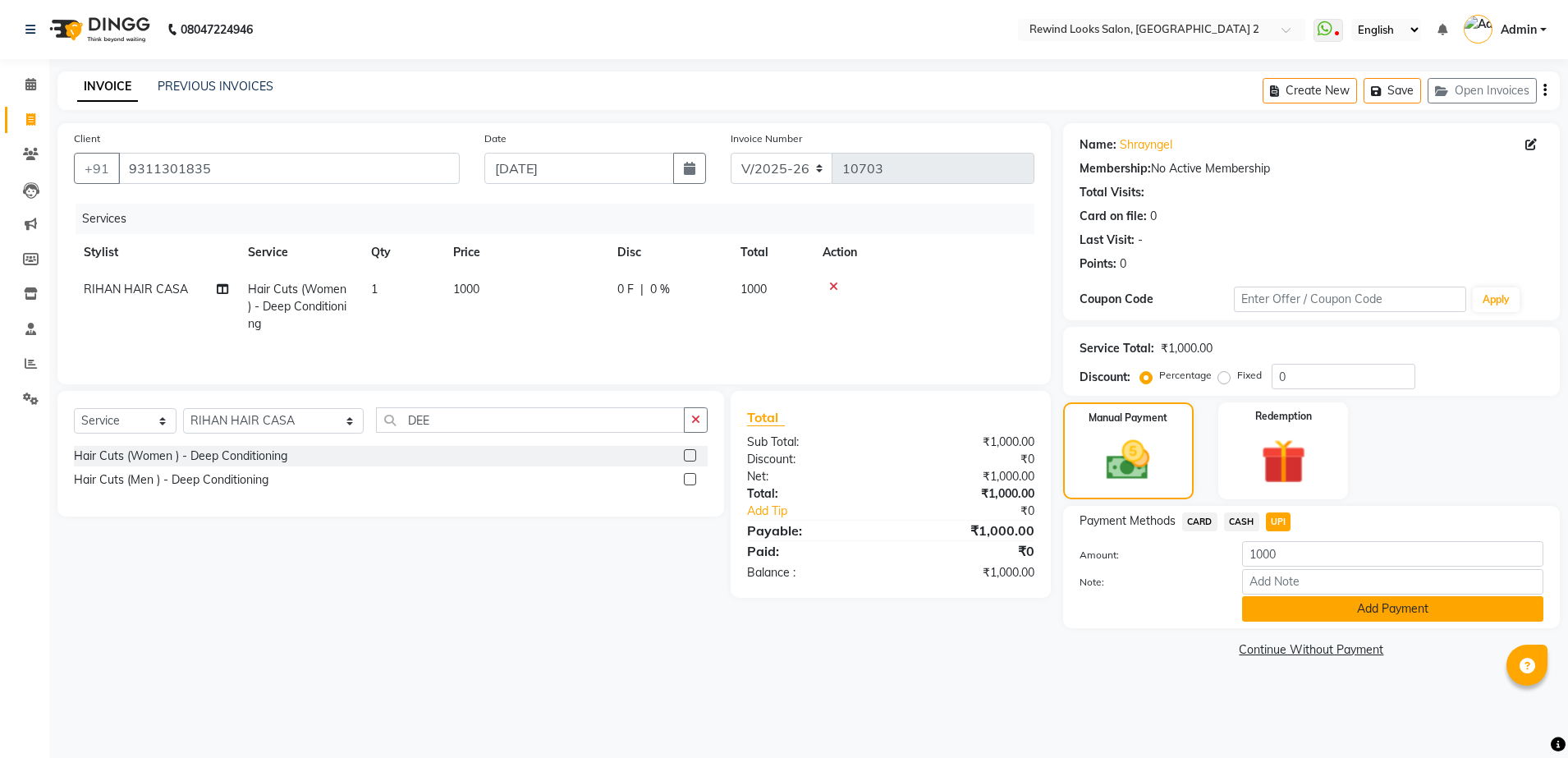
click at [1333, 607] on button "Add Payment" at bounding box center [1392, 608] width 301 height 25
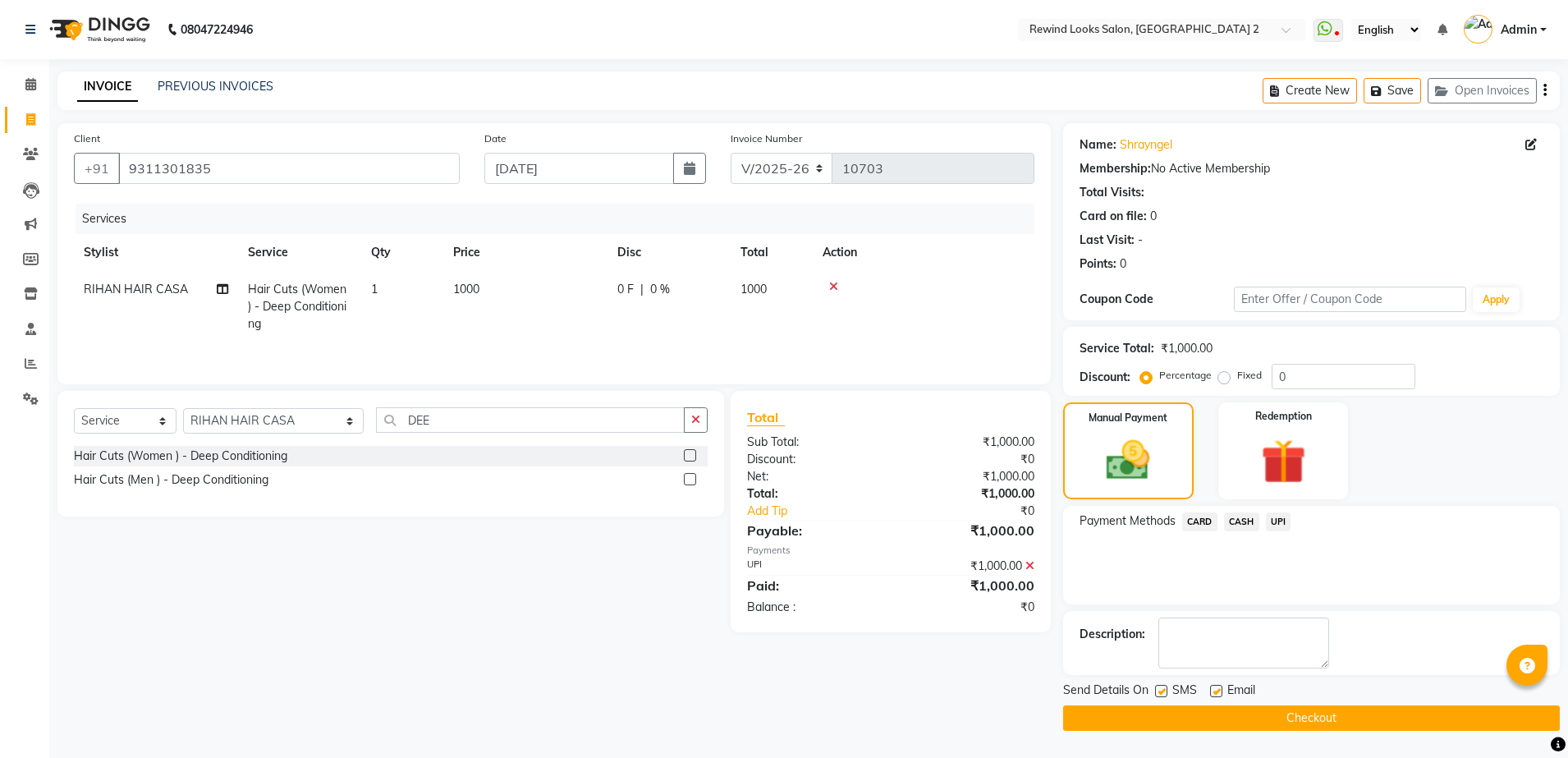
click at [1154, 715] on button "Checkout" at bounding box center [1311, 718] width 496 height 25
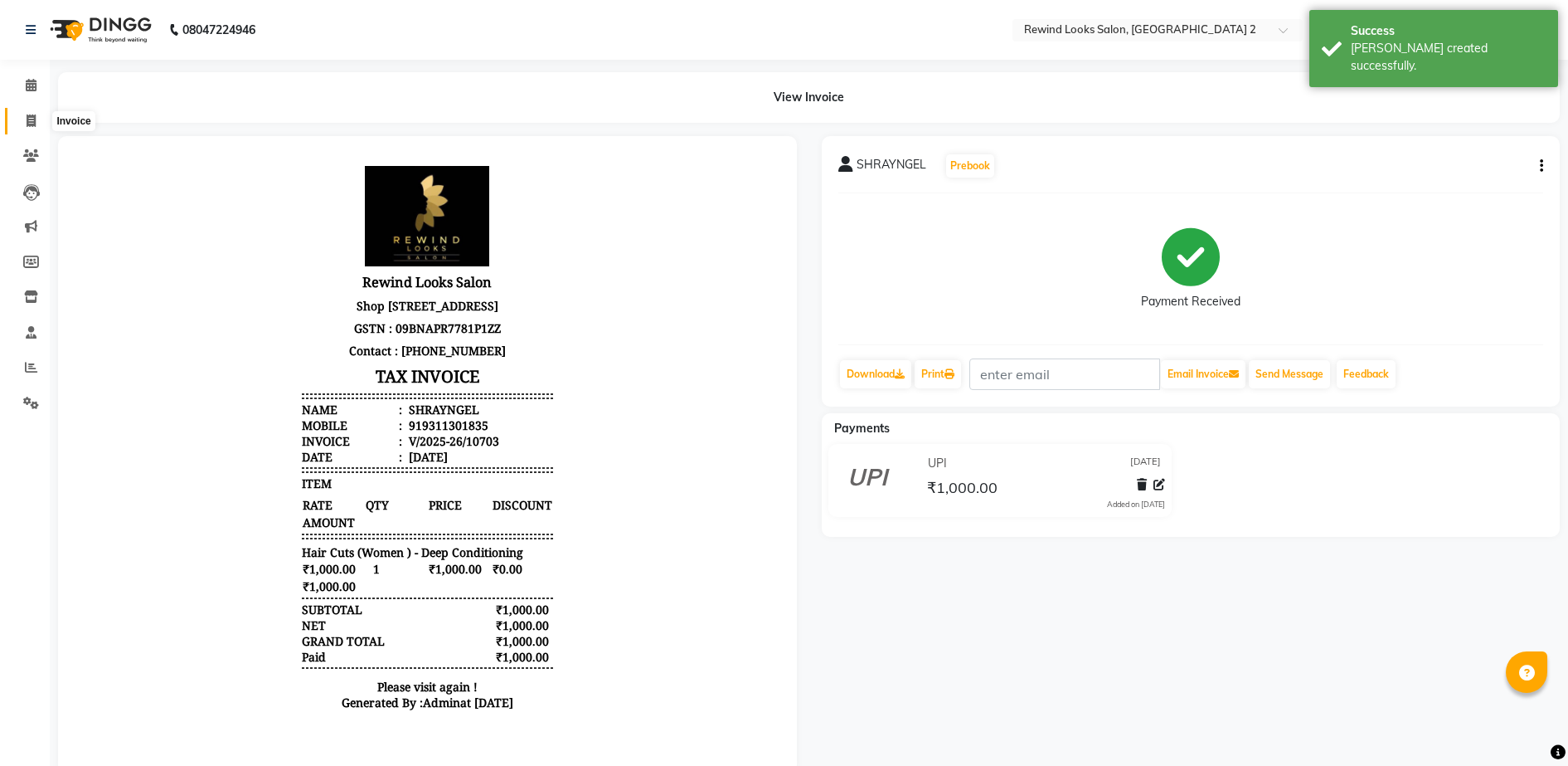
click at [32, 120] on icon at bounding box center [31, 120] width 9 height 13
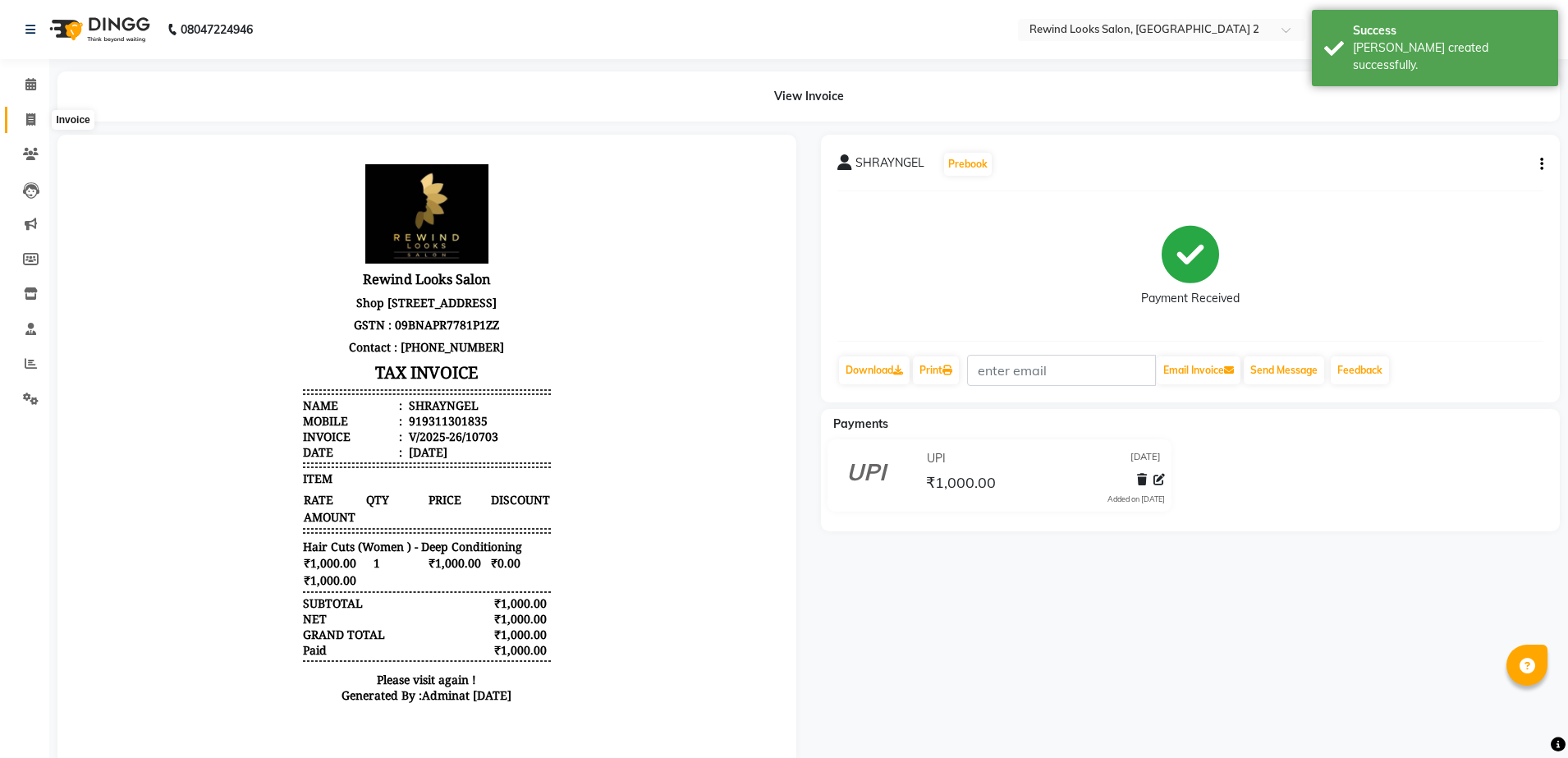
select select "service"
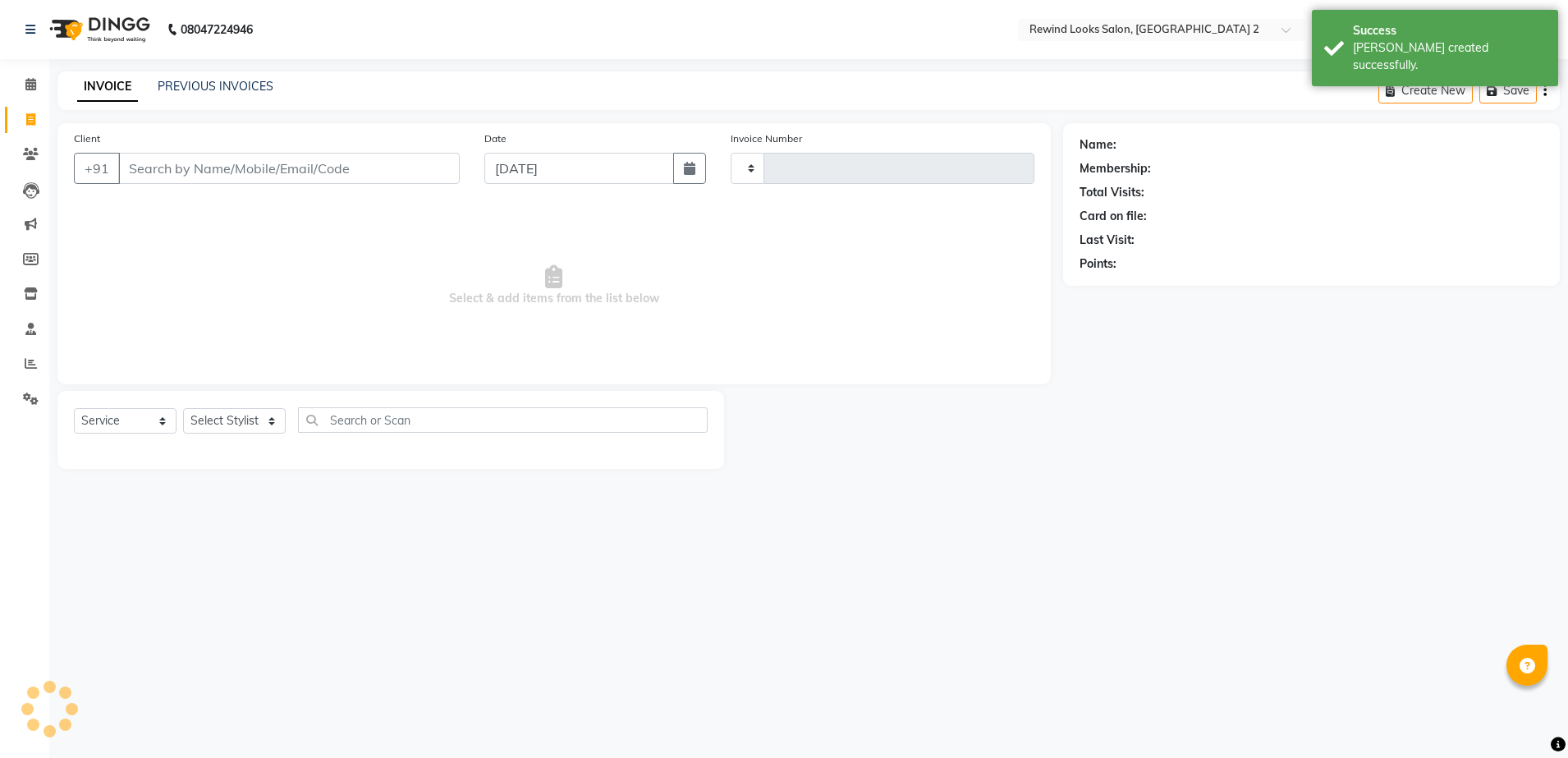
type input "10704"
select select "4640"
select select "27076"
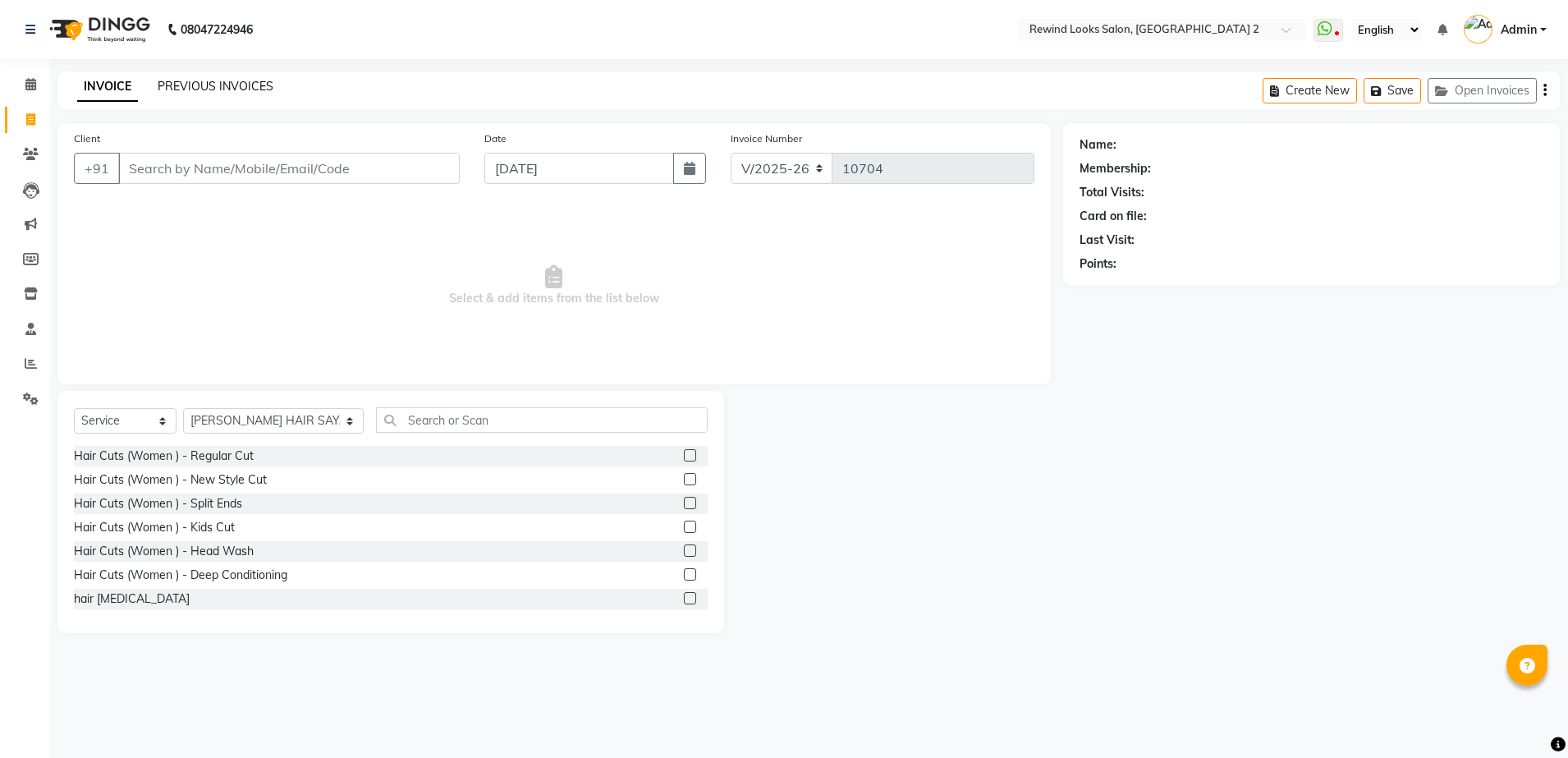
click at [210, 89] on link "PREVIOUS INVOICES" at bounding box center [215, 86] width 116 height 14
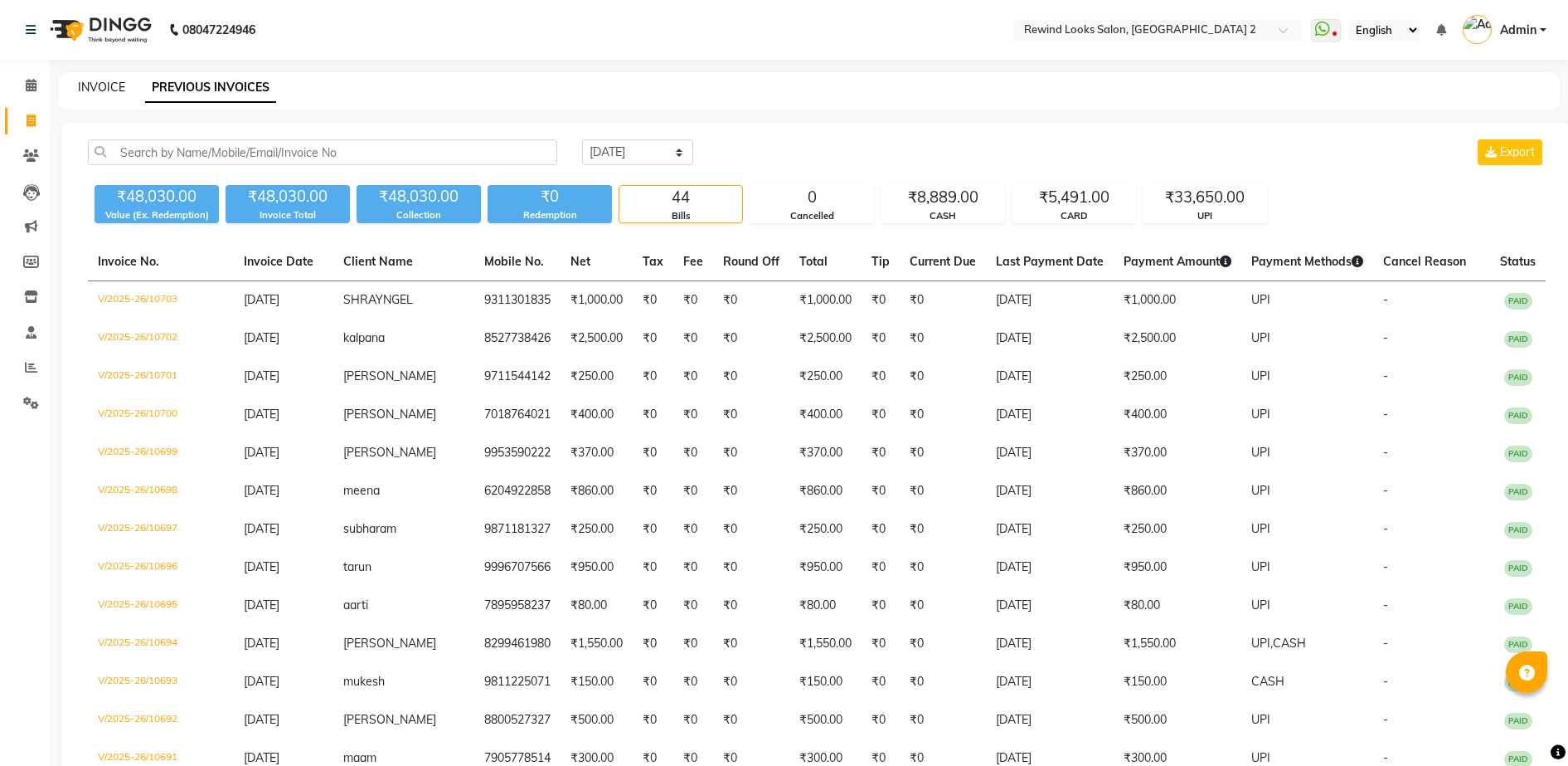
click at [93, 86] on link "INVOICE" at bounding box center [101, 87] width 47 height 14
select select "service"
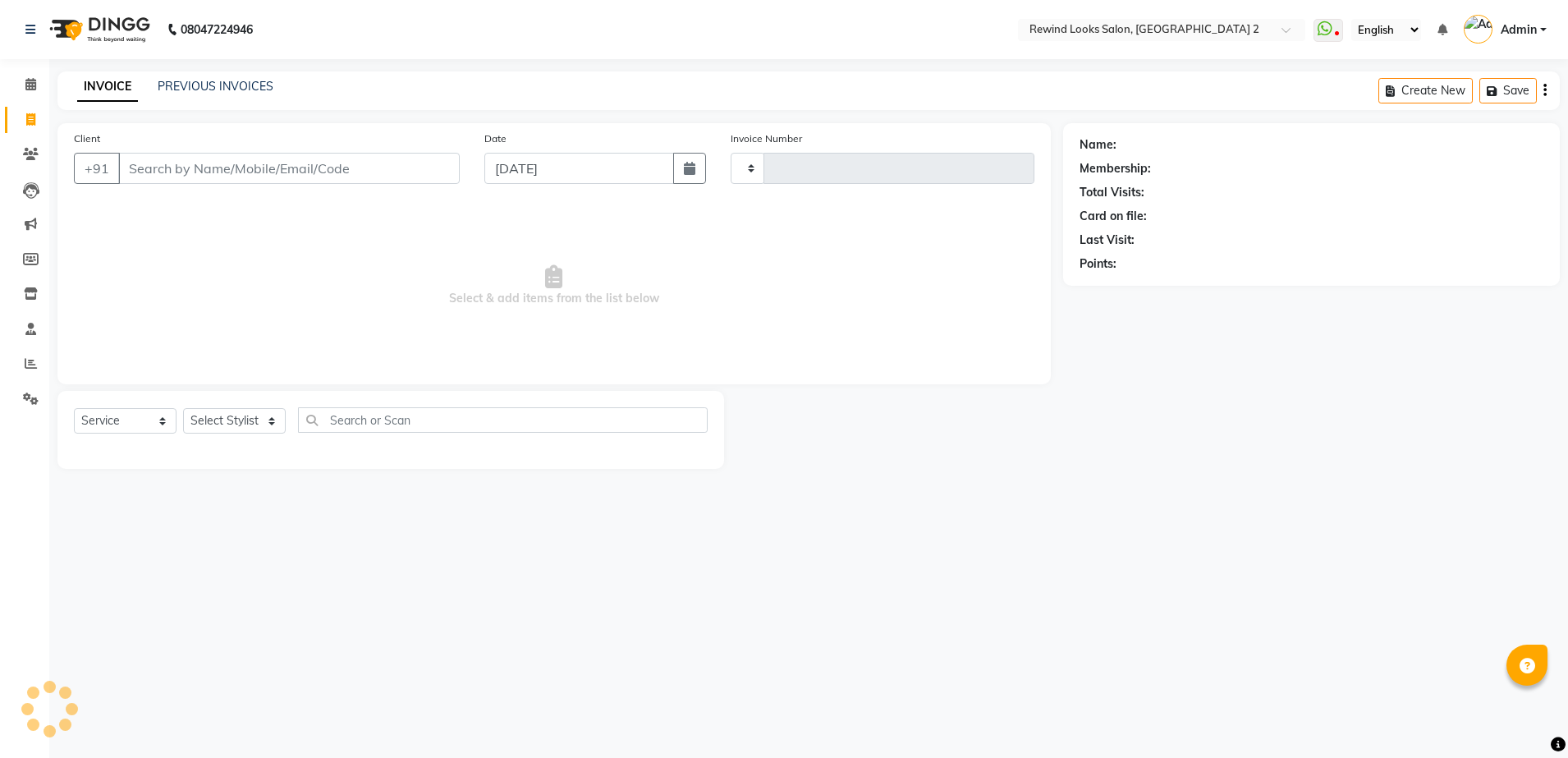
type input "10704"
select select "4640"
select select "27076"
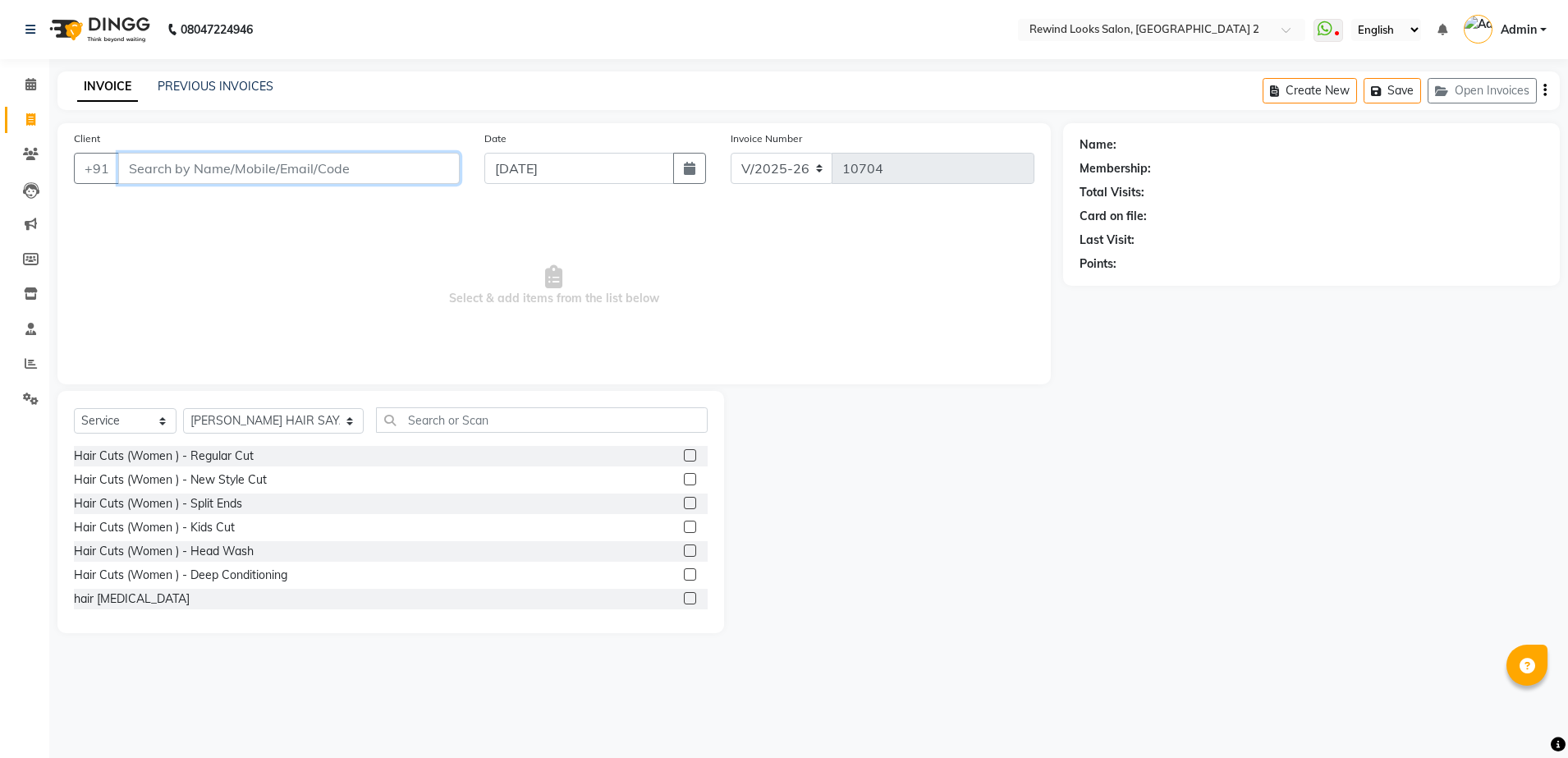
click at [401, 168] on input "Client" at bounding box center [289, 168] width 341 height 31
click at [446, 169] on input "Client" at bounding box center [289, 168] width 341 height 31
click at [235, 75] on div "INVOICE PREVIOUS INVOICES Create New Save Open Invoices" at bounding box center [808, 90] width 1502 height 39
drag, startPoint x: 211, startPoint y: 97, endPoint x: 204, endPoint y: 85, distance: 13.9
click at [204, 85] on div "INVOICE PREVIOUS INVOICES Create New Save Open Invoices" at bounding box center [808, 90] width 1502 height 39
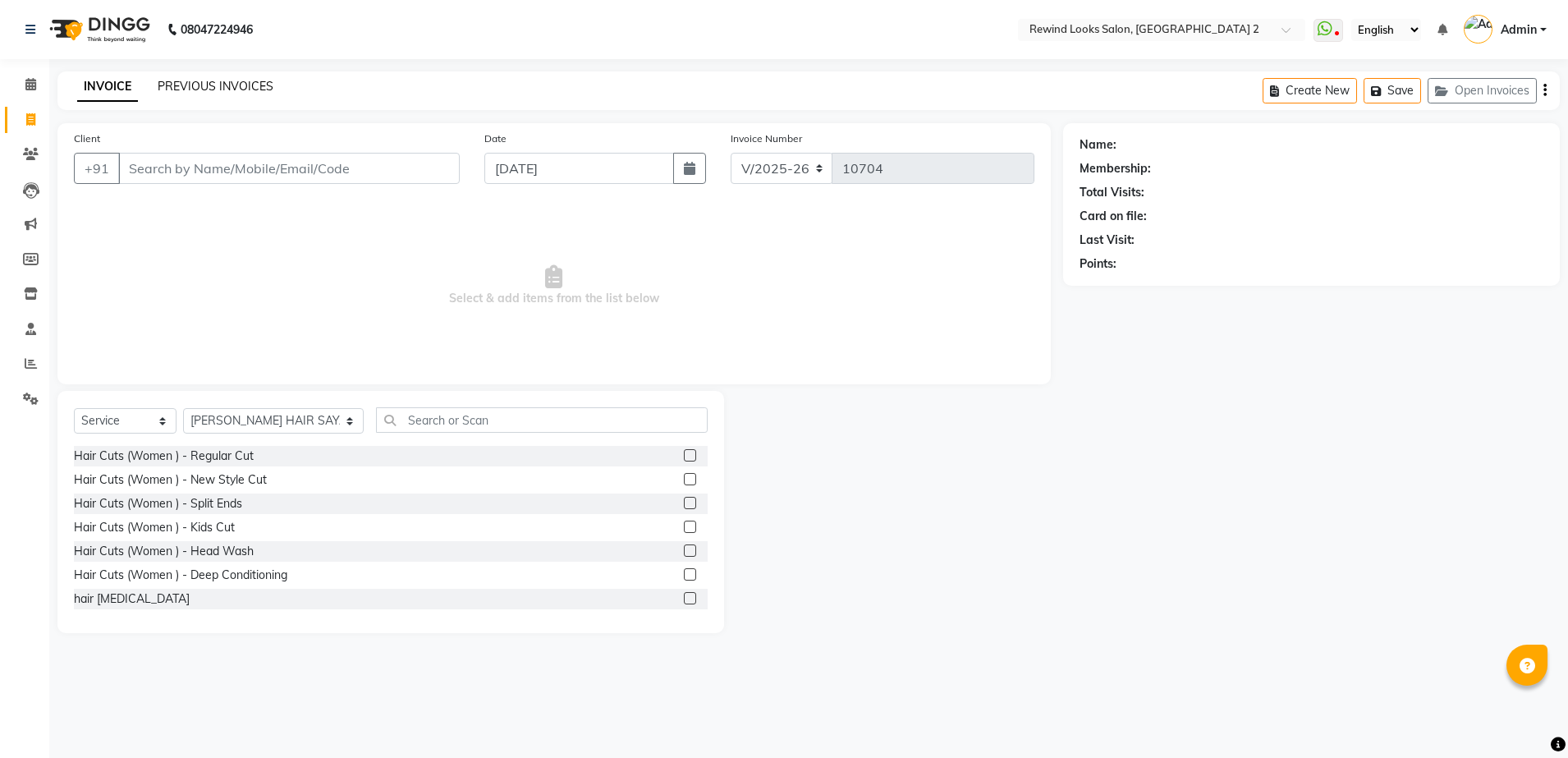
click at [204, 85] on link "PREVIOUS INVOICES" at bounding box center [215, 86] width 116 height 14
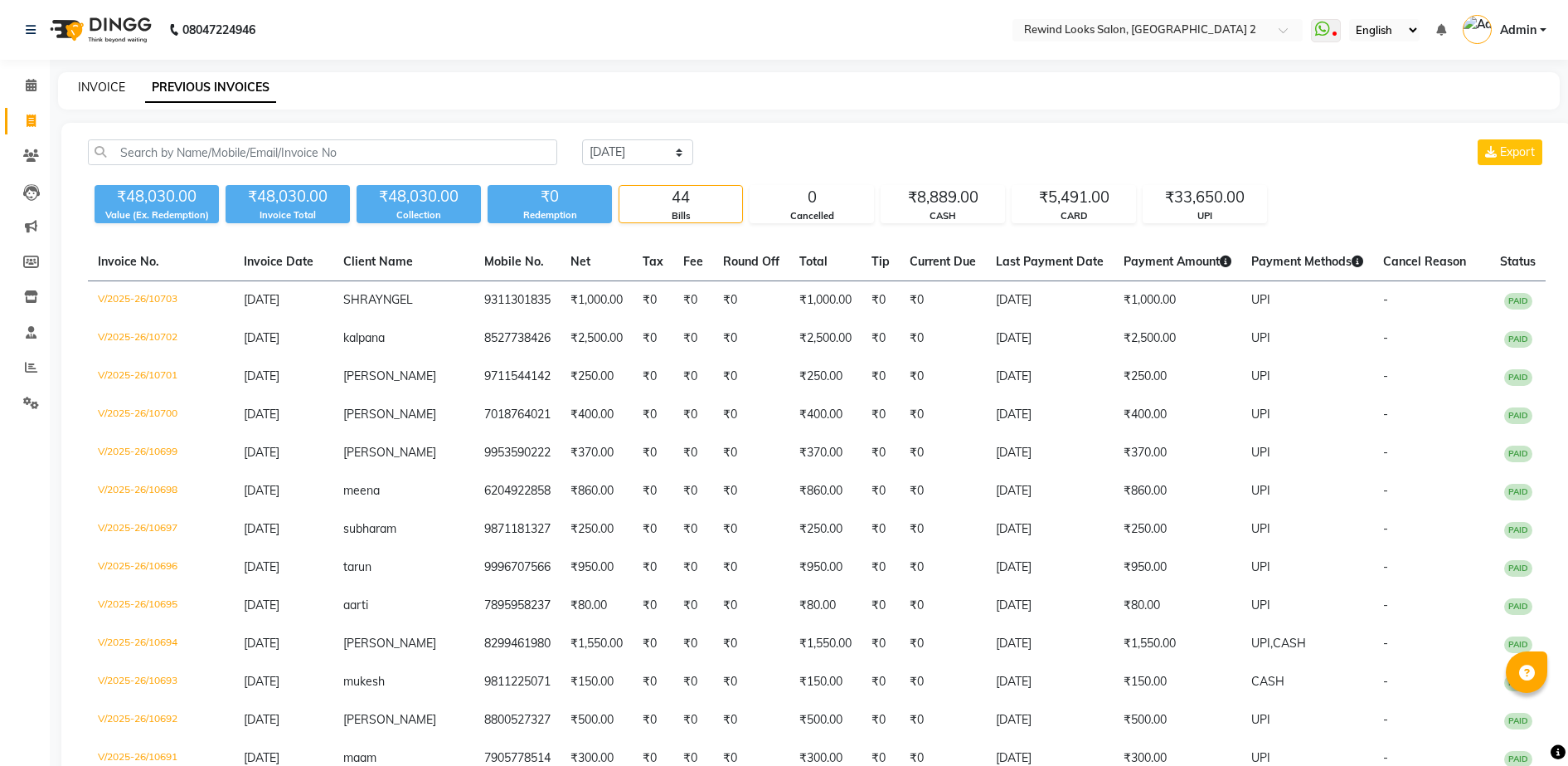
click at [89, 90] on link "INVOICE" at bounding box center [101, 87] width 47 height 14
select select "service"
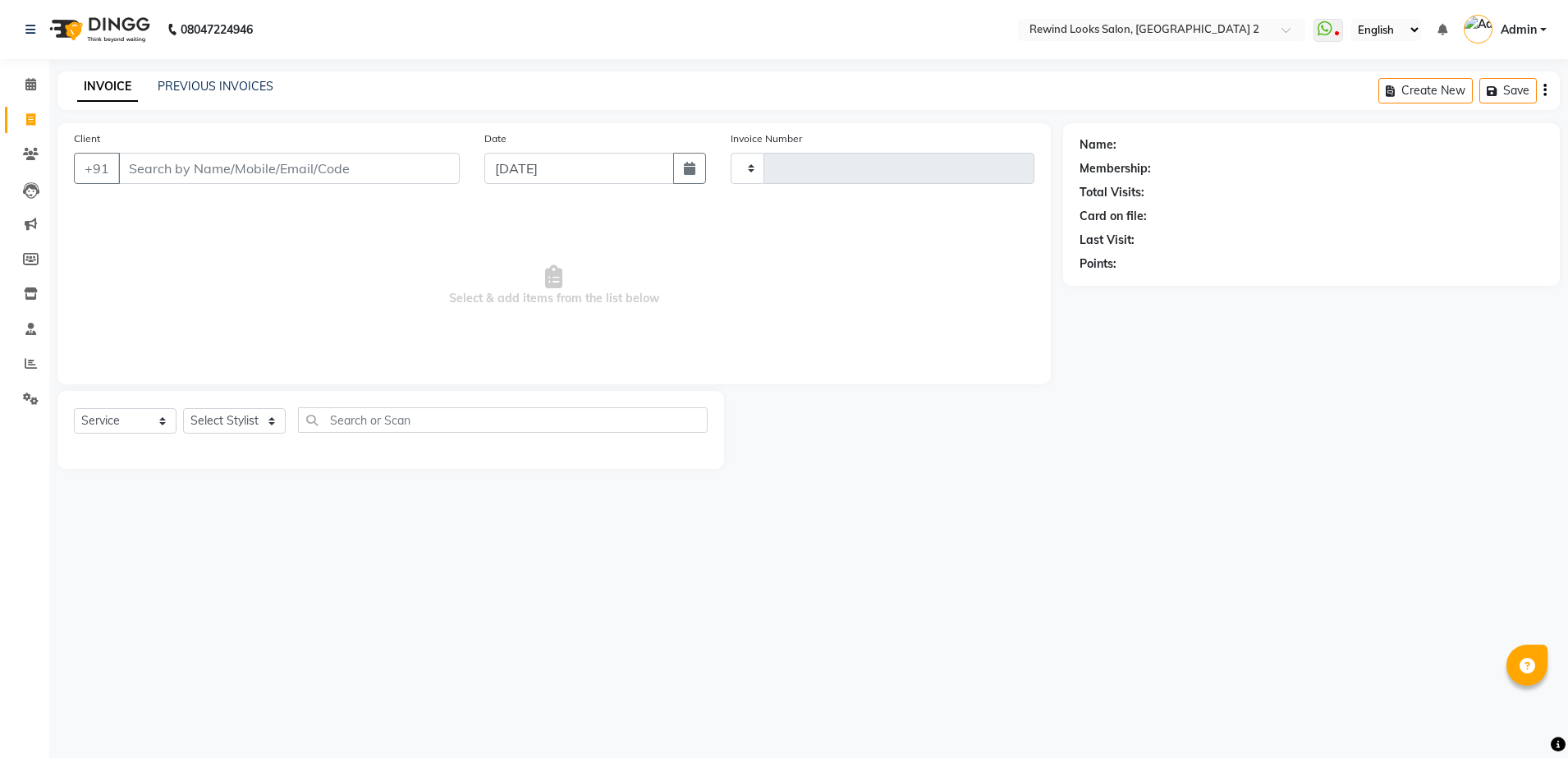
type input "10704"
select select "4640"
select select "27076"
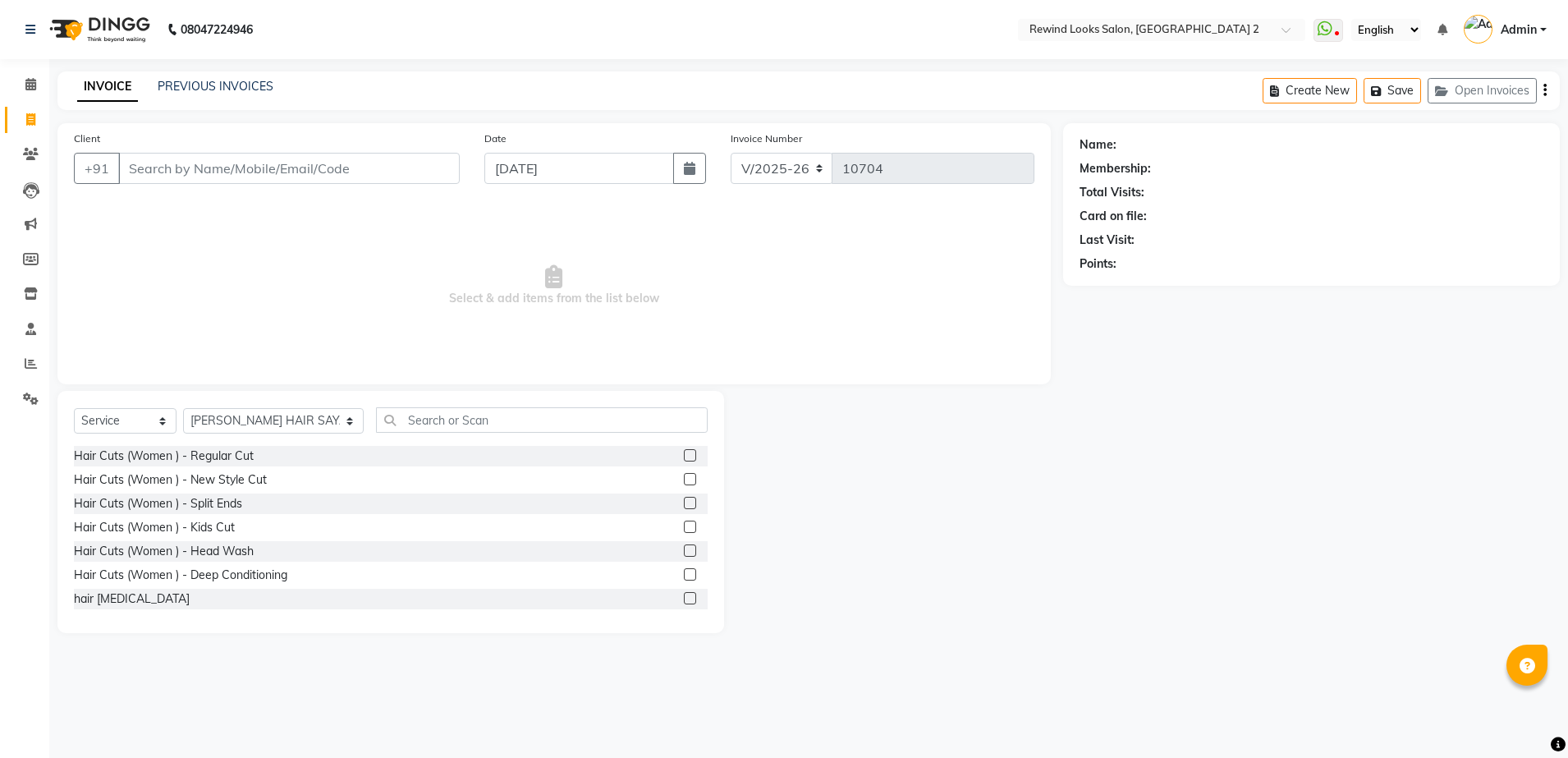
drag, startPoint x: 200, startPoint y: 184, endPoint x: 202, endPoint y: 169, distance: 15.1
click at [202, 169] on div "Client +91" at bounding box center [267, 163] width 410 height 67
click at [202, 169] on input "Client" at bounding box center [289, 168] width 341 height 31
click at [289, 166] on input "Client" at bounding box center [289, 168] width 341 height 31
click at [207, 88] on link "PREVIOUS INVOICES" at bounding box center [215, 86] width 116 height 14
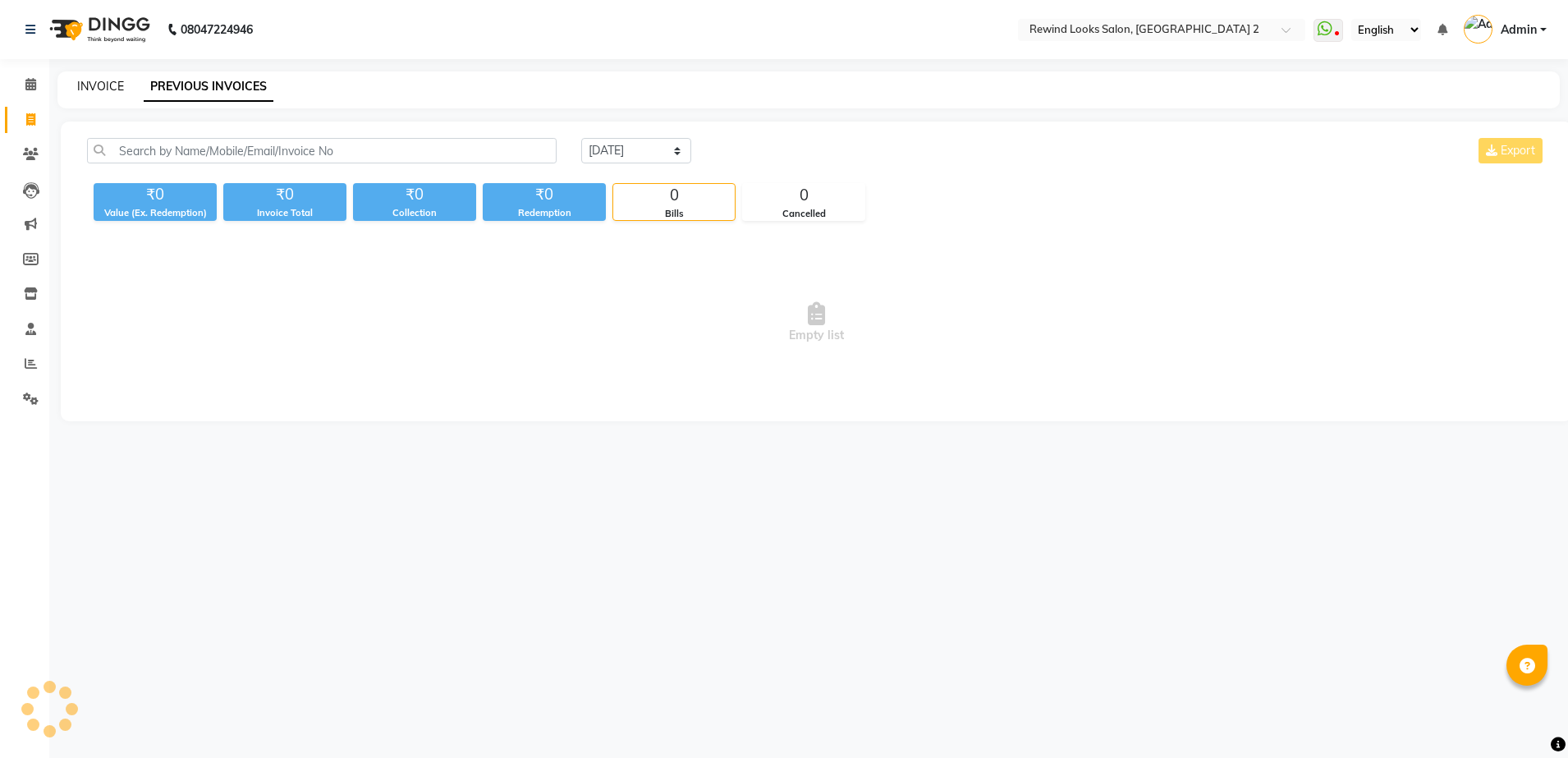
click at [92, 83] on link "INVOICE" at bounding box center [100, 86] width 47 height 14
select select "service"
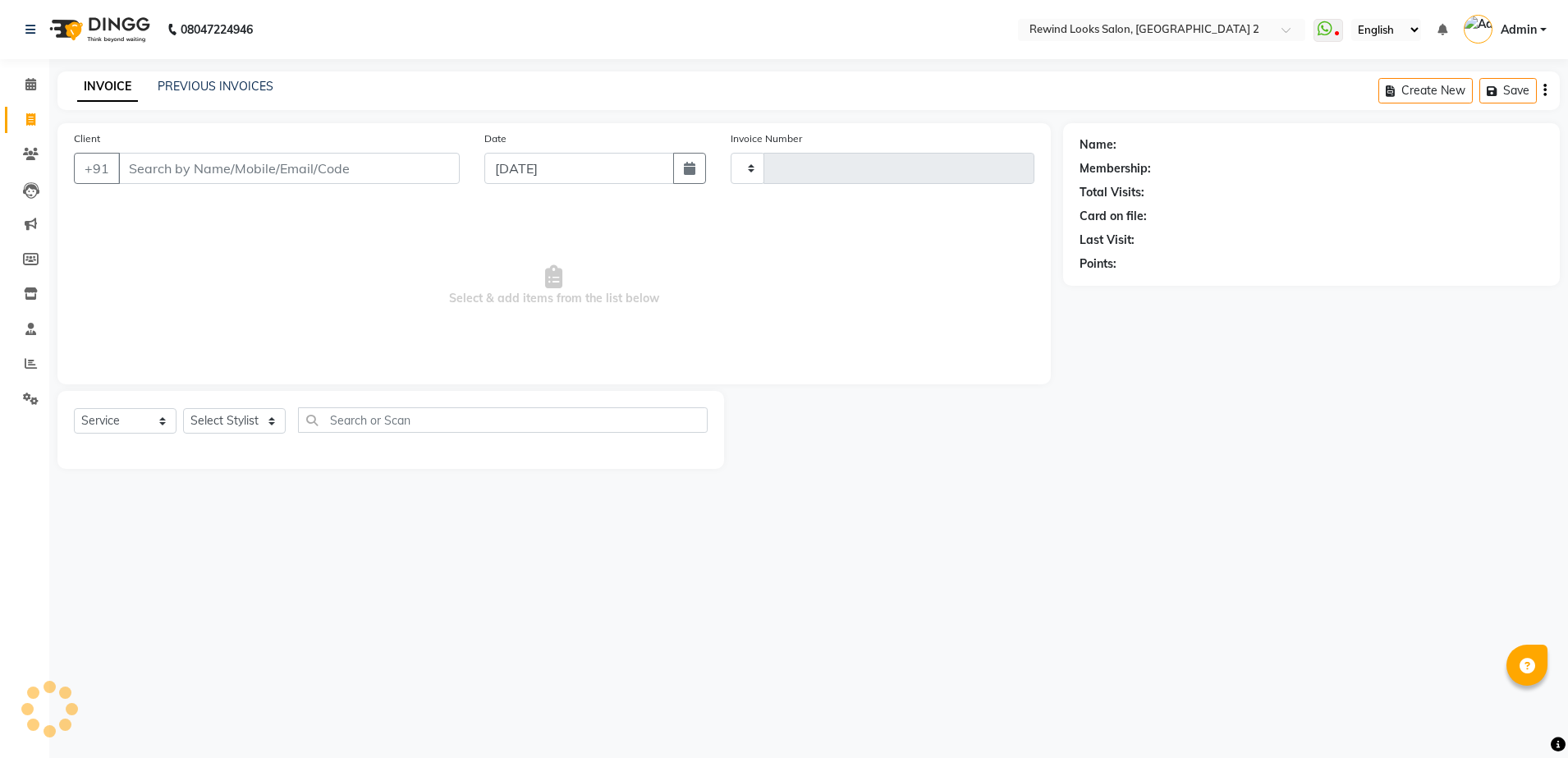
type input "10704"
select select "4640"
select select "27076"
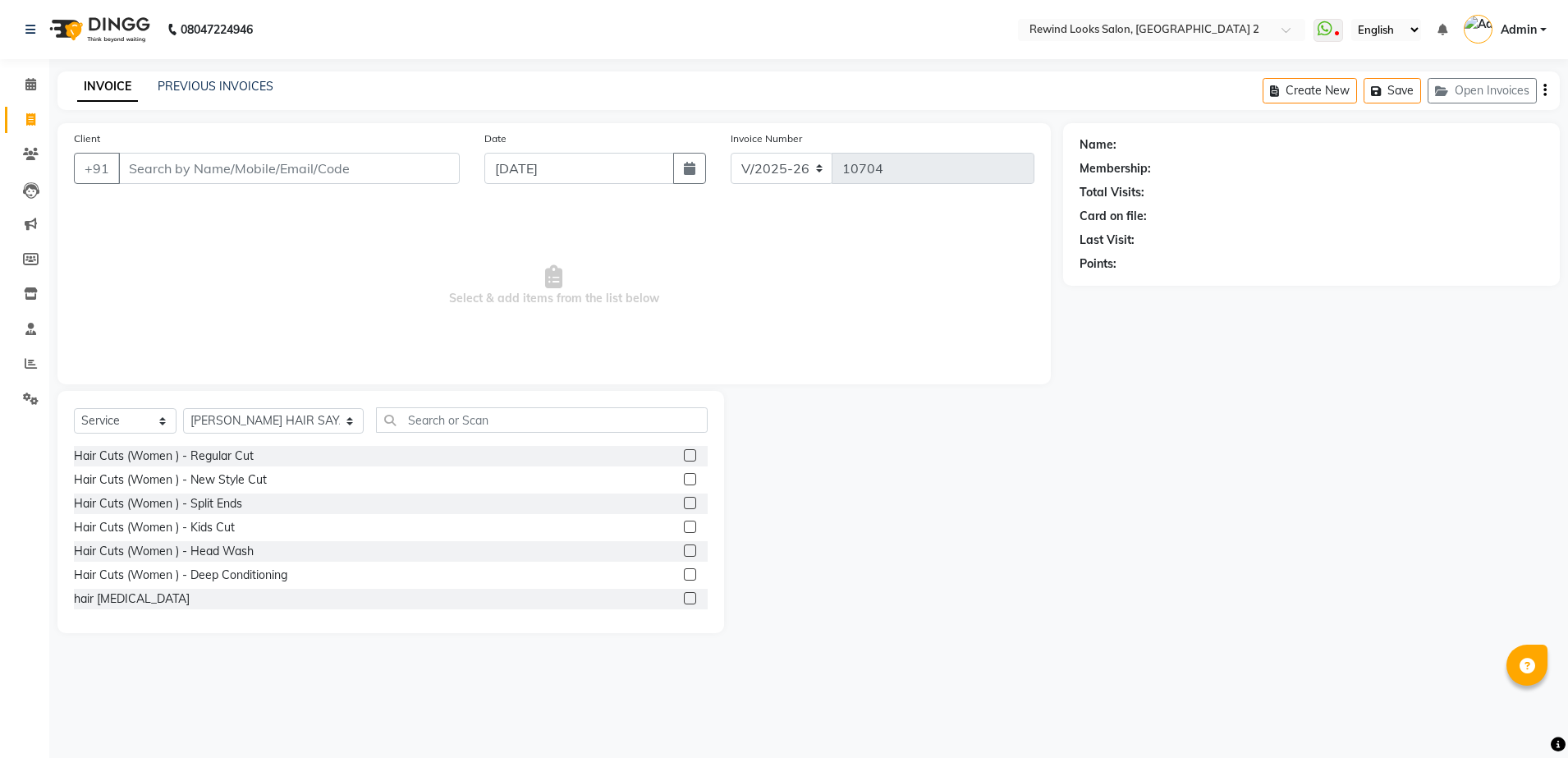
click at [287, 170] on input "Client" at bounding box center [289, 168] width 341 height 31
click at [202, 83] on link "PREVIOUS INVOICES" at bounding box center [215, 86] width 116 height 14
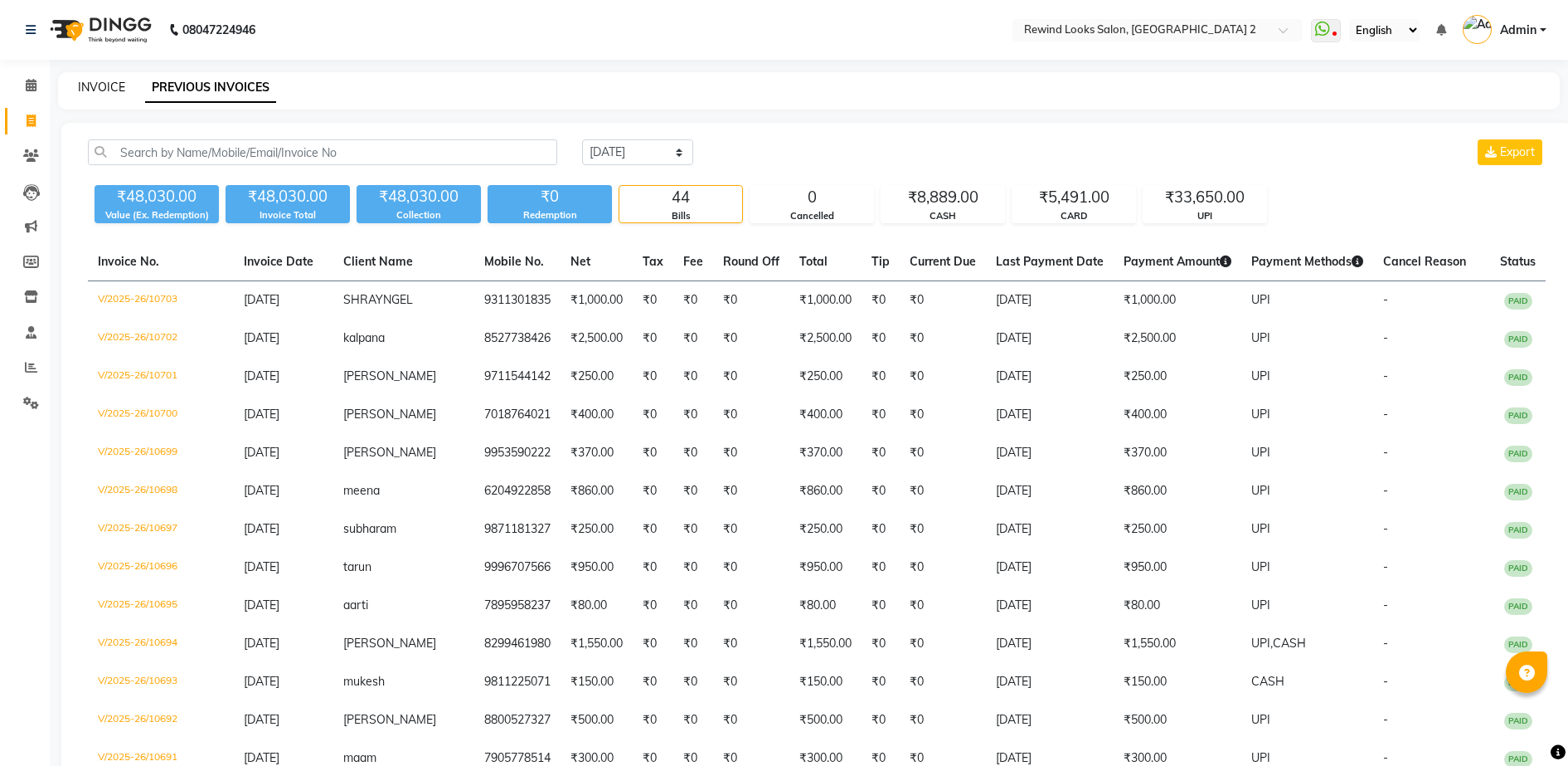
click at [89, 91] on link "INVOICE" at bounding box center [101, 87] width 47 height 14
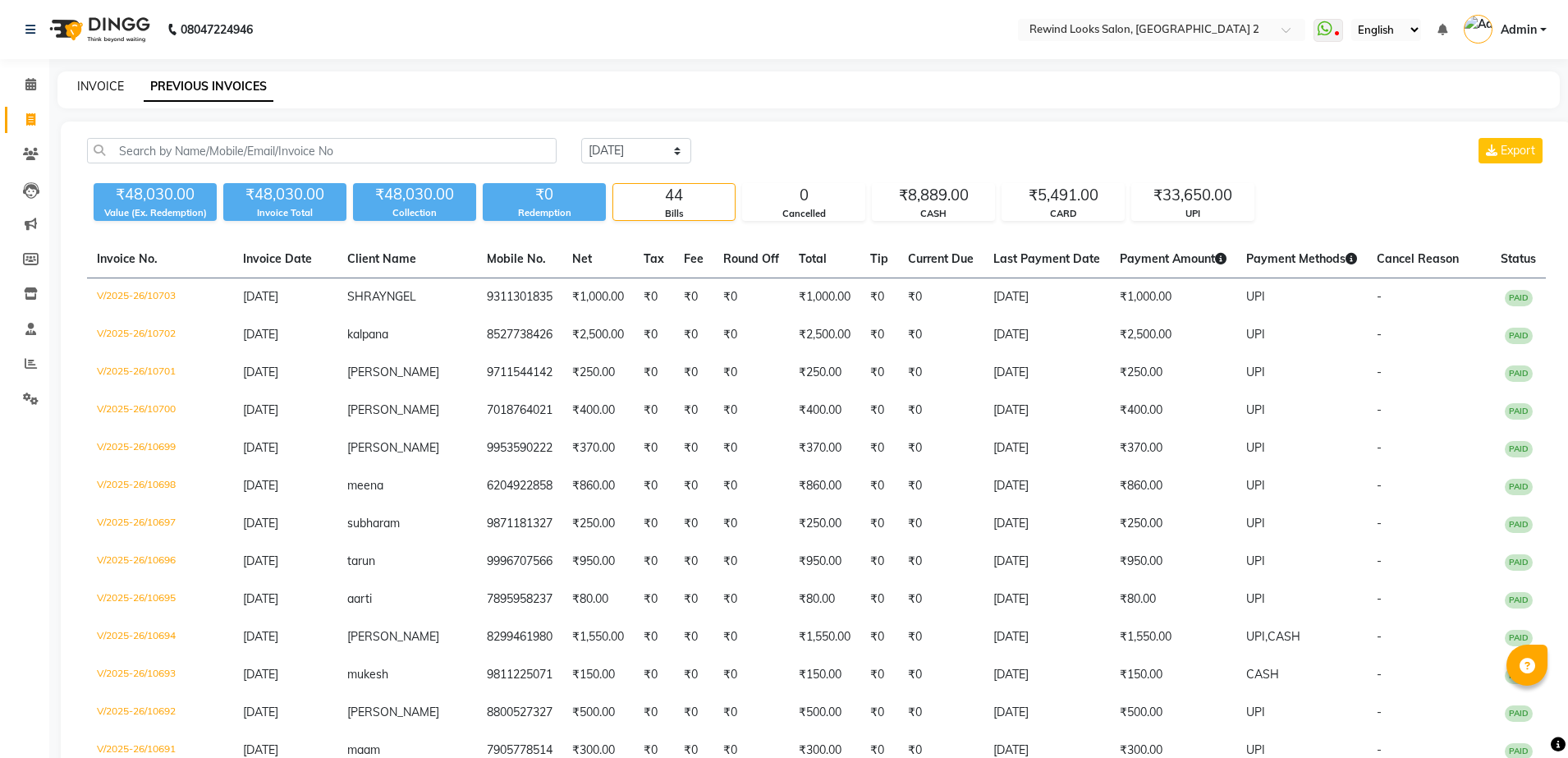
select select "4640"
select select "service"
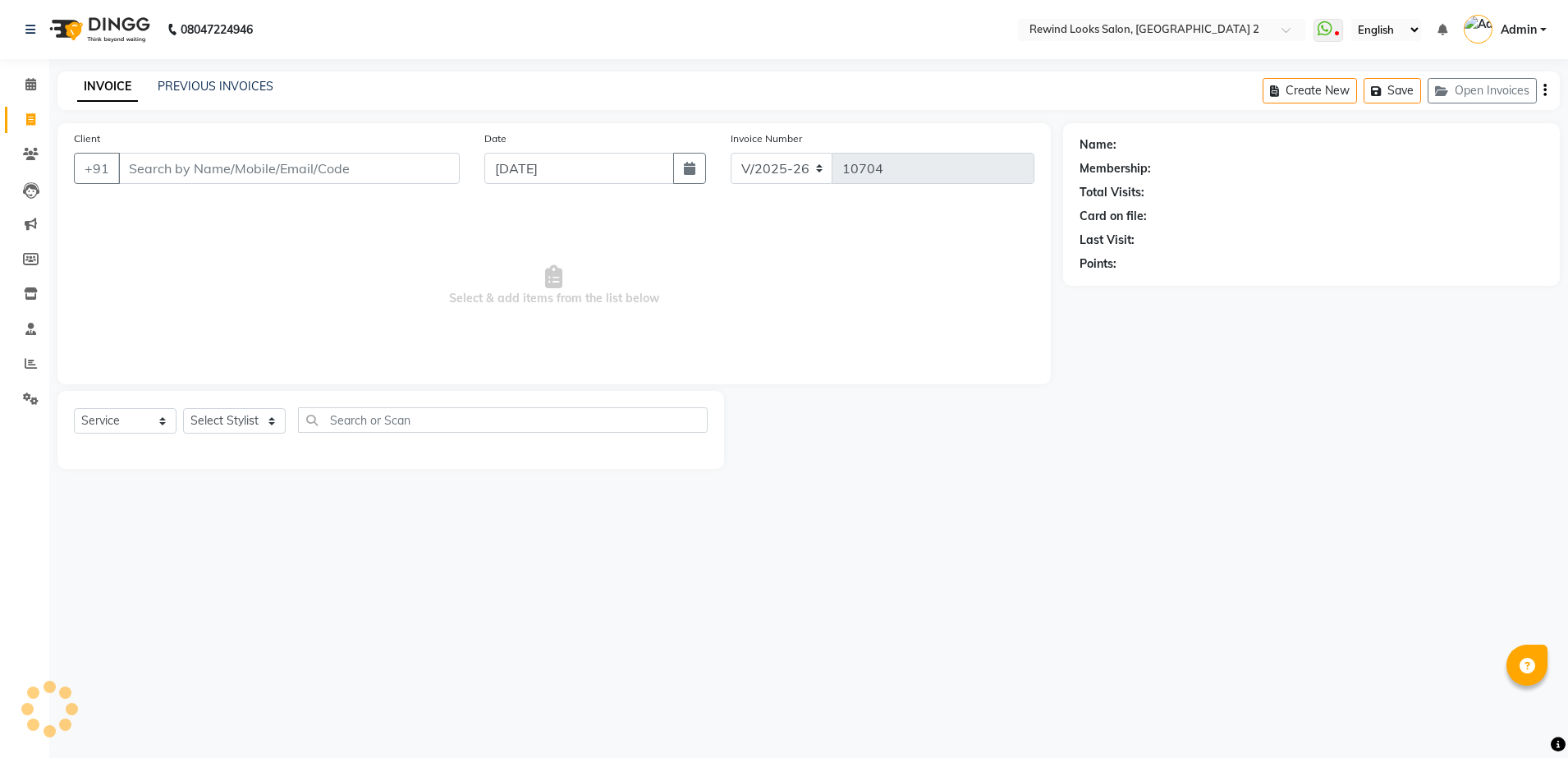
select select "27076"
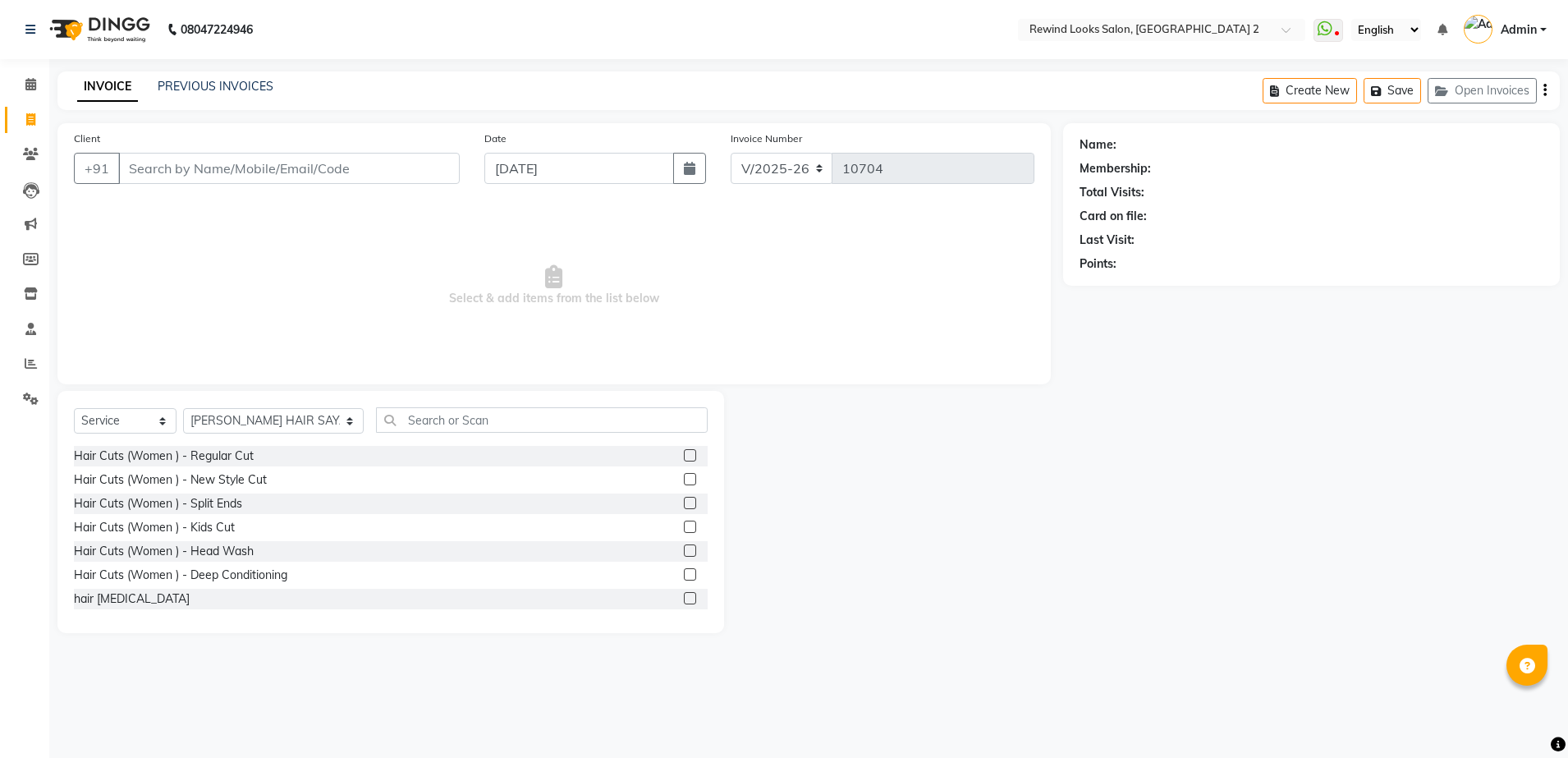
click at [319, 171] on input "Client" at bounding box center [289, 168] width 341 height 31
click at [251, 423] on select "Select Stylist [PERSON_NAME] aayat ADMIN Alfad hair Casa Ali Hair [PERSON_NAME]…" at bounding box center [273, 420] width 181 height 25
click at [806, 280] on span "Select & add items from the list below" at bounding box center [554, 285] width 961 height 164
click at [208, 80] on link "PREVIOUS INVOICES" at bounding box center [215, 86] width 116 height 14
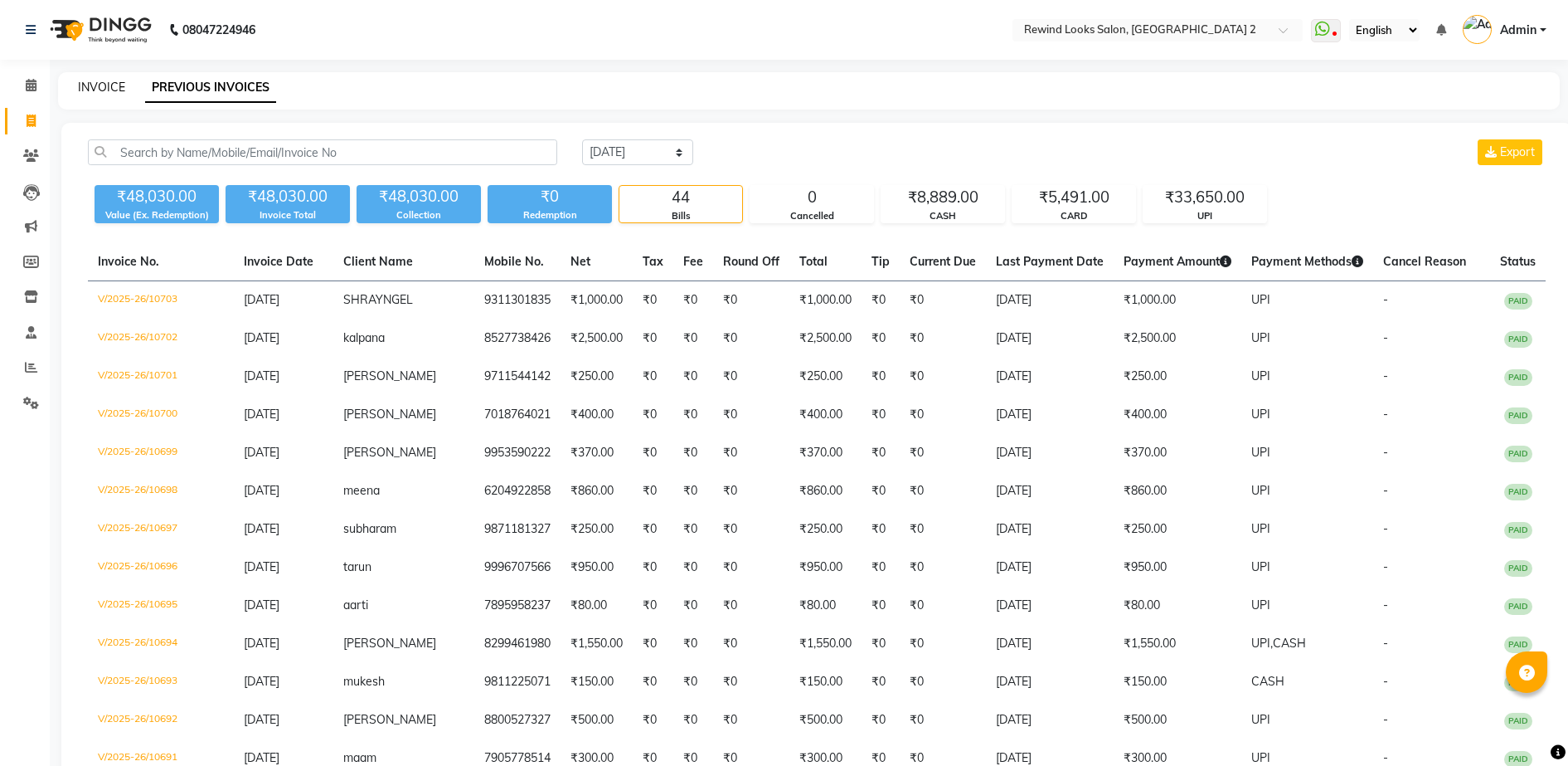
click at [100, 85] on link "INVOICE" at bounding box center [101, 87] width 47 height 14
select select "service"
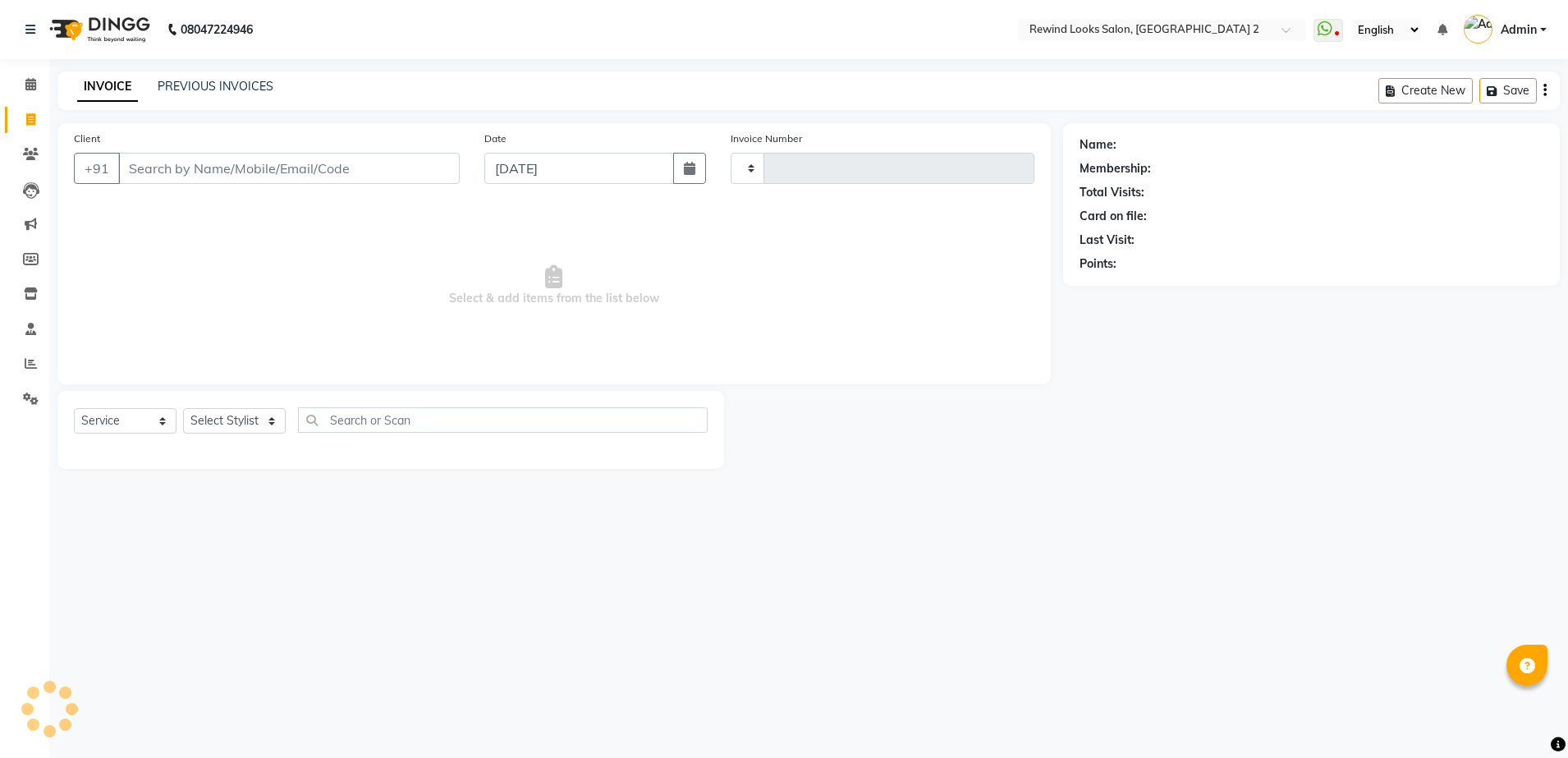
type input "10704"
select select "4640"
click at [364, 173] on input "Client" at bounding box center [289, 168] width 341 height 31
select select "27076"
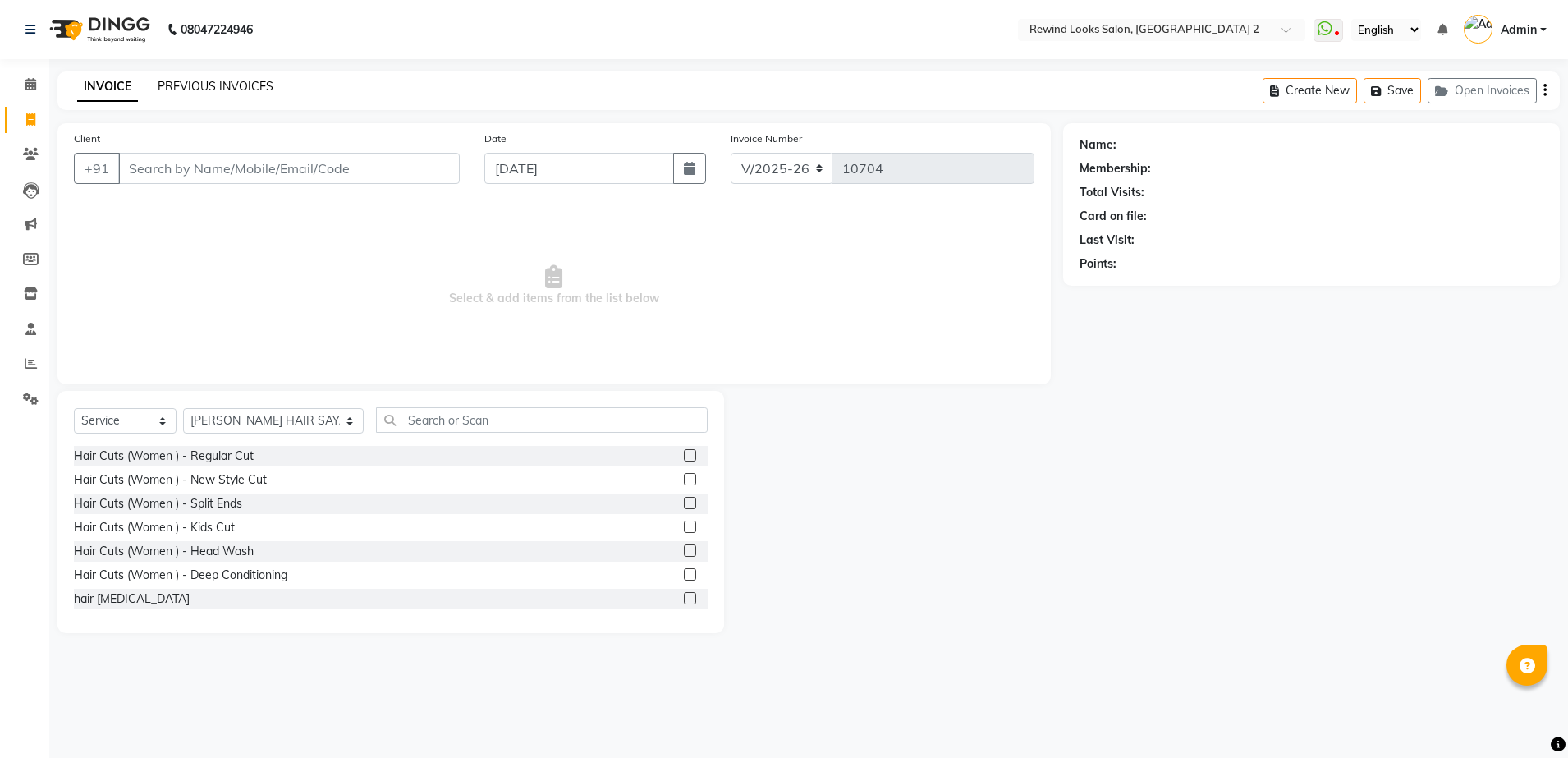
click at [230, 85] on link "PREVIOUS INVOICES" at bounding box center [215, 86] width 116 height 14
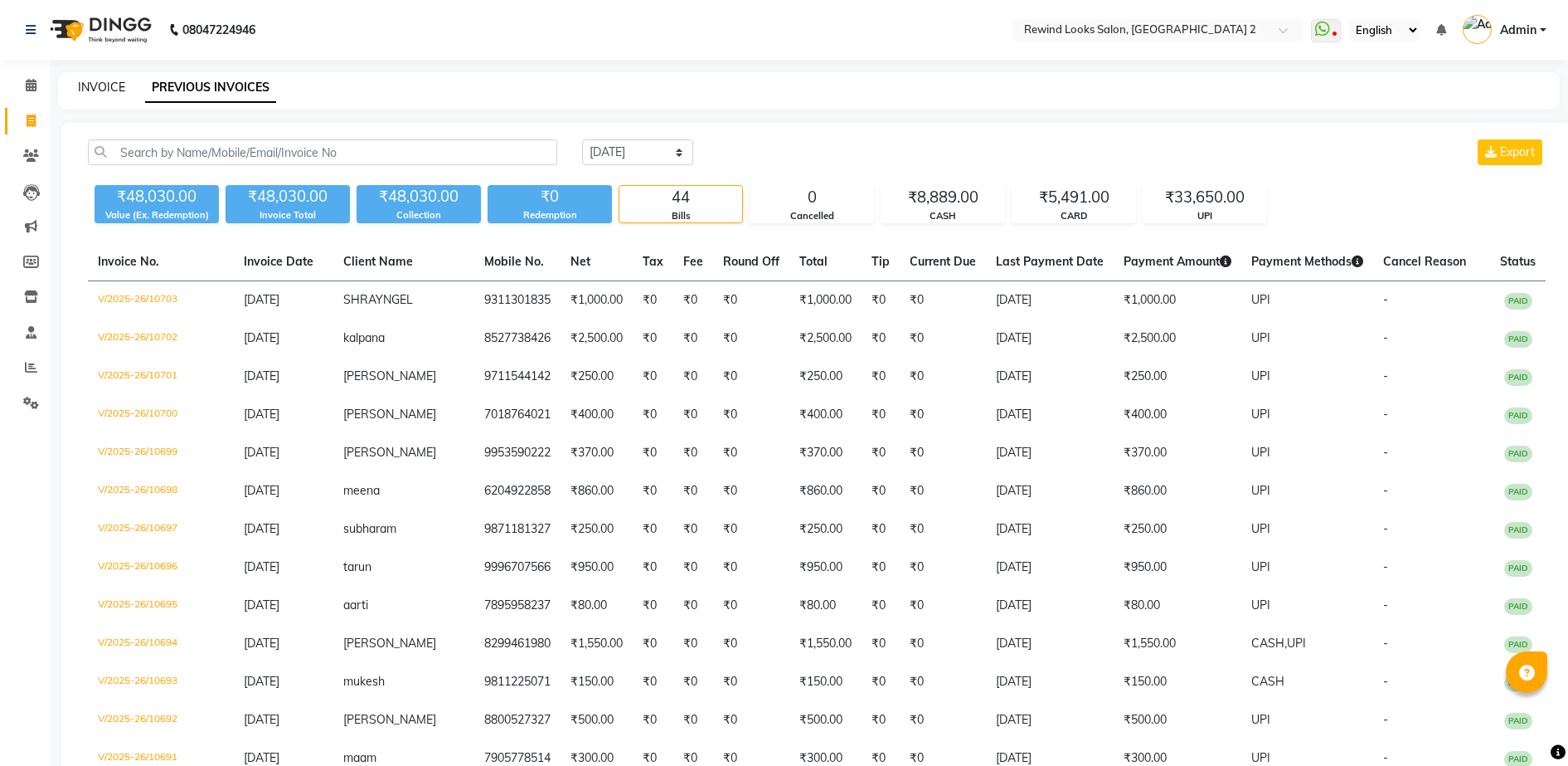
click at [105, 82] on link "INVOICE" at bounding box center [101, 87] width 47 height 14
select select "service"
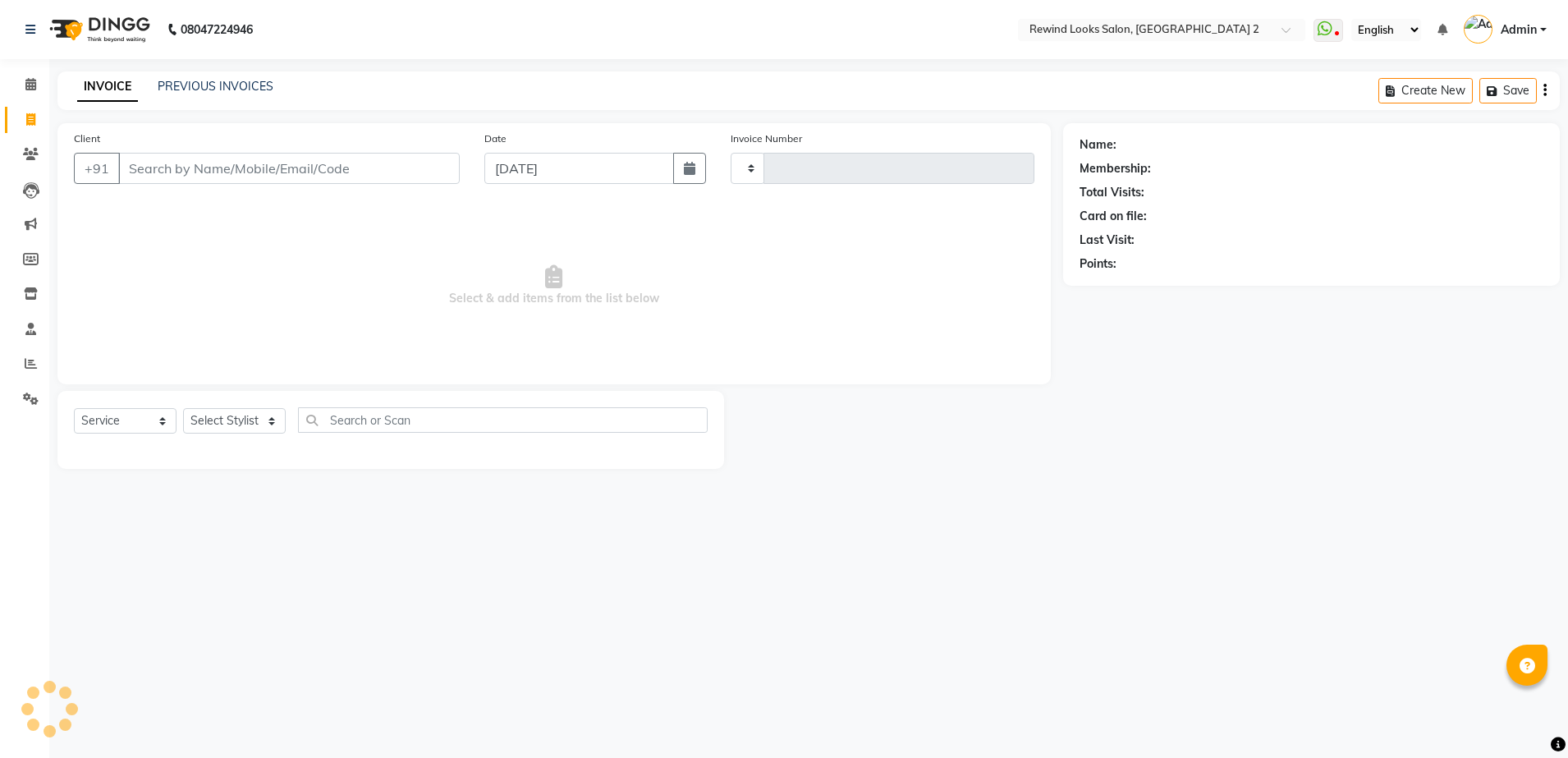
type input "10704"
select select "4640"
select select "27076"
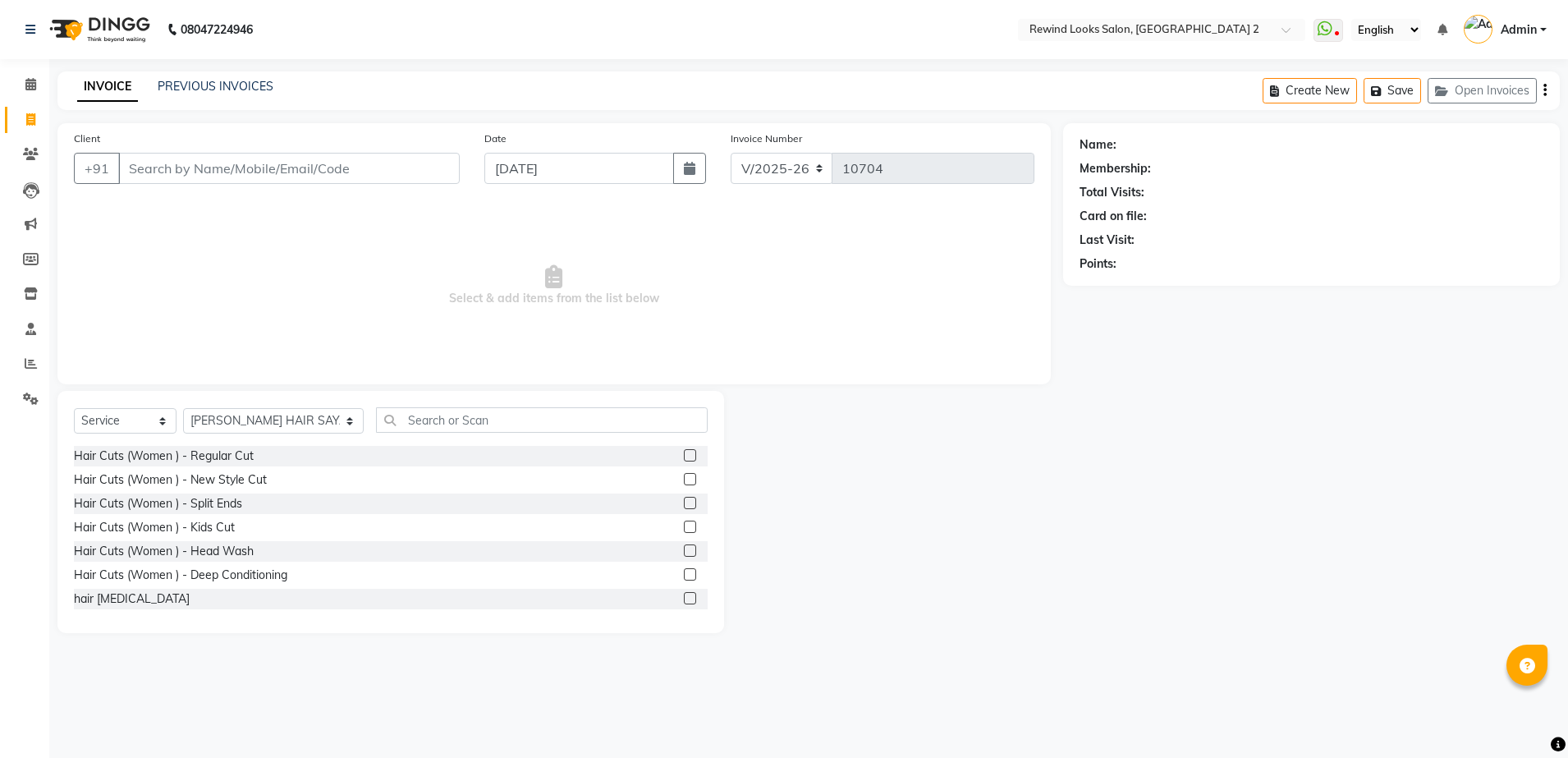
click at [358, 163] on input "Client" at bounding box center [289, 168] width 341 height 31
click at [374, 169] on input "Client" at bounding box center [289, 168] width 341 height 31
click at [406, 168] on input "Client" at bounding box center [289, 168] width 341 height 31
click at [202, 83] on link "PREVIOUS INVOICES" at bounding box center [215, 86] width 116 height 14
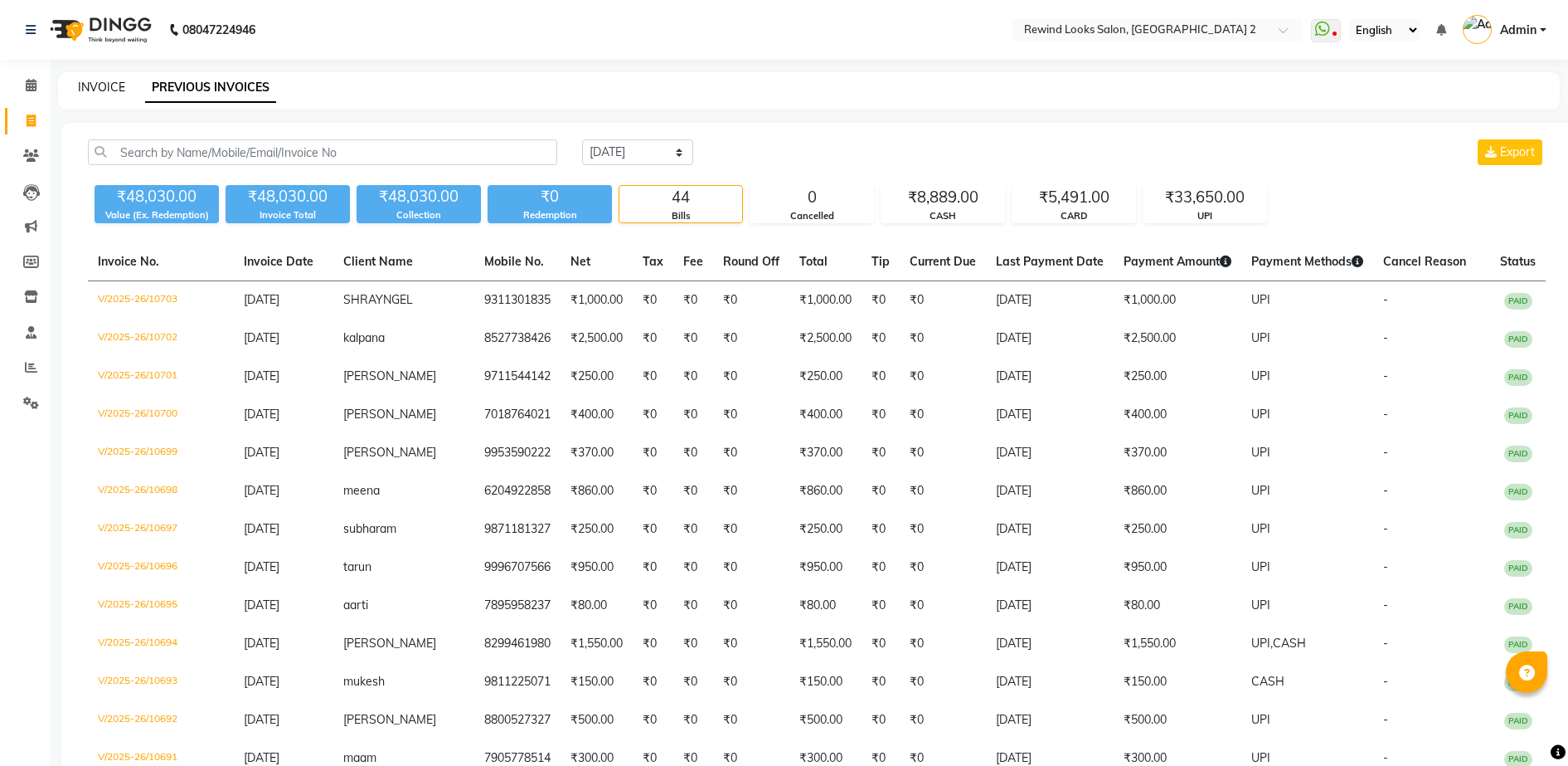
click at [100, 91] on link "INVOICE" at bounding box center [101, 87] width 47 height 14
select select "service"
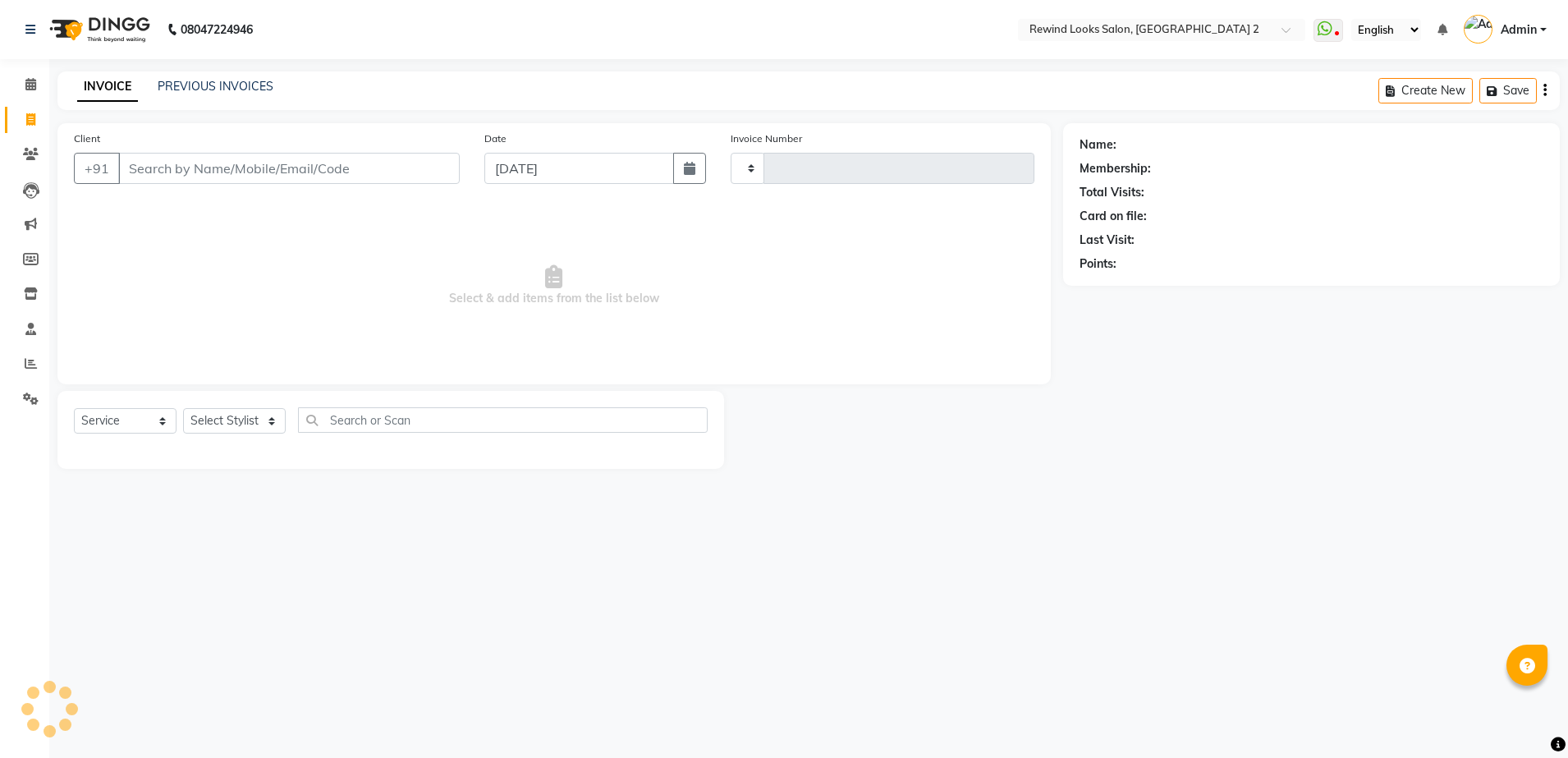
type input "10704"
select select "4640"
click at [187, 79] on link "PREVIOUS INVOICES" at bounding box center [215, 86] width 116 height 14
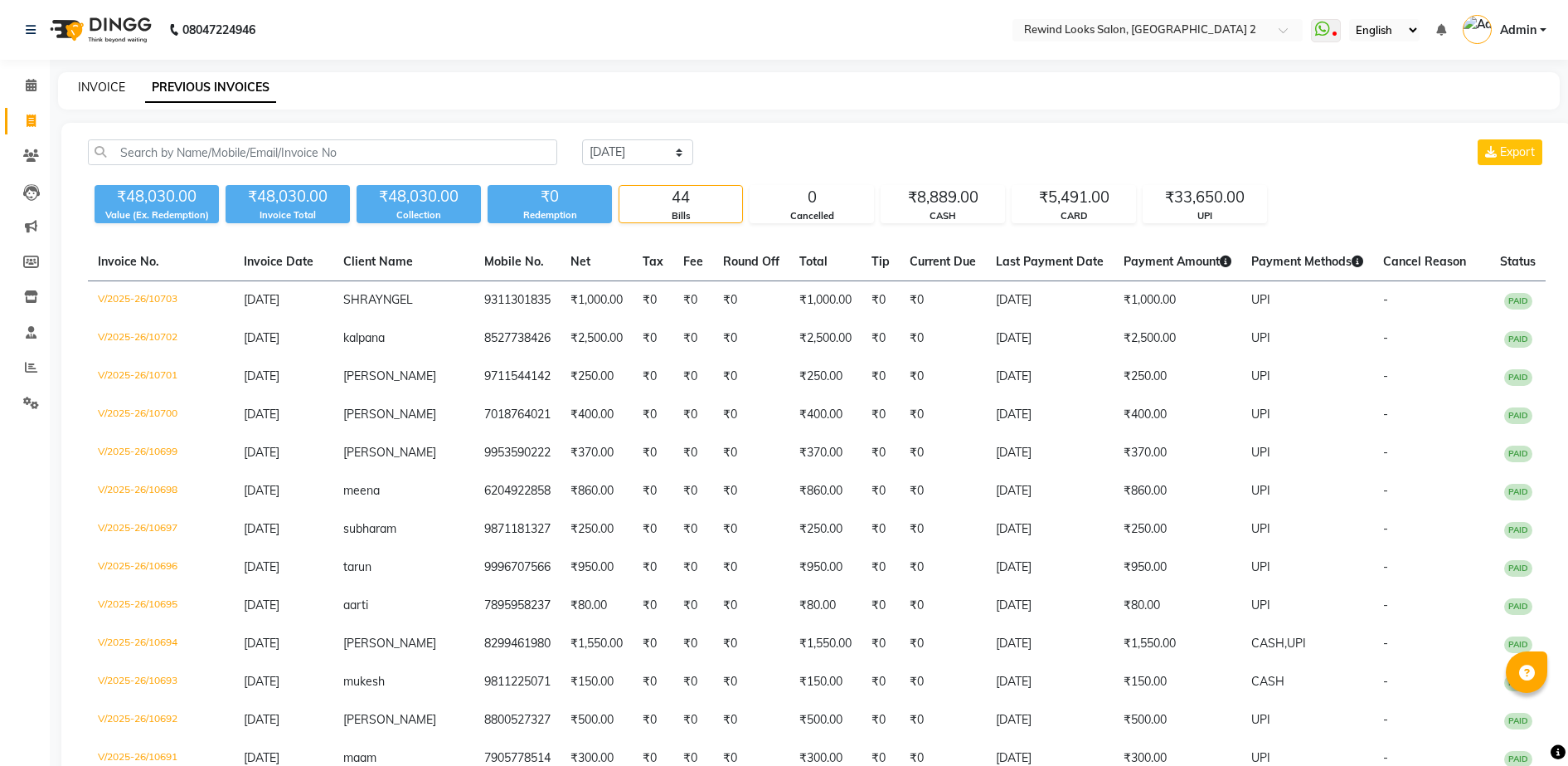
click at [91, 84] on link "INVOICE" at bounding box center [101, 87] width 47 height 14
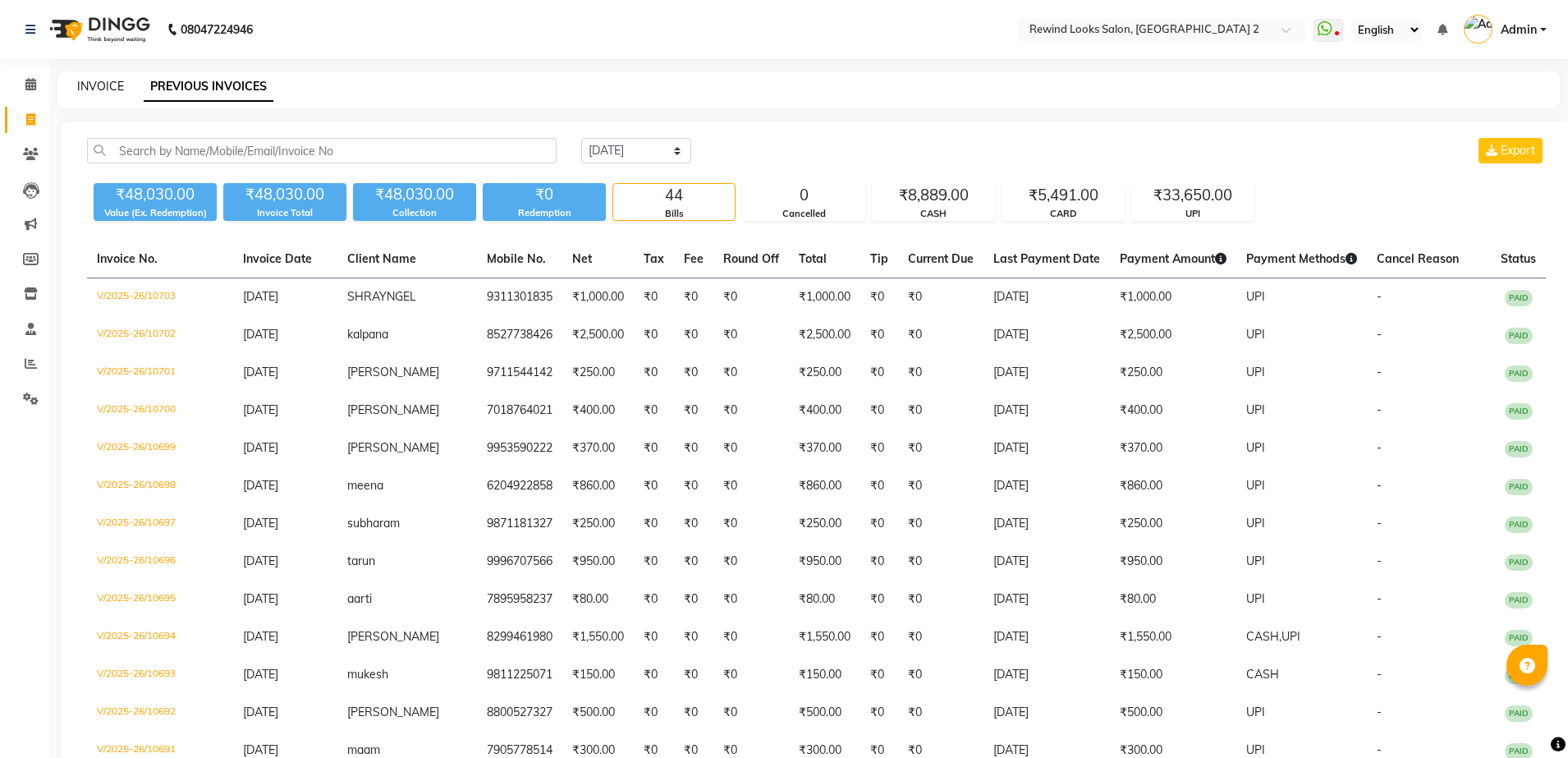
select select "4640"
select select "service"
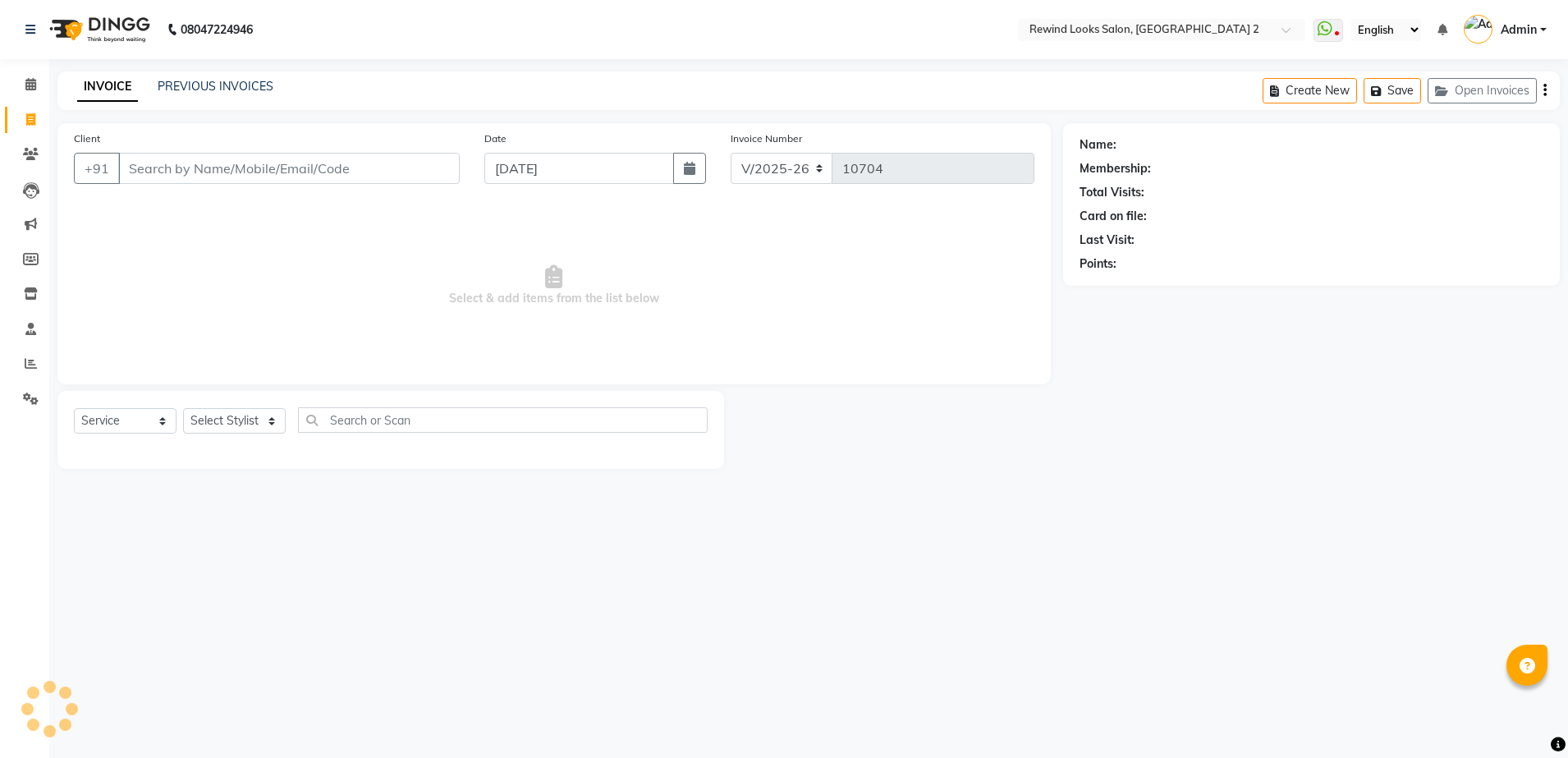
select select "27076"
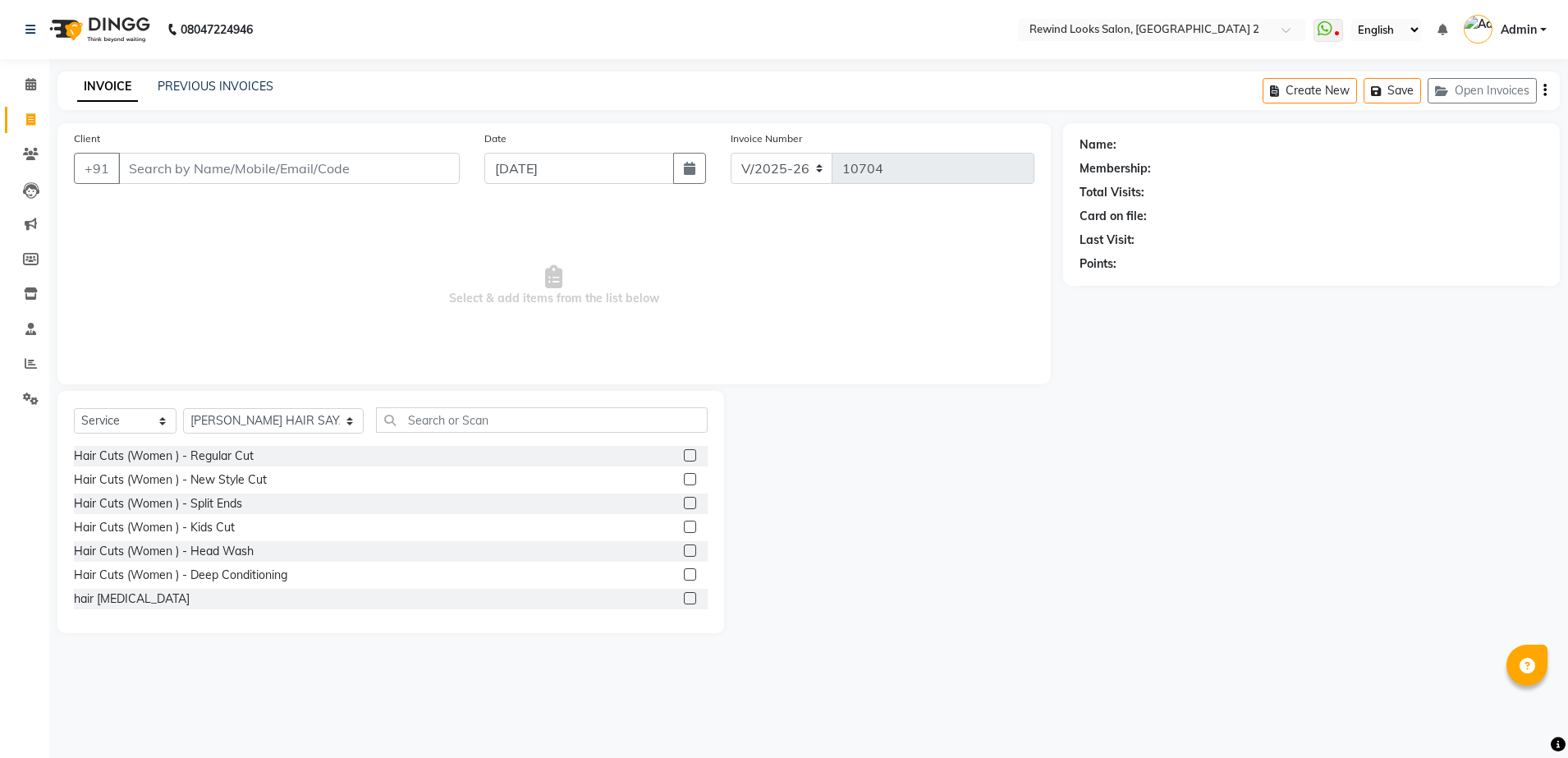
click at [206, 176] on input "Client" at bounding box center [289, 168] width 341 height 31
click at [195, 80] on link "PREVIOUS INVOICES" at bounding box center [215, 86] width 116 height 14
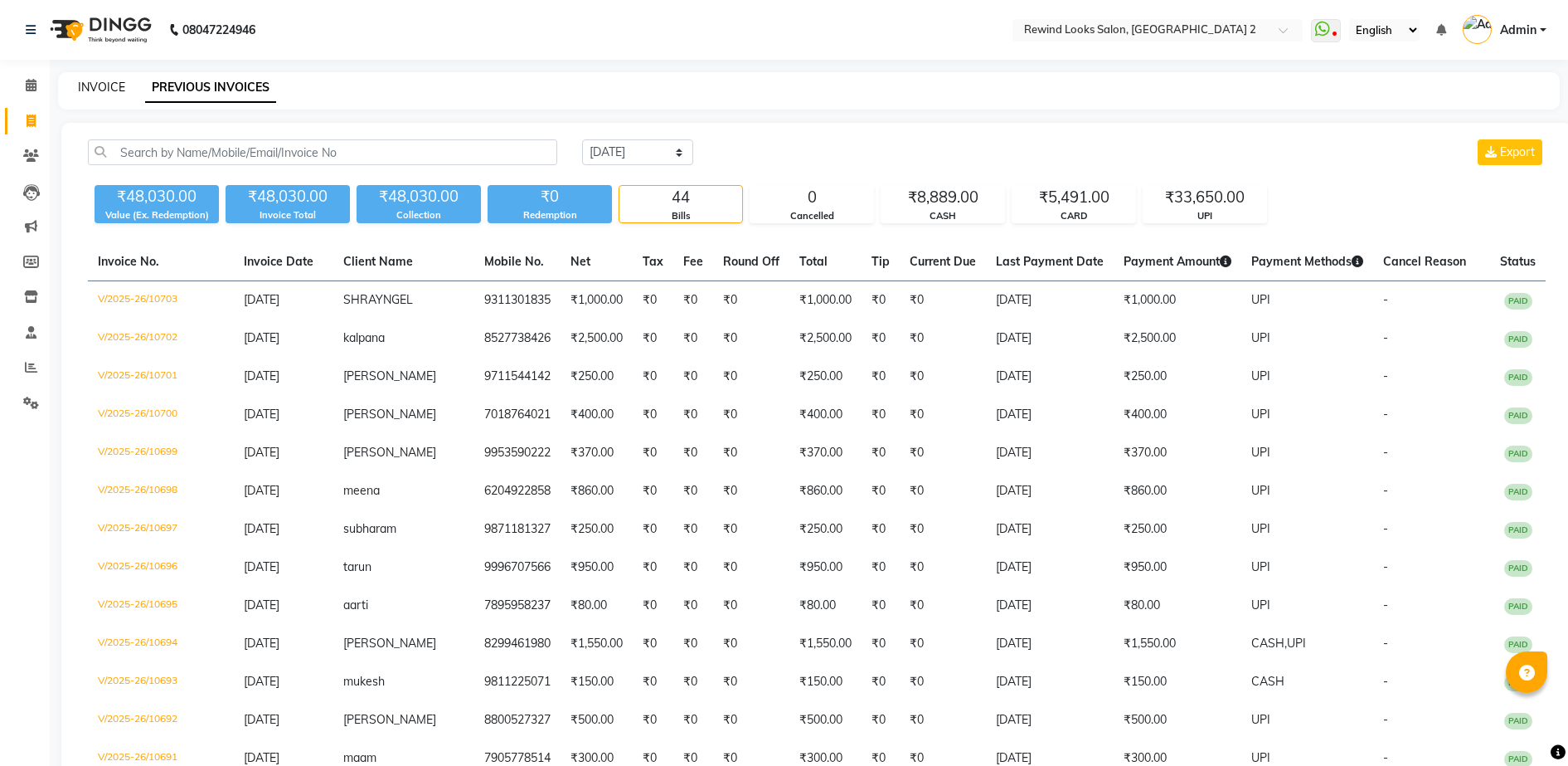
click at [103, 84] on link "INVOICE" at bounding box center [101, 87] width 47 height 14
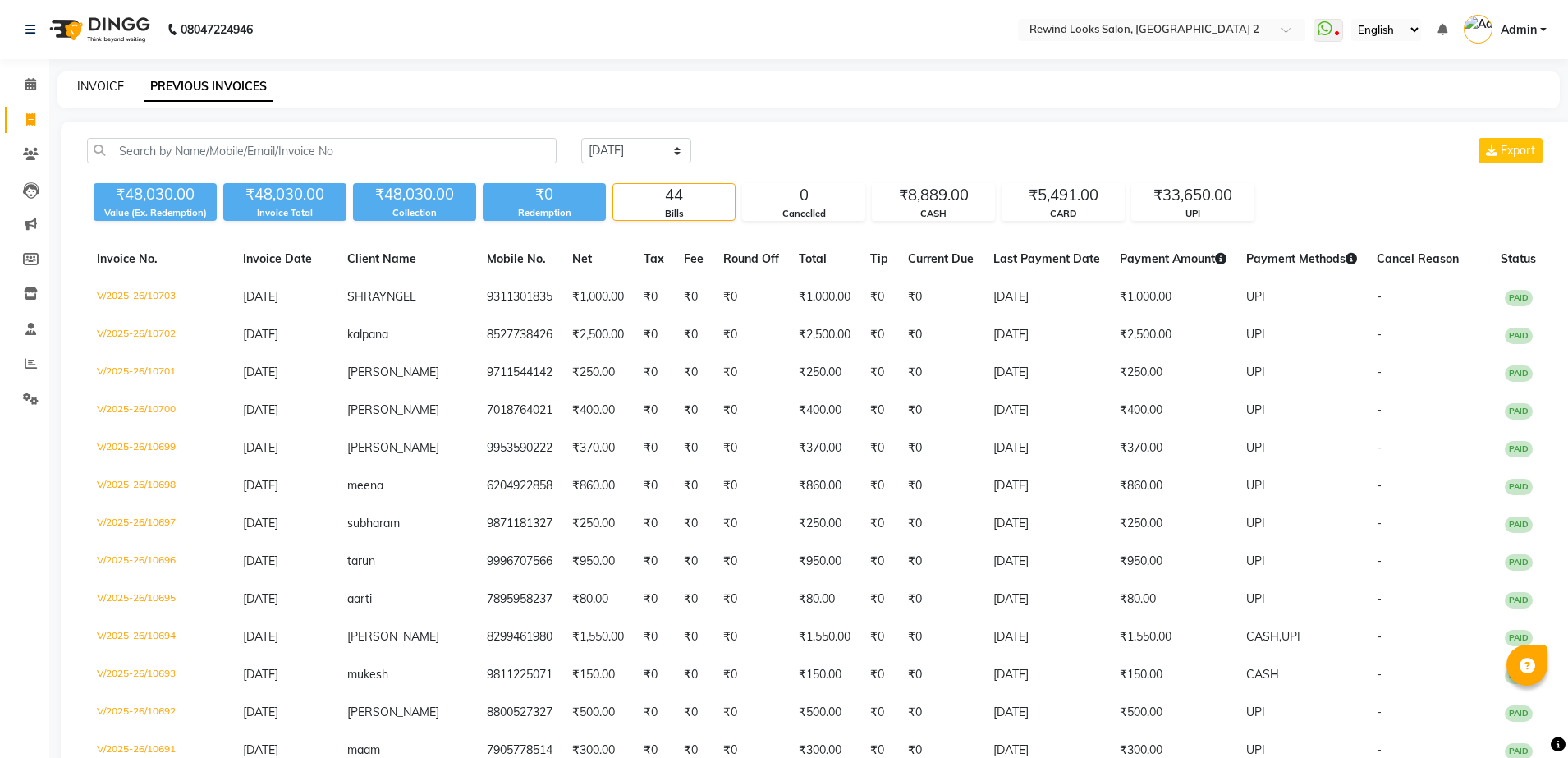
select select "service"
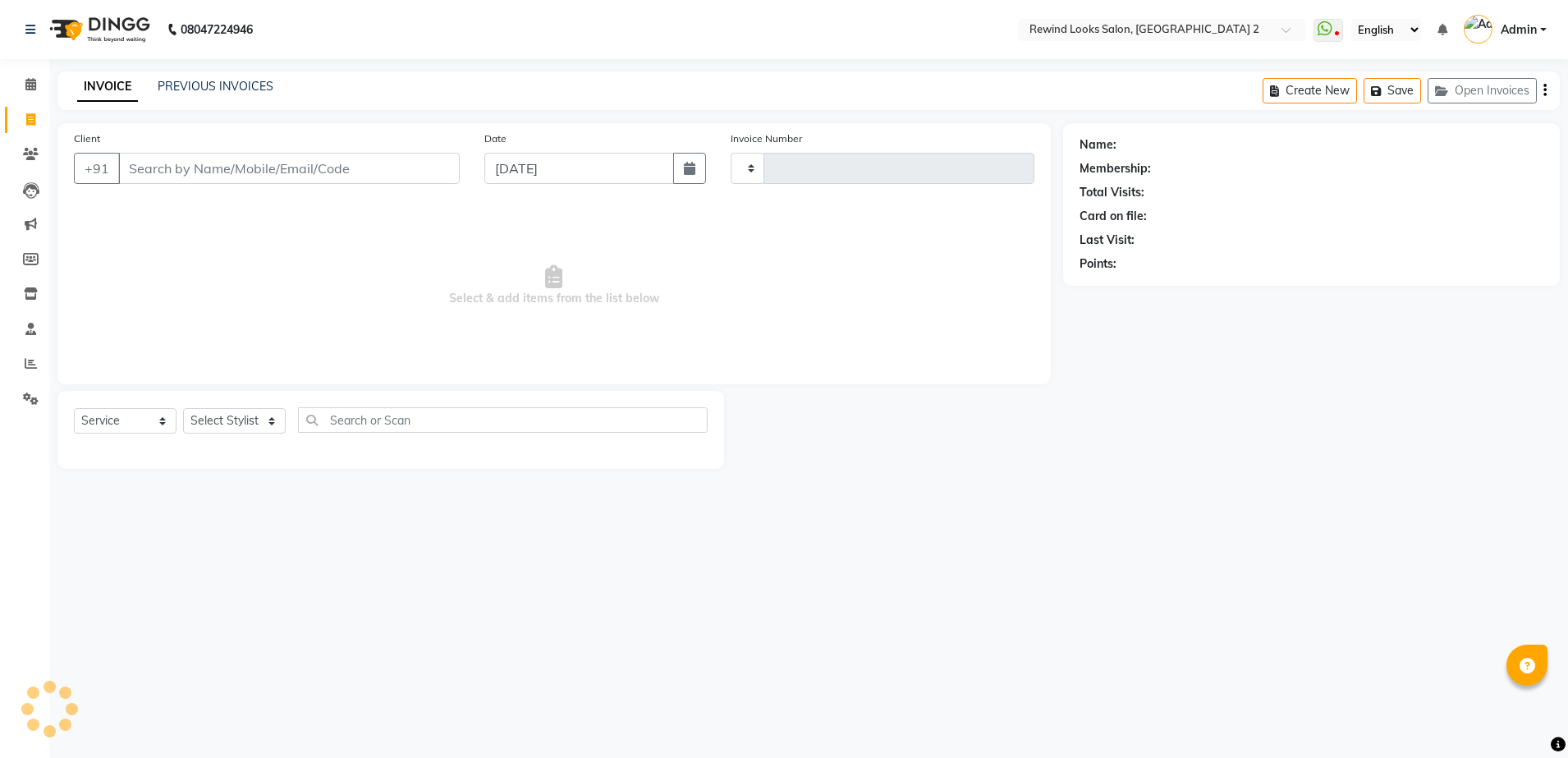
type input "10704"
select select "4640"
select select "27076"
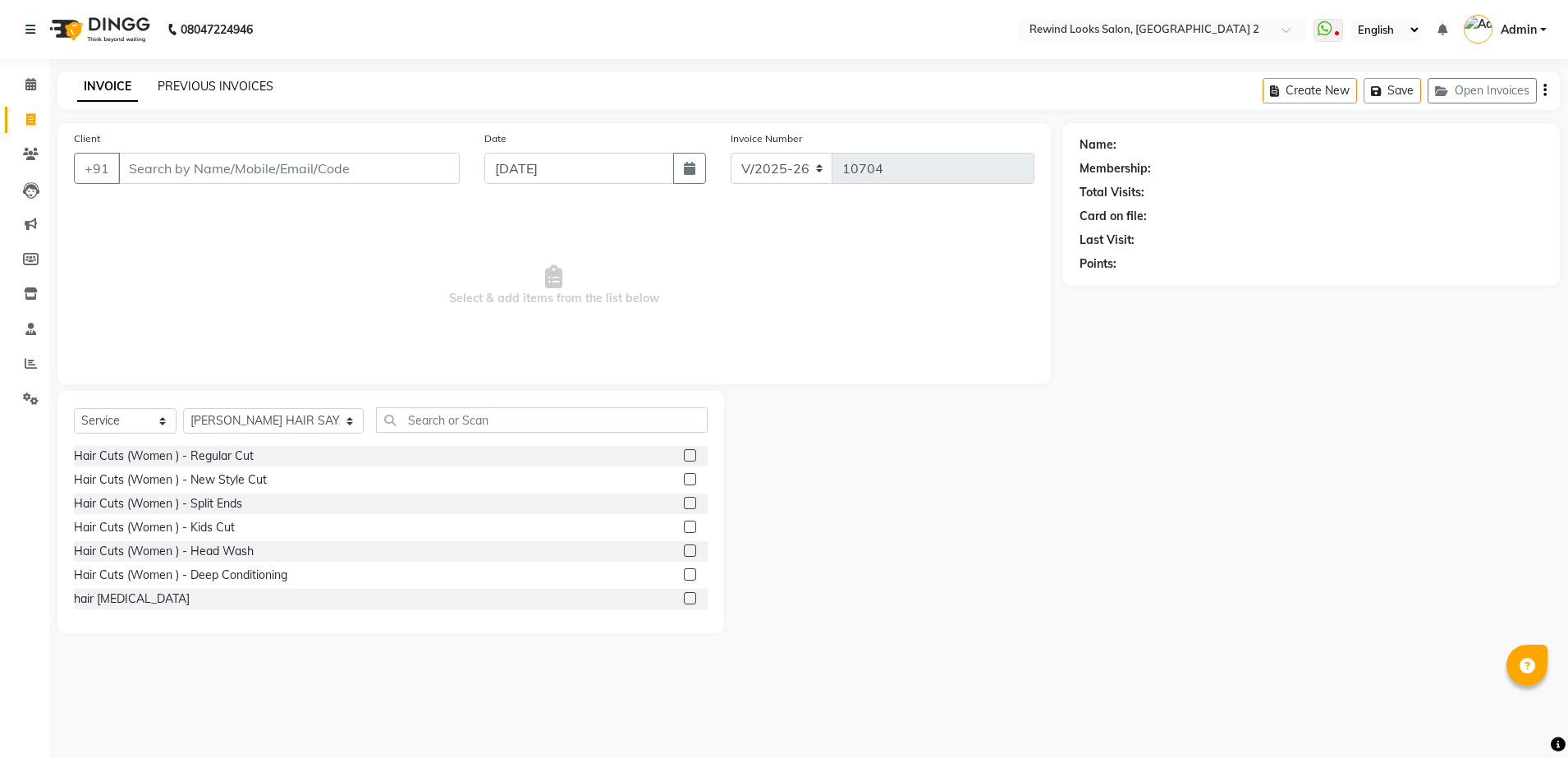
click at [217, 90] on link "PREVIOUS INVOICES" at bounding box center [215, 86] width 116 height 14
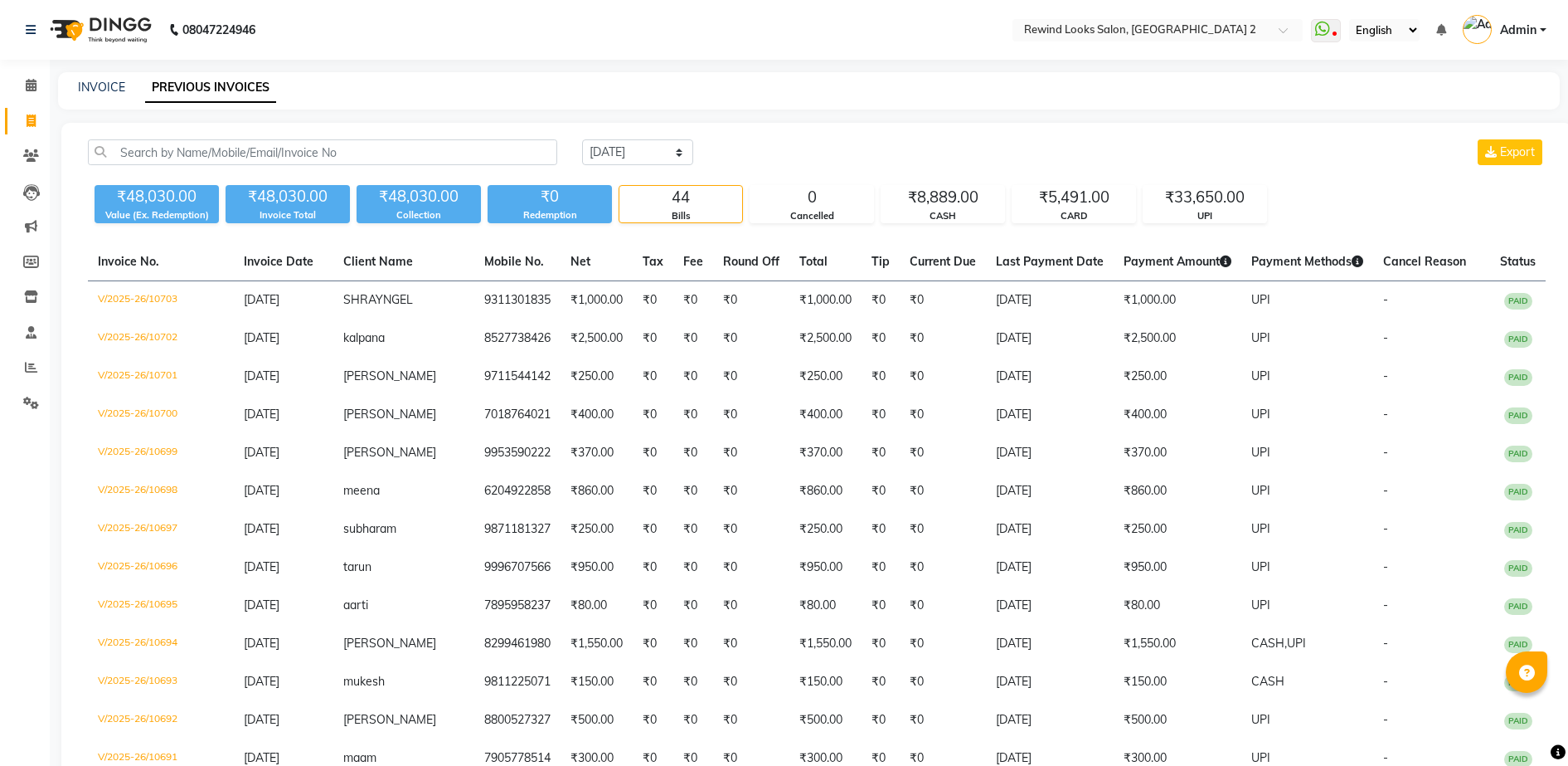
click at [89, 94] on div "INVOICE" at bounding box center [101, 87] width 47 height 17
click at [94, 85] on link "INVOICE" at bounding box center [101, 87] width 47 height 14
select select "service"
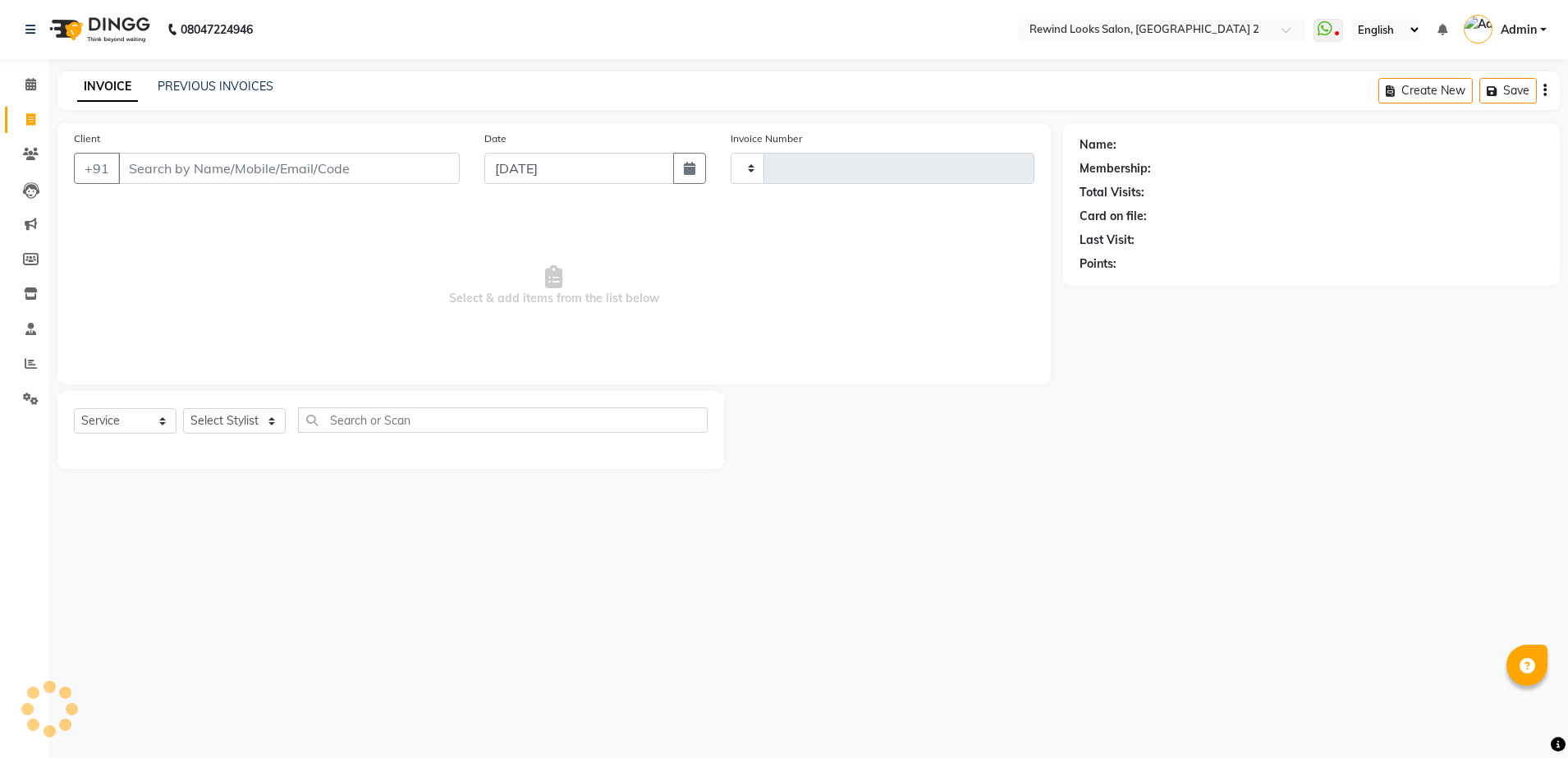
type input "10704"
select select "4640"
click at [243, 84] on link "PREVIOUS INVOICES" at bounding box center [215, 86] width 116 height 14
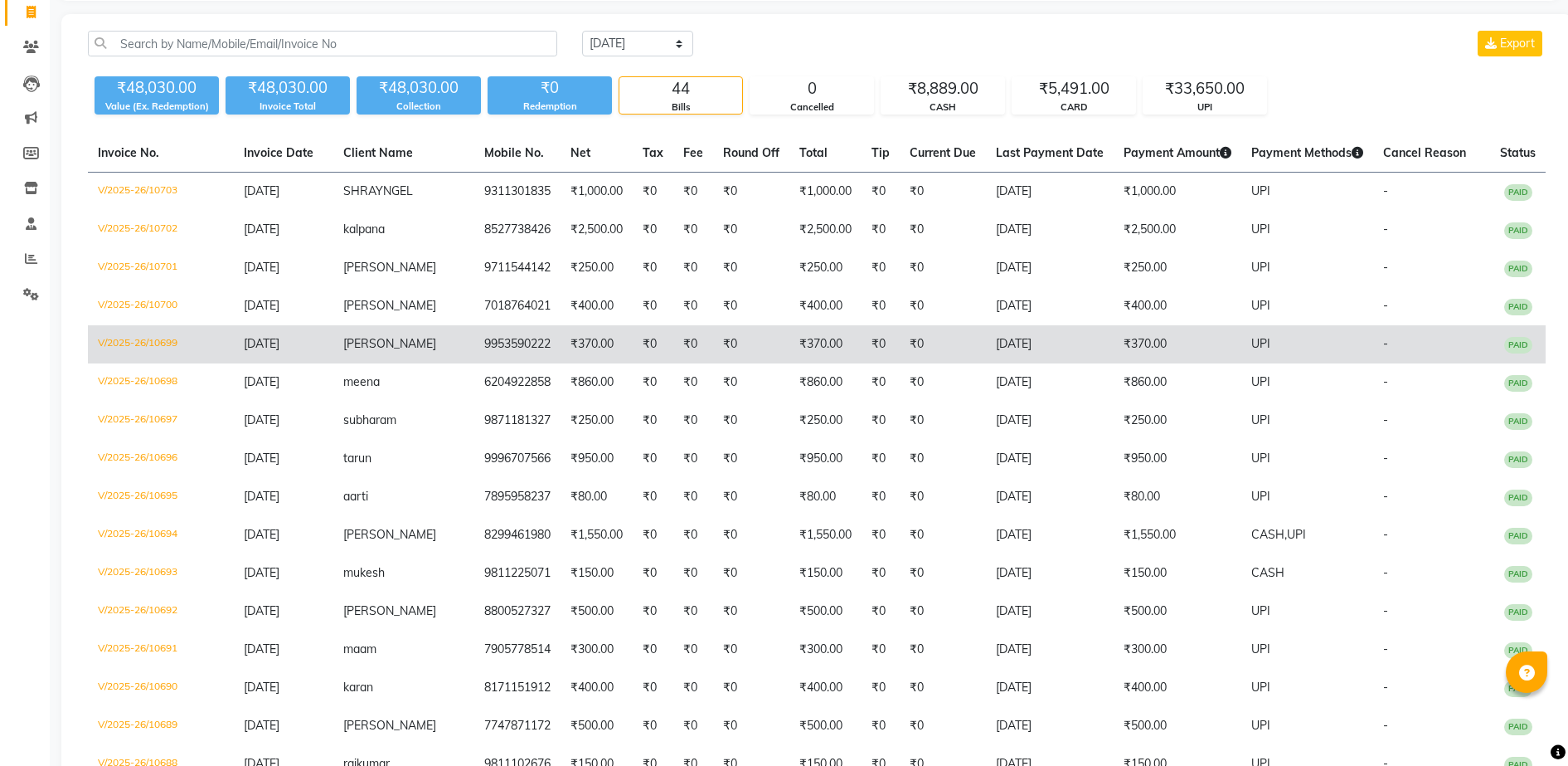
scroll to position [112, 0]
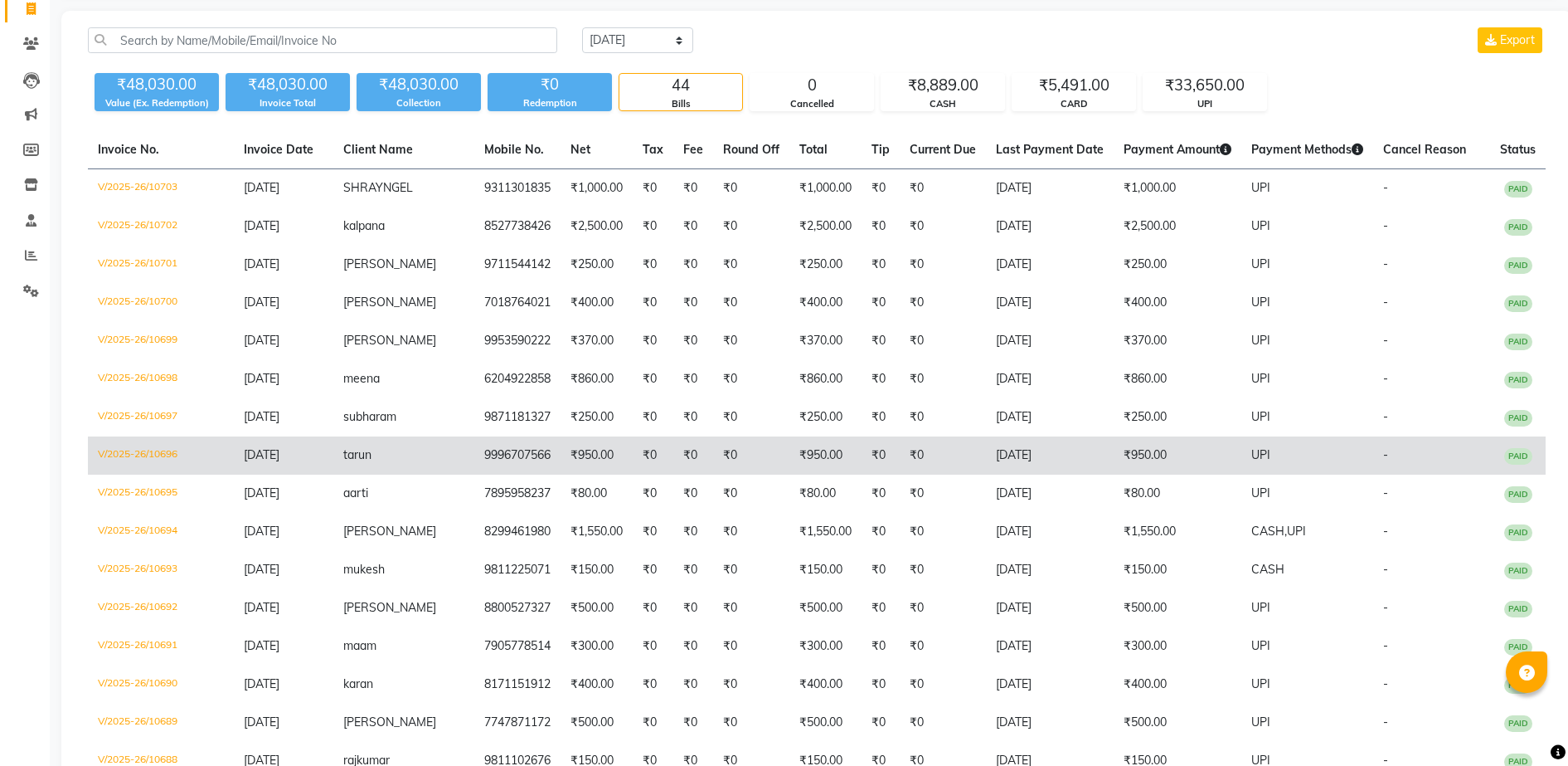
click at [674, 445] on td "₹0" at bounding box center [693, 455] width 40 height 38
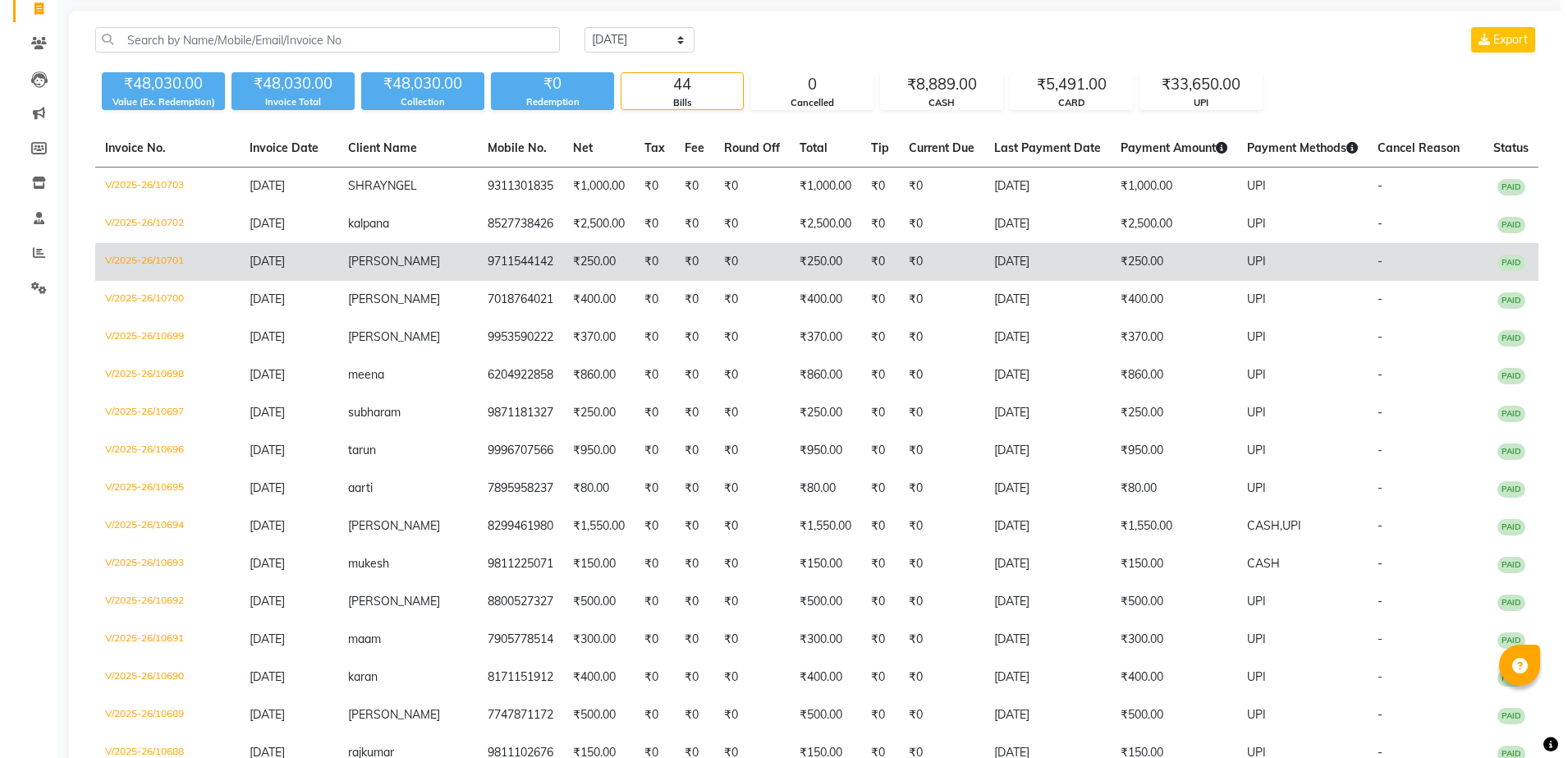
scroll to position [0, 0]
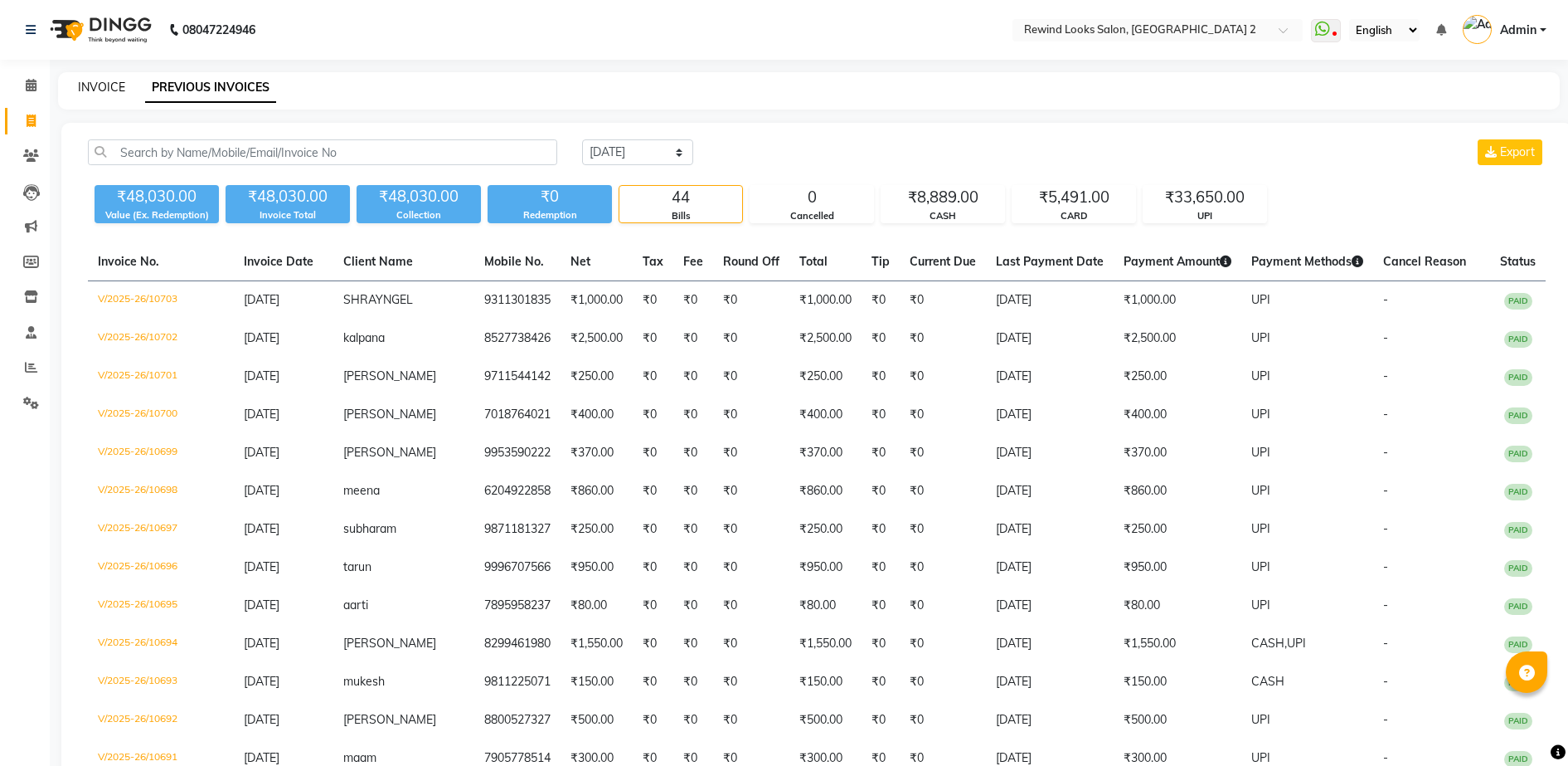
click at [100, 84] on link "INVOICE" at bounding box center [101, 87] width 47 height 14
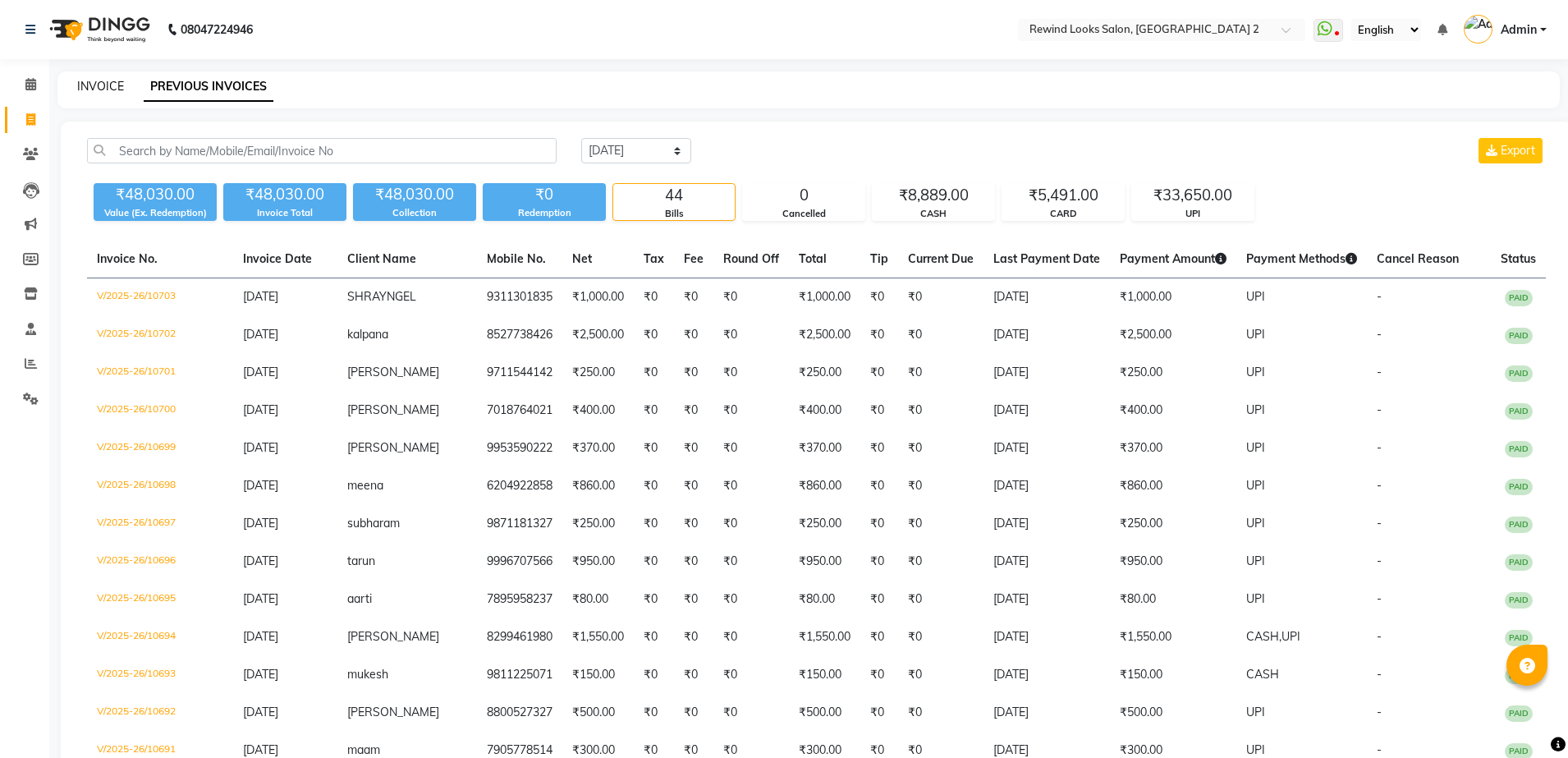
select select "service"
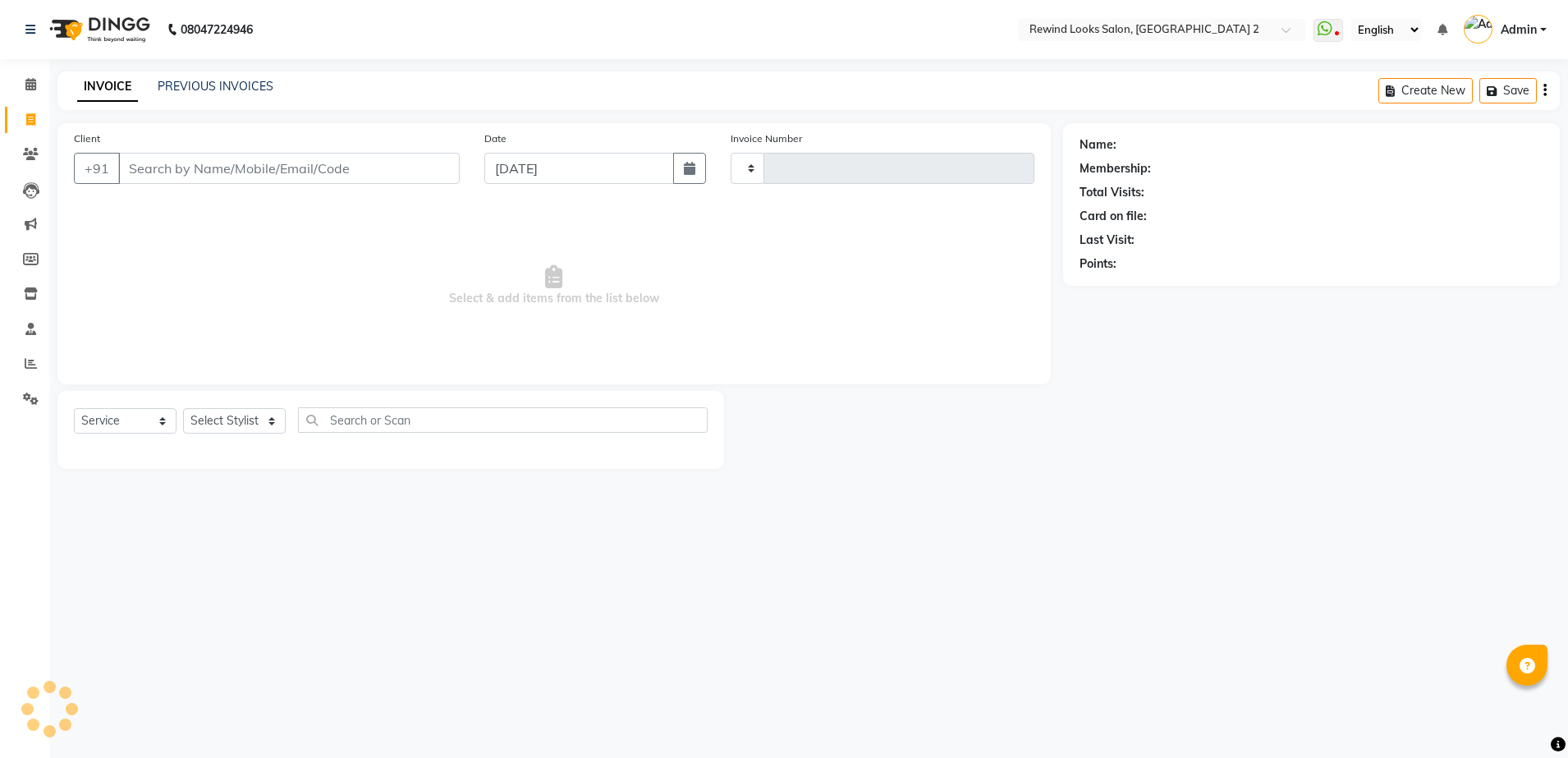
type input "10704"
select select "4640"
select select "27076"
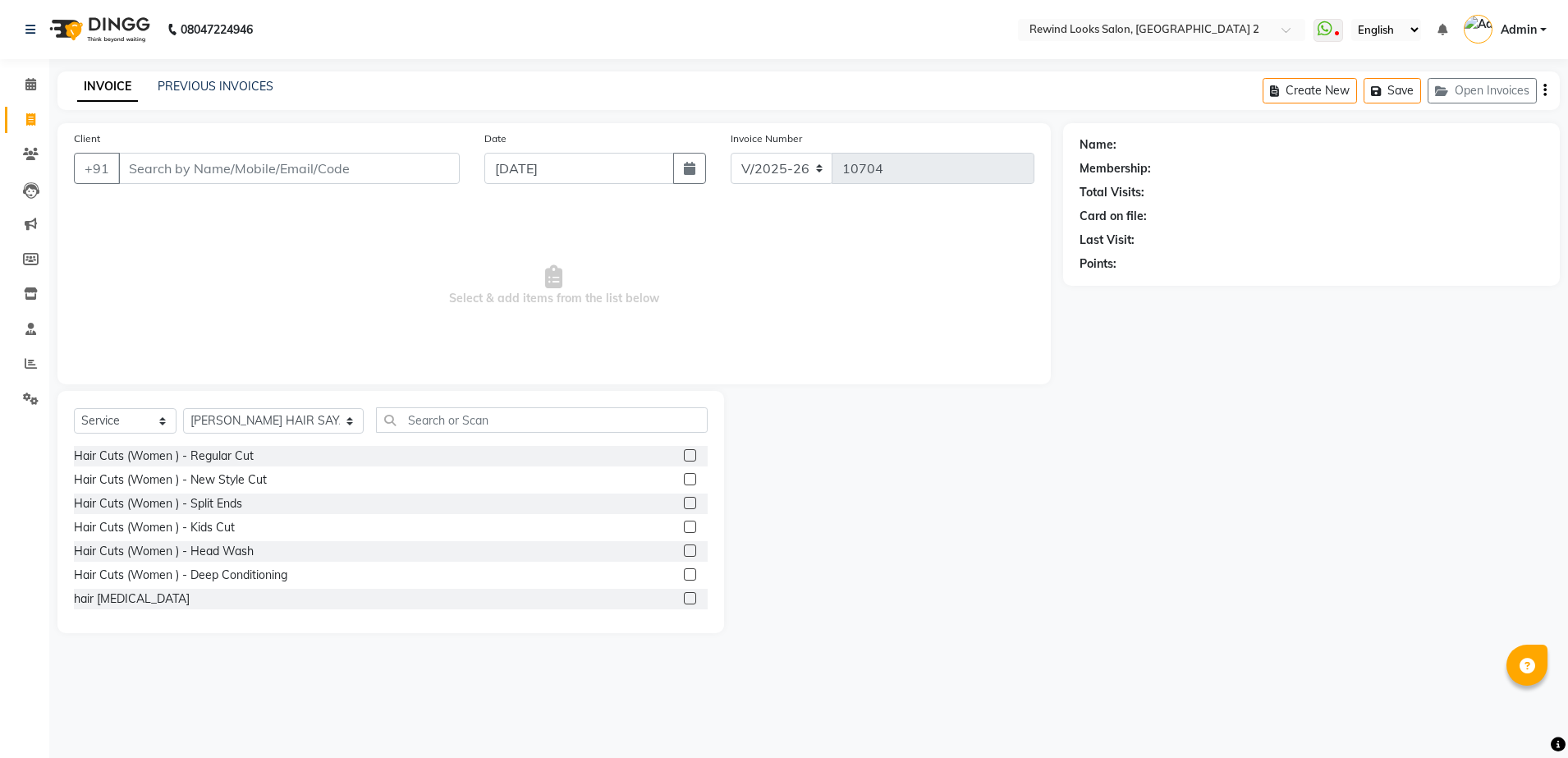
drag, startPoint x: 342, startPoint y: 168, endPoint x: 792, endPoint y: 284, distance: 464.7
click at [792, 284] on span "Select & add items from the list below" at bounding box center [554, 285] width 961 height 164
click at [235, 420] on select "Select Stylist [PERSON_NAME] aayat ADMIN Alfad hair Casa Ali Hair [PERSON_NAME]…" at bounding box center [273, 420] width 181 height 25
click at [640, 294] on span "Select & add items from the list below" at bounding box center [554, 285] width 961 height 164
click at [396, 175] on input "Client" at bounding box center [289, 168] width 341 height 31
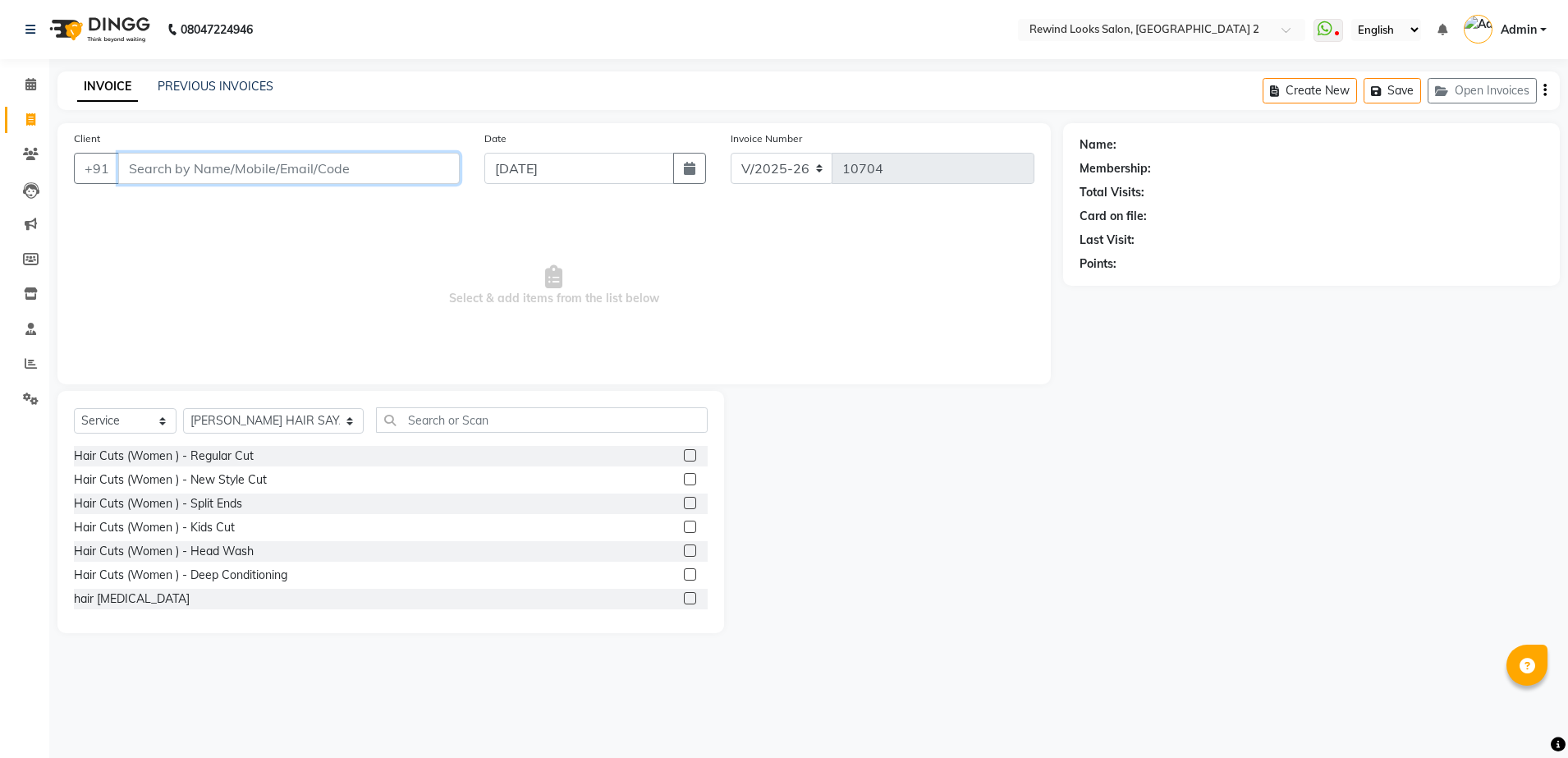
click at [433, 161] on input "Client" at bounding box center [289, 168] width 341 height 31
click at [410, 187] on div "Client +91" at bounding box center [267, 163] width 410 height 67
click at [416, 171] on input "Client" at bounding box center [289, 168] width 341 height 31
click at [418, 169] on input "Client" at bounding box center [289, 168] width 341 height 31
click at [396, 169] on input "Client" at bounding box center [289, 168] width 341 height 31
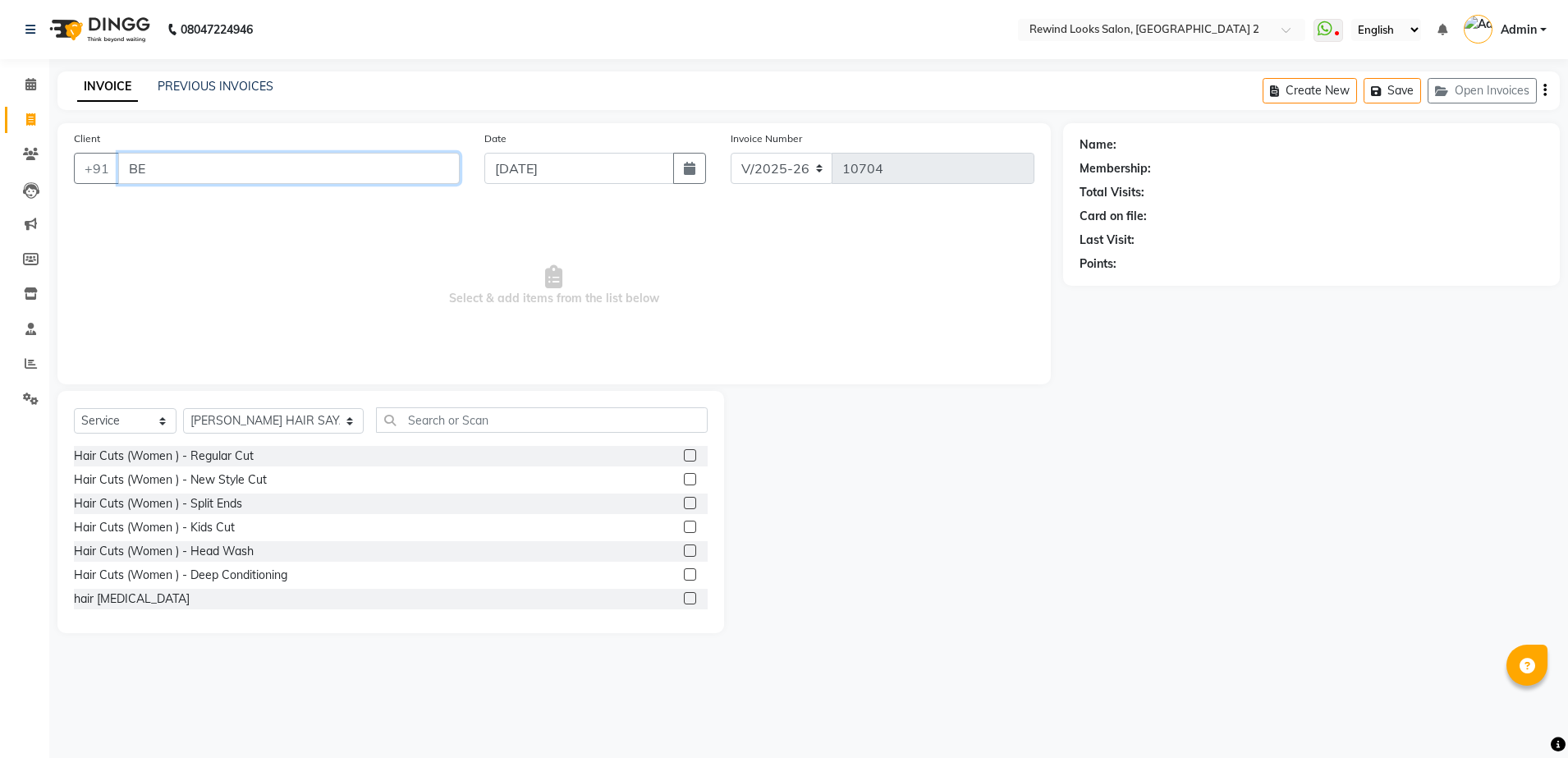
type input "B"
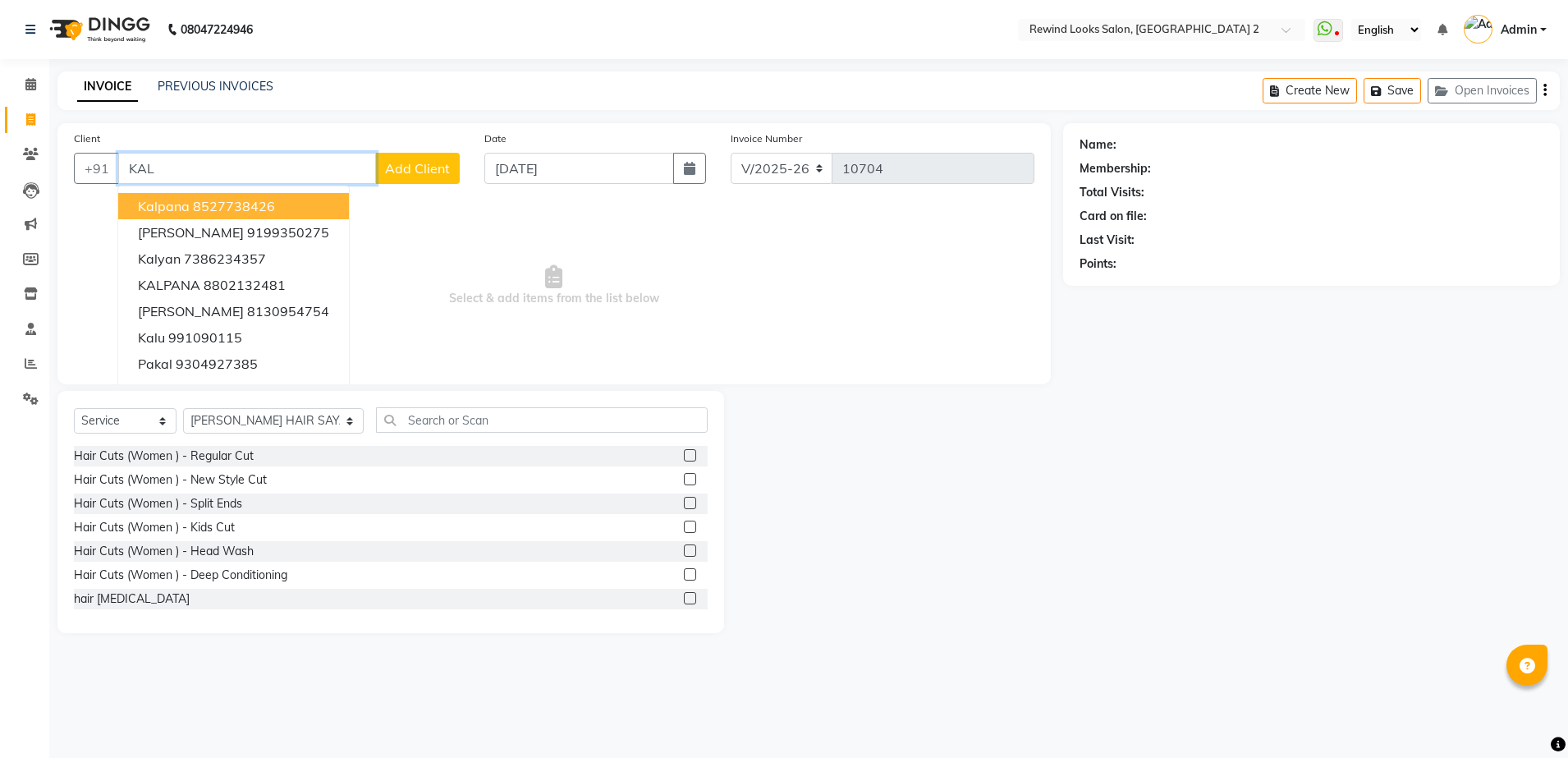
click at [279, 205] on button "kalpana 8527738426" at bounding box center [233, 205] width 230 height 26
type input "8527738426"
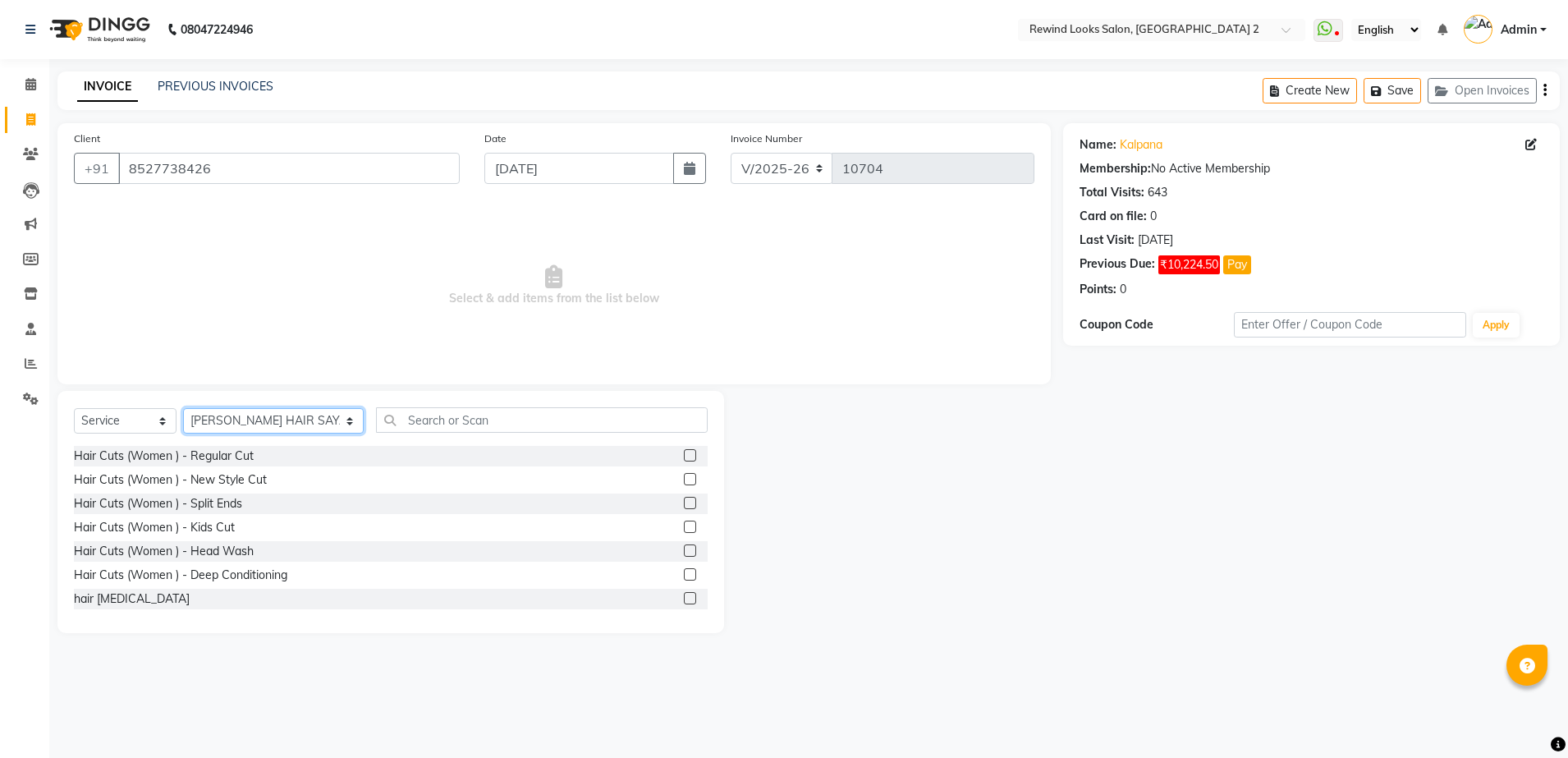
click at [242, 426] on select "Select Stylist [PERSON_NAME] aayat ADMIN Alfad hair Casa Ali Hair [PERSON_NAME]…" at bounding box center [273, 420] width 181 height 25
select select "59648"
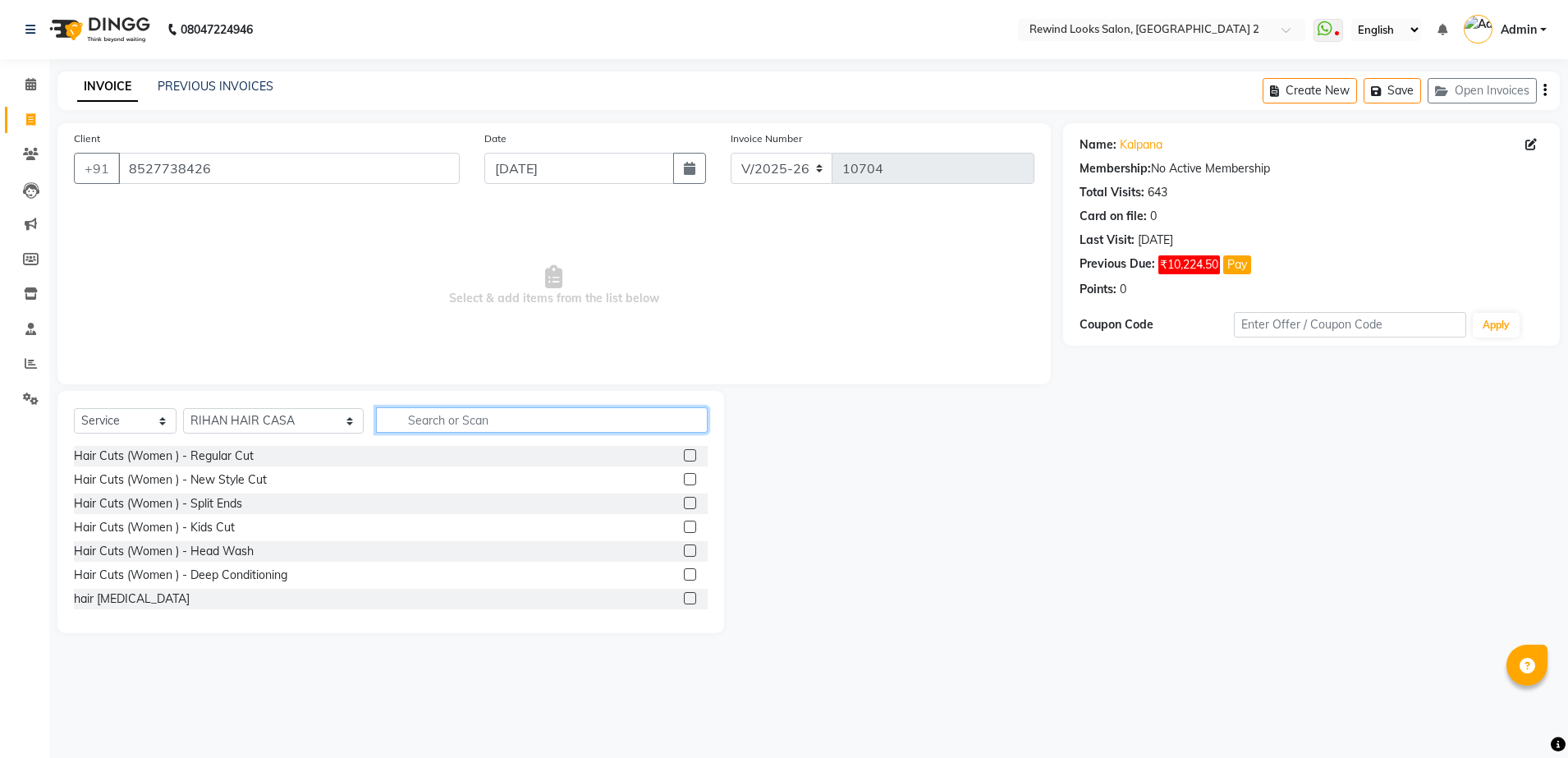
click at [376, 421] on input "text" at bounding box center [542, 419] width 332 height 25
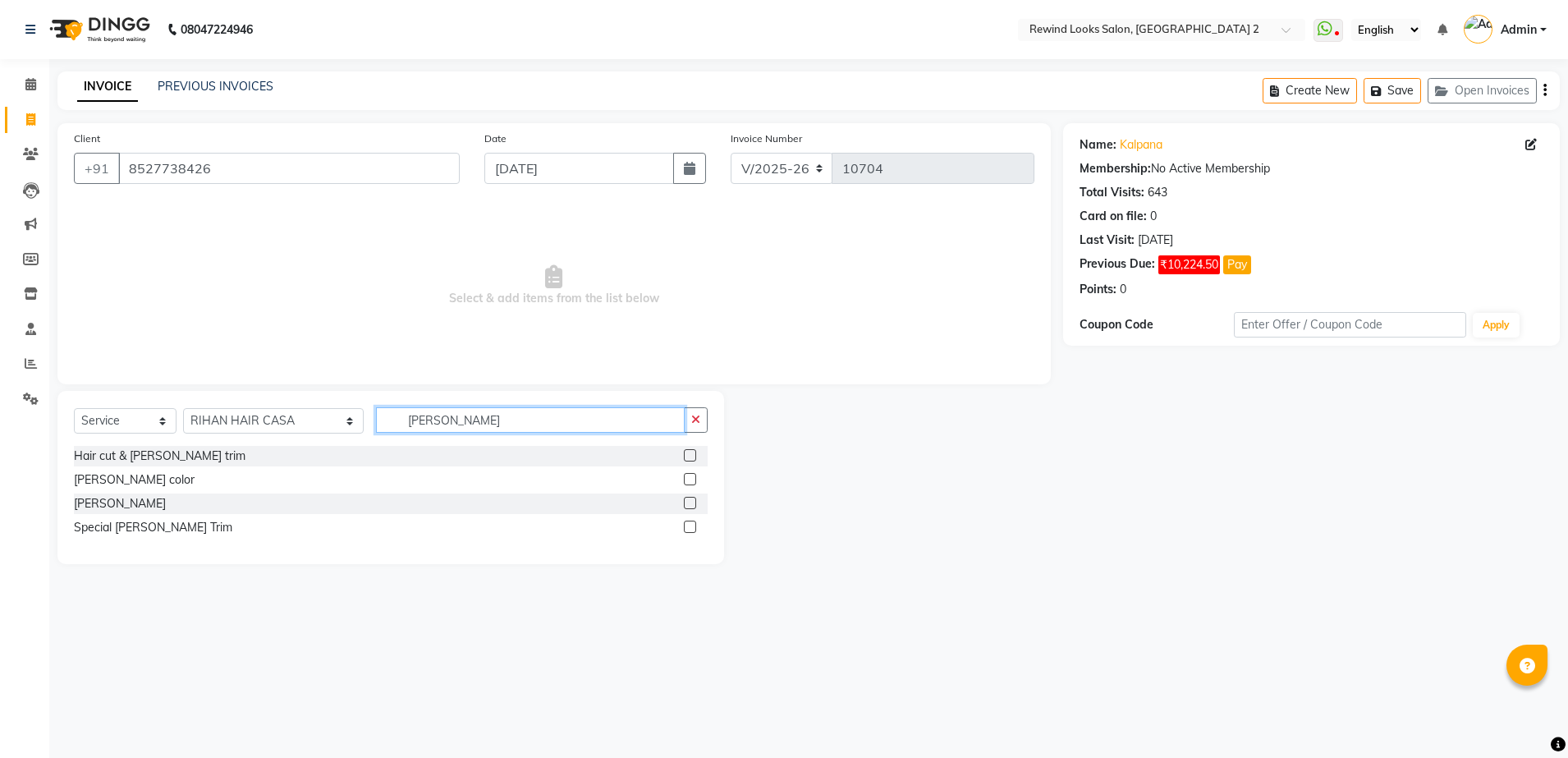
type input "[PERSON_NAME]"
click at [689, 500] on label at bounding box center [690, 503] width 13 height 13
click at [689, 500] on input "checkbox" at bounding box center [689, 504] width 11 height 11
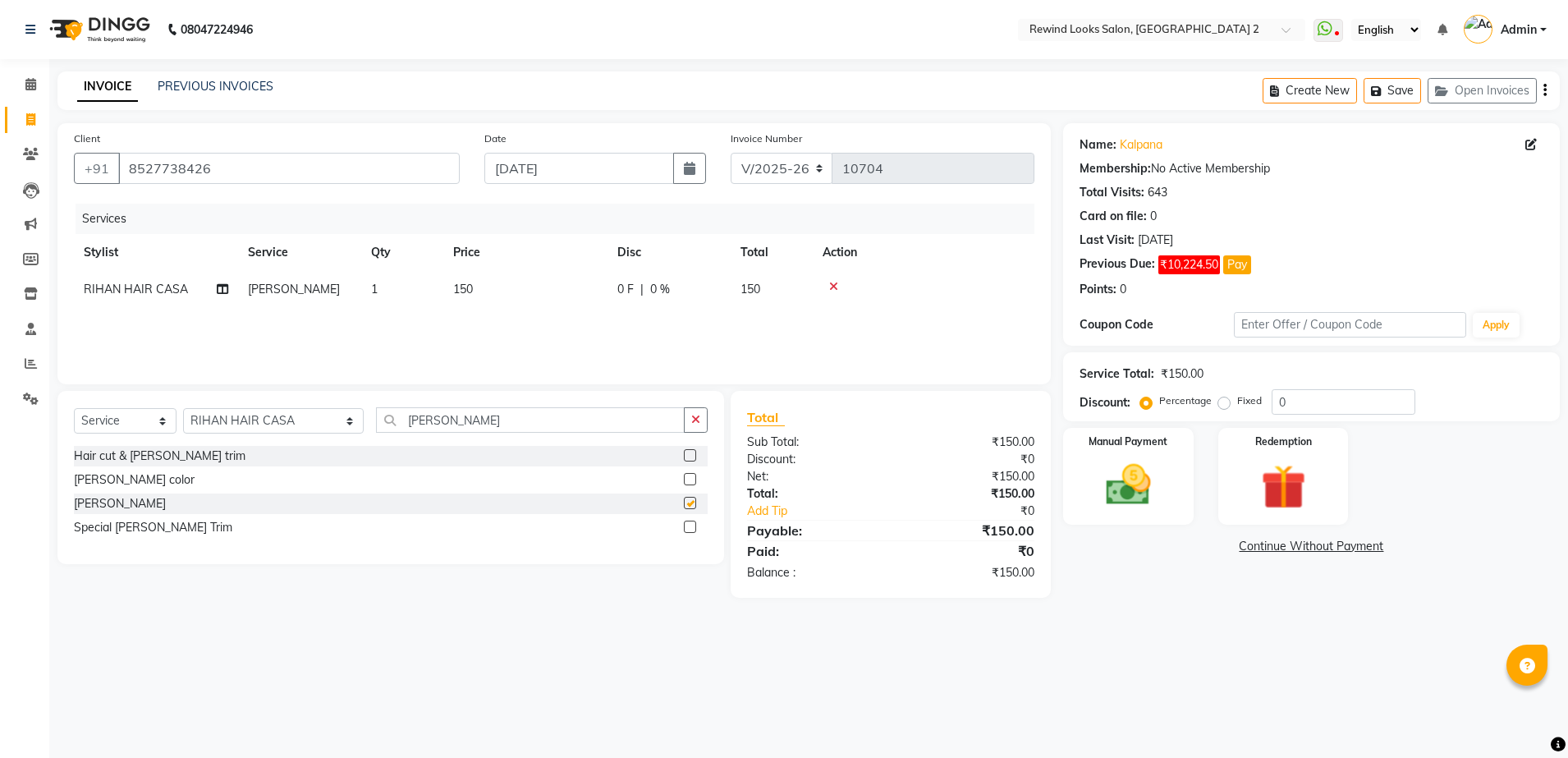
checkbox input "false"
click at [1100, 482] on img at bounding box center [1128, 485] width 76 height 54
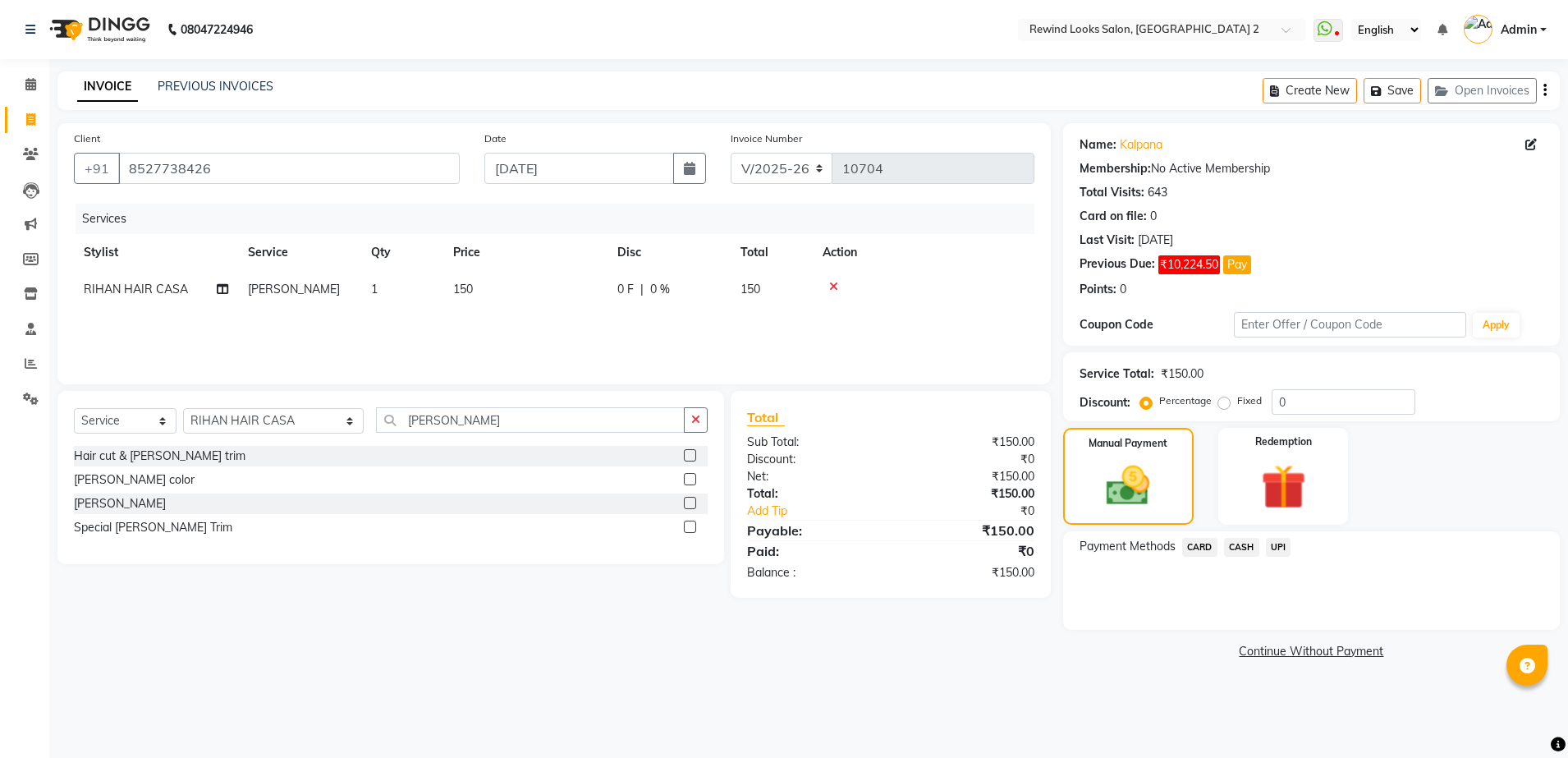
click at [1278, 553] on span "UPI" at bounding box center [1279, 547] width 25 height 19
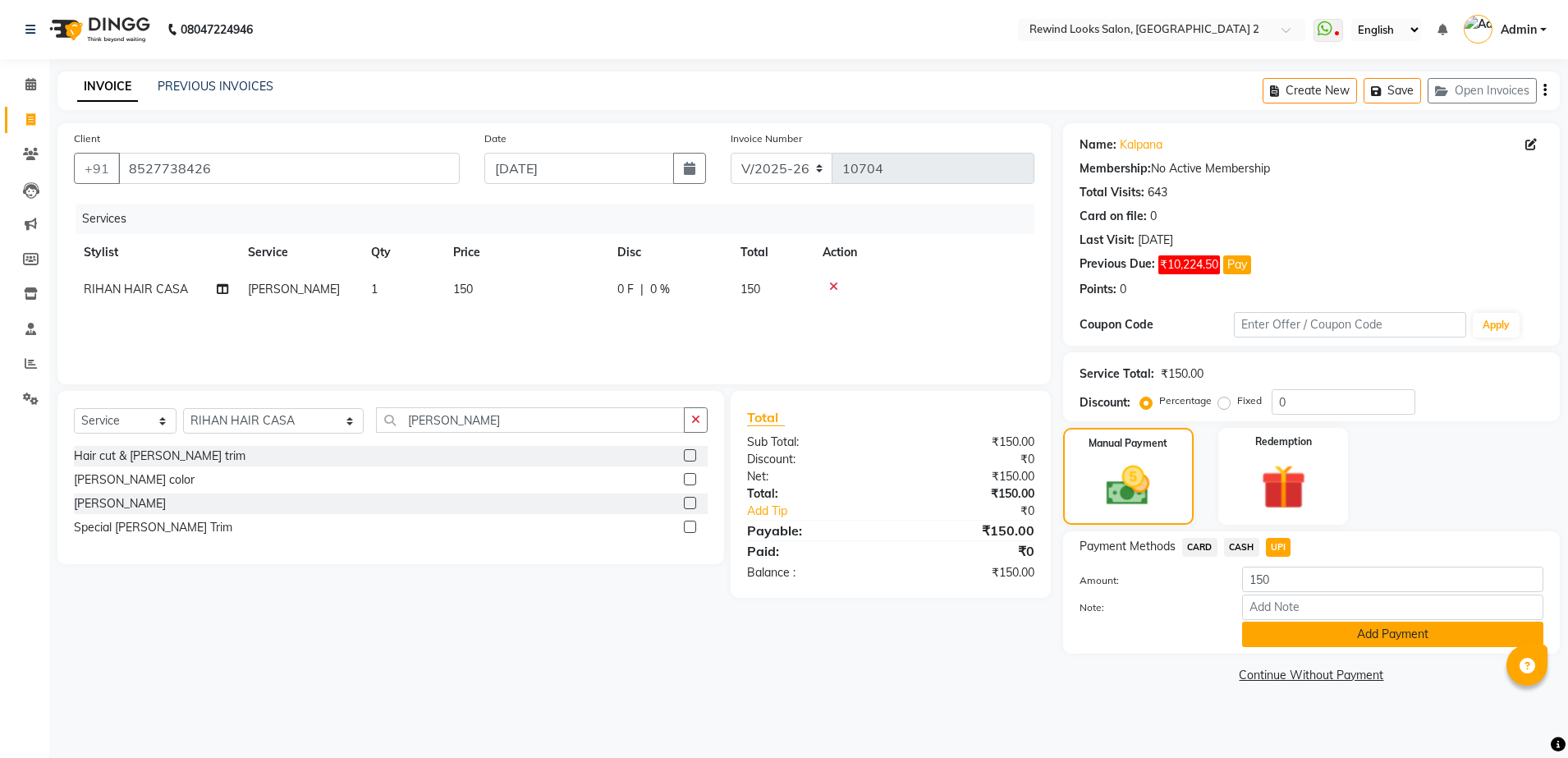
click at [1345, 626] on button "Add Payment" at bounding box center [1392, 633] width 301 height 25
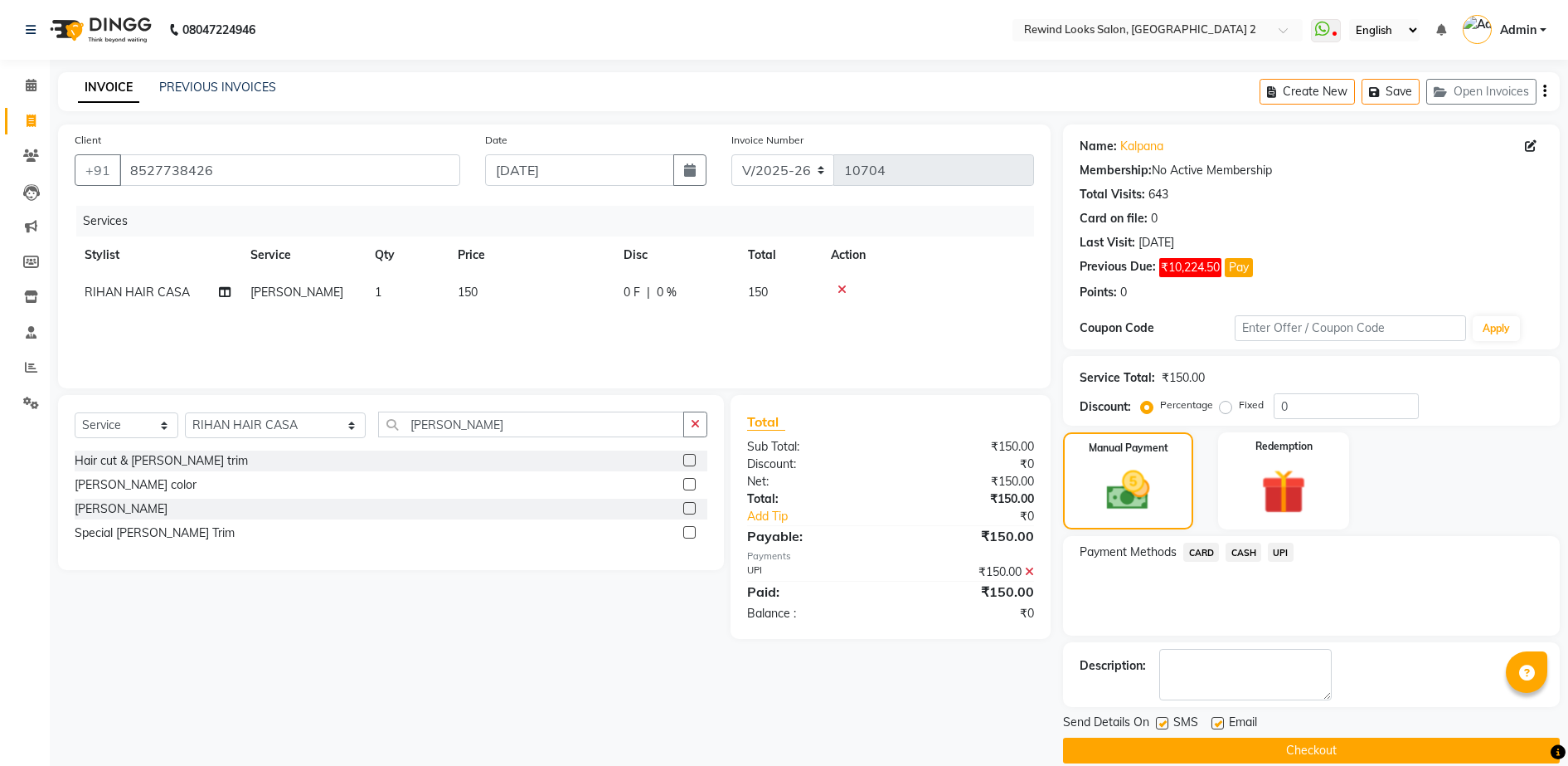
click at [1364, 743] on button "Checkout" at bounding box center [1311, 750] width 497 height 25
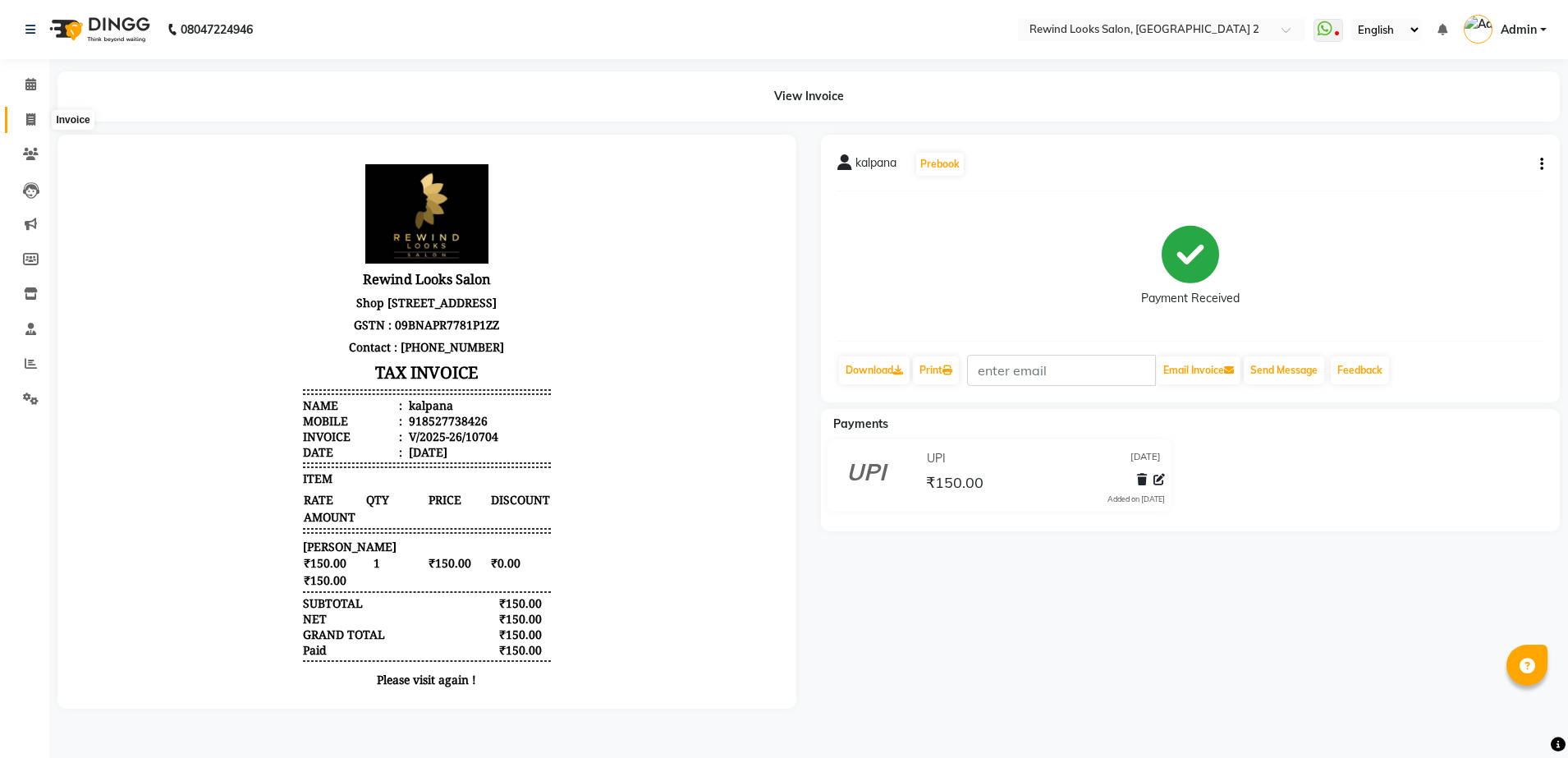
click at [28, 115] on icon at bounding box center [30, 119] width 9 height 13
select select "service"
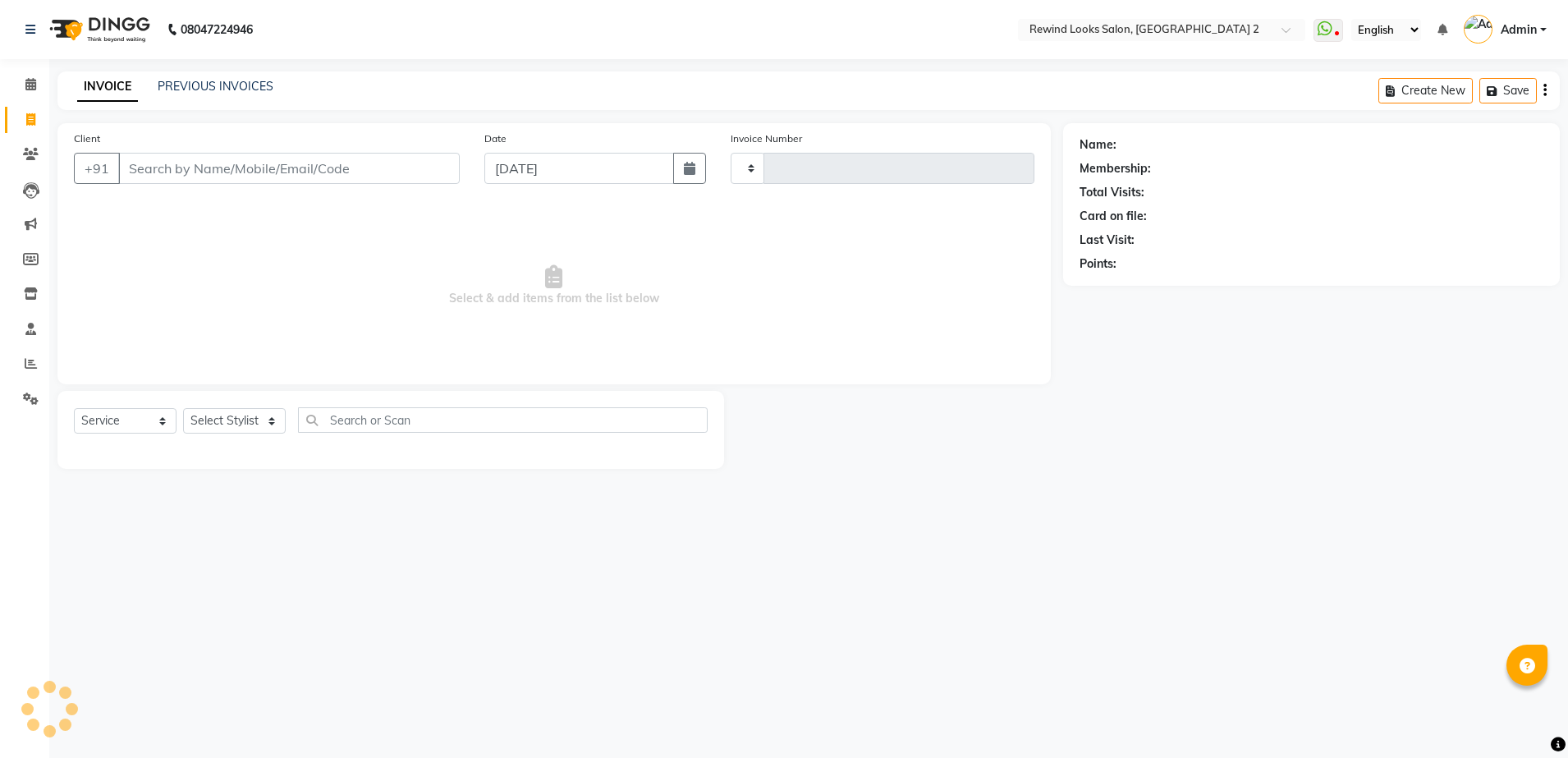
type input "10705"
select select "4640"
select select "27076"
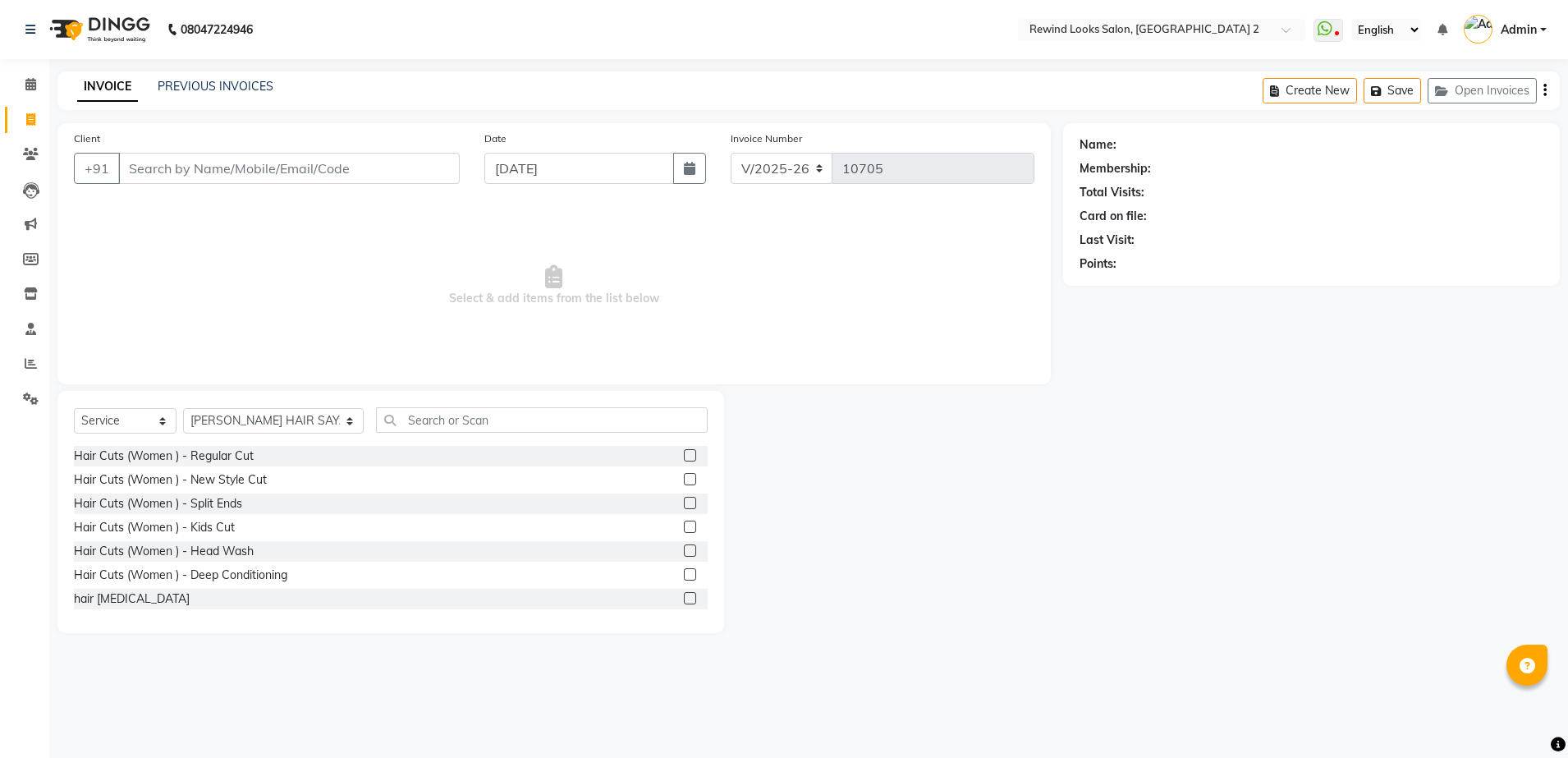
click at [252, 171] on input "Client" at bounding box center [289, 168] width 341 height 31
click at [434, 165] on input "Client" at bounding box center [289, 168] width 341 height 31
click at [394, 172] on input "Client" at bounding box center [289, 168] width 341 height 31
click at [438, 161] on input "Client" at bounding box center [289, 168] width 341 height 31
click at [427, 170] on input "Client" at bounding box center [289, 168] width 341 height 31
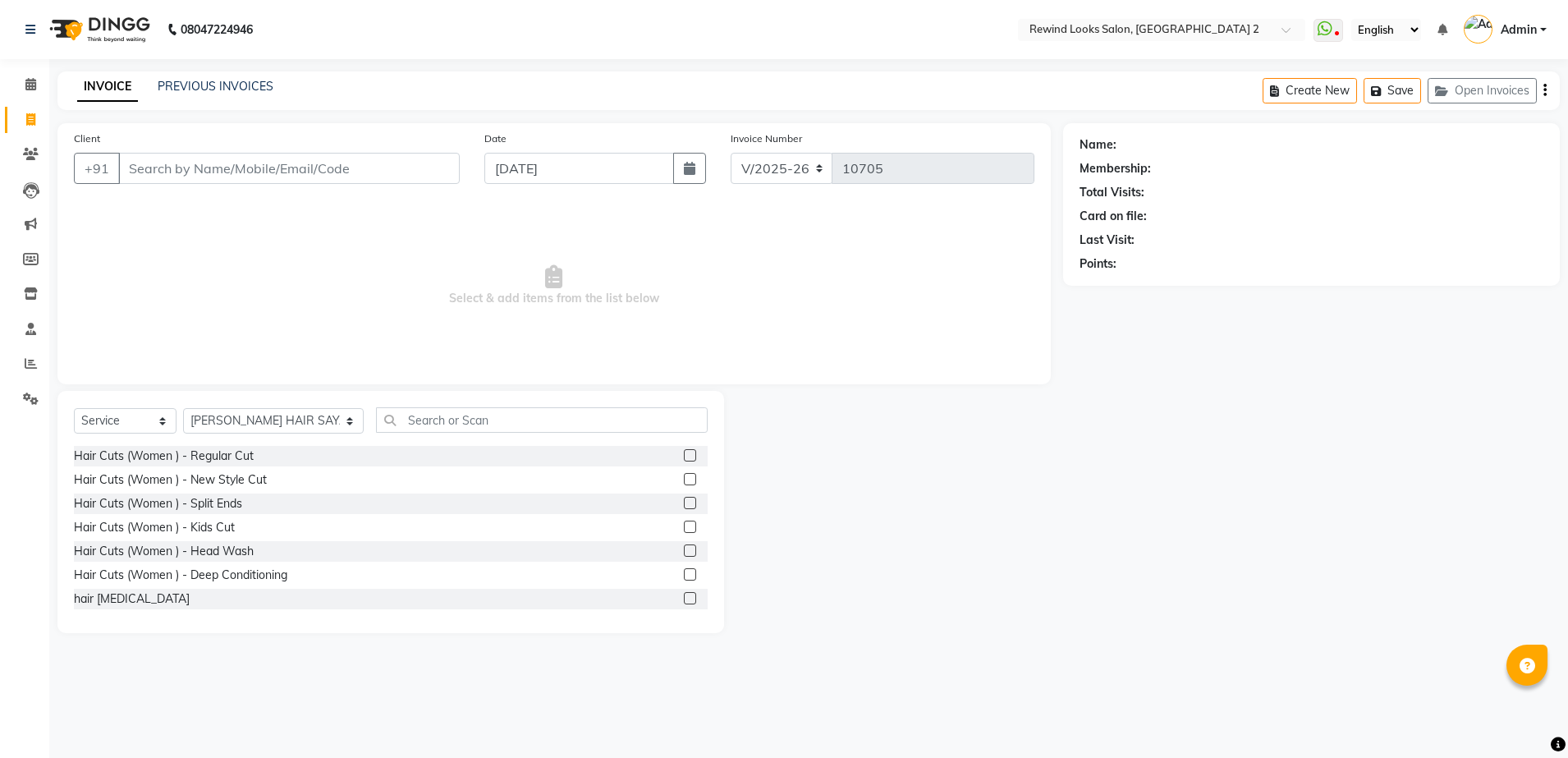
click at [402, 167] on input "Client" at bounding box center [289, 168] width 341 height 31
click at [449, 171] on input "Client" at bounding box center [289, 168] width 341 height 31
click at [433, 162] on input "Client" at bounding box center [289, 168] width 341 height 31
drag, startPoint x: 388, startPoint y: 185, endPoint x: 388, endPoint y: 173, distance: 12.0
click at [388, 173] on div "Client +91" at bounding box center [267, 163] width 410 height 67
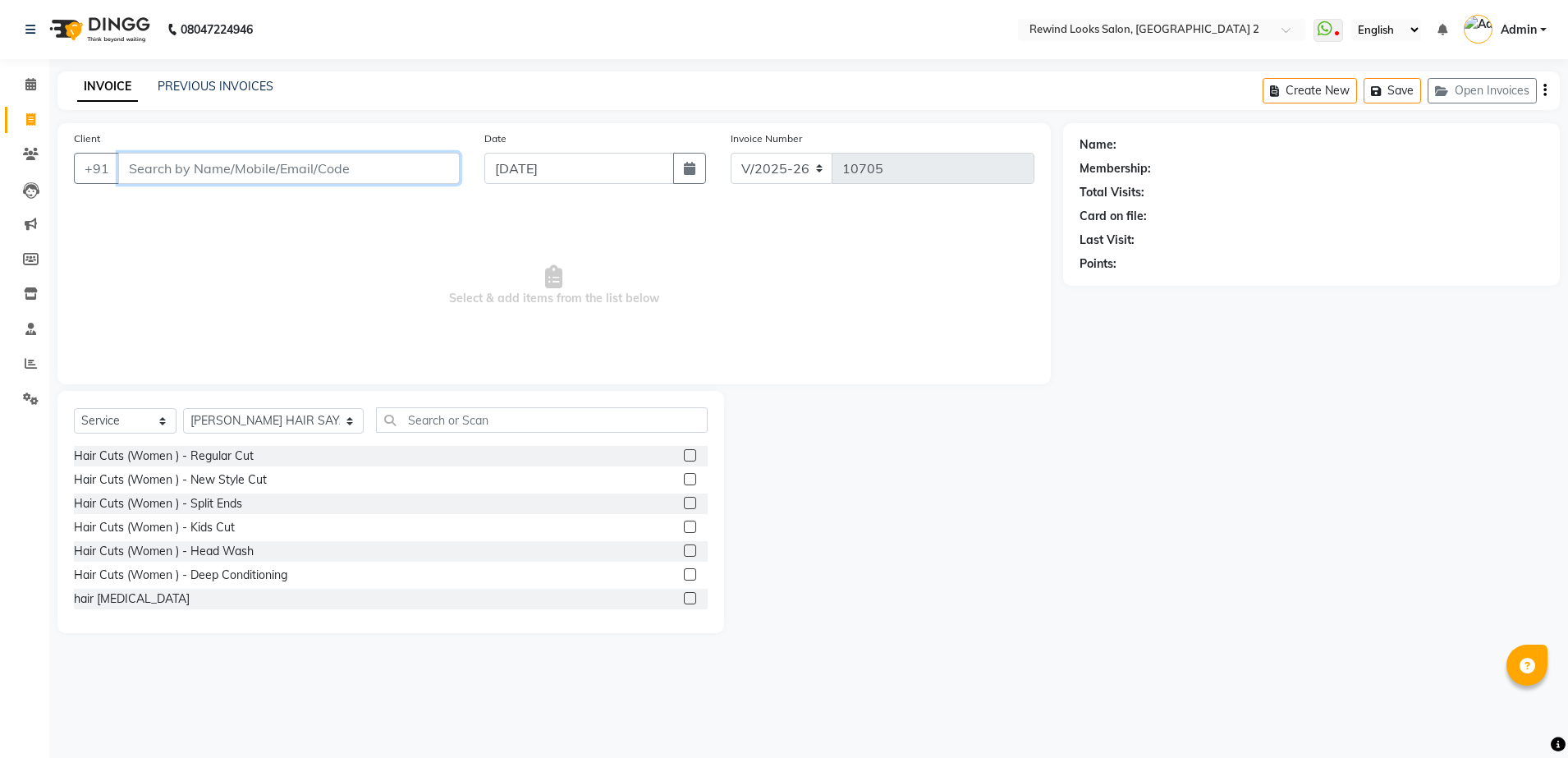
click at [388, 173] on input "Client" at bounding box center [289, 168] width 341 height 31
click at [279, 168] on input "Client" at bounding box center [289, 168] width 341 height 31
type input "6386143070"
click at [426, 183] on button "Add Client" at bounding box center [418, 168] width 84 height 31
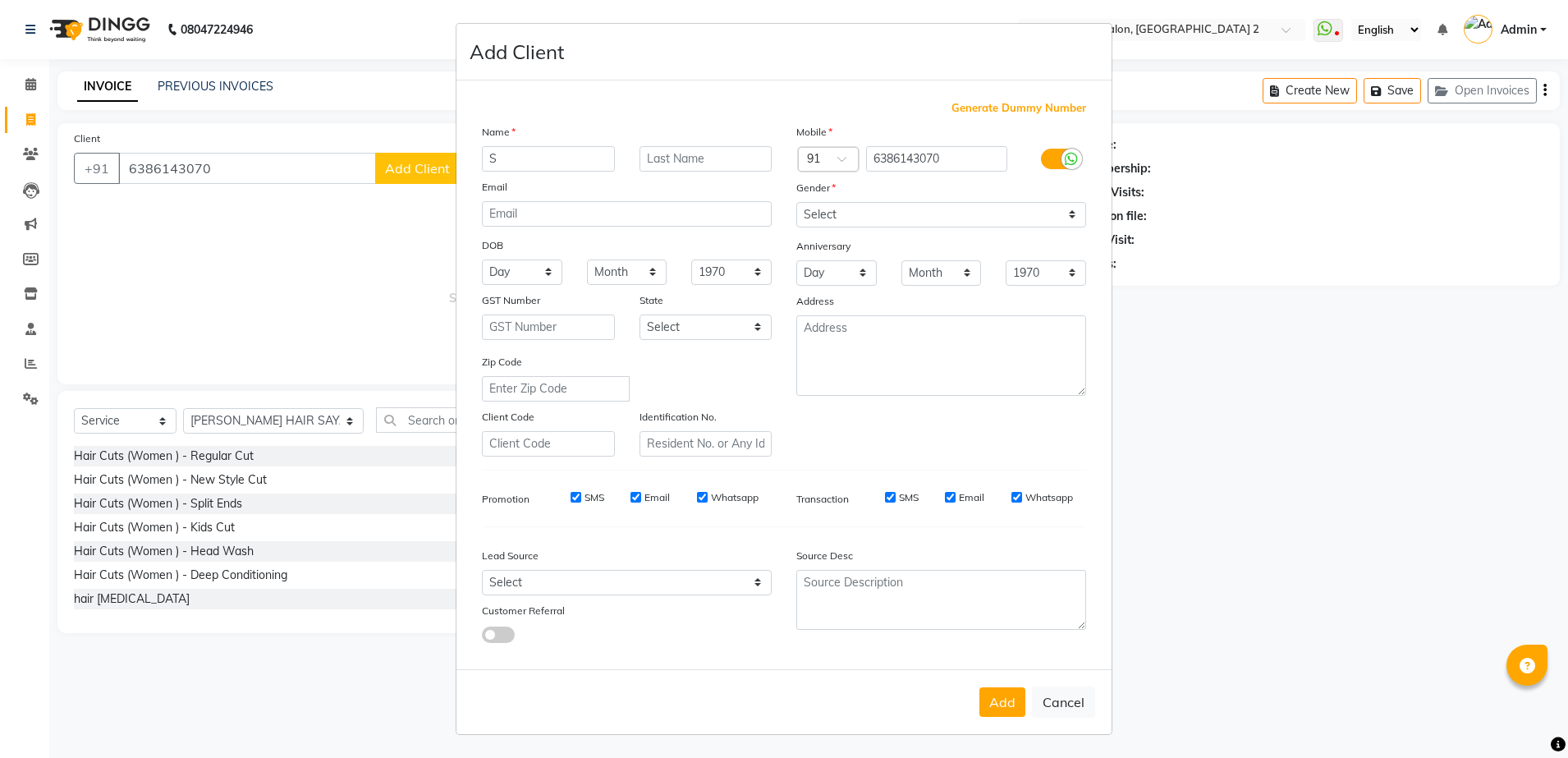
click at [519, 158] on input "S" at bounding box center [548, 159] width 133 height 25
type input "[PERSON_NAME]"
click at [840, 217] on select "Select [DEMOGRAPHIC_DATA] [DEMOGRAPHIC_DATA] Other Prefer Not To Say" at bounding box center [941, 214] width 289 height 25
select select "[DEMOGRAPHIC_DATA]"
click at [797, 202] on select "Select [DEMOGRAPHIC_DATA] [DEMOGRAPHIC_DATA] Other Prefer Not To Say" at bounding box center [941, 214] width 289 height 25
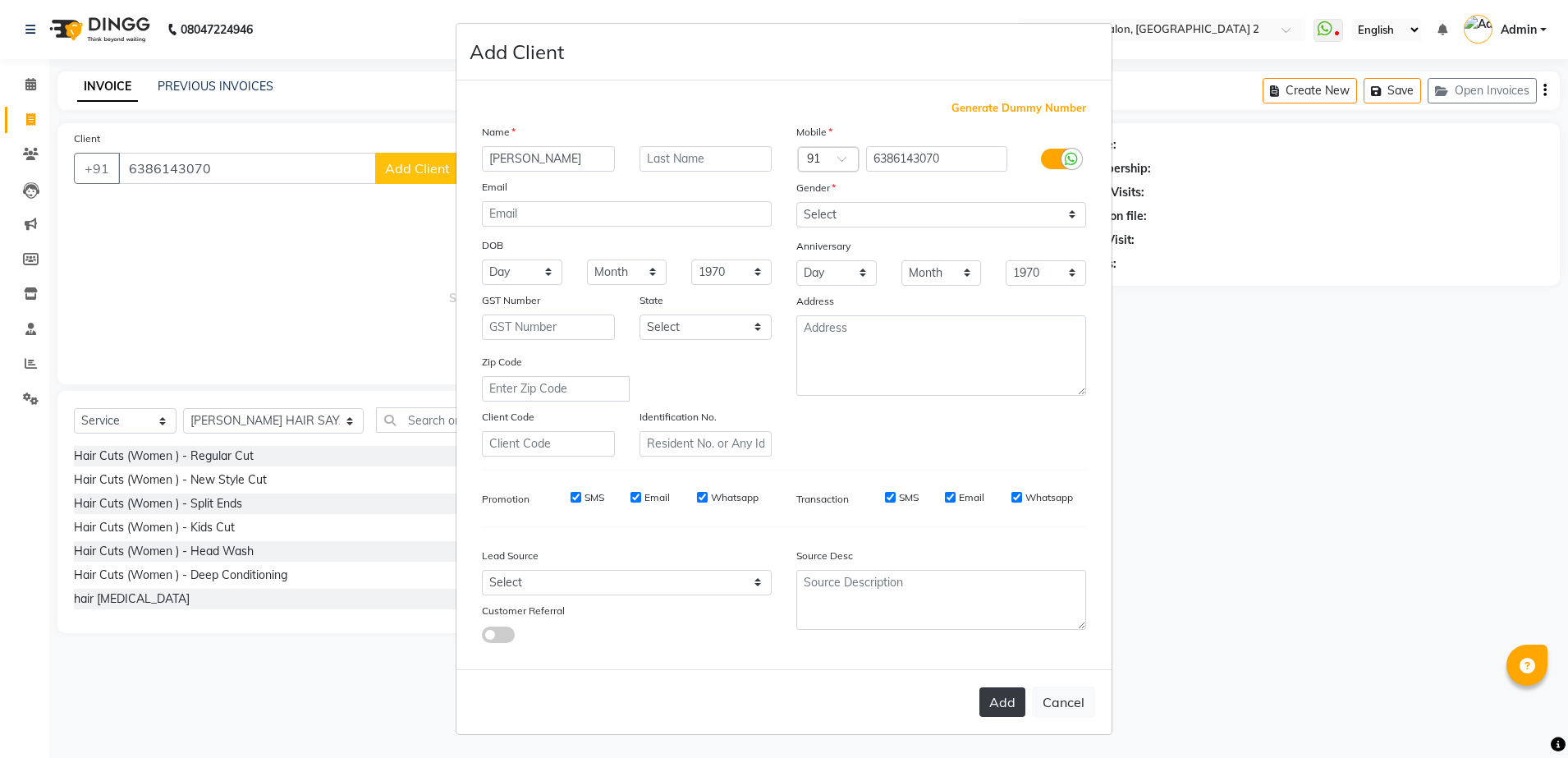
click at [999, 687] on button "Add" at bounding box center [1002, 702] width 46 height 30
select select
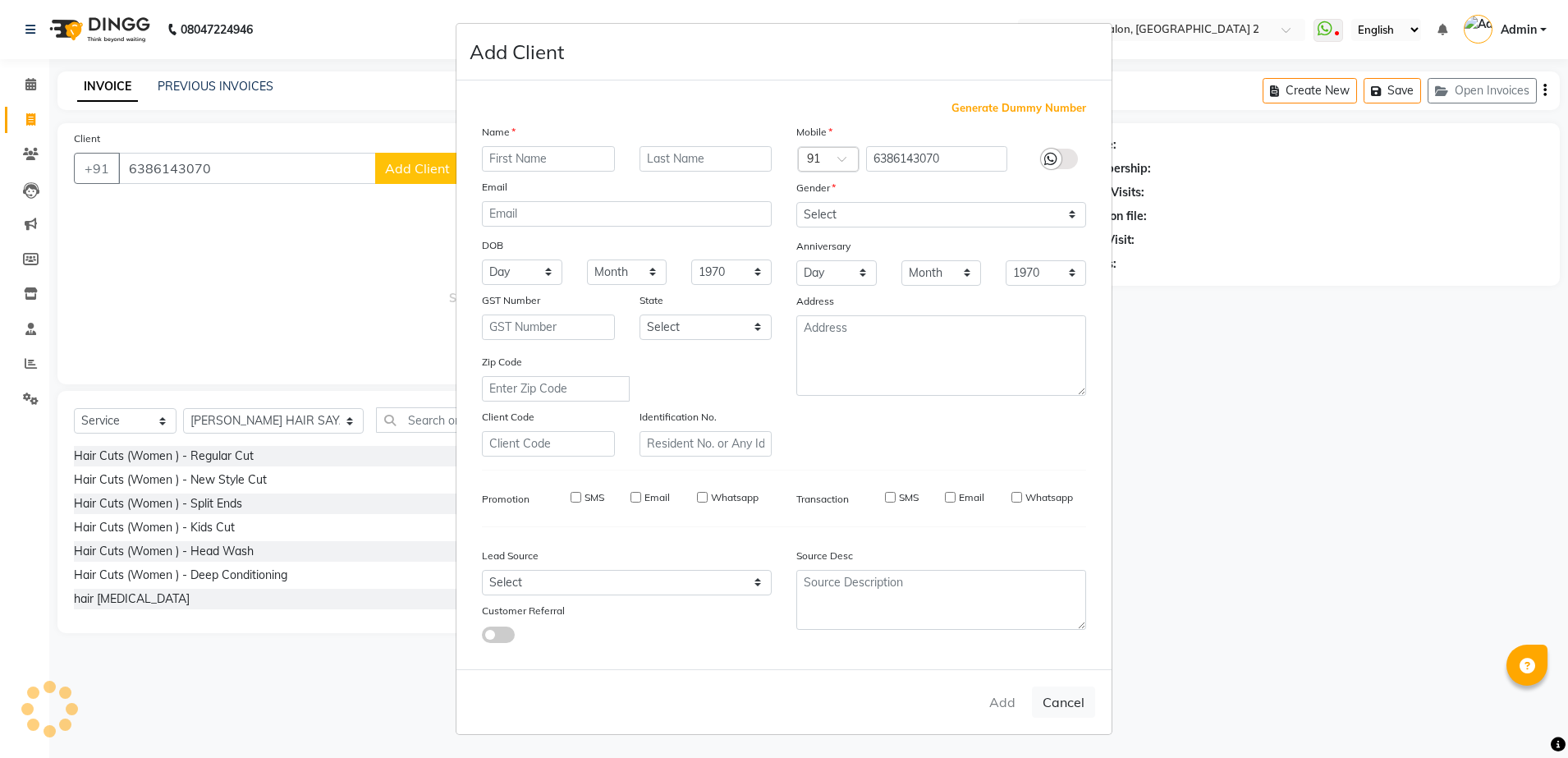
select select
checkbox input "false"
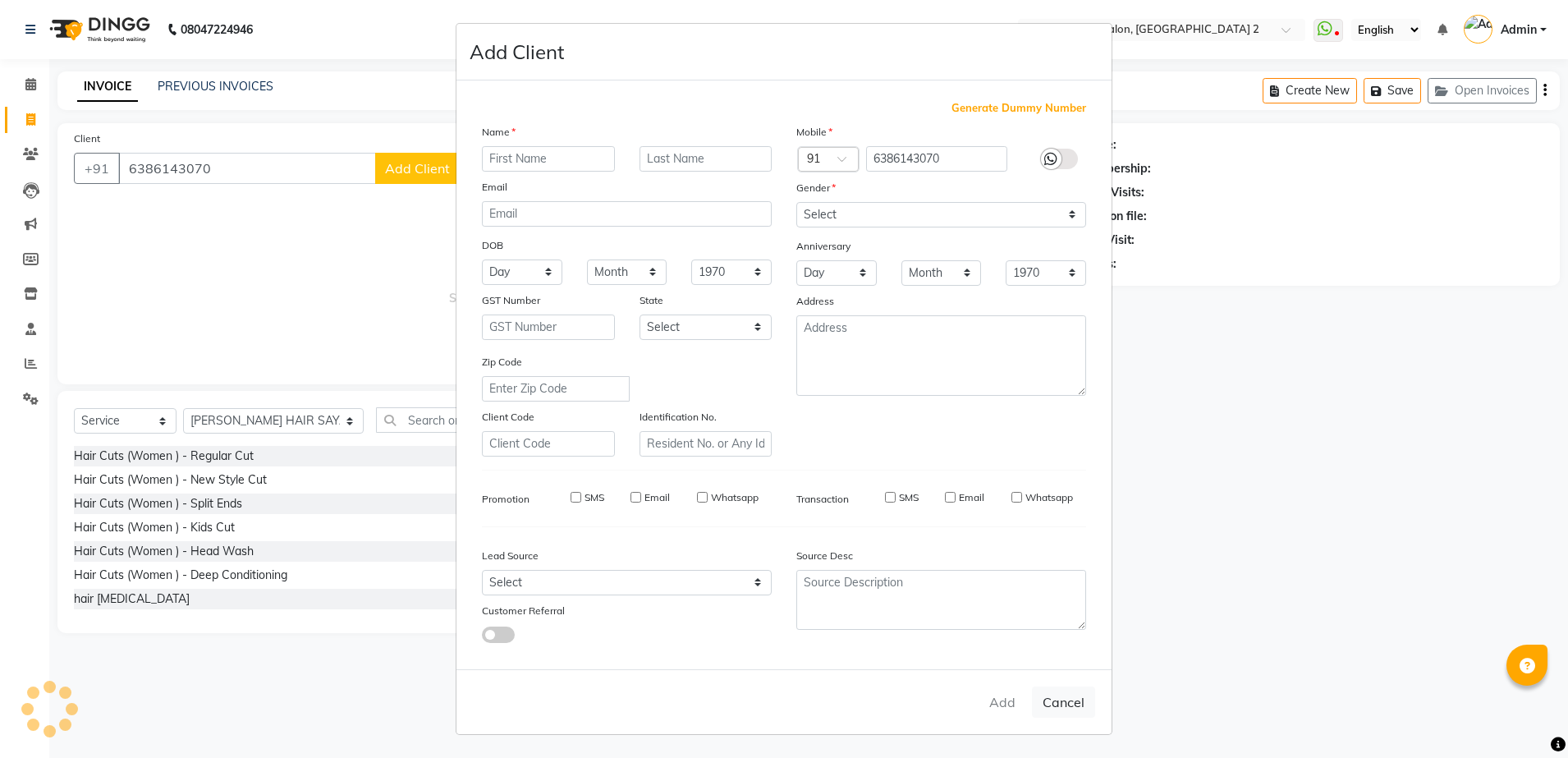
checkbox input "false"
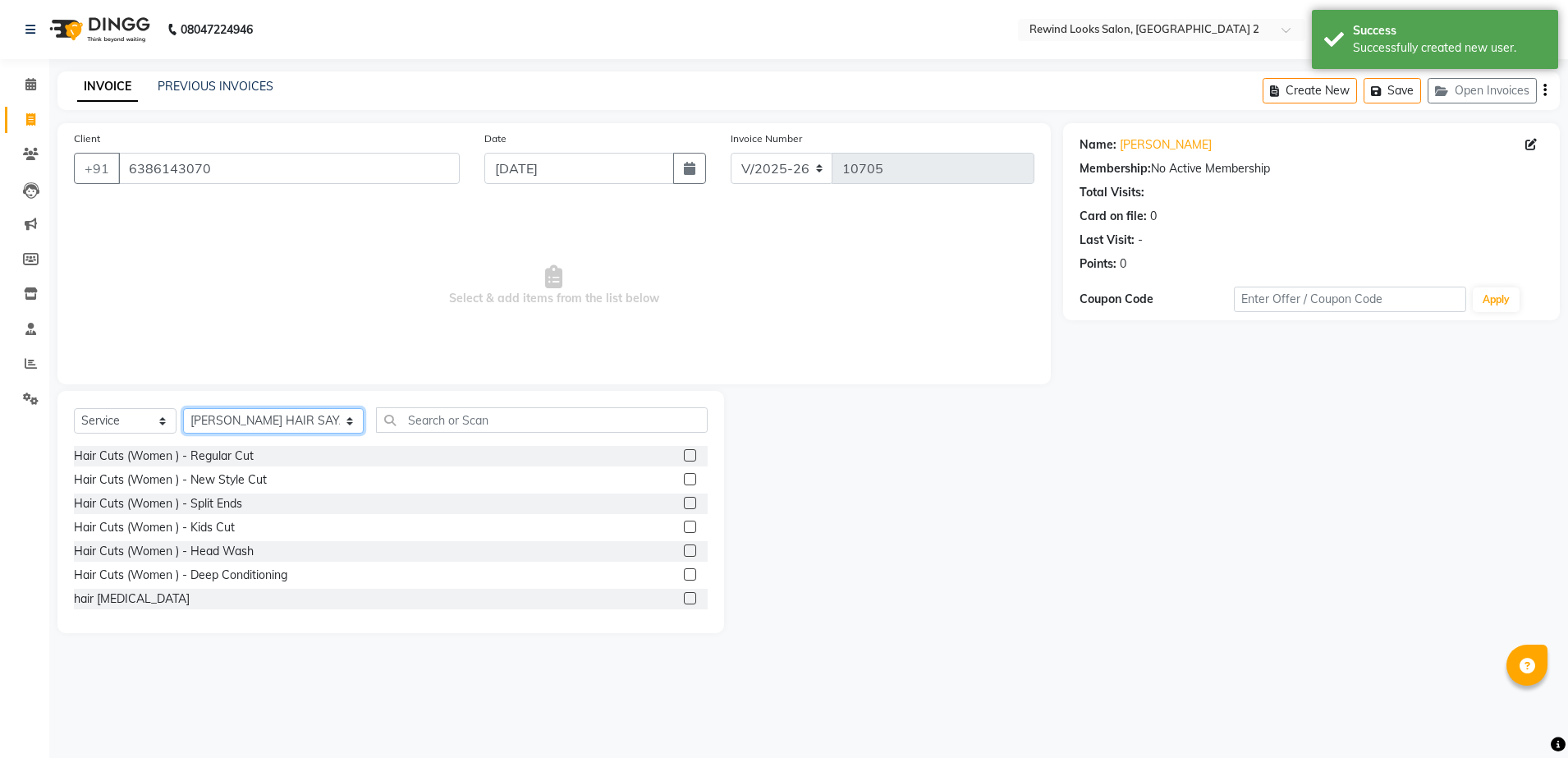
click at [235, 423] on select "Select Stylist [PERSON_NAME] aayat ADMIN Alfad hair Casa Ali Hair [PERSON_NAME]…" at bounding box center [273, 420] width 181 height 25
select select "43008"
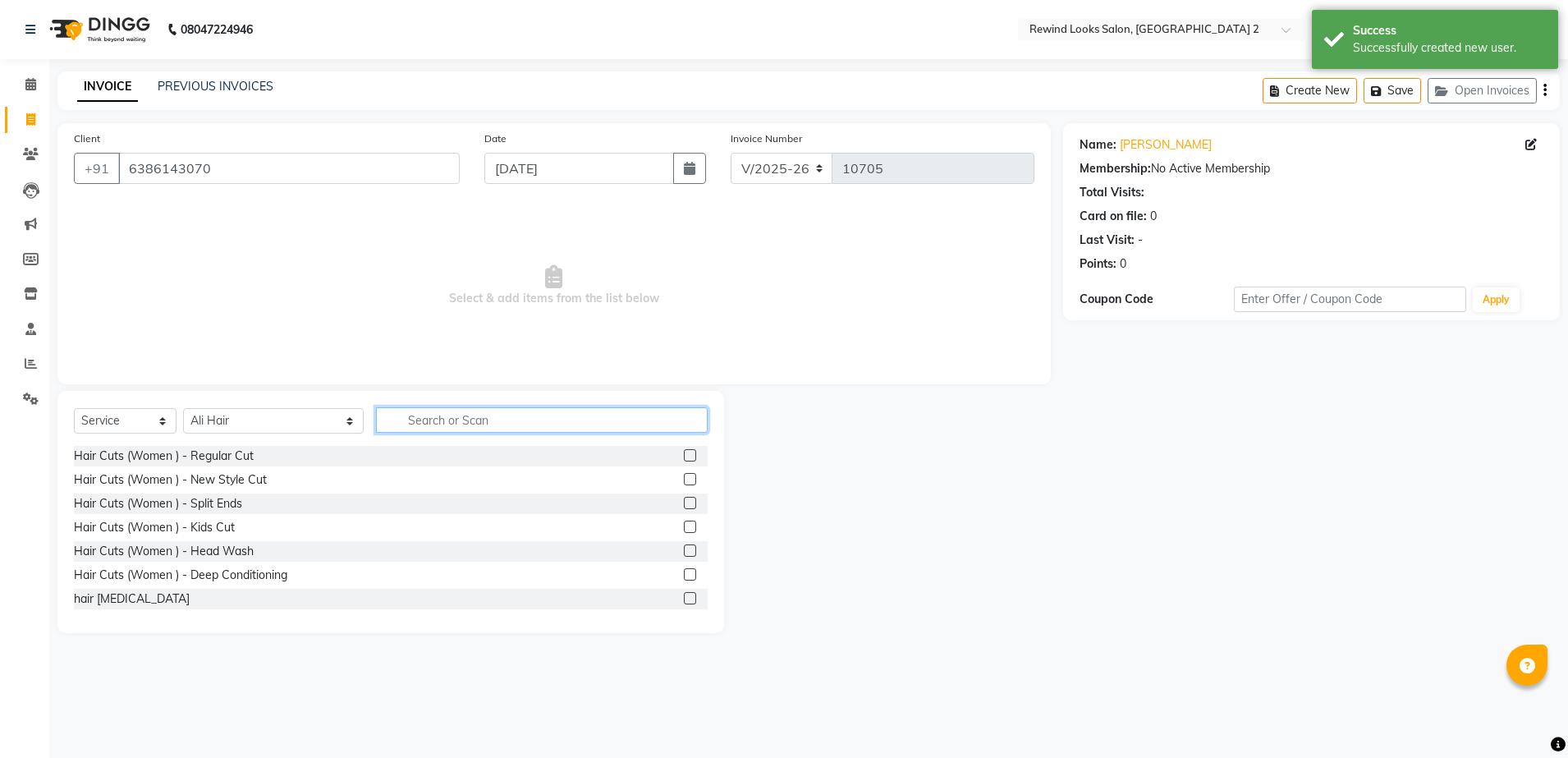
click at [411, 420] on input "text" at bounding box center [542, 419] width 332 height 25
click at [411, 420] on input "S" at bounding box center [542, 419] width 332 height 25
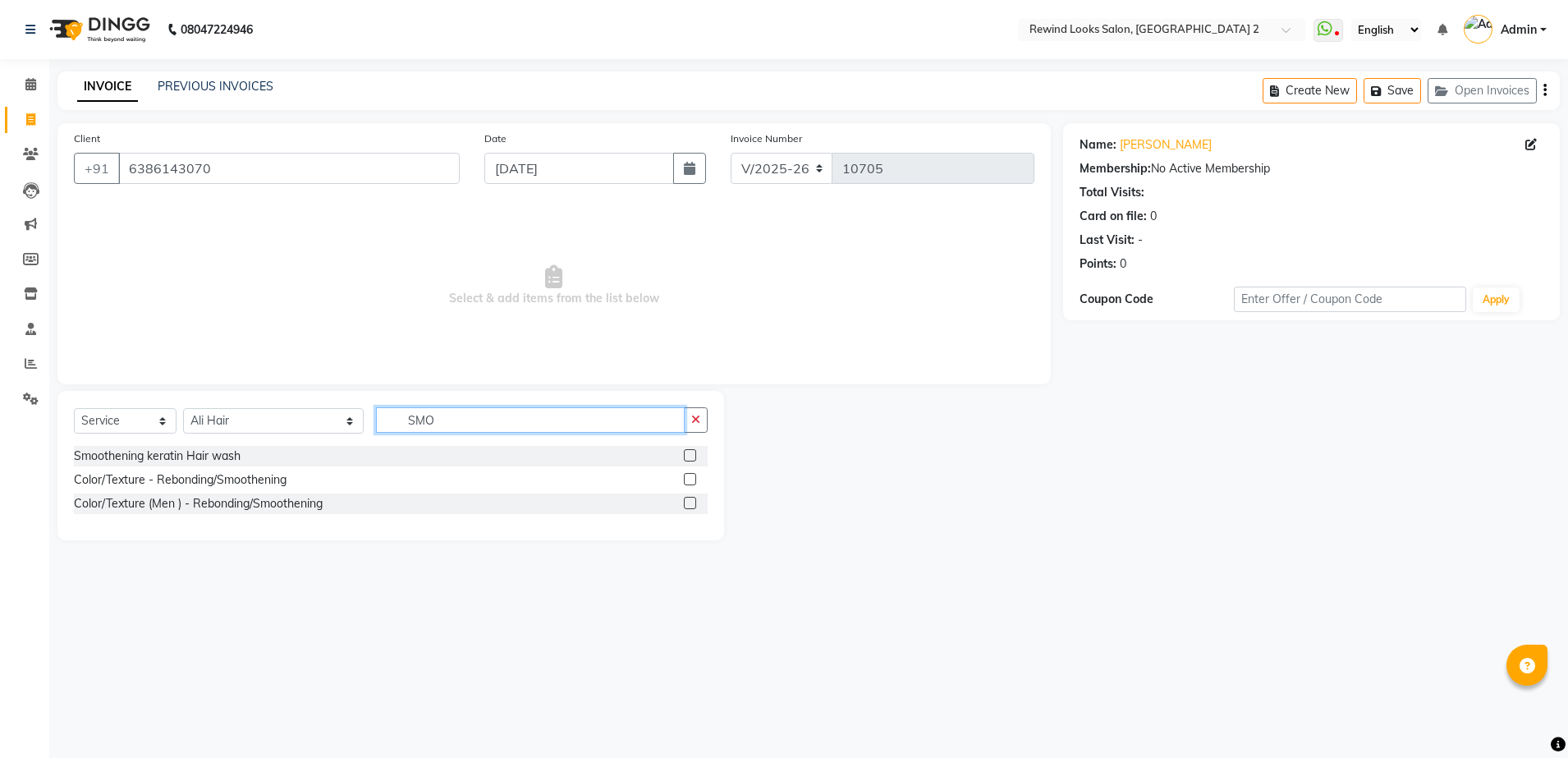
type input "SMO"
click at [690, 478] on label at bounding box center [690, 479] width 13 height 13
click at [690, 478] on input "checkbox" at bounding box center [689, 479] width 11 height 11
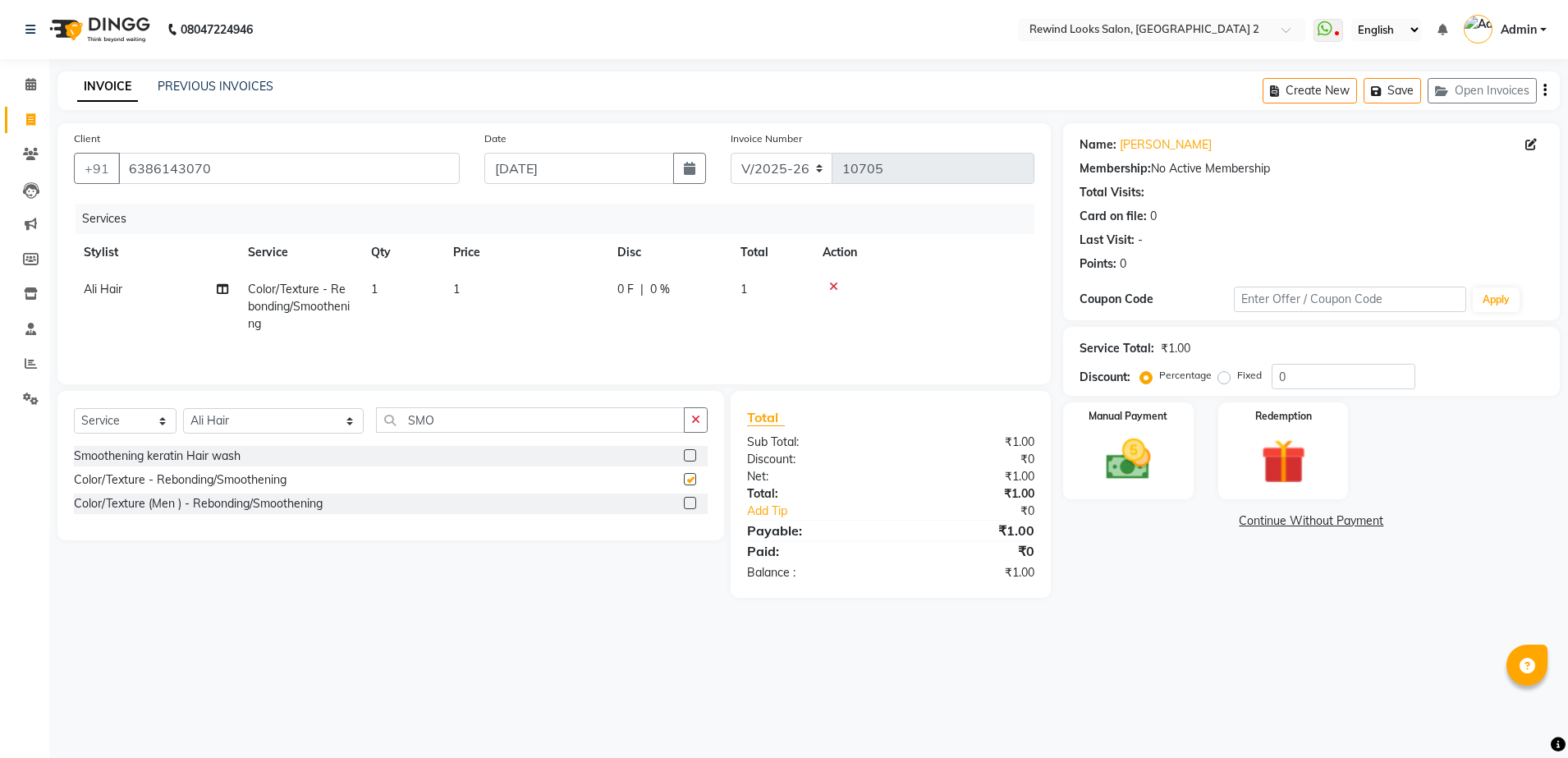
checkbox input "false"
click at [558, 278] on td "1" at bounding box center [525, 306] width 164 height 72
select select "43008"
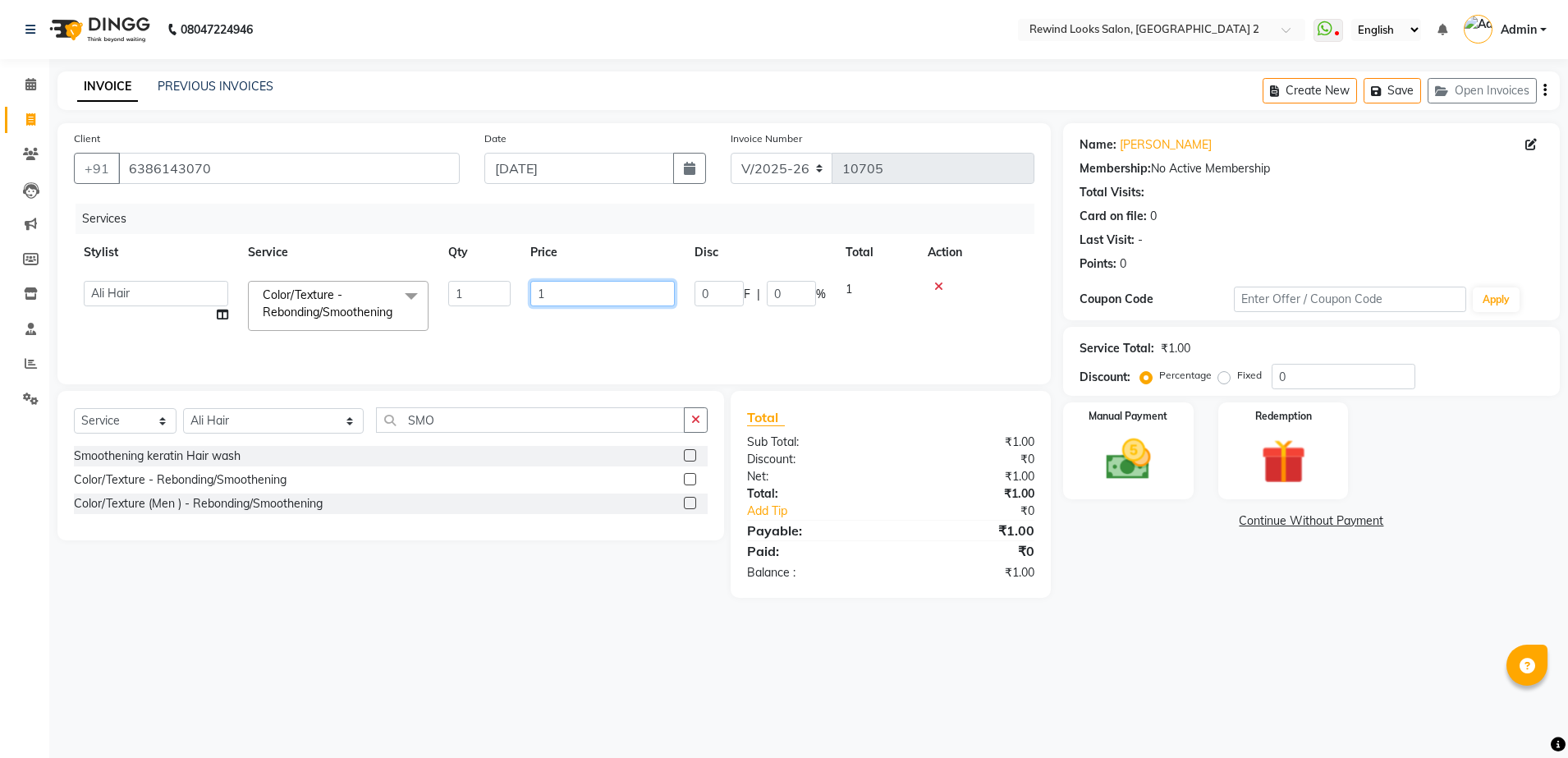
drag, startPoint x: 558, startPoint y: 278, endPoint x: 604, endPoint y: 303, distance: 52.4
click at [604, 303] on td "1" at bounding box center [602, 306] width 164 height 70
click at [604, 303] on input "1" at bounding box center [602, 293] width 144 height 25
type input "6000"
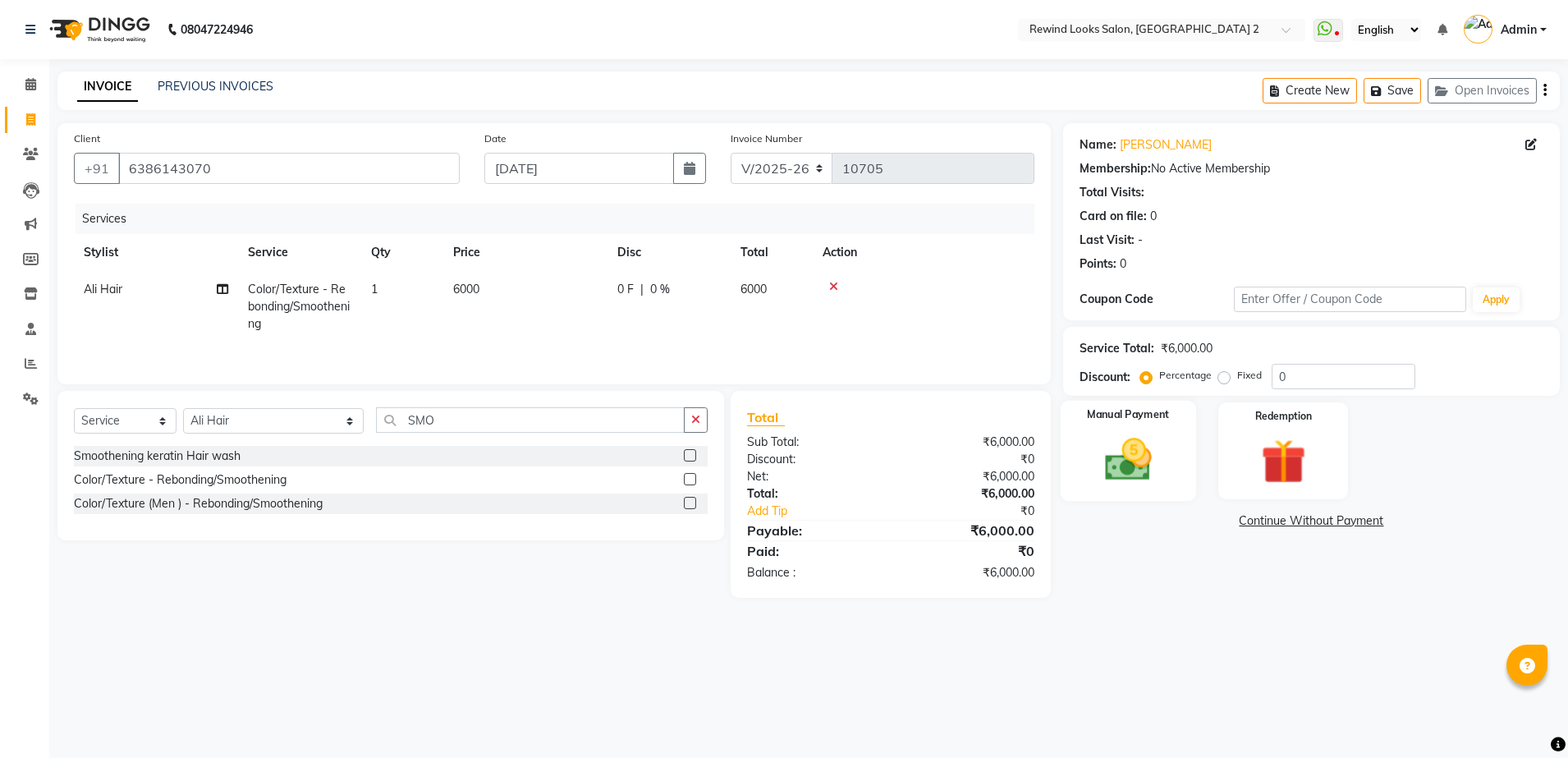
click at [1176, 424] on div "Manual Payment" at bounding box center [1128, 451] width 135 height 101
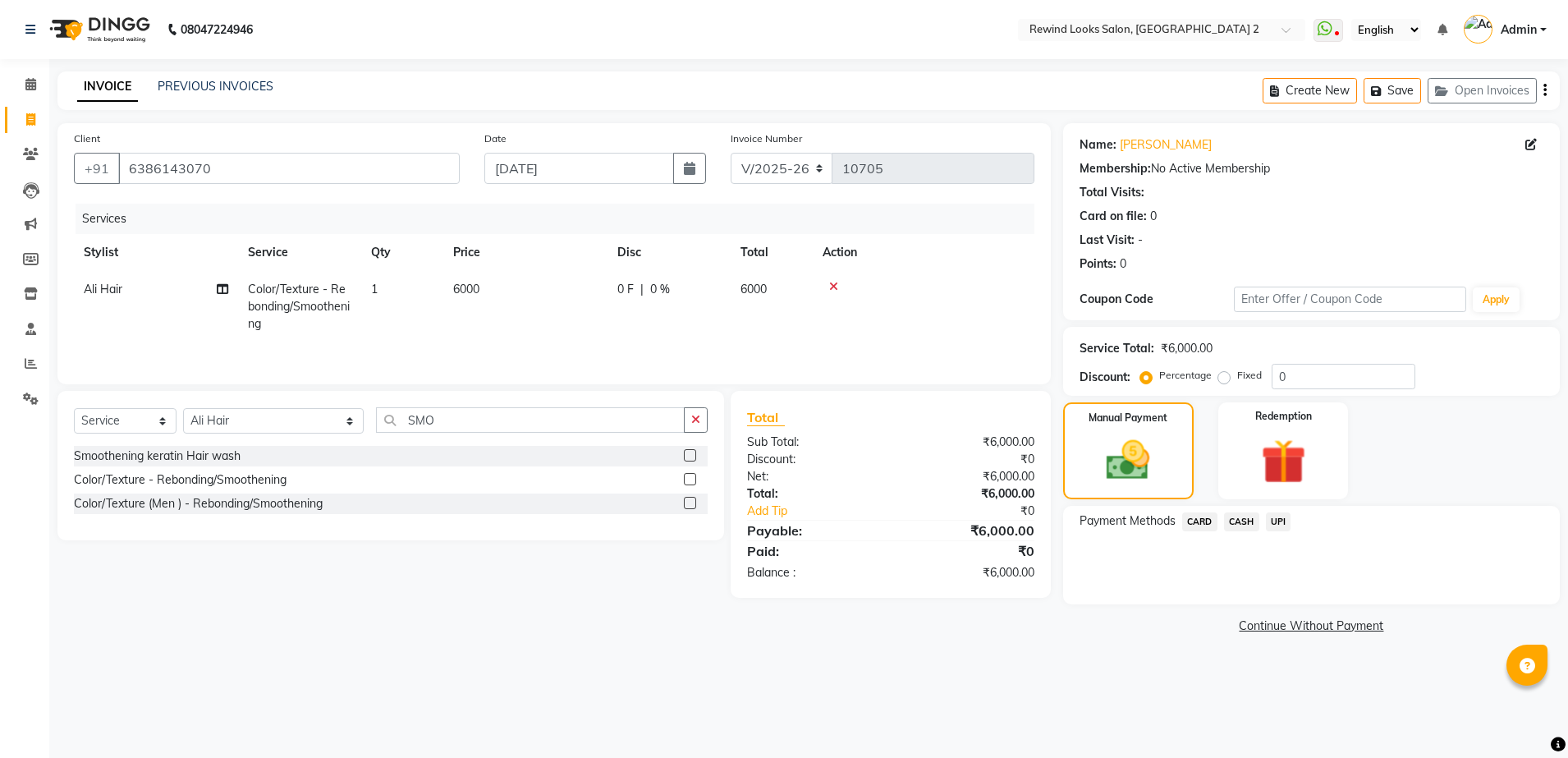
click at [1276, 520] on span "UPI" at bounding box center [1279, 521] width 25 height 19
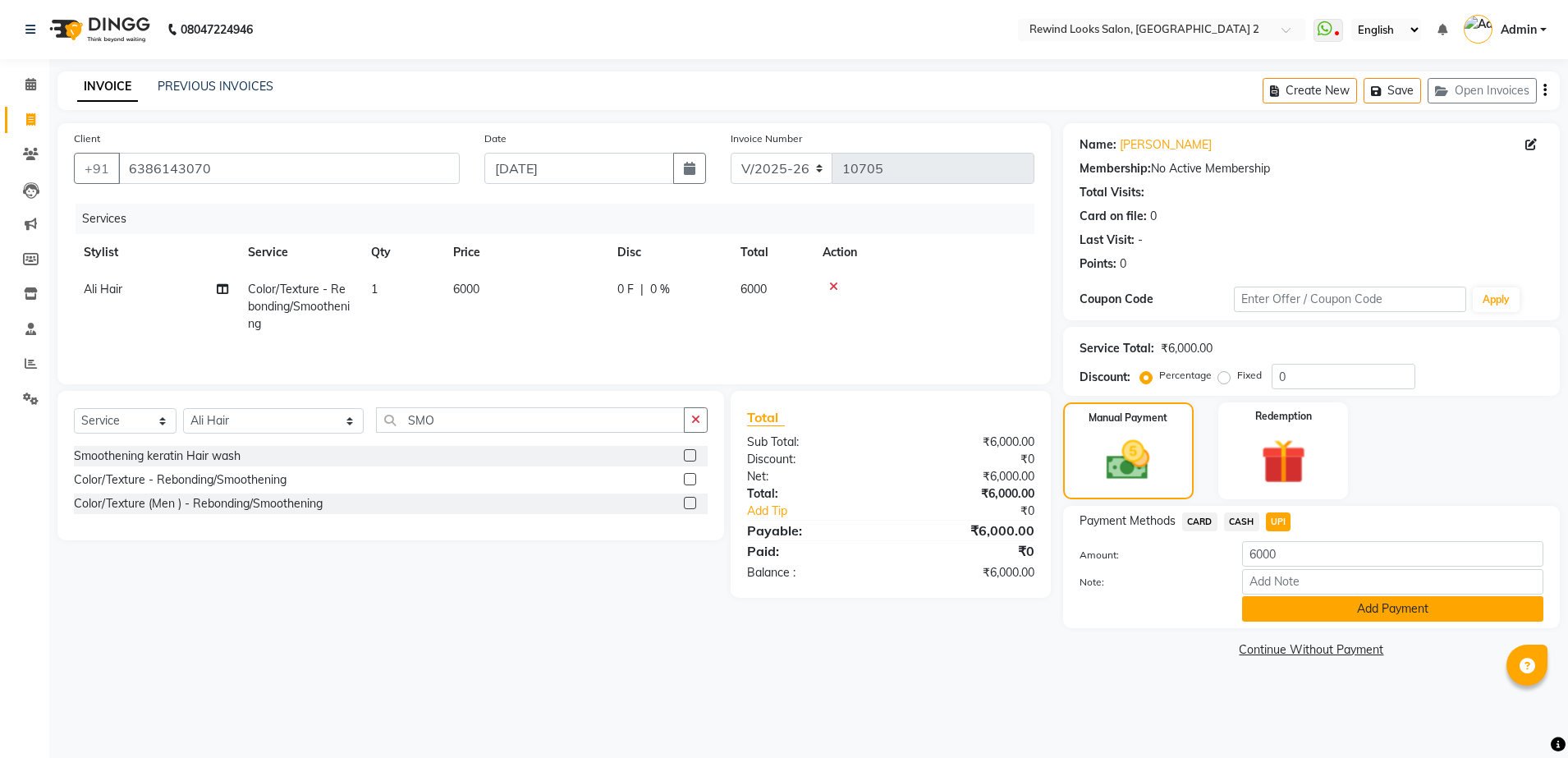
click at [1340, 611] on button "Add Payment" at bounding box center [1392, 608] width 301 height 25
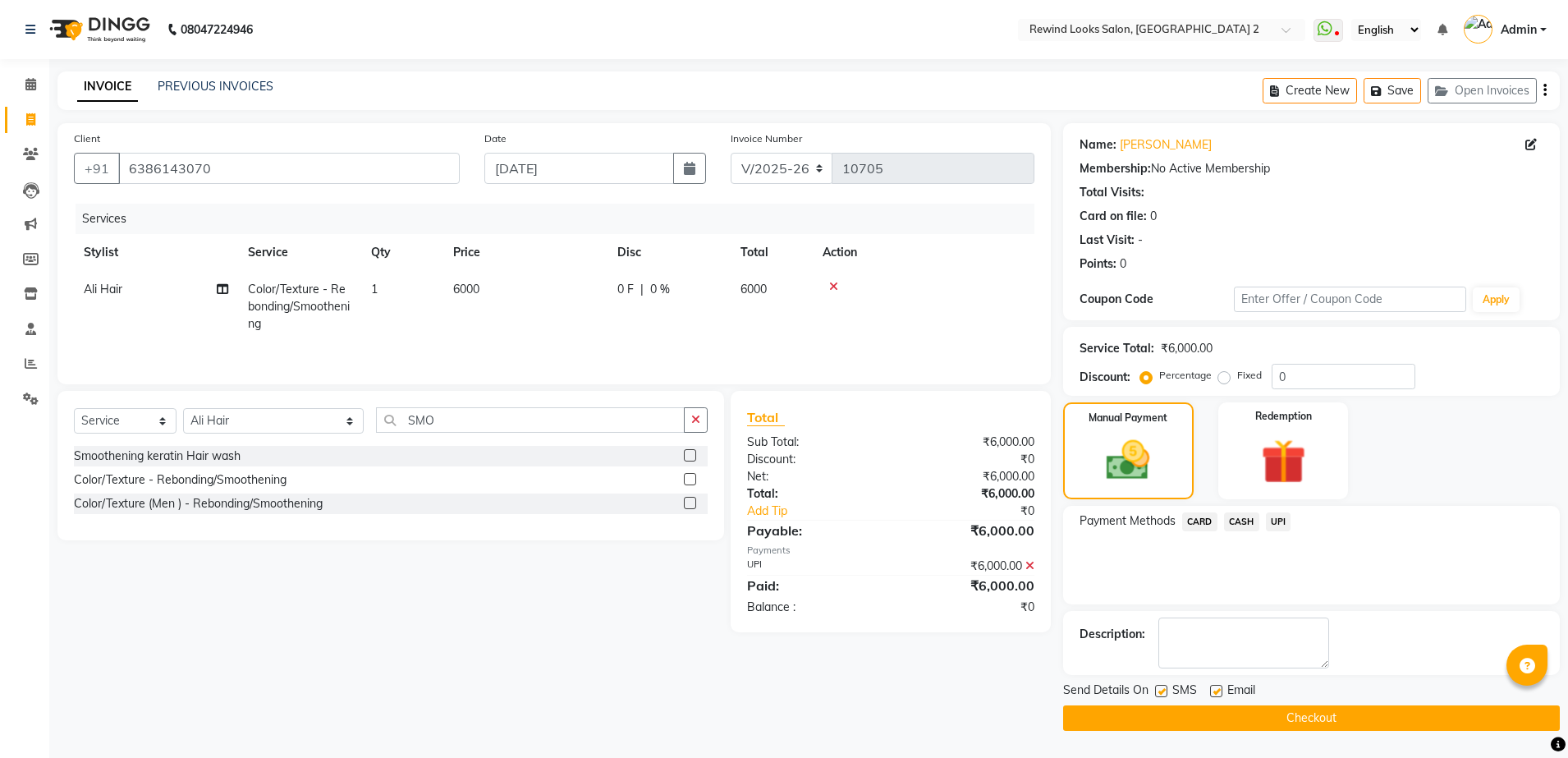
click at [1362, 705] on button "Checkout" at bounding box center [1311, 718] width 496 height 25
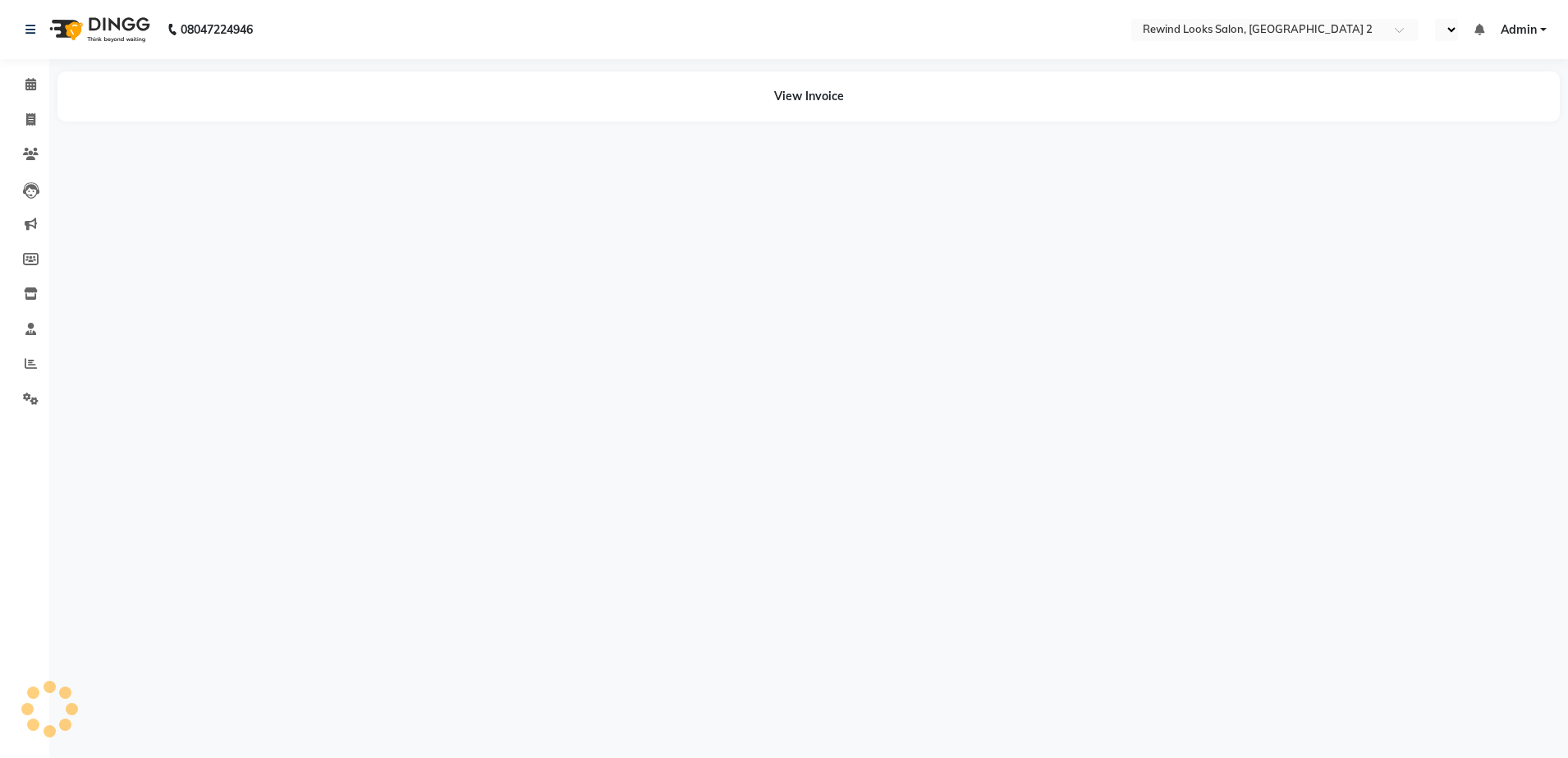
select select "en"
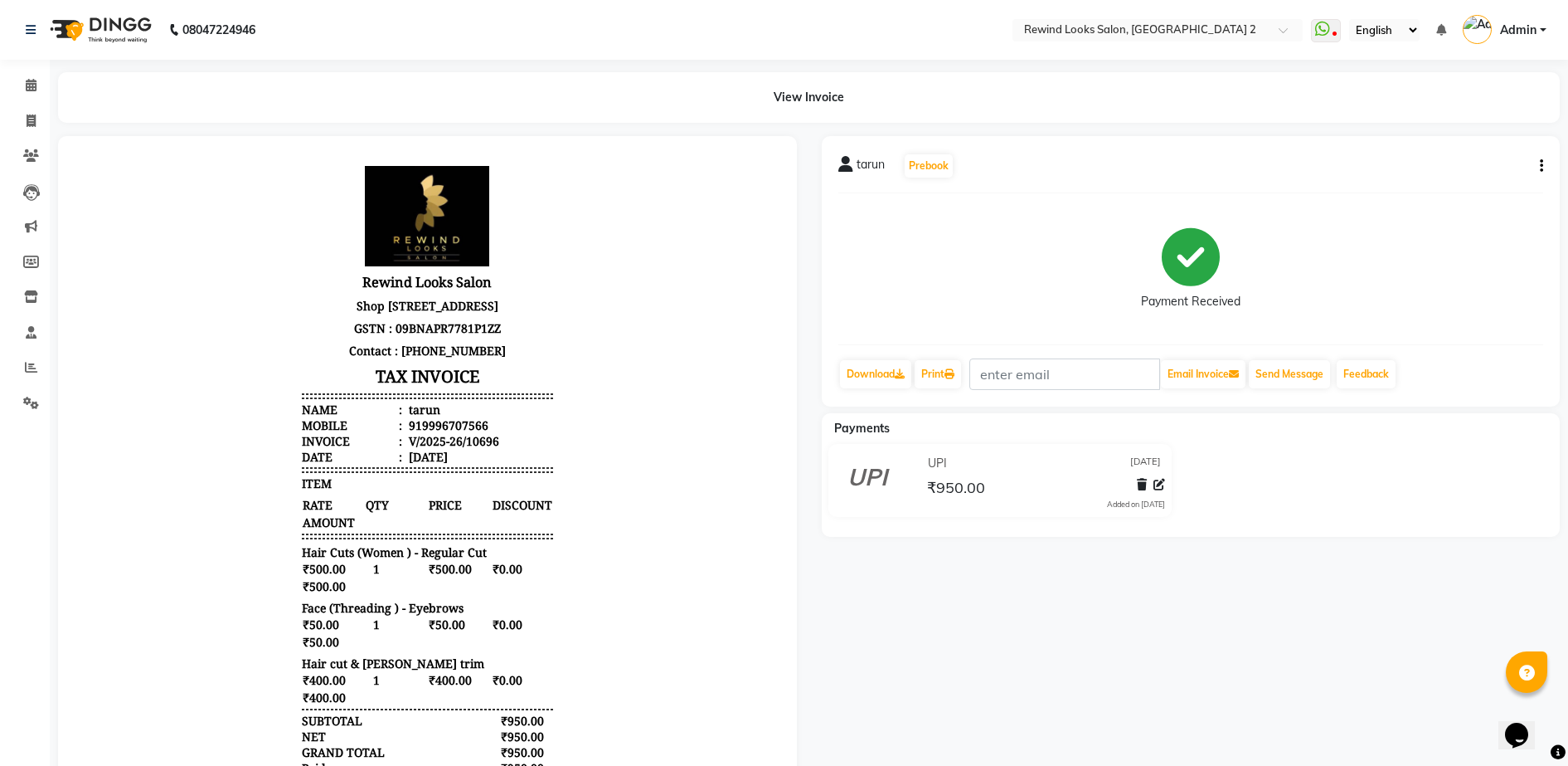
click at [1541, 166] on icon "button" at bounding box center [1542, 166] width 4 height 1
click at [1454, 185] on div "Edit Invoice" at bounding box center [1458, 187] width 113 height 21
select select "service"
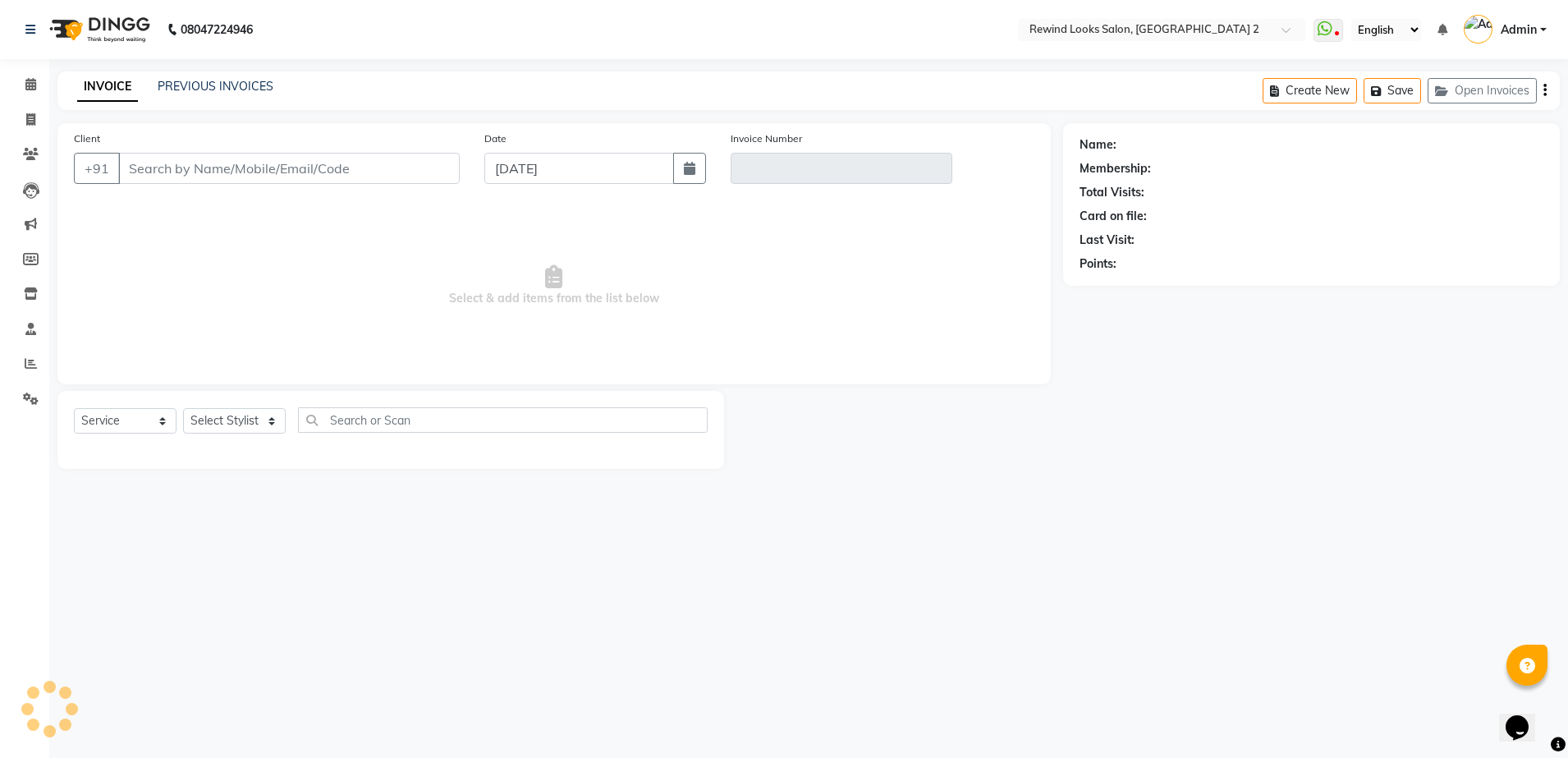
select select "27076"
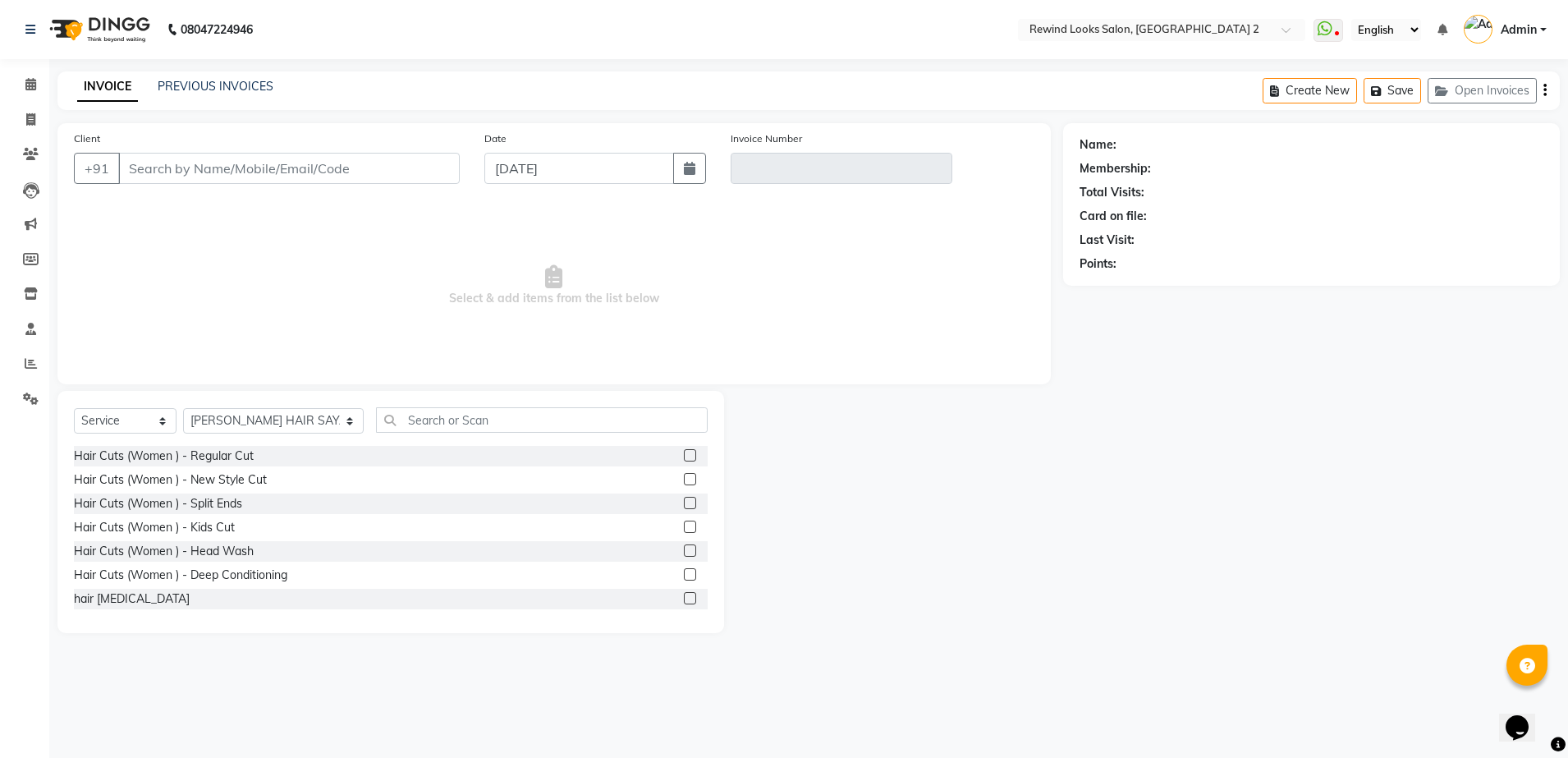
type input "9996707566"
type input "V/2025-26/10696"
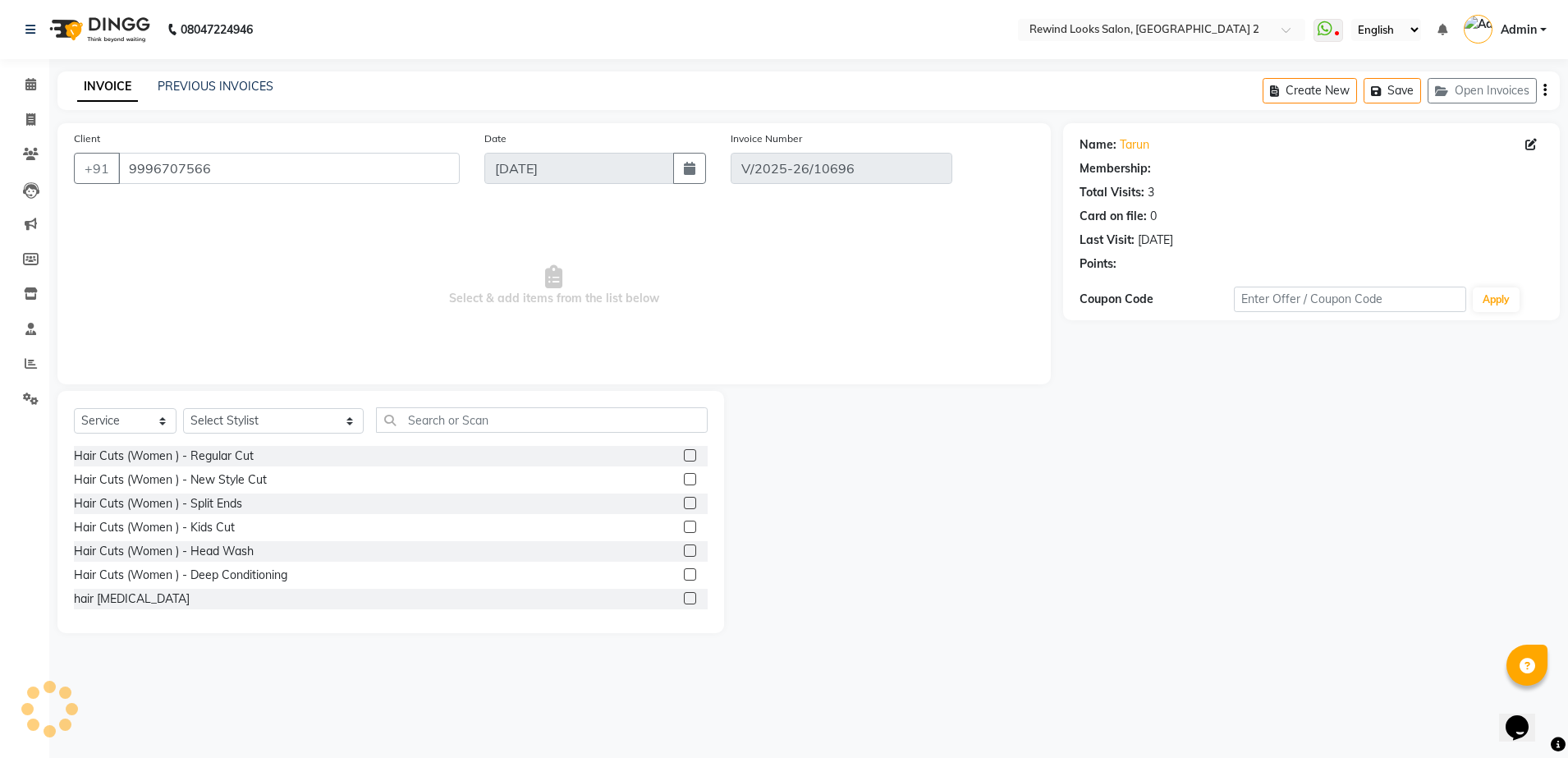
select select "select"
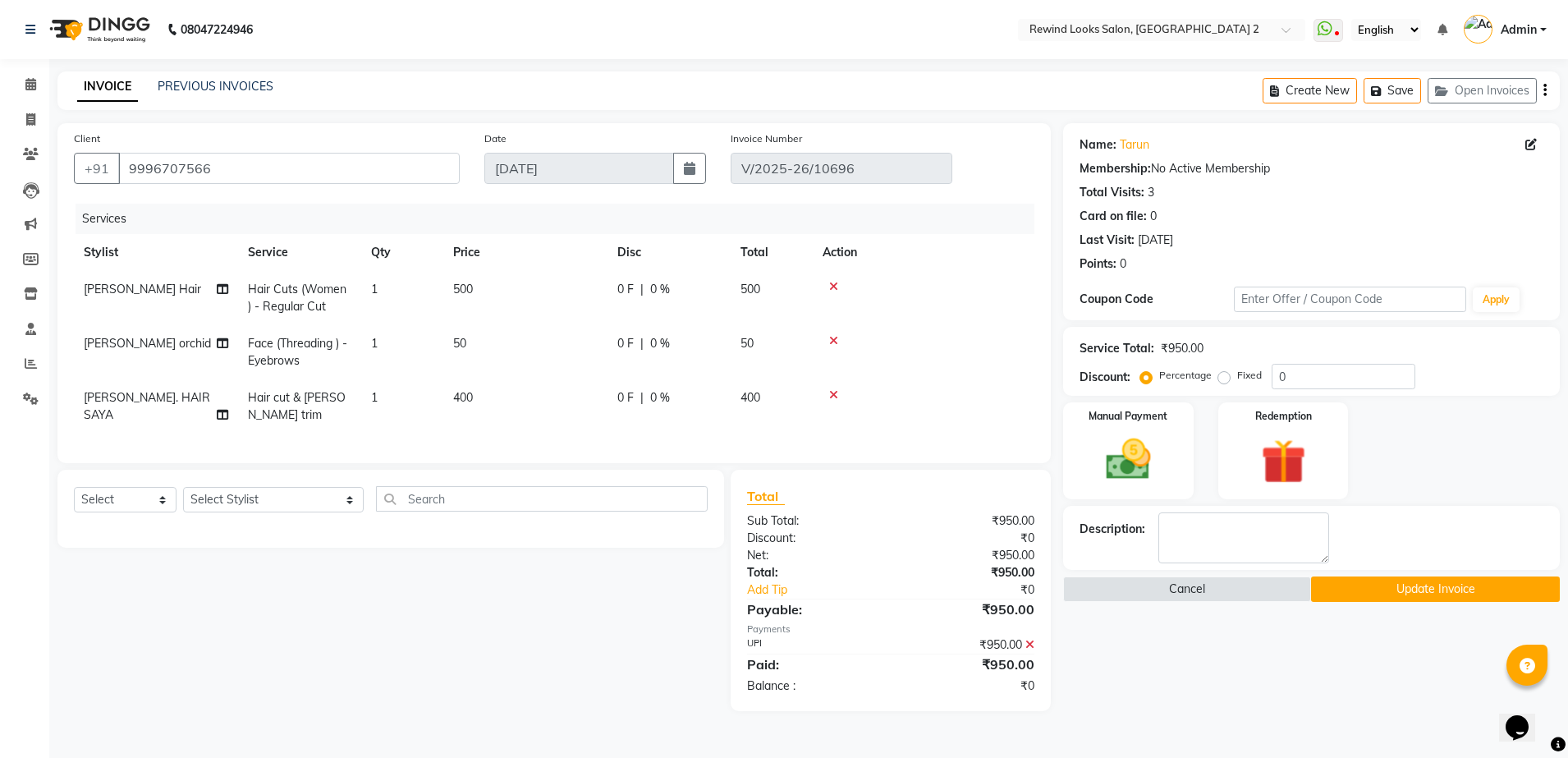
click at [513, 289] on td "500" at bounding box center [525, 297] width 164 height 54
select select "59592"
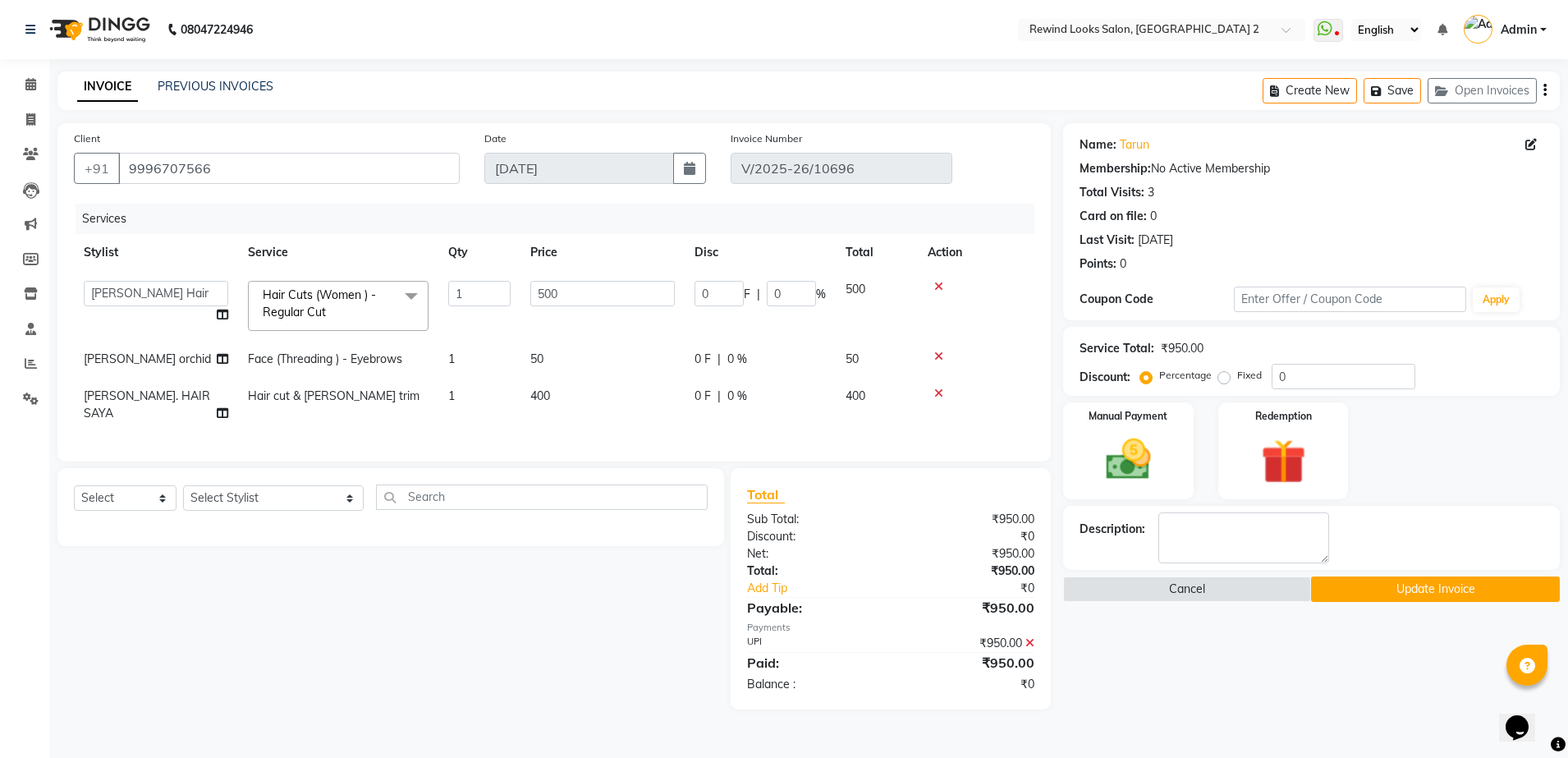
click at [513, 289] on td "1" at bounding box center [479, 306] width 82 height 70
click at [569, 297] on input "500" at bounding box center [602, 293] width 144 height 25
type input "5"
type input "450"
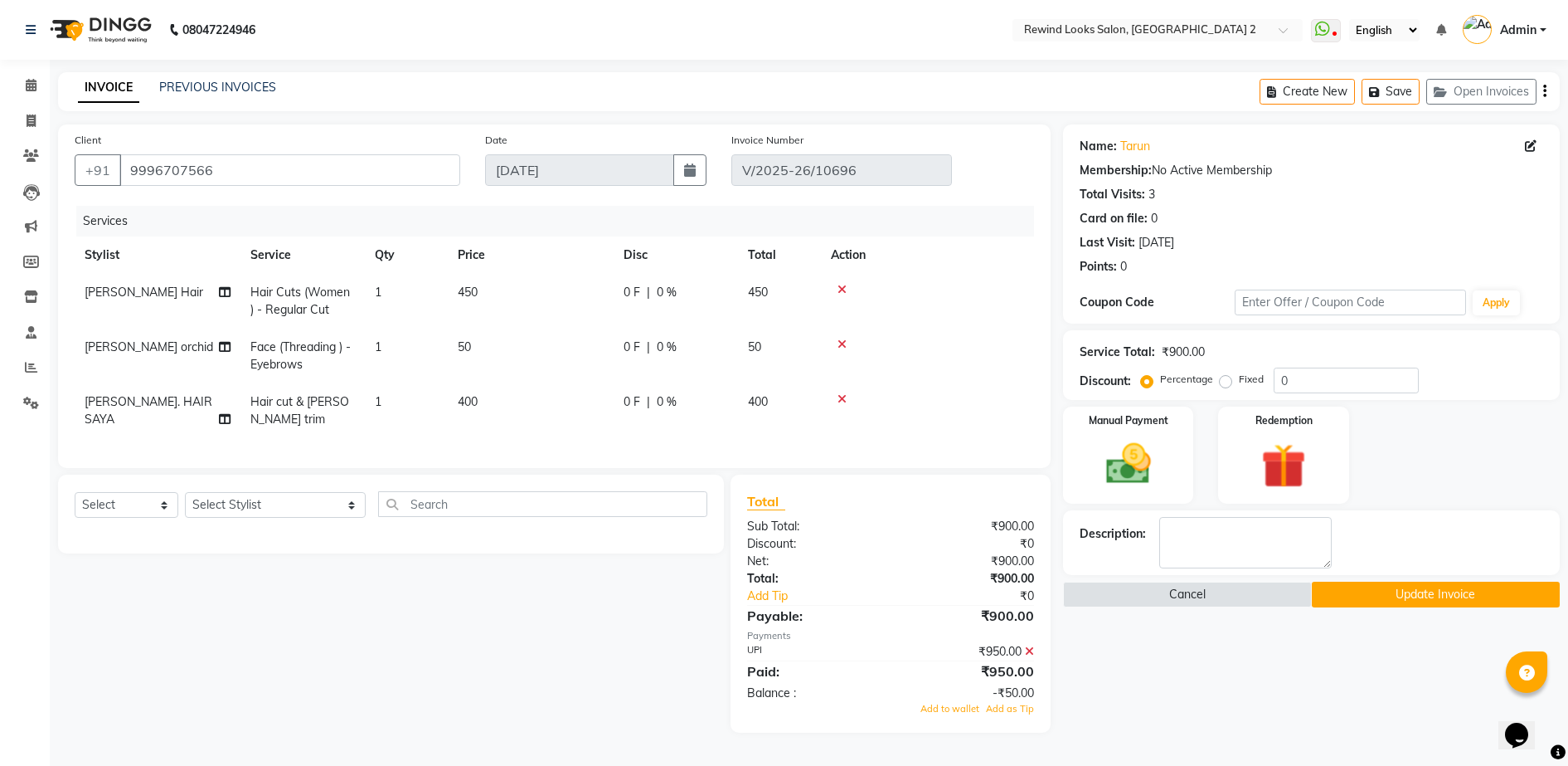
click at [1379, 598] on button "Update Invoice" at bounding box center [1436, 594] width 248 height 25
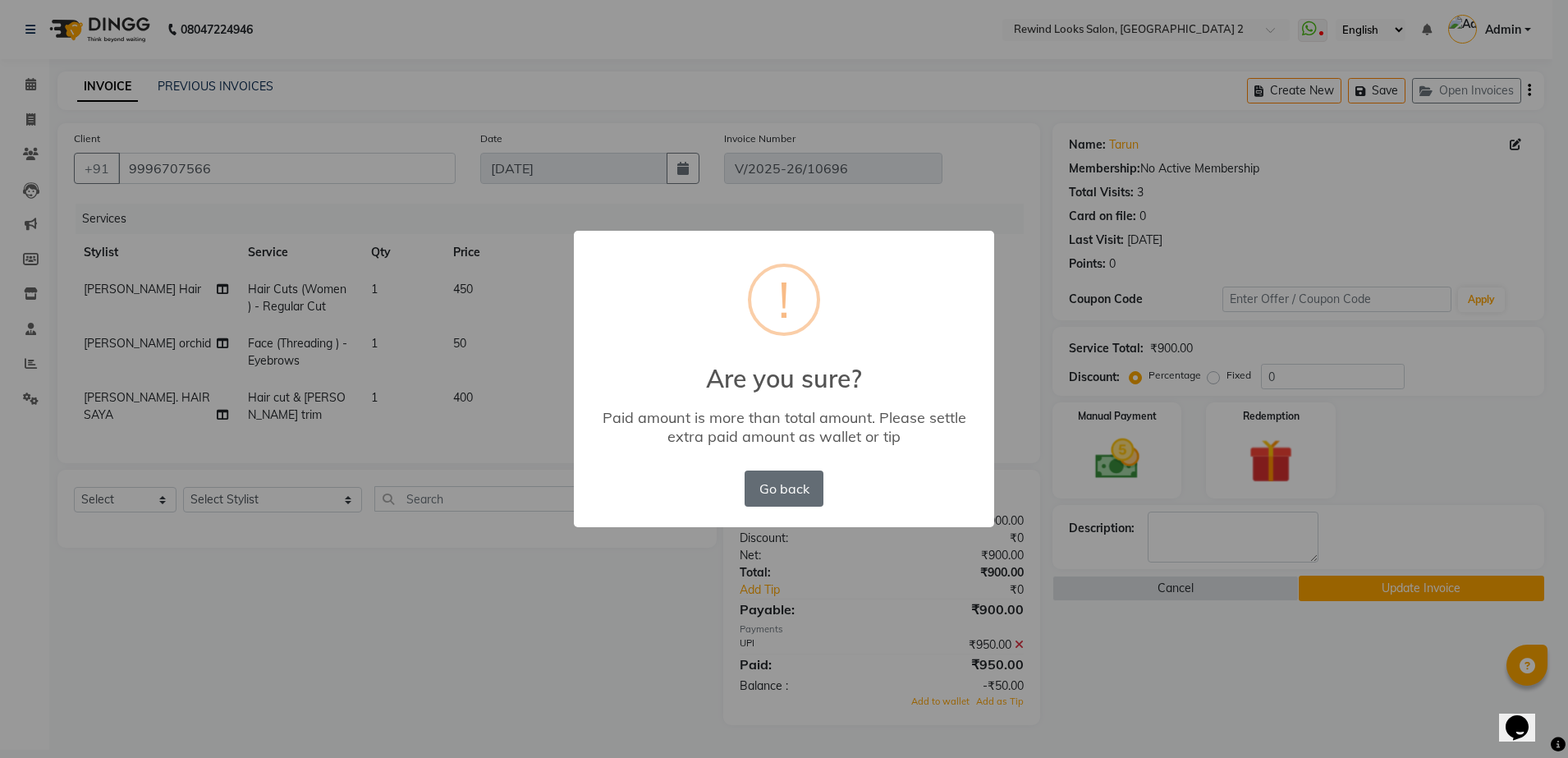
click at [787, 494] on button "Go back" at bounding box center [784, 488] width 79 height 36
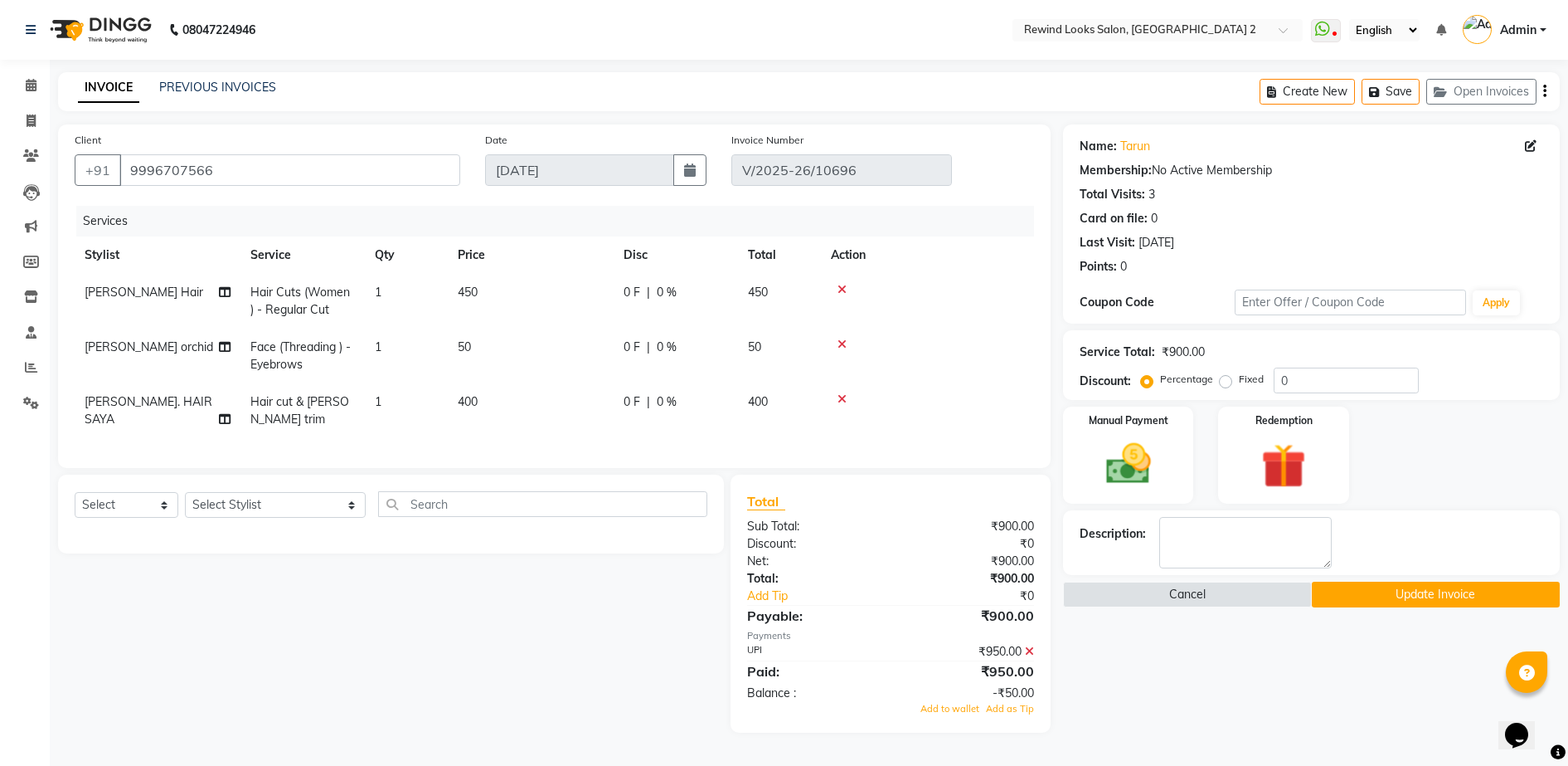
click at [1028, 657] on icon at bounding box center [1029, 651] width 9 height 12
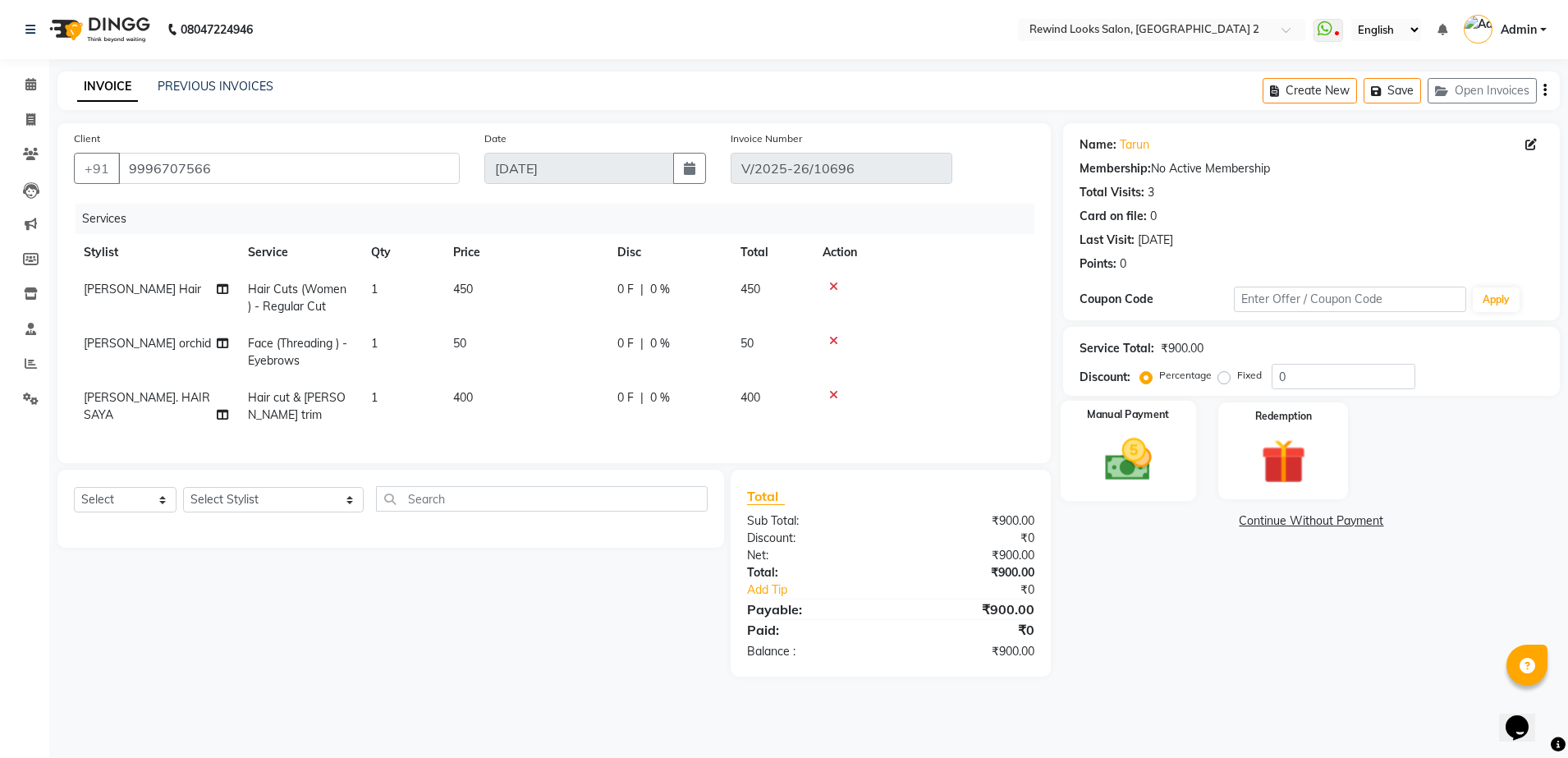
click at [1130, 457] on img at bounding box center [1128, 460] width 76 height 54
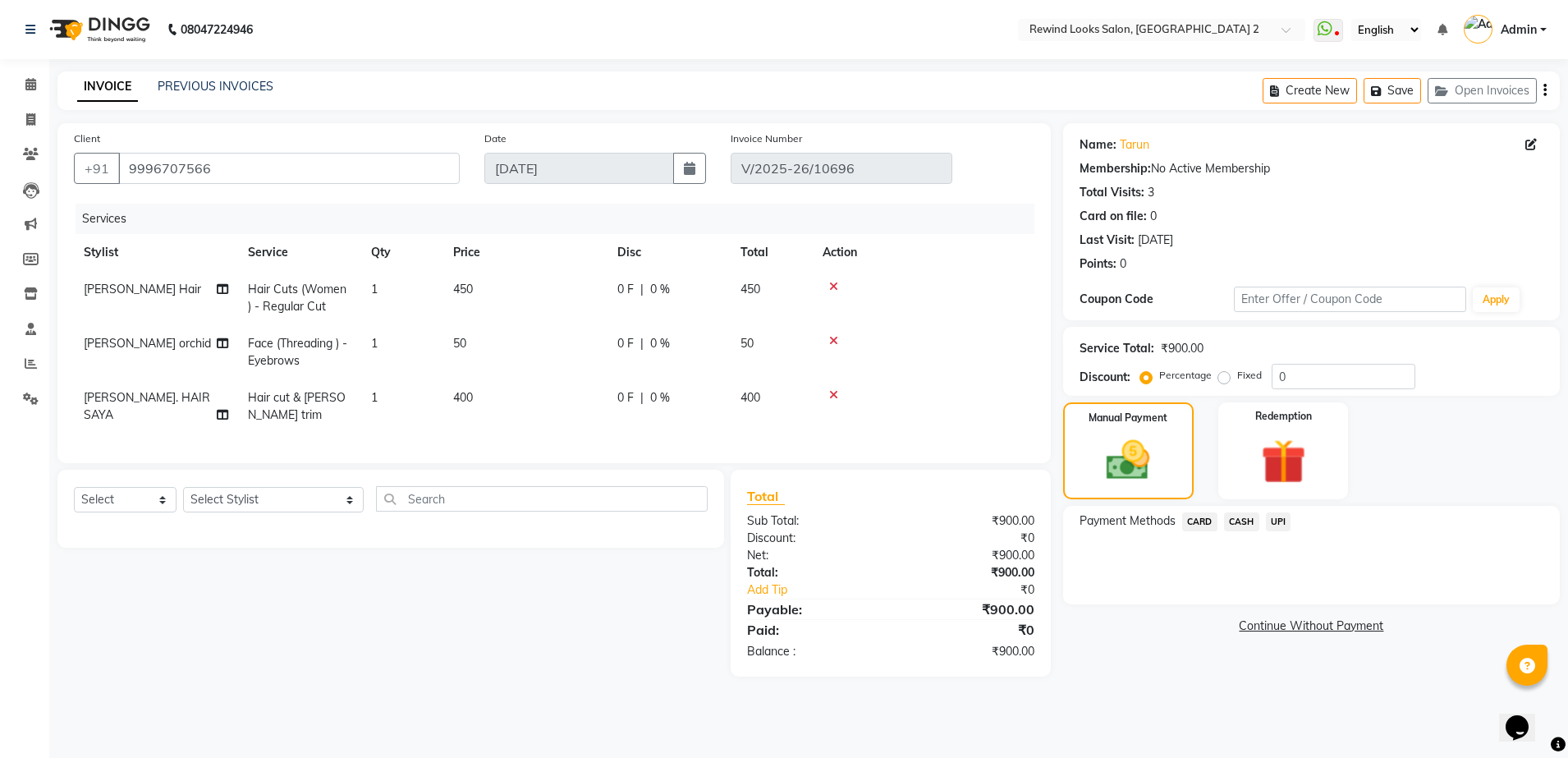
click at [1277, 518] on span "UPI" at bounding box center [1279, 521] width 25 height 19
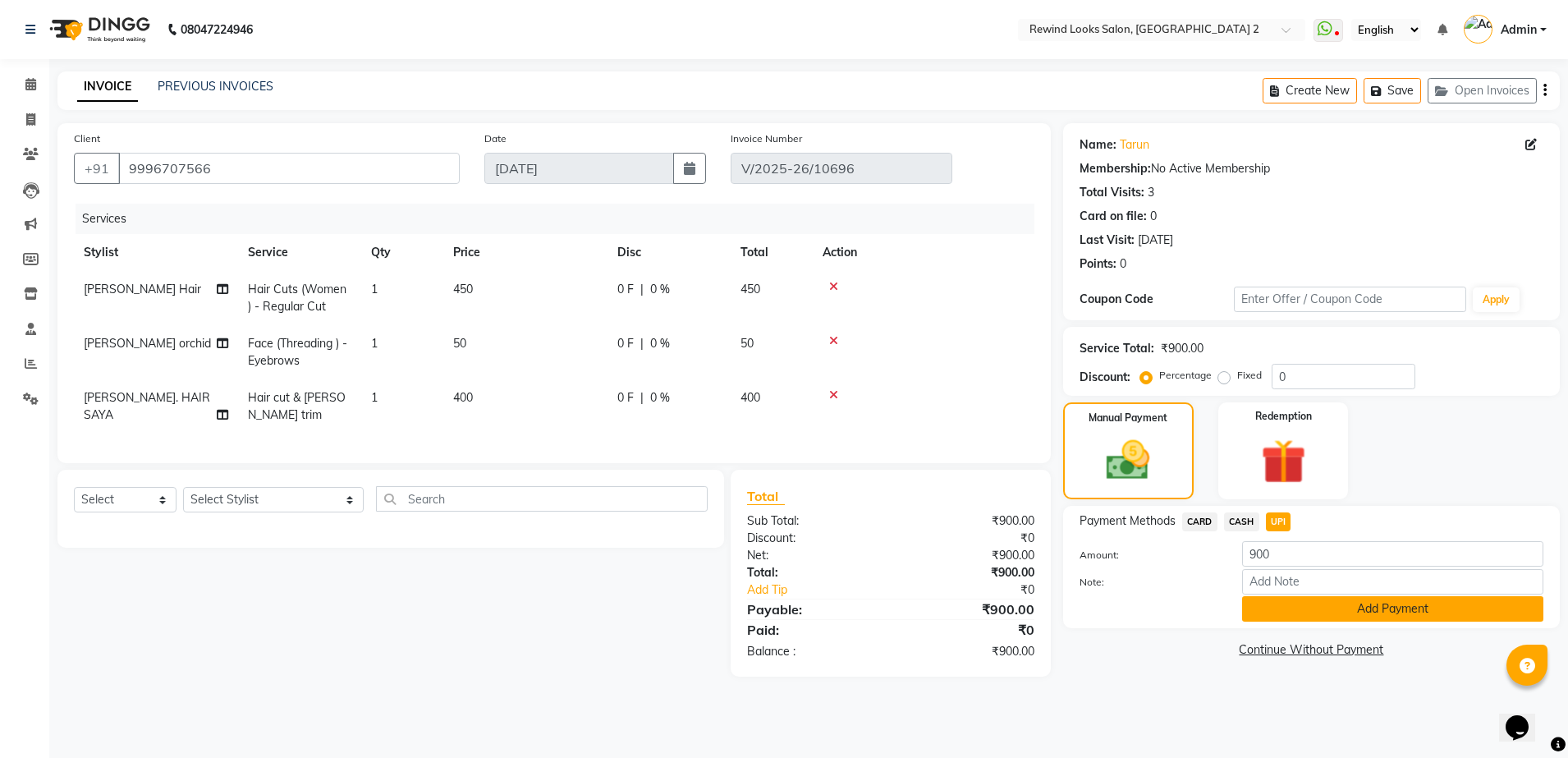
click at [1280, 602] on button "Add Payment" at bounding box center [1392, 608] width 301 height 25
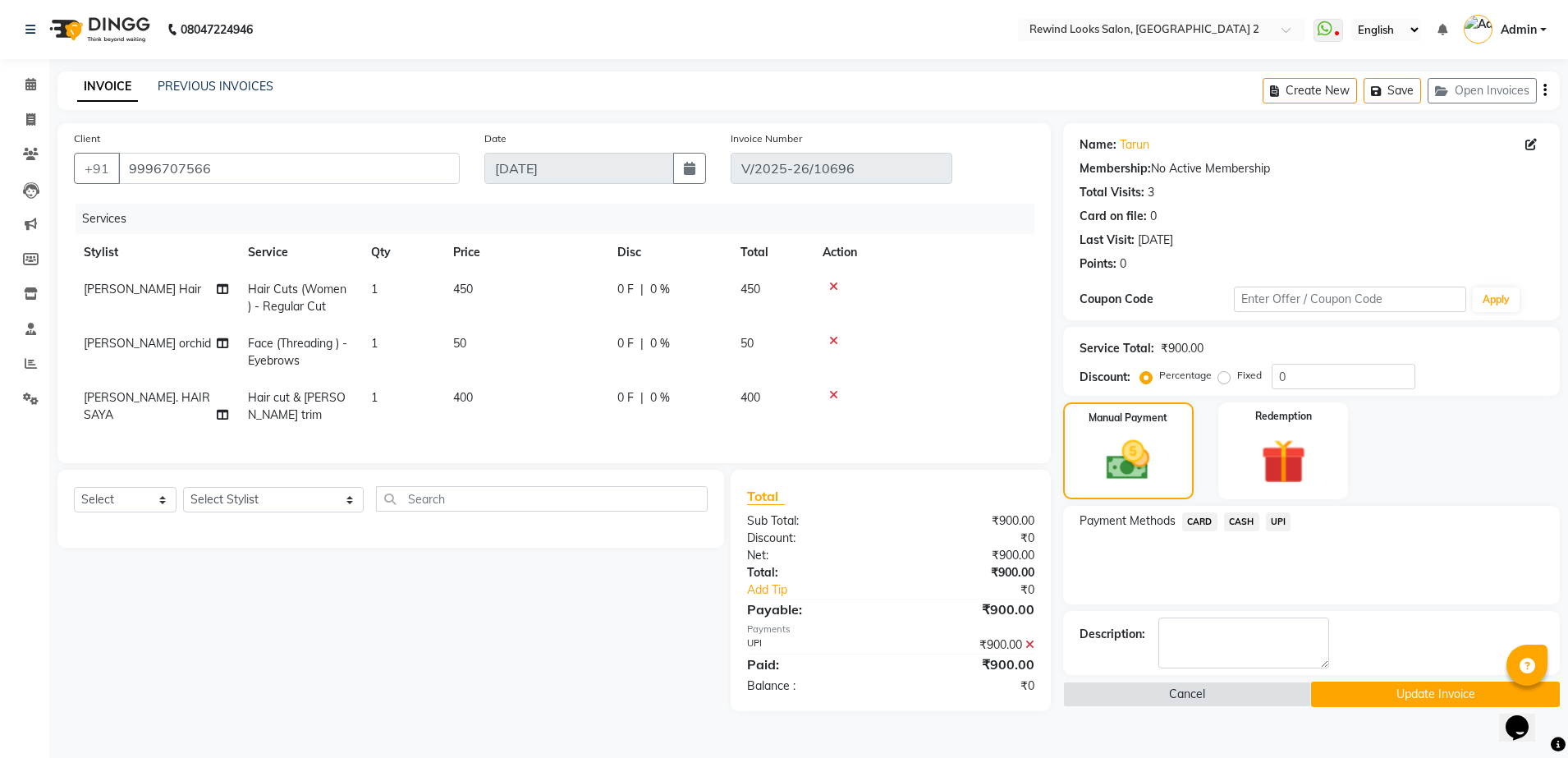
click at [1356, 704] on button "Update Invoice" at bounding box center [1434, 693] width 248 height 25
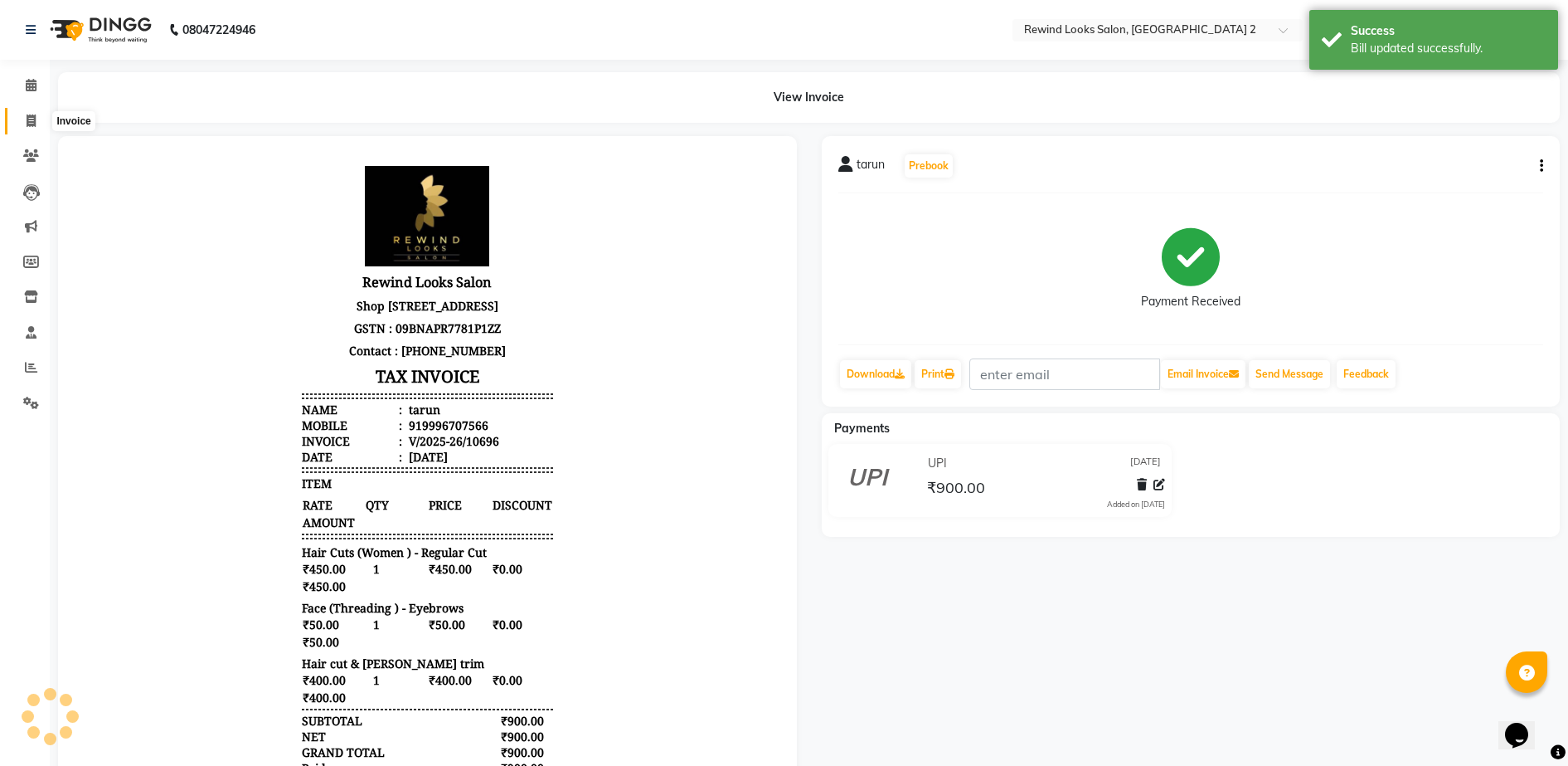
click at [28, 119] on icon at bounding box center [31, 120] width 9 height 13
select select "4640"
select select "service"
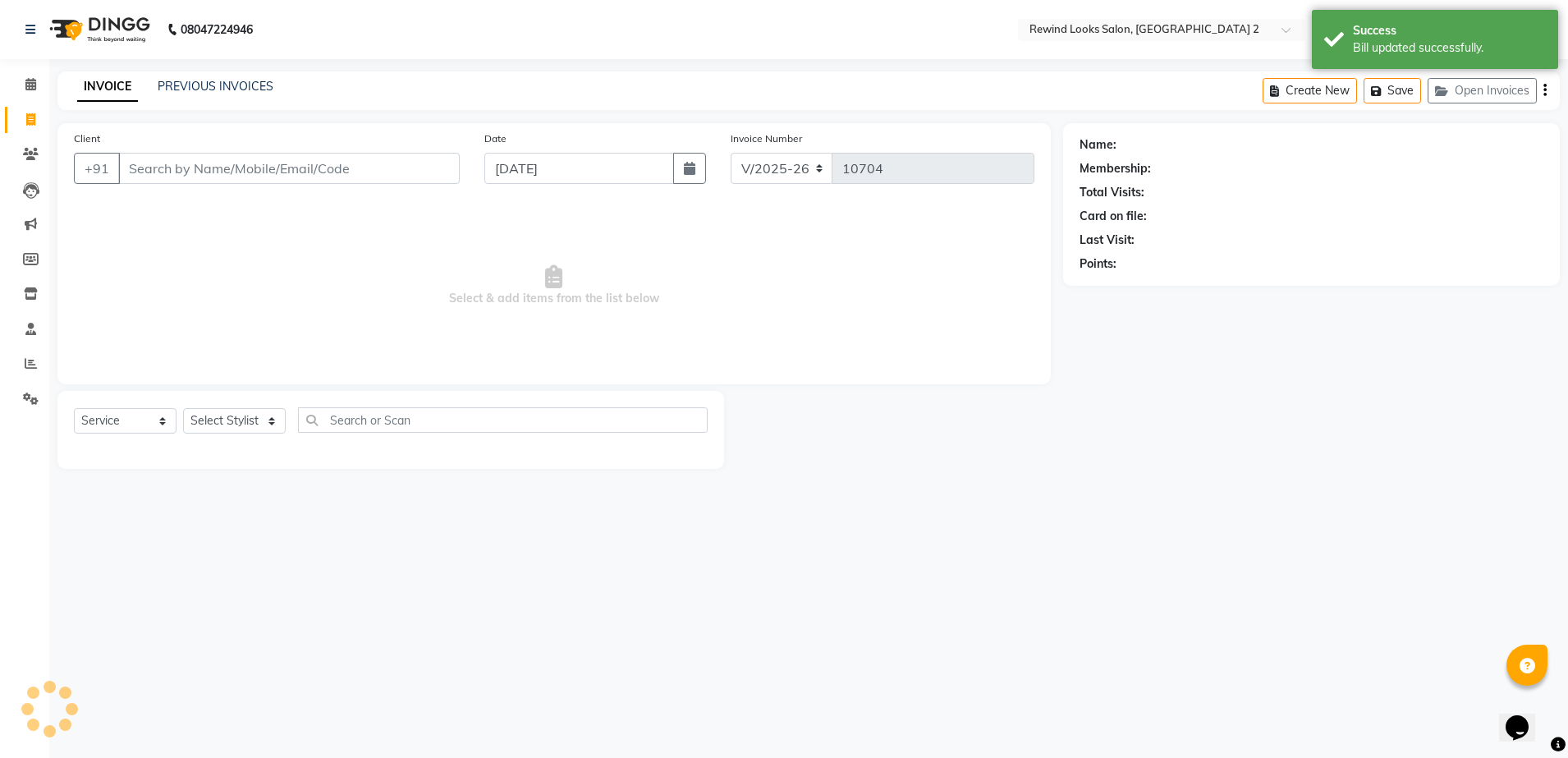
select select "27076"
